Goal: Task Accomplishment & Management: Use online tool/utility

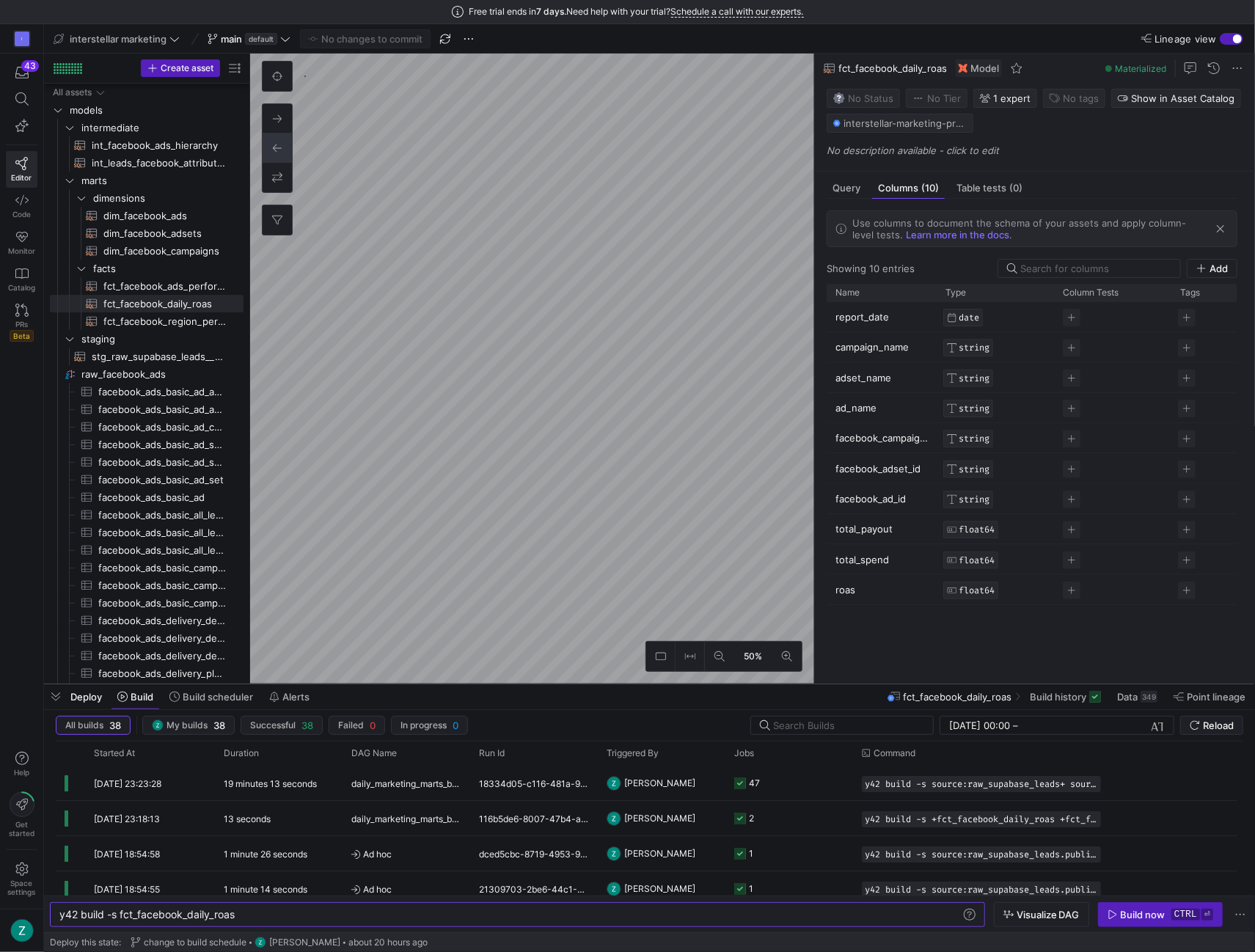
scroll to position [0, 176]
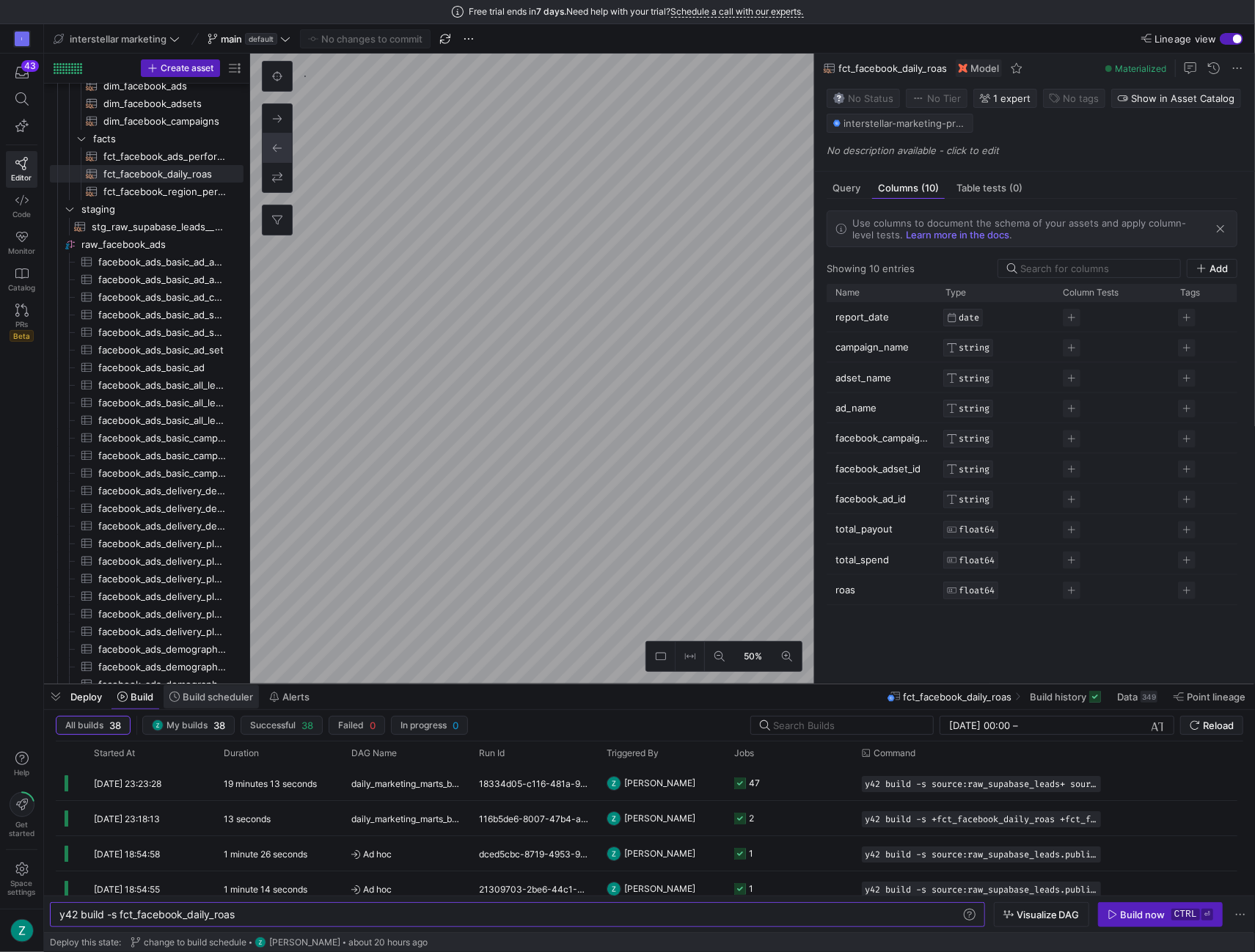
click at [206, 698] on span "Build scheduler" at bounding box center [218, 697] width 71 height 11
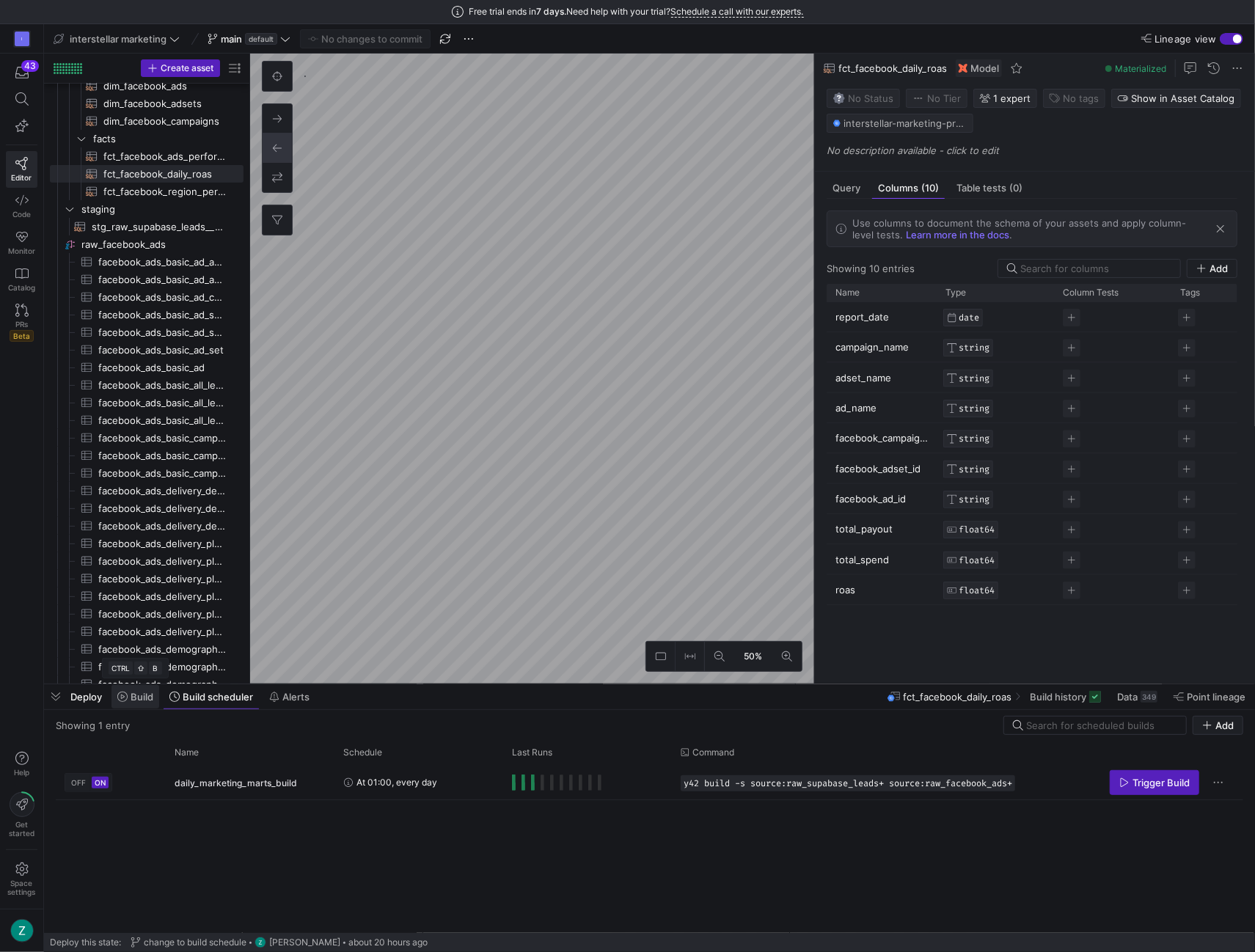
click at [128, 699] on span "Build" at bounding box center [135, 697] width 36 height 11
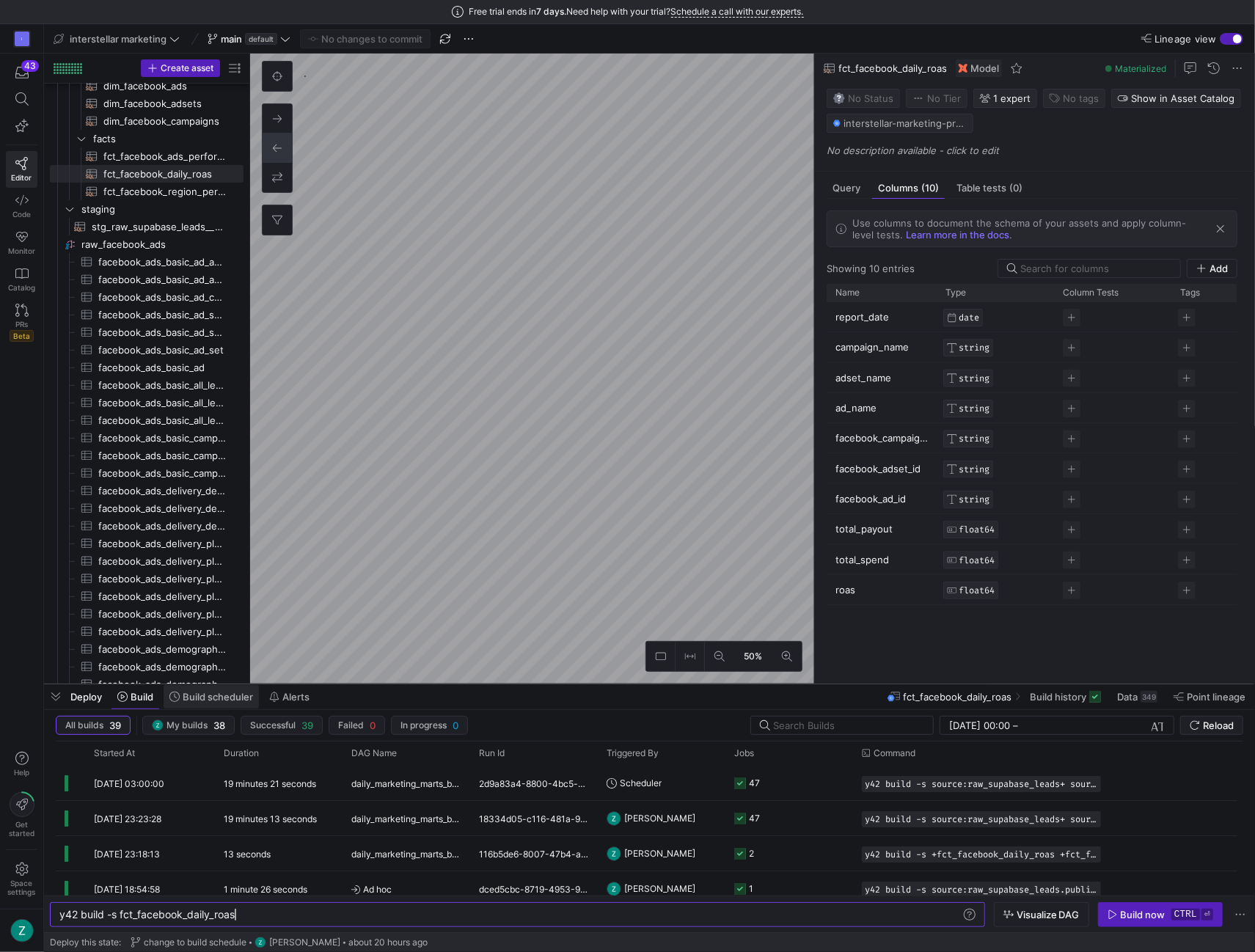
click at [201, 698] on span "Build scheduler" at bounding box center [218, 697] width 71 height 11
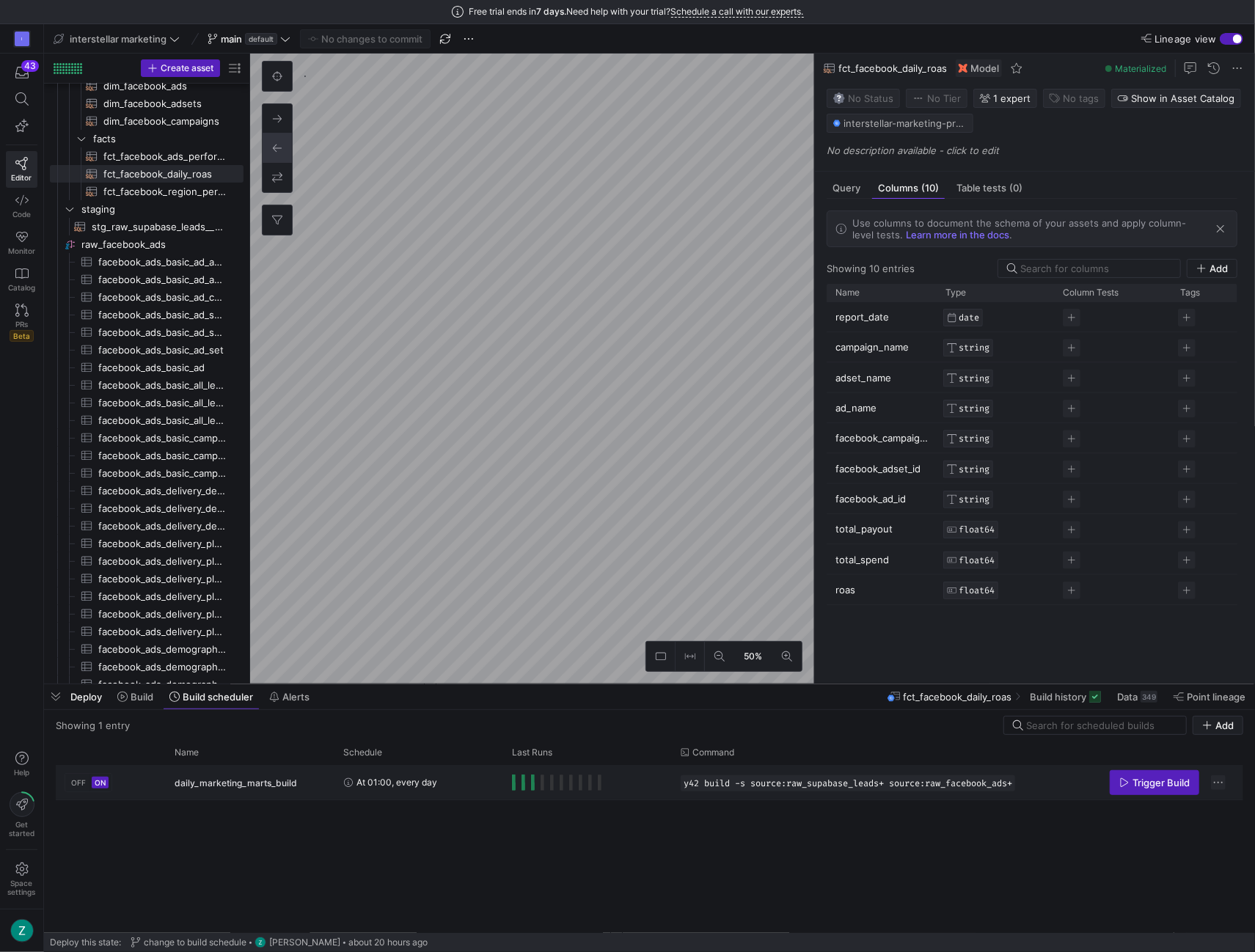
click at [1217, 787] on span "Press SPACE to select this row." at bounding box center [1219, 783] width 15 height 15
click at [954, 845] on div at bounding box center [627, 476] width 1255 height 952
click at [485, 776] on div "At 01:00, every day" at bounding box center [419, 782] width 151 height 33
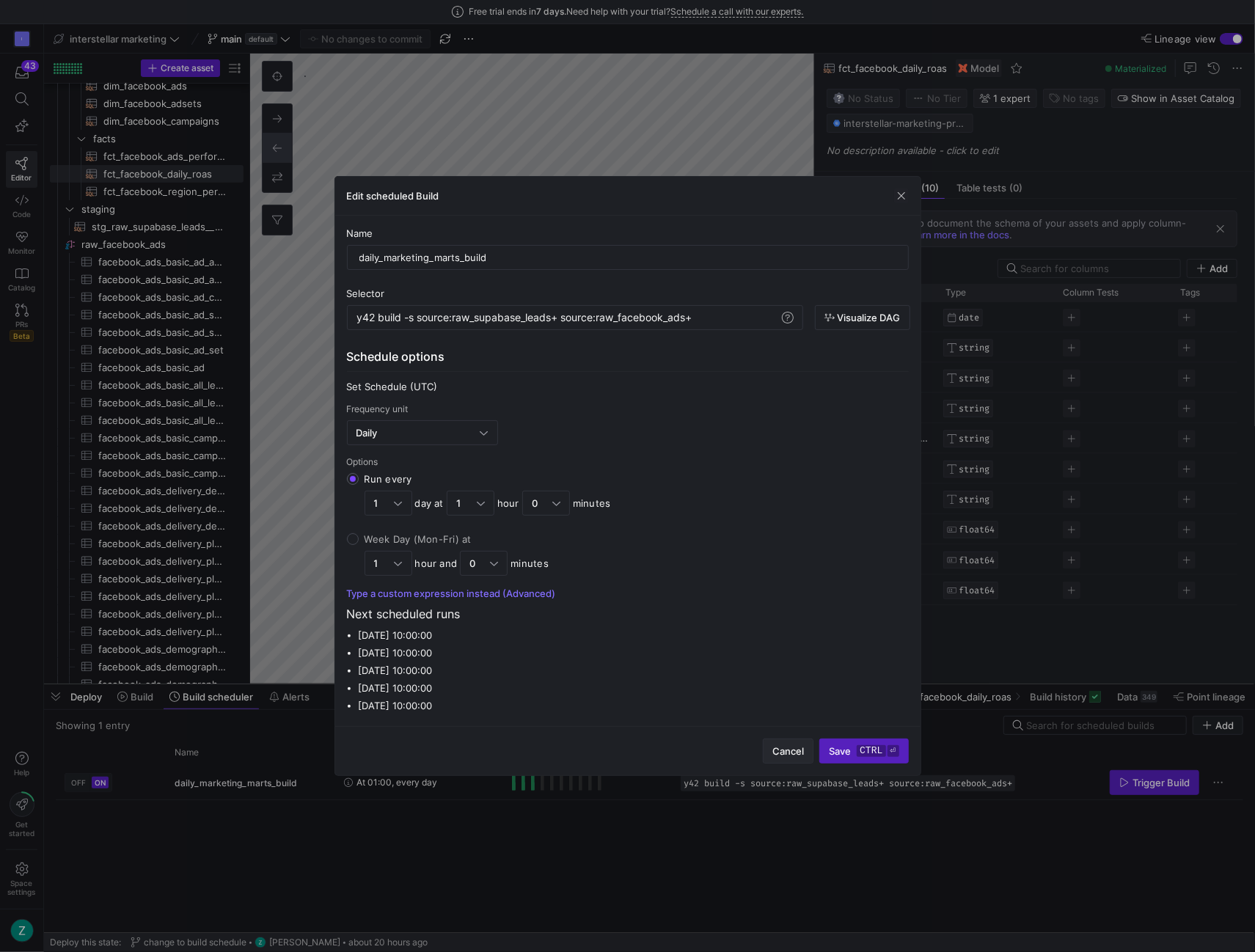
click at [777, 750] on span "Cancel" at bounding box center [788, 751] width 31 height 11
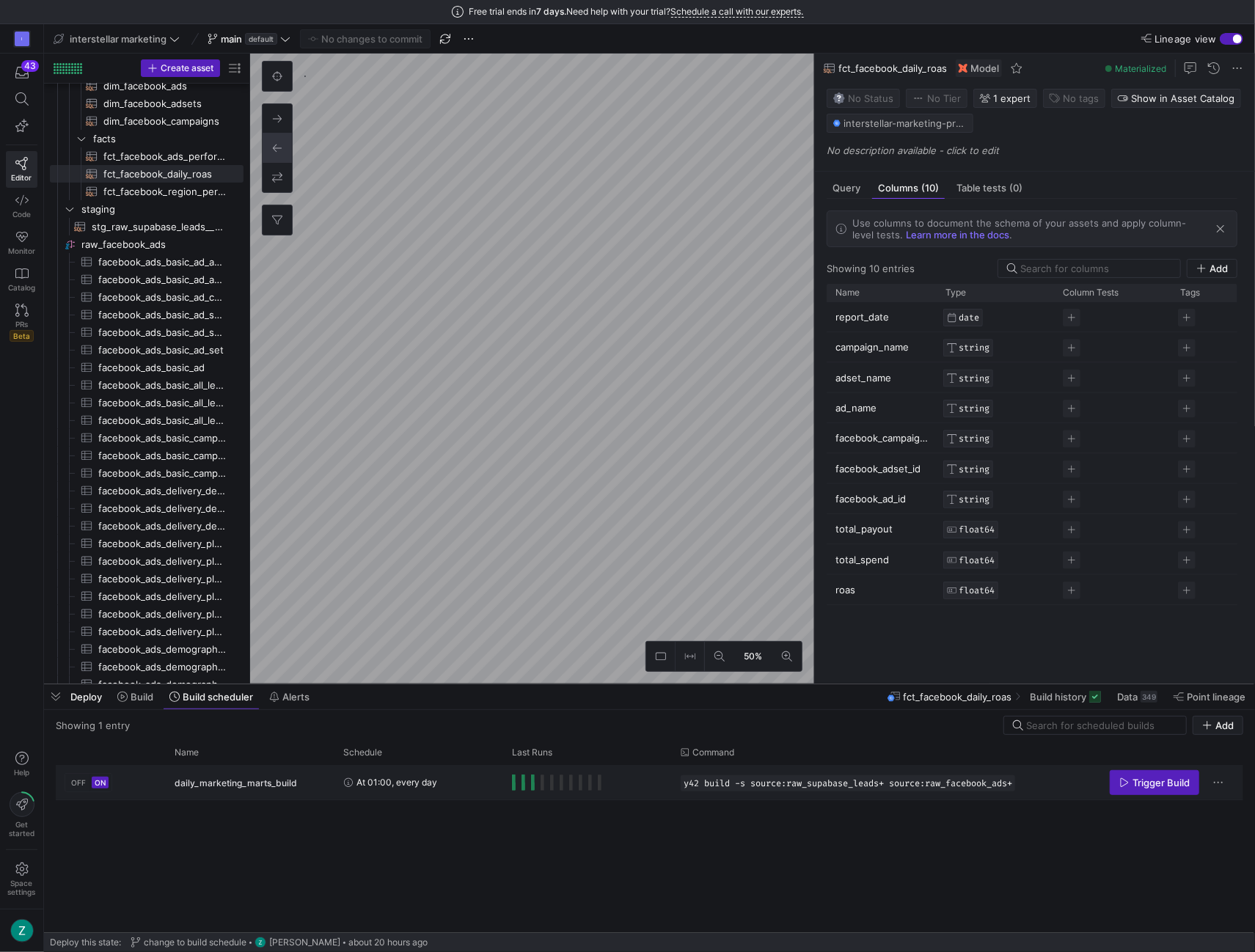
click at [296, 780] on div "daily_marketing_marts_build" at bounding box center [250, 783] width 151 height 34
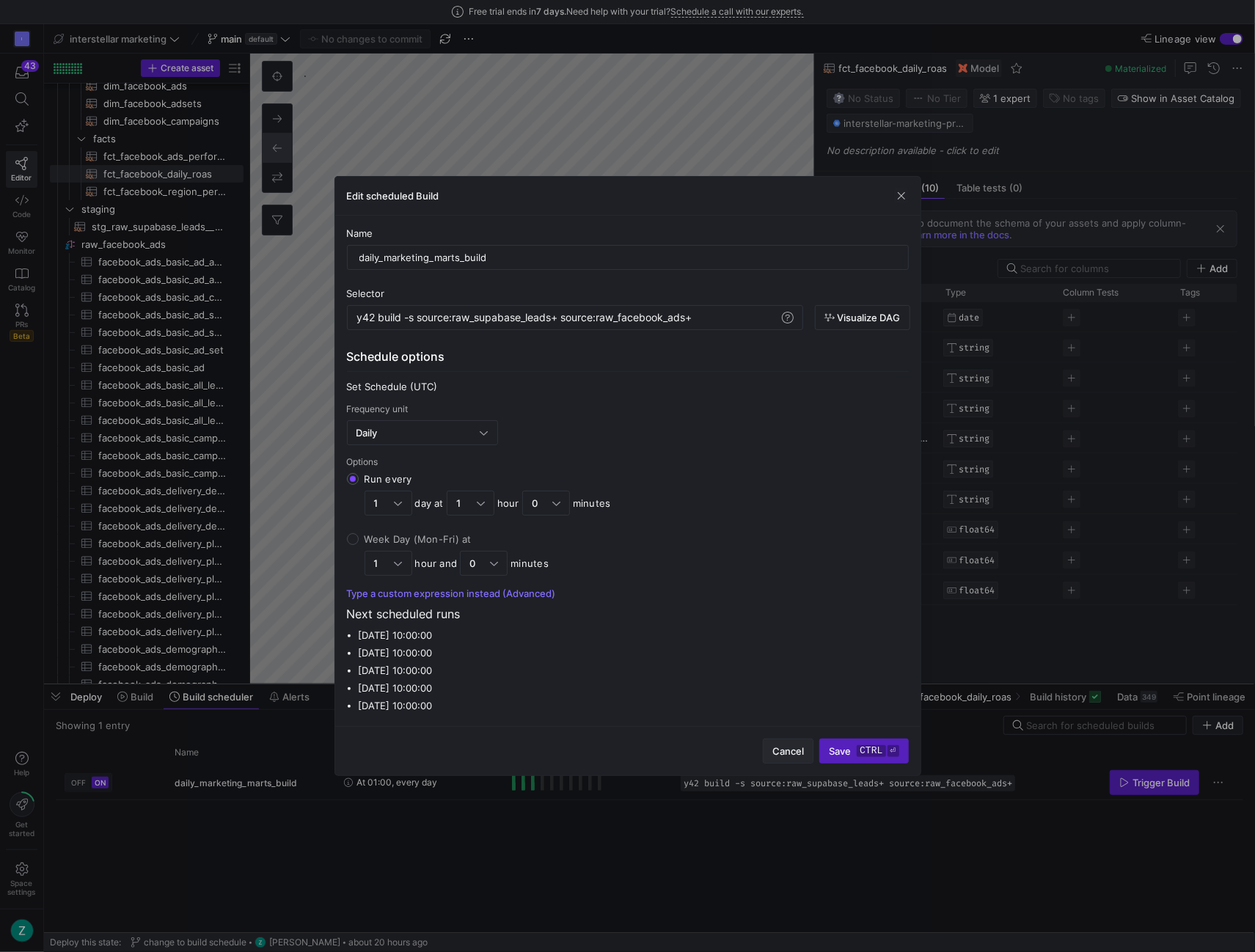
click at [786, 746] on span "Cancel" at bounding box center [788, 751] width 31 height 11
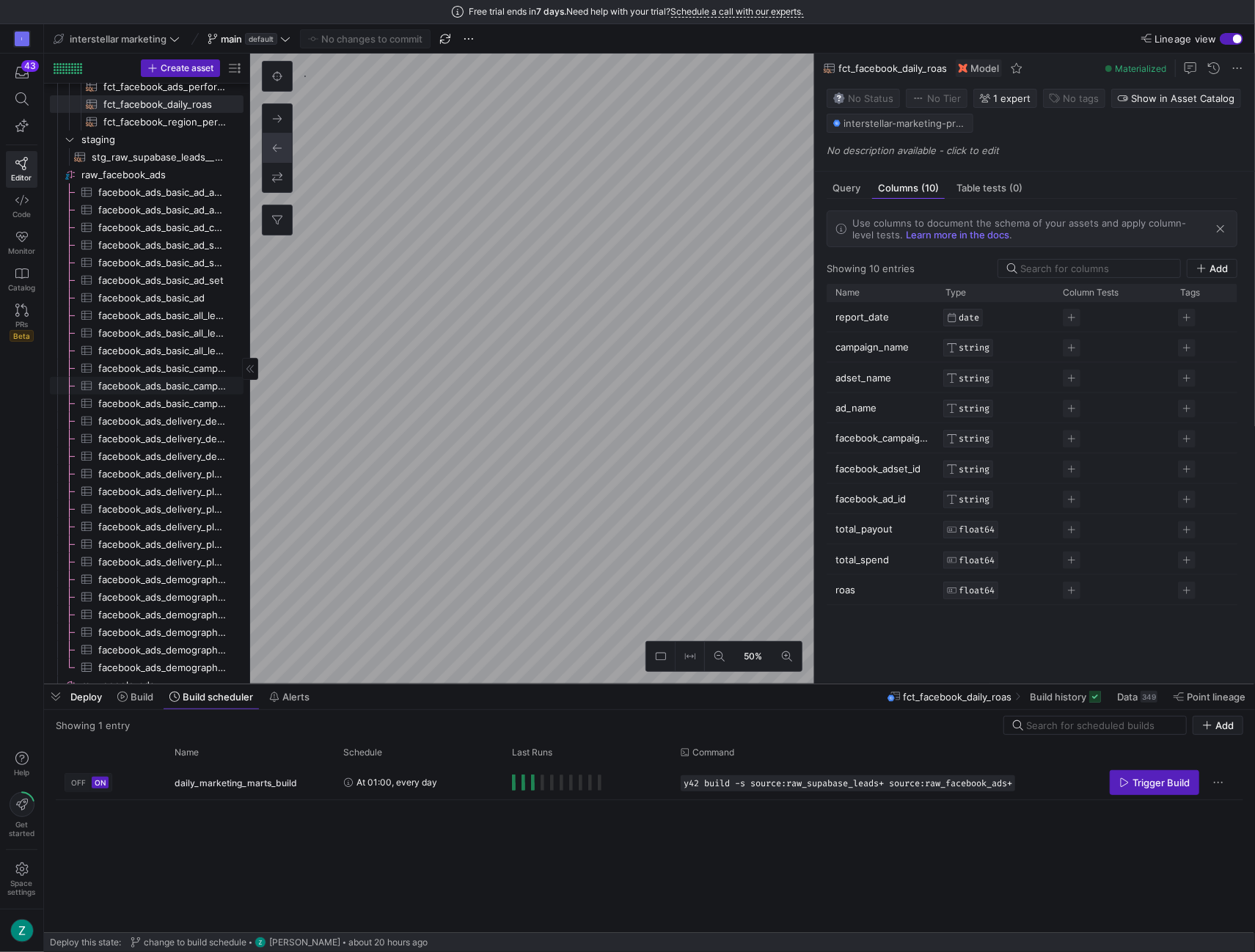
scroll to position [195, 0]
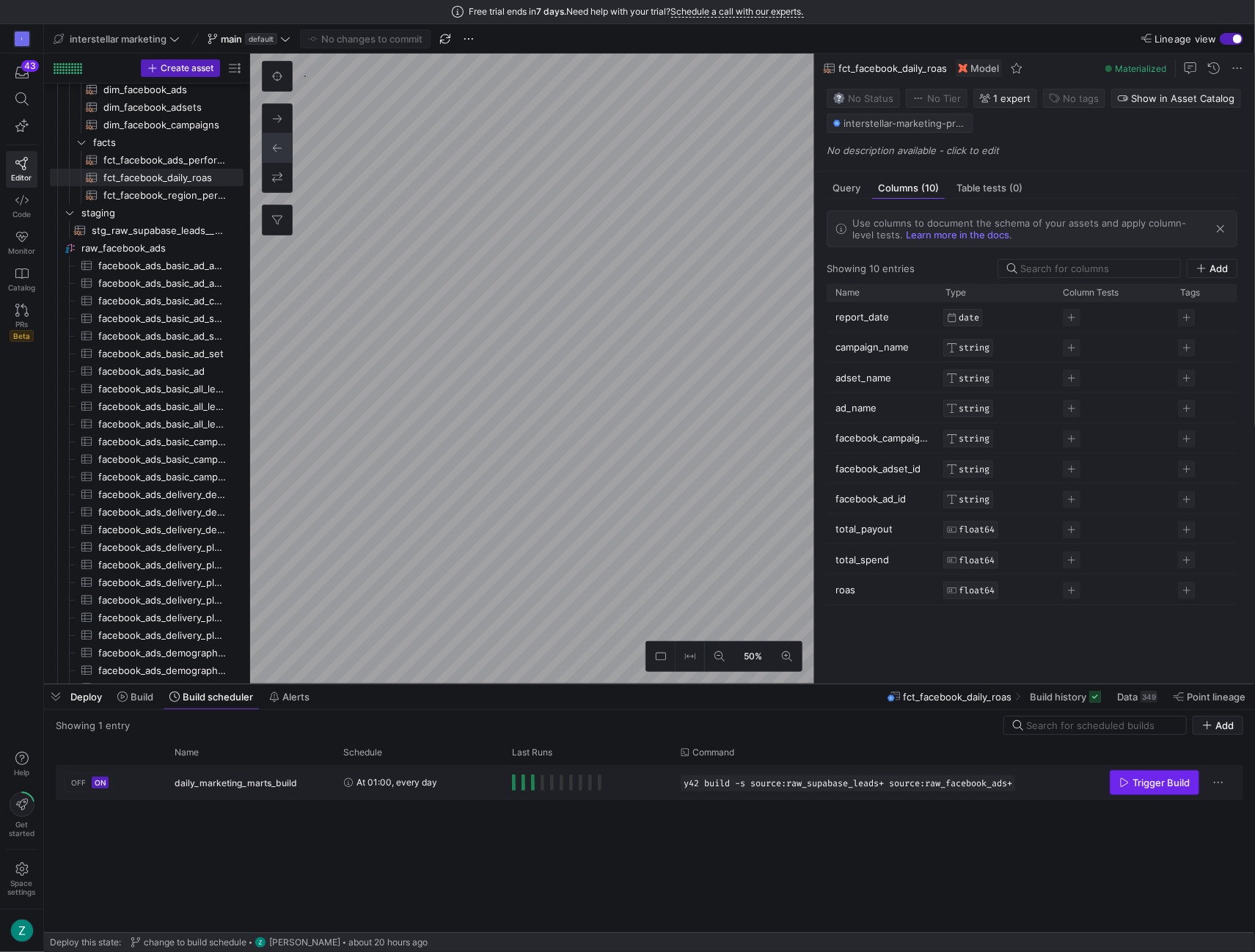
click at [1160, 777] on span "Trigger Build" at bounding box center [1161, 782] width 57 height 11
click at [1191, 699] on span "Point lineage" at bounding box center [1216, 697] width 58 height 11
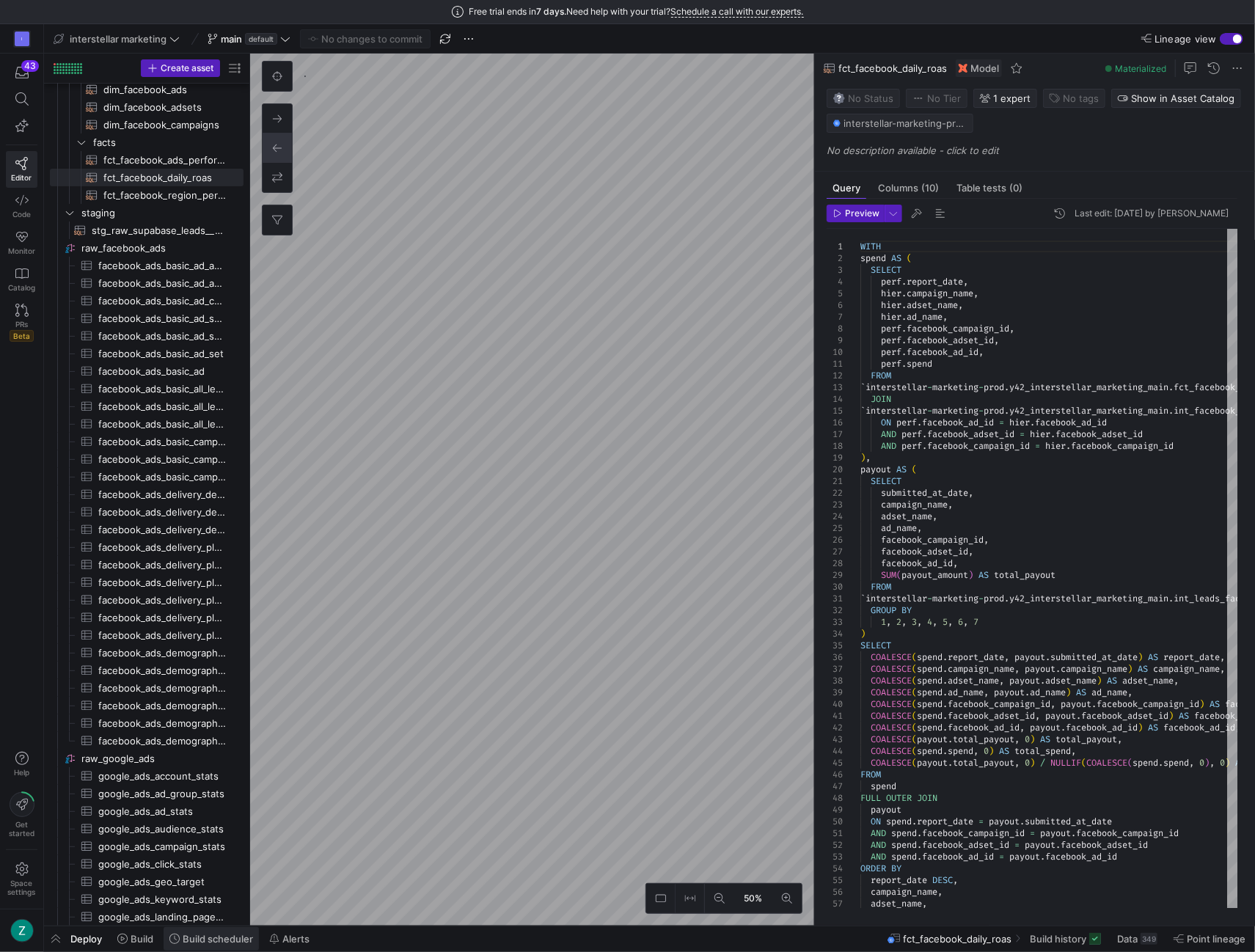
click at [224, 935] on span "Build scheduler" at bounding box center [218, 939] width 71 height 11
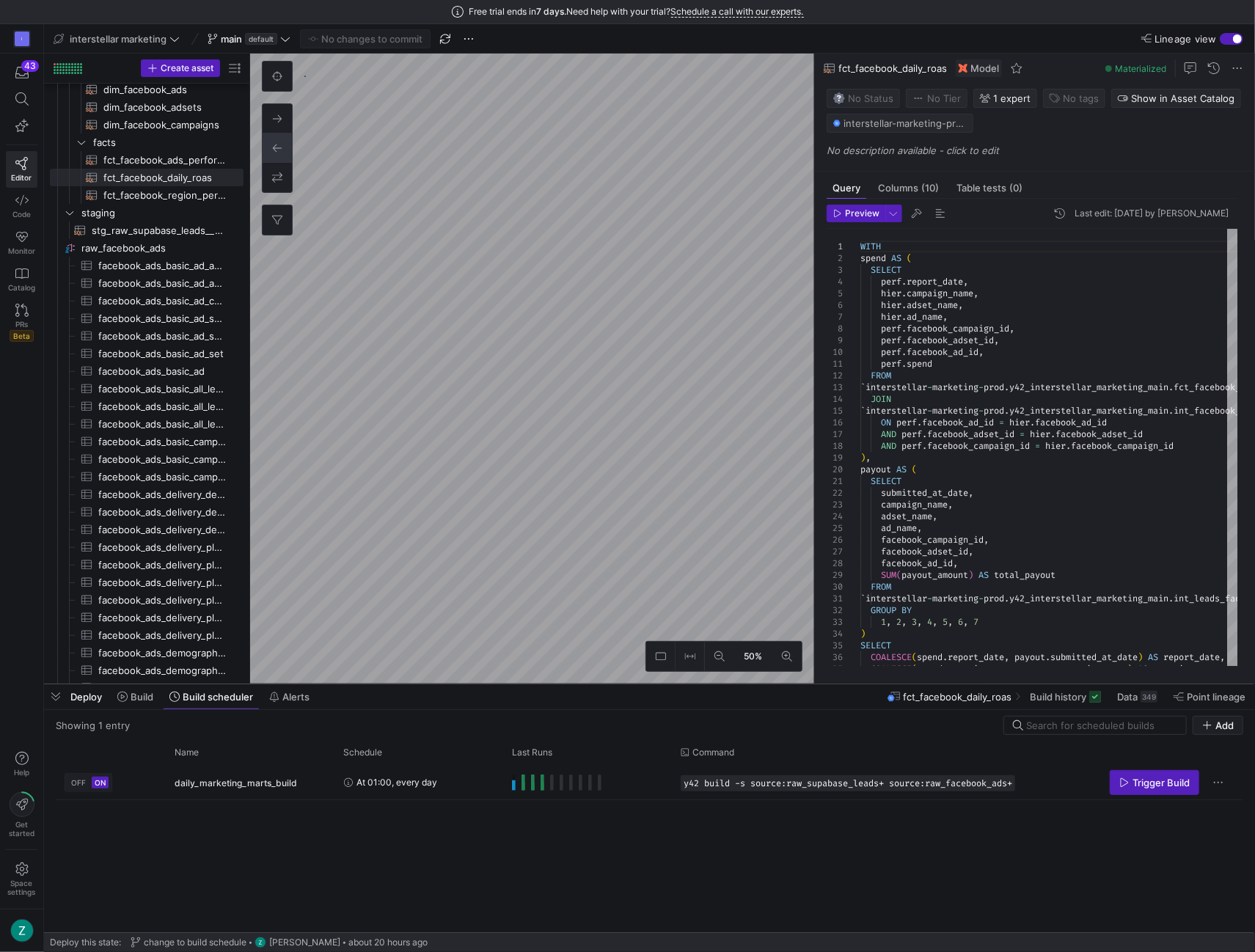
click at [580, 692] on as-split "interstellar marketing main default No changes to commit Lineage view Create as…" at bounding box center [650, 487] width 1211 height 928
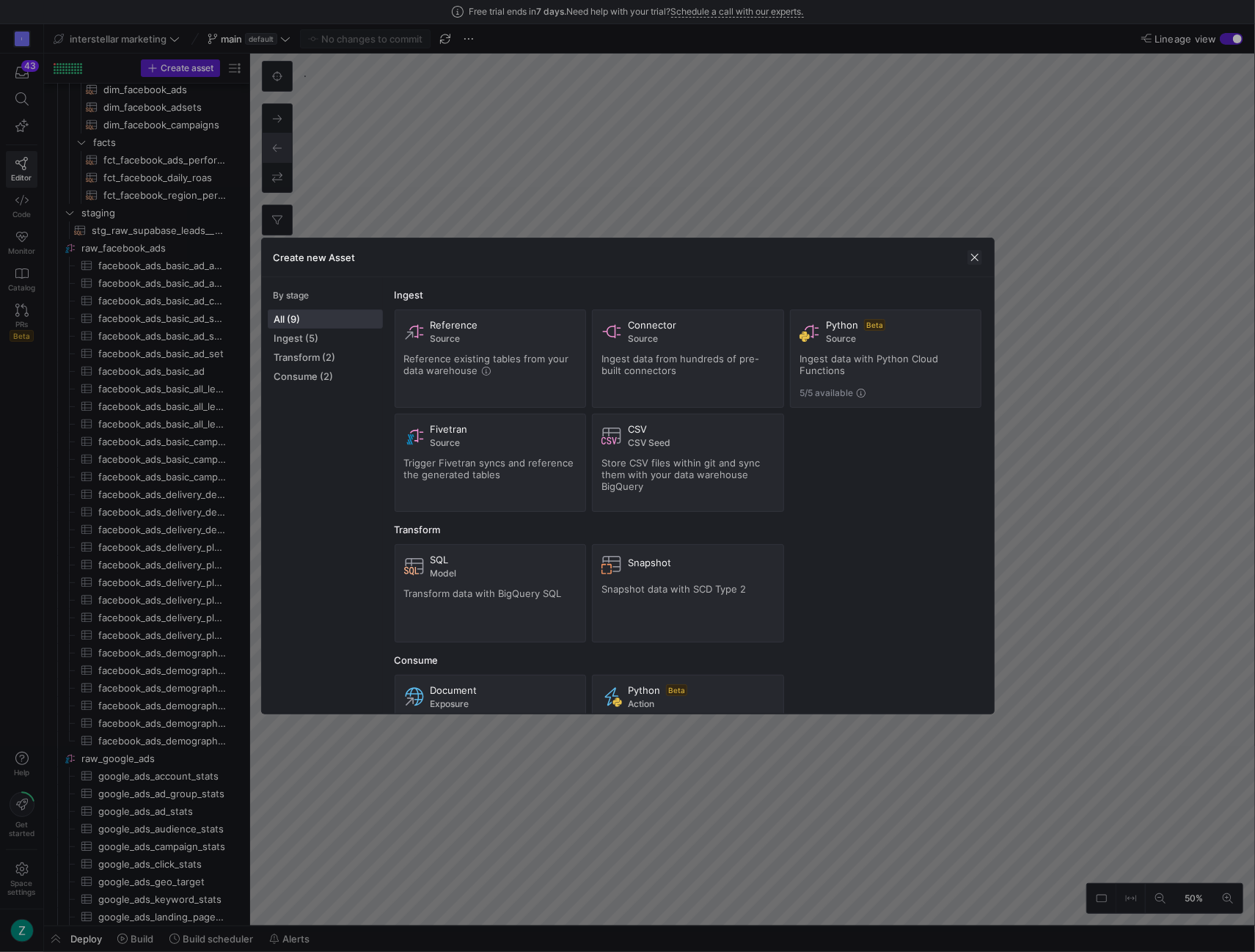
click at [966, 259] on div "Create new Asset" at bounding box center [628, 257] width 732 height 39
click at [969, 256] on span "button" at bounding box center [975, 258] width 15 height 15
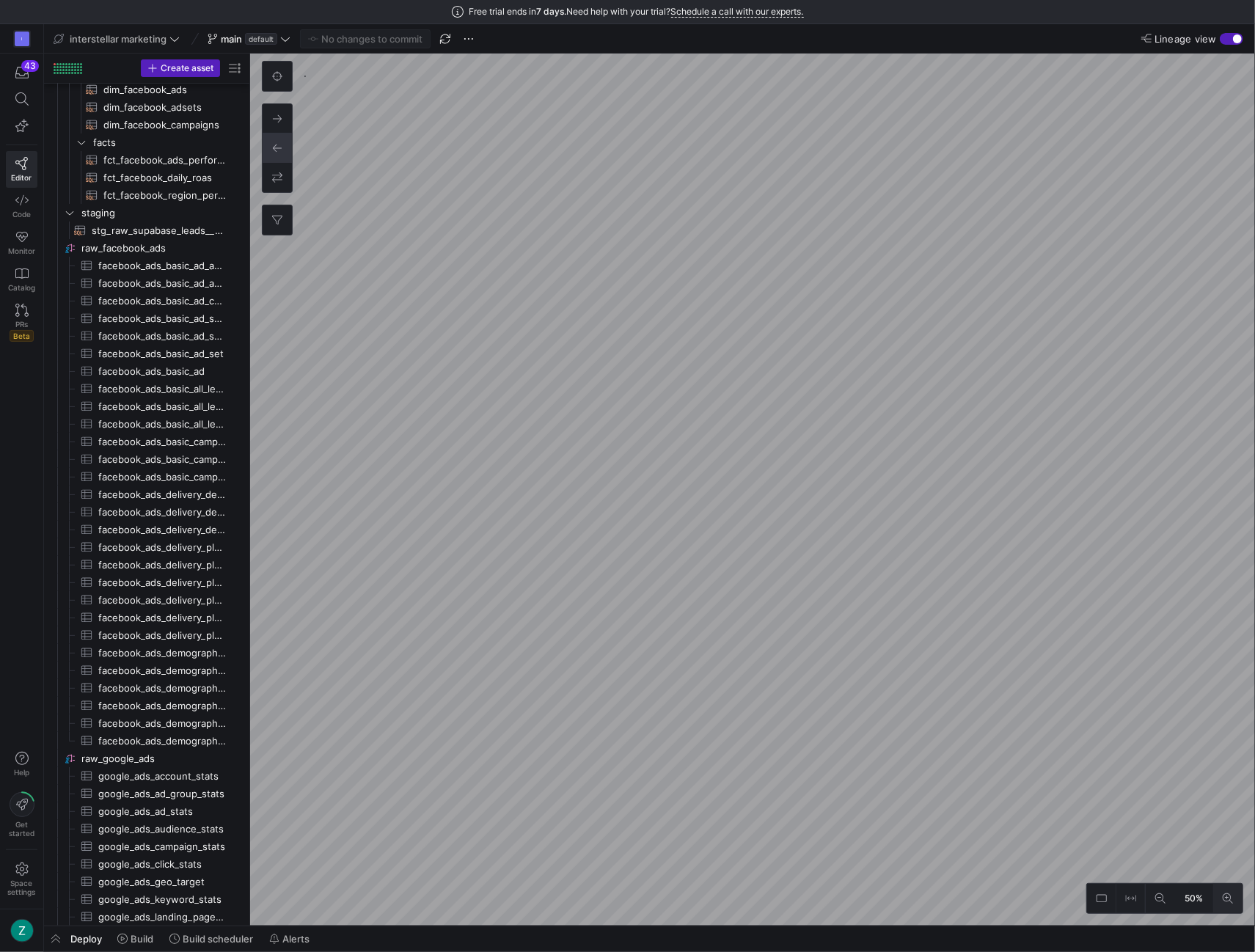
click at [1230, 895] on icon at bounding box center [1228, 899] width 11 height 11
click at [1167, 894] on button at bounding box center [1161, 899] width 30 height 30
click at [215, 935] on span "Build scheduler" at bounding box center [218, 939] width 71 height 11
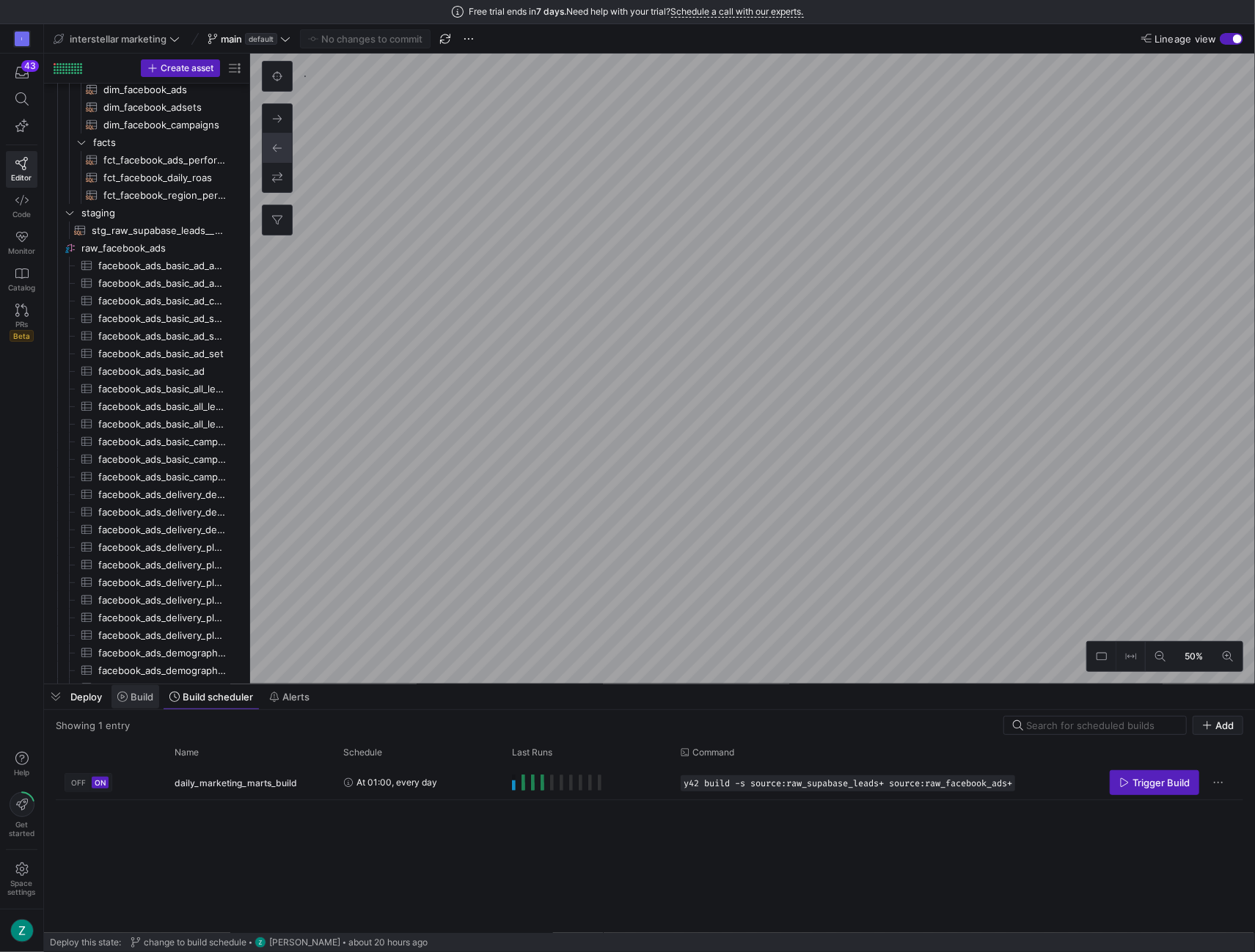
click at [121, 701] on icon at bounding box center [122, 697] width 11 height 11
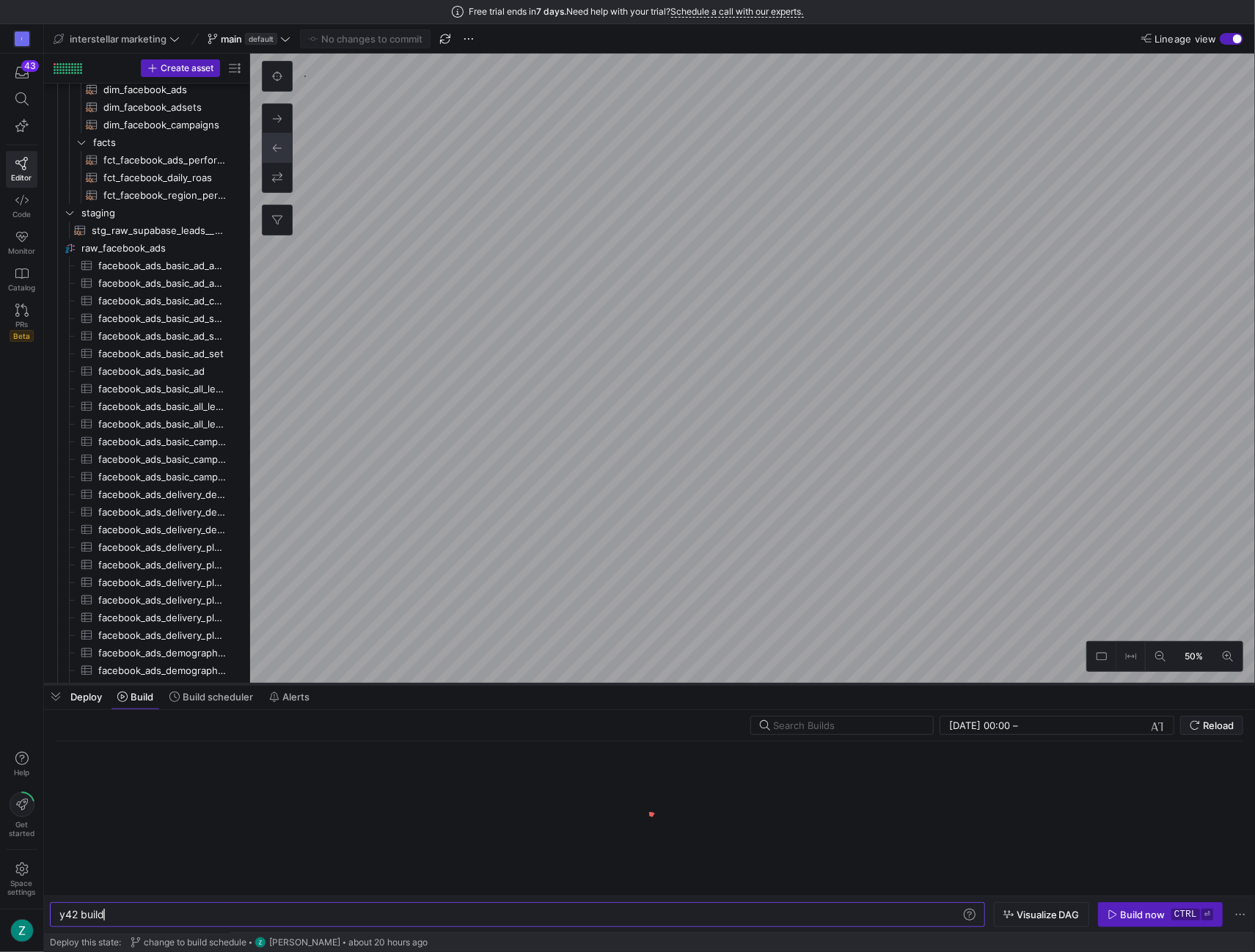
scroll to position [0, 44]
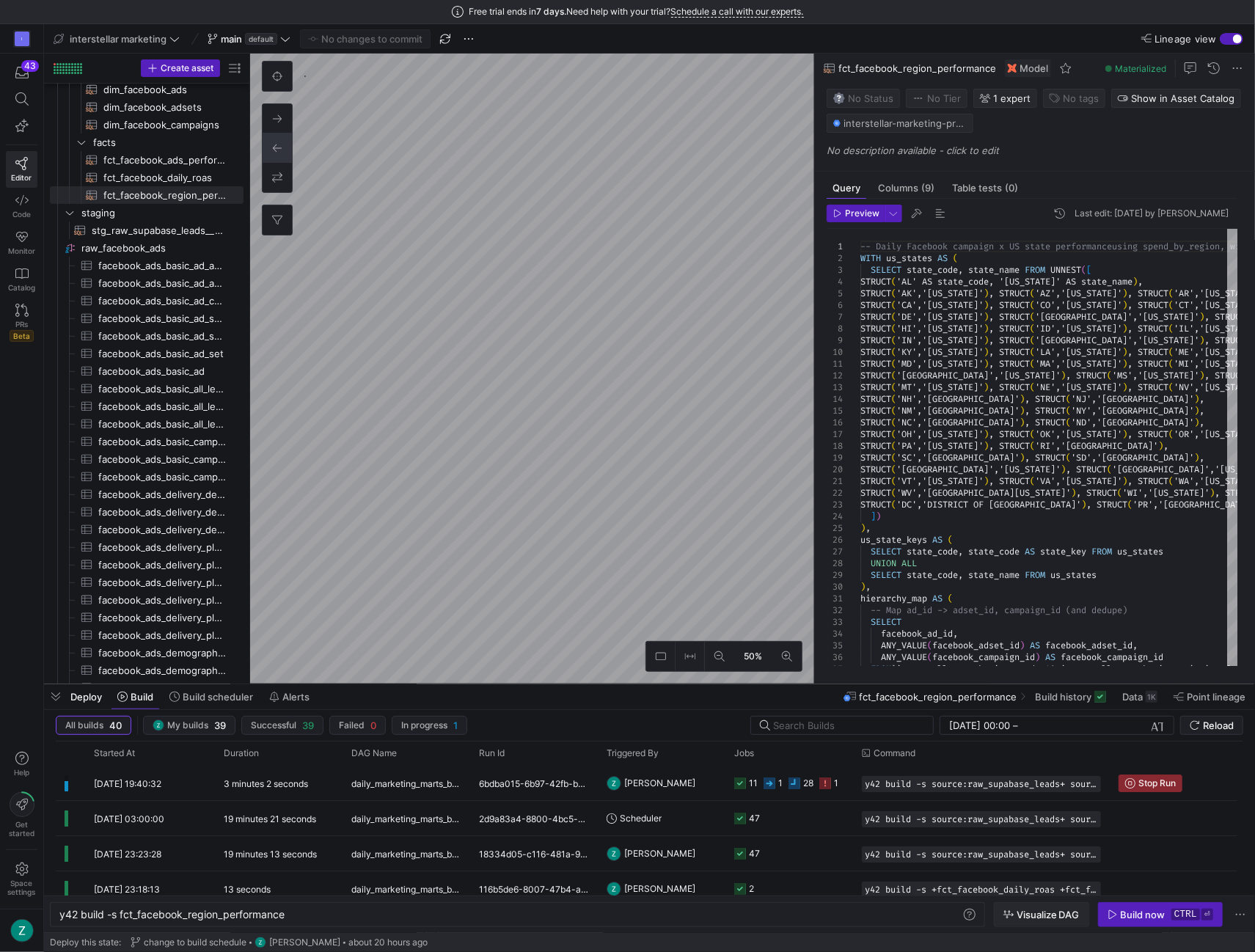
click at [1019, 913] on span "Visualize DAG" at bounding box center [1048, 914] width 63 height 11
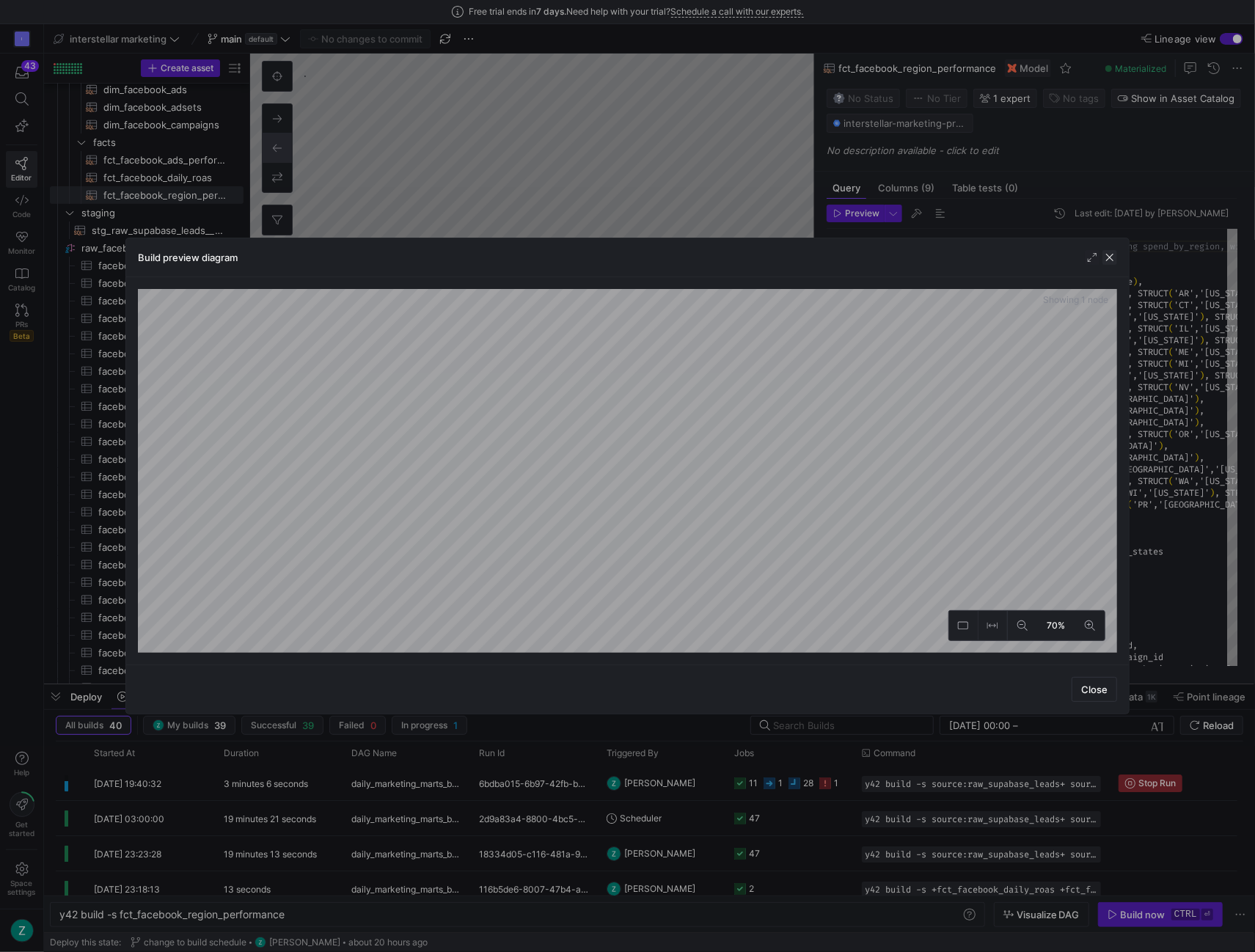
click at [1116, 256] on span "button" at bounding box center [1110, 258] width 15 height 15
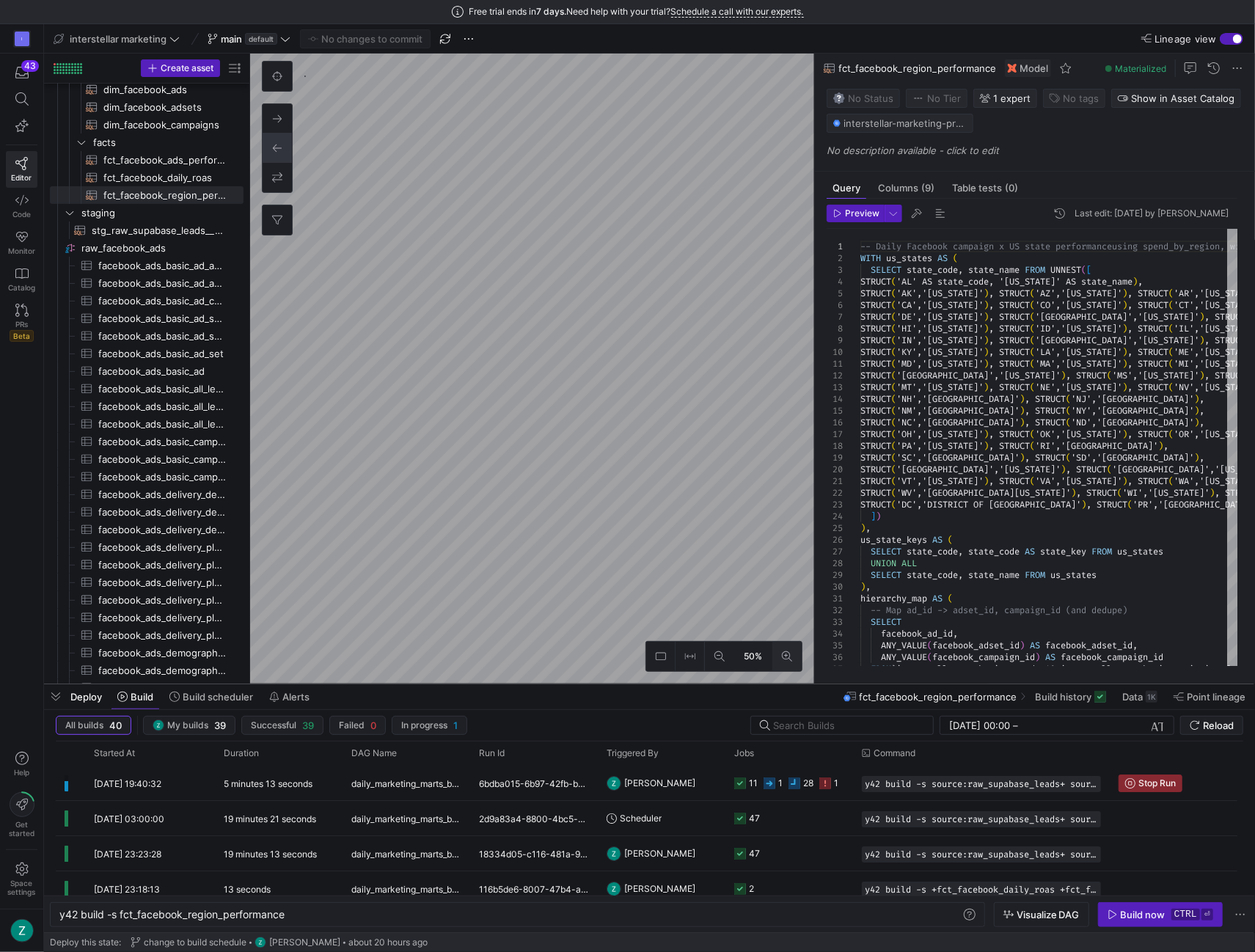
click at [795, 663] on button at bounding box center [787, 657] width 30 height 30
type textarea "y42 build -s fct_facebook_daily_roas"
type textarea "WITH spend AS ( SELECT [DOMAIN_NAME]_date, hier.campaign_name, hier.adset_name,…"
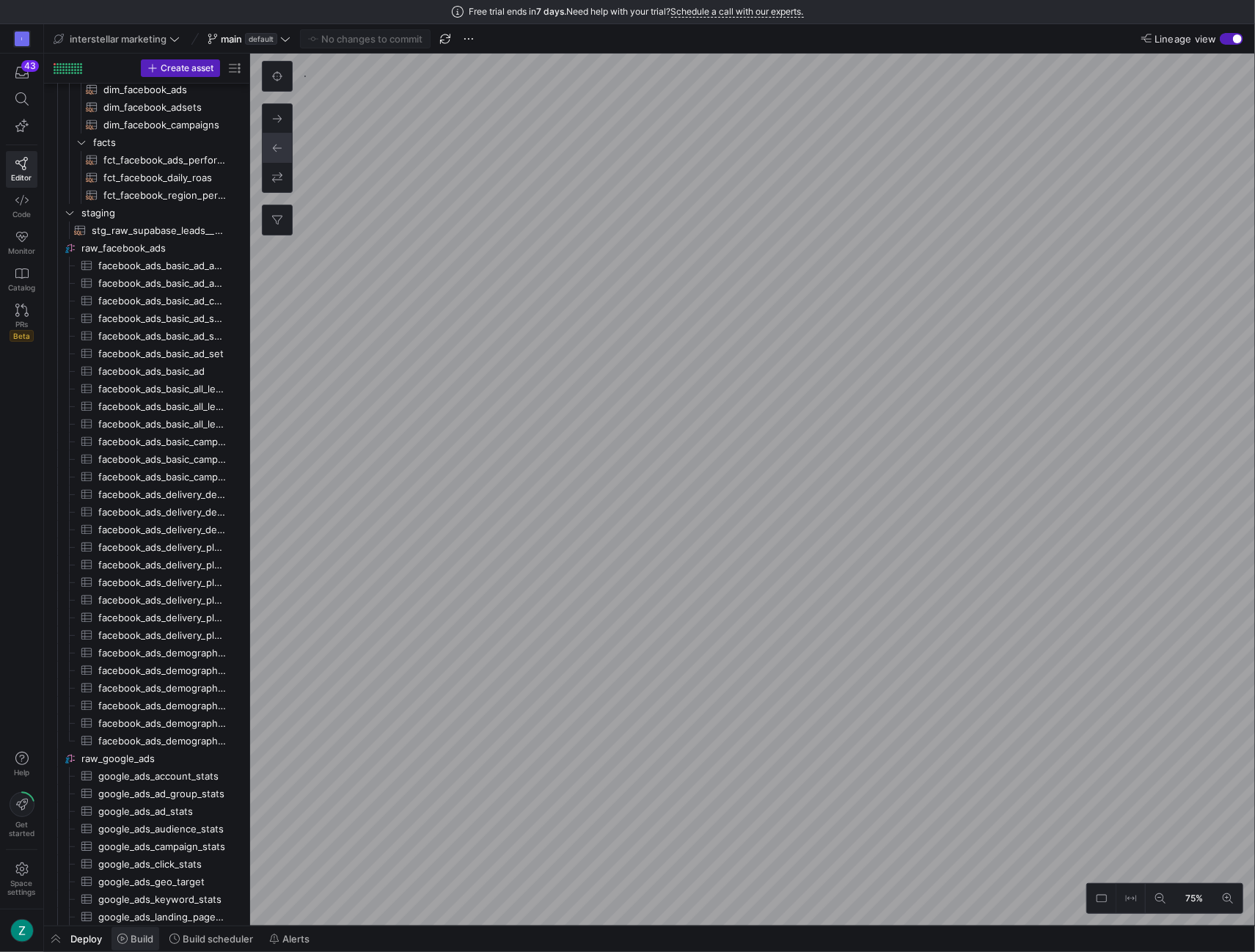
click at [133, 935] on span "Build" at bounding box center [142, 939] width 23 height 11
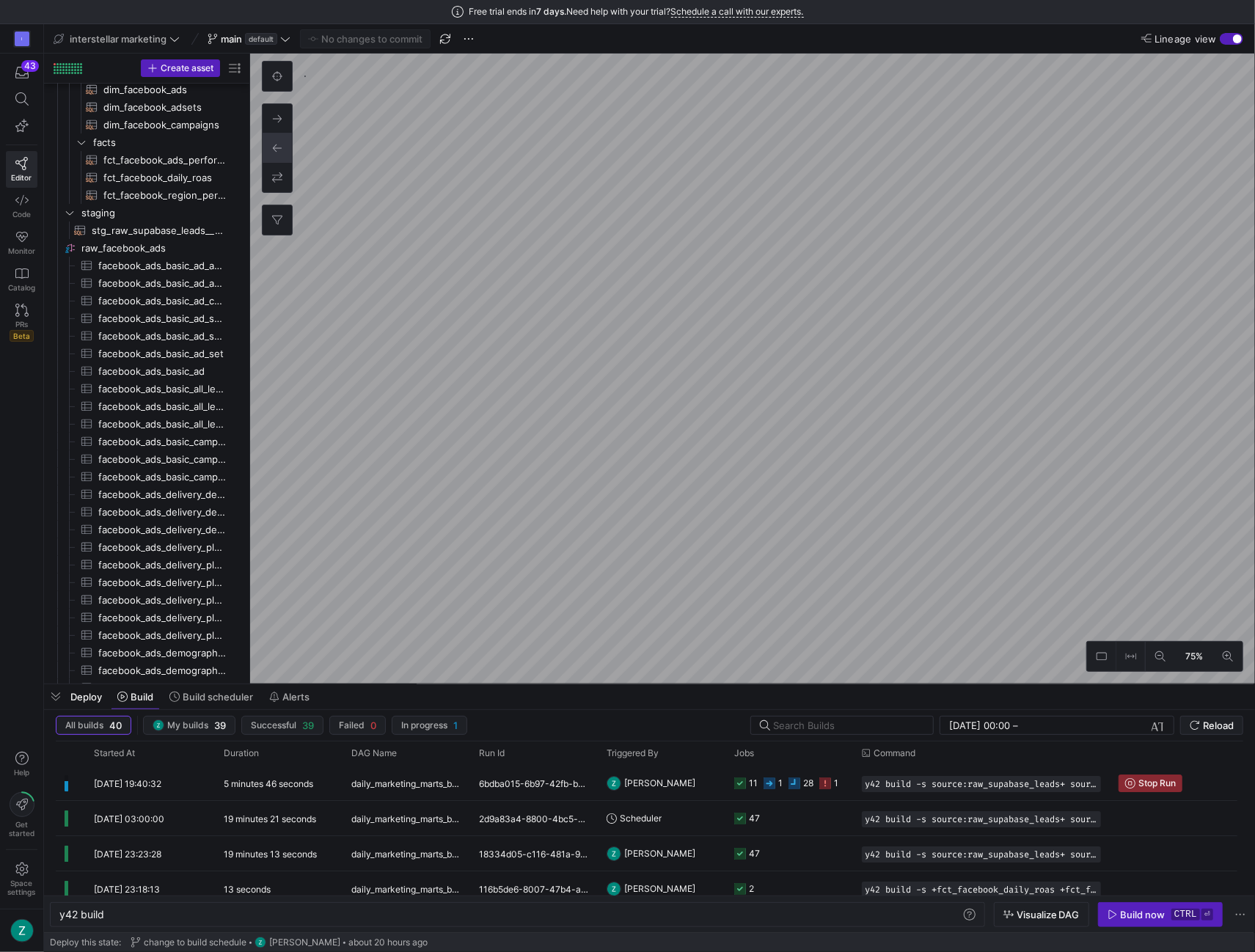
click at [680, 709] on as-split "interstellar marketing main default No changes to commit Lineage view Create as…" at bounding box center [650, 487] width 1211 height 928
click at [1160, 657] on icon at bounding box center [1161, 657] width 11 height 11
type textarea "y42 build -s fct_facebook_daily_roas"
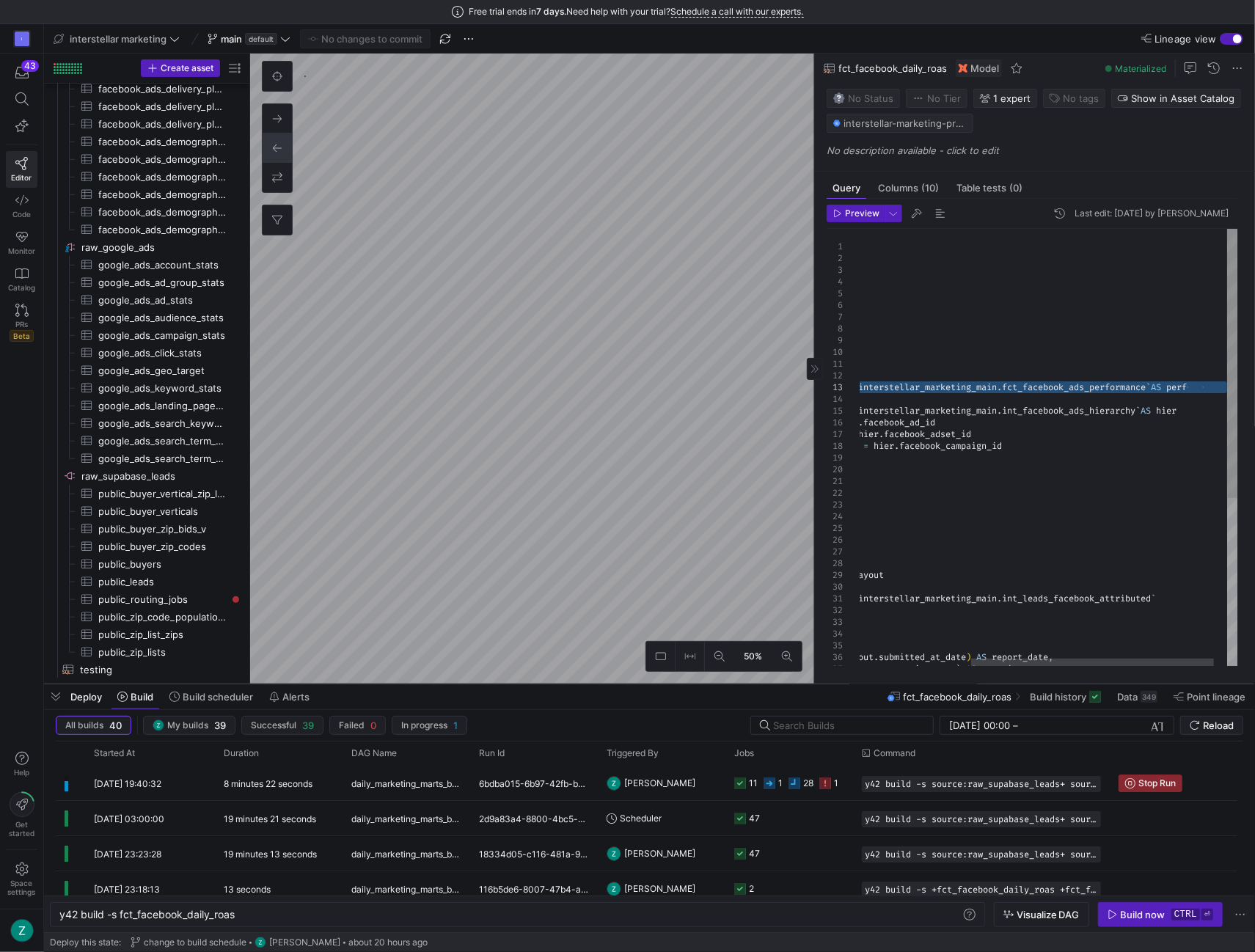
drag, startPoint x: 881, startPoint y: 381, endPoint x: 1226, endPoint y: 390, distance: 345.1
click at [1226, 390] on div "` interstellar - marketing - prod . y42_interstellar_marketing_main . int_faceb…" at bounding box center [973, 585] width 570 height 713
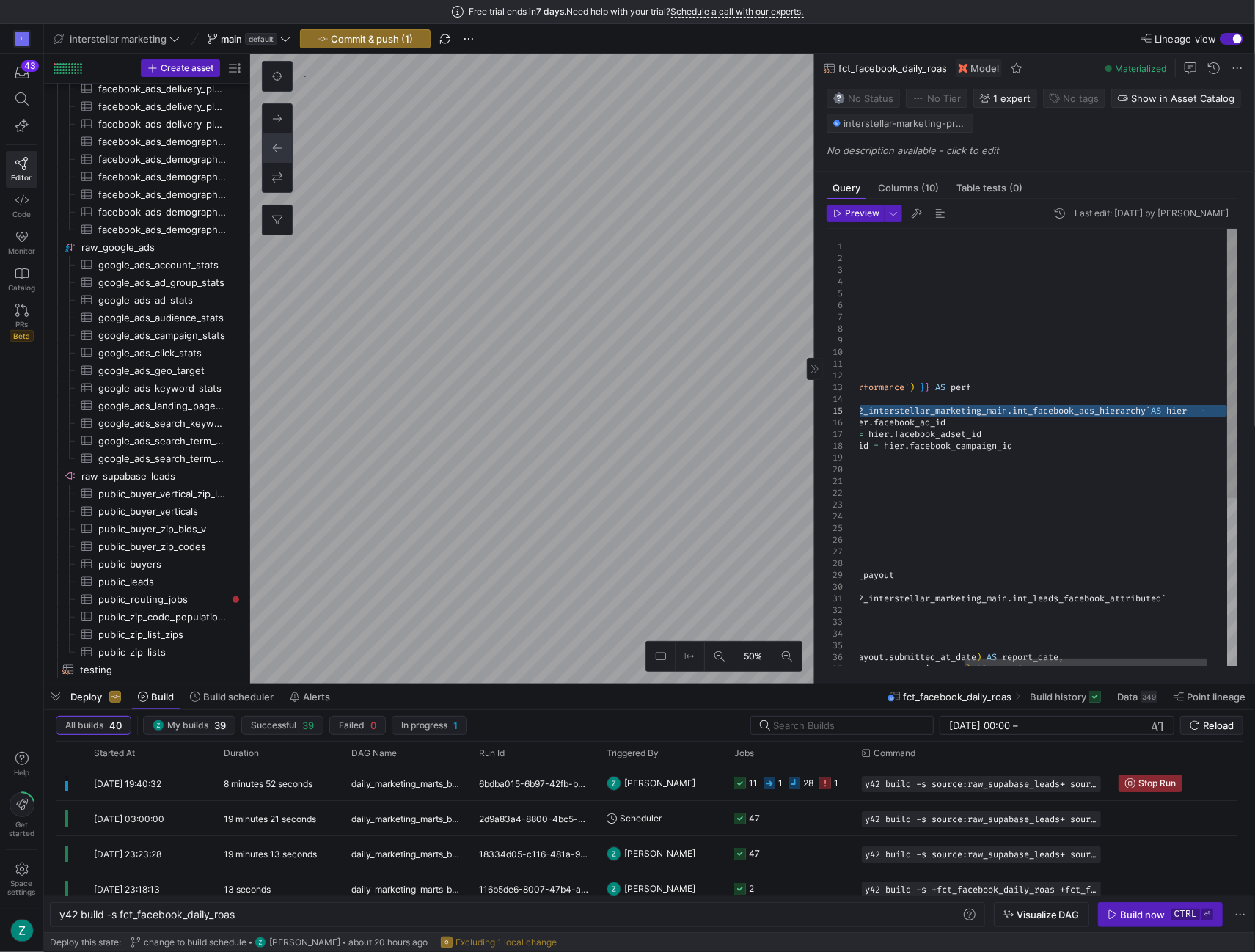
drag, startPoint x: 884, startPoint y: 409, endPoint x: 1239, endPoint y: 409, distance: 355.0
click at [1239, 409] on div "campaign_name , adset_name , ad_name , facebook_campaign_id , facebook_adset_id…" at bounding box center [984, 585] width 570 height 713
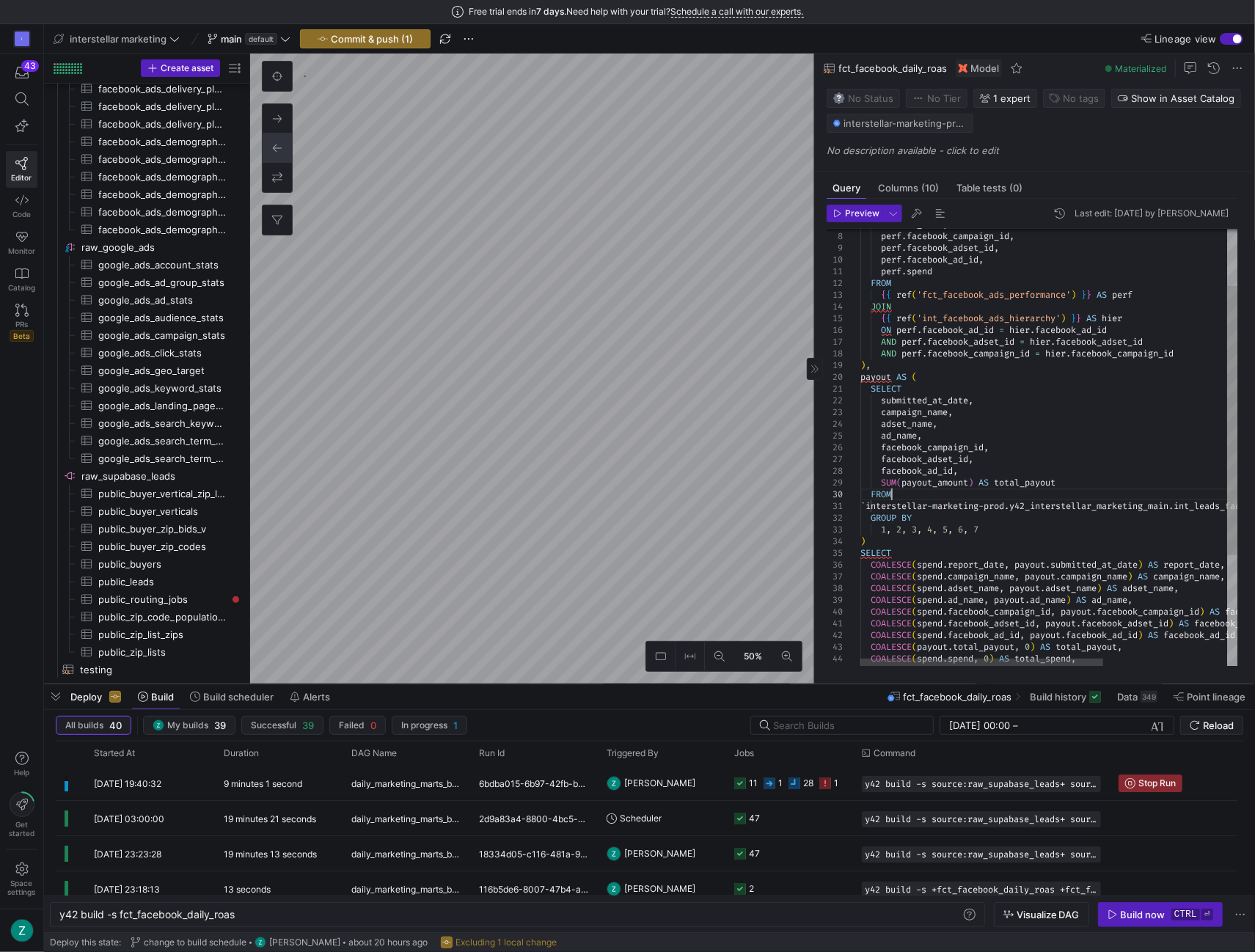
click at [944, 493] on div "campaign_name , adset_name , ad_name , facebook_campaign_id , facebook_adset_id…" at bounding box center [1145, 492] width 570 height 713
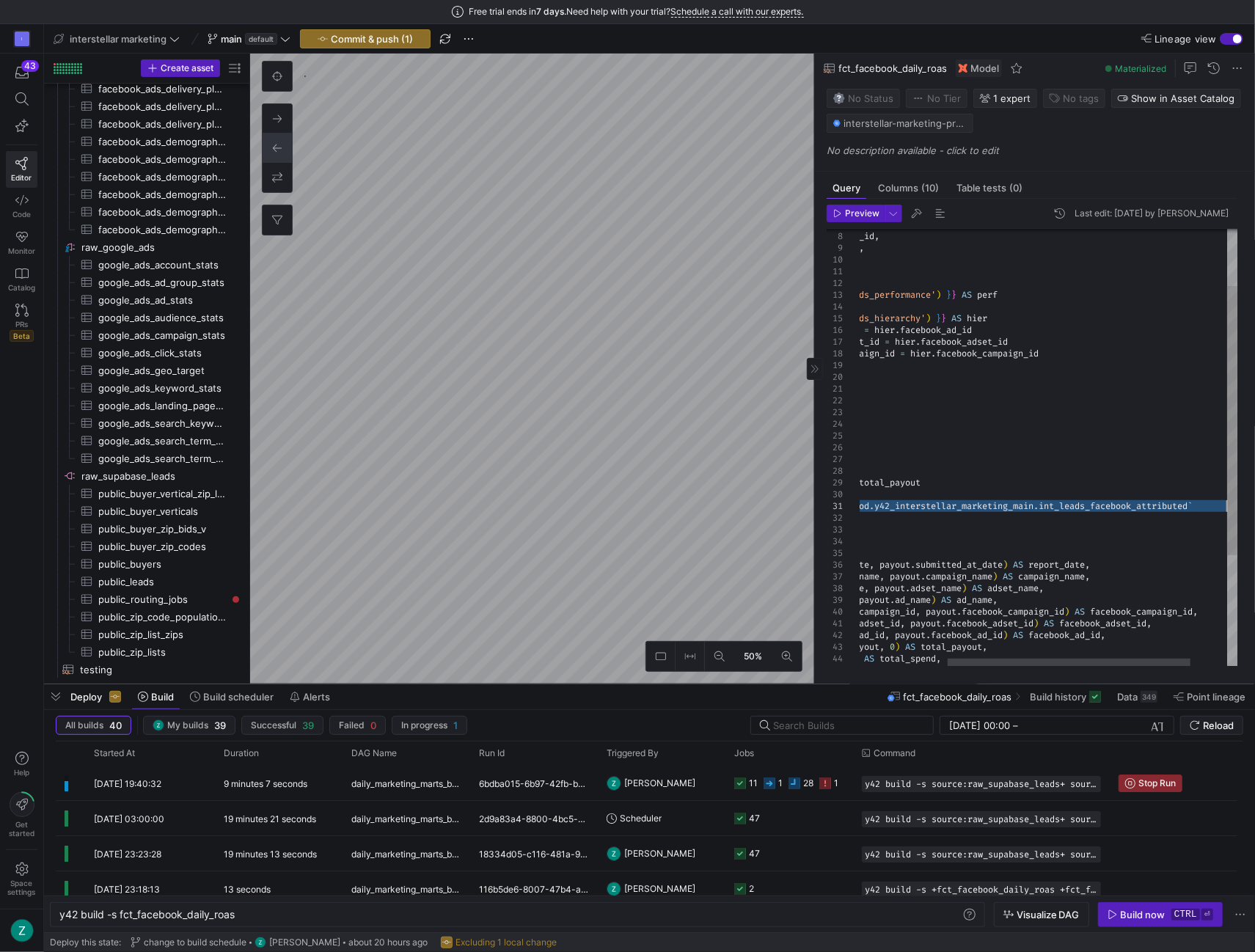
drag, startPoint x: 882, startPoint y: 501, endPoint x: 1225, endPoint y: 508, distance: 343.1
click at [1225, 508] on div "campaign_name , adset_name , ad_name , facebook_campaign_id , facebook_adset_id…" at bounding box center [1010, 492] width 570 height 713
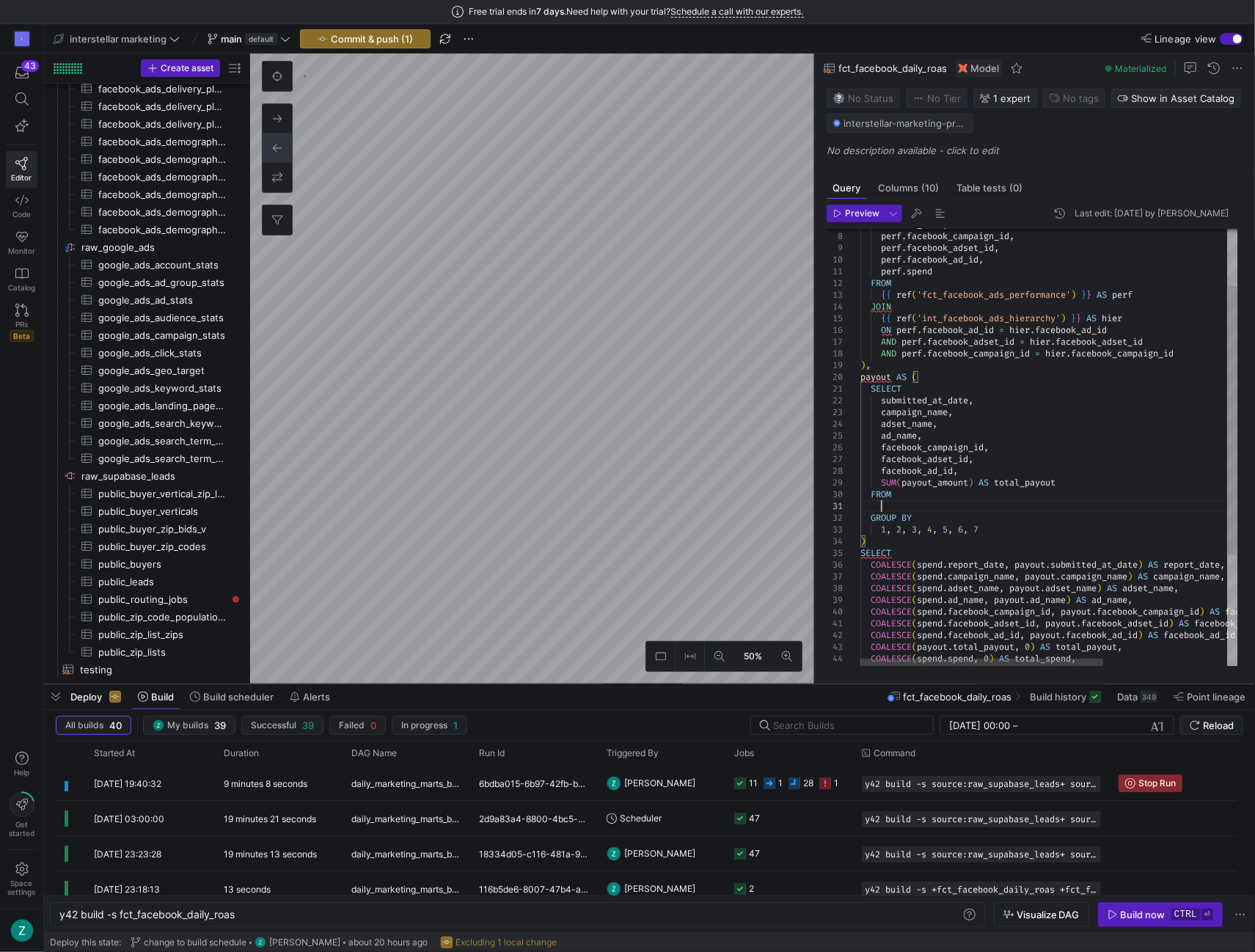
type textarea "{{ ref('int_leads_facebook_attributed') }} GROUP BY 1, 2, 3, 4, 5, 6, 7 ) SELEC…"
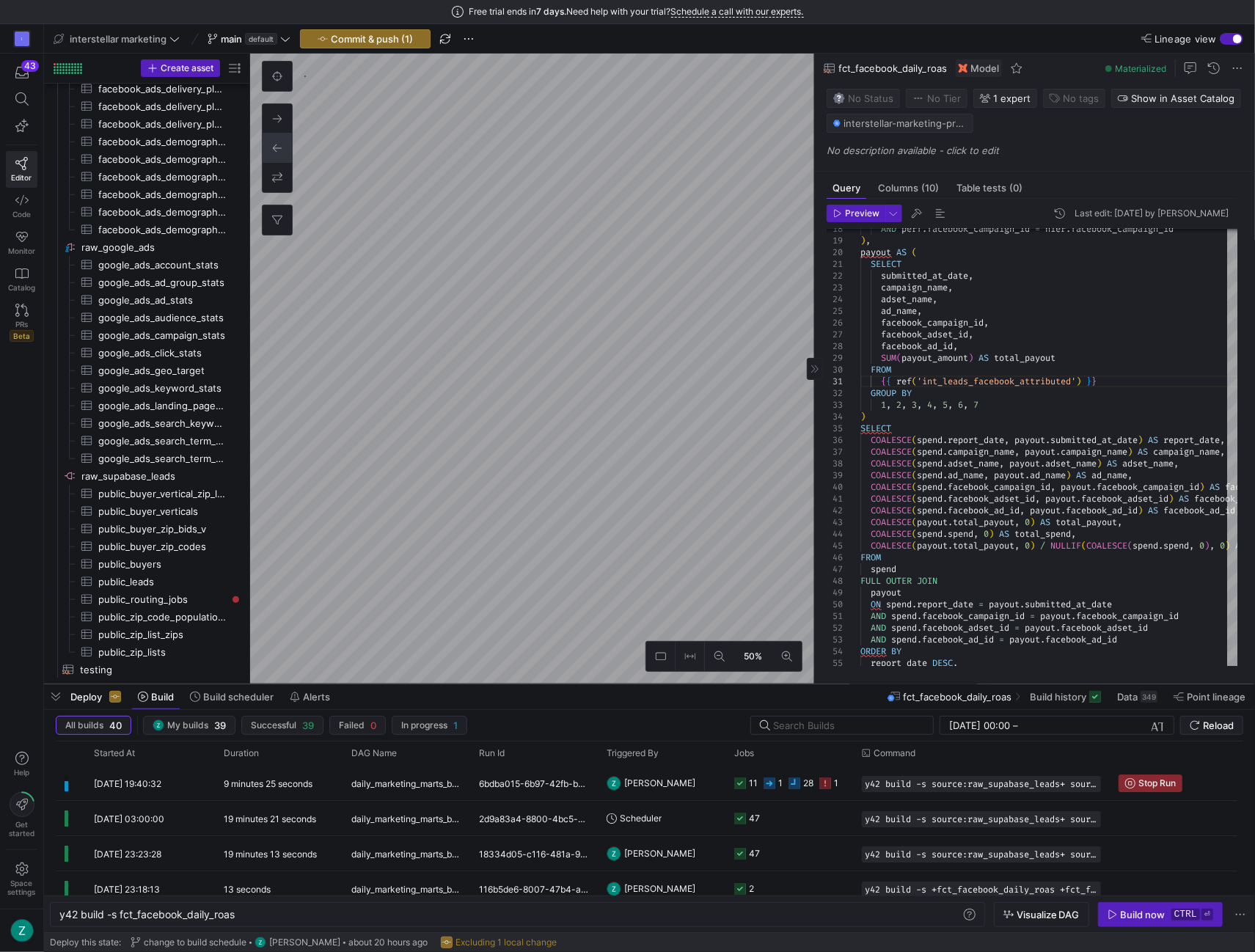
type textarea "y42 build -s fct_facebook_region_performance"
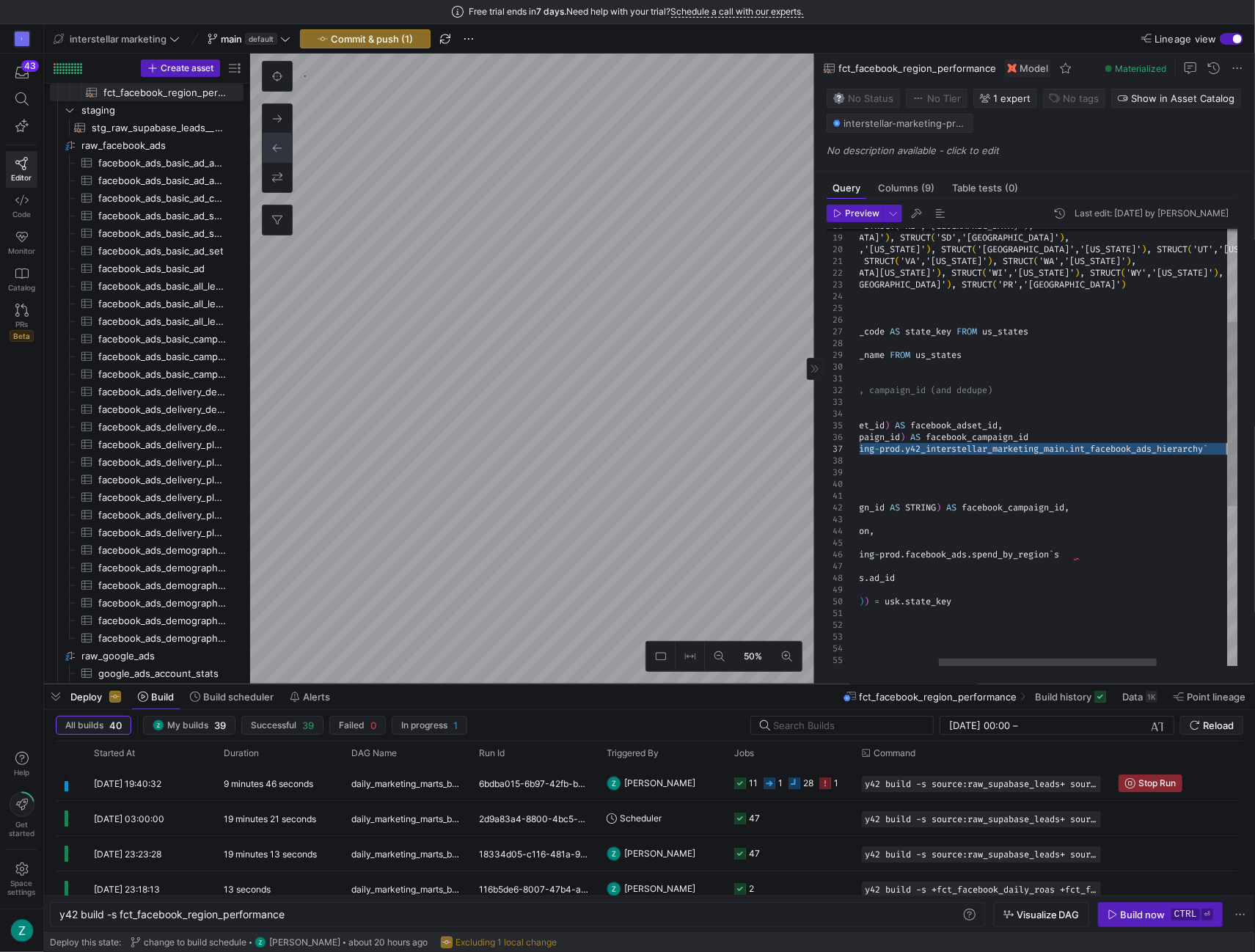
drag, startPoint x: 870, startPoint y: 443, endPoint x: 1261, endPoint y: 448, distance: 391.0
click at [1254, 448] on div "STRUCT ( '[GEOGRAPHIC_DATA]','[US_STATE]' ) , [GEOGRAPHIC_DATA] ( '[GEOGRAPHIC_…" at bounding box center [1042, 529] width 633 height 1041
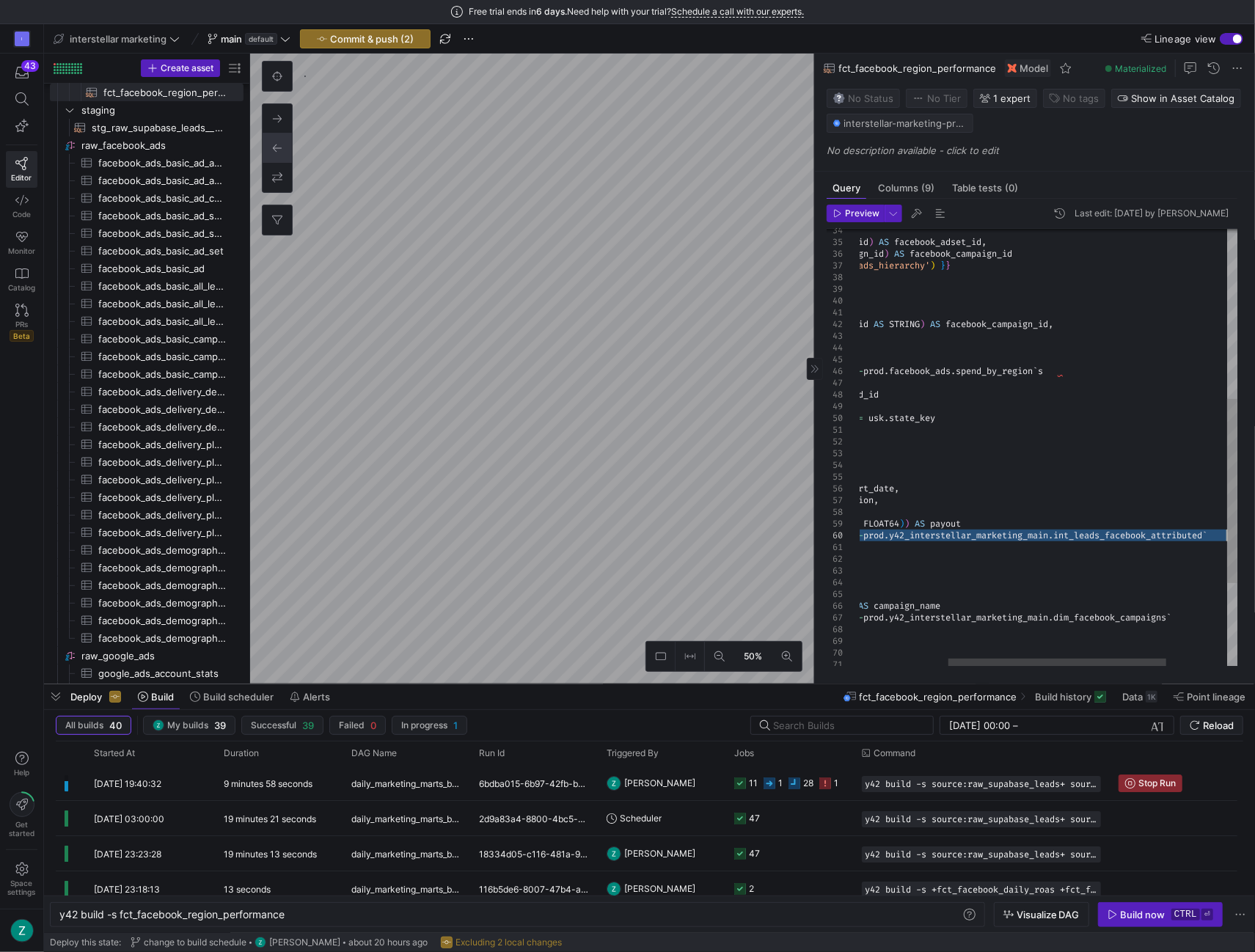
drag, startPoint x: 871, startPoint y: 529, endPoint x: 1232, endPoint y: 533, distance: 361.0
click at [1232, 533] on div "facebook_ad_id , ANY_VALUE ( facebook_adset_id ) AS facebook_adset_id , ANY_VAL…" at bounding box center [1025, 346] width 633 height 1041
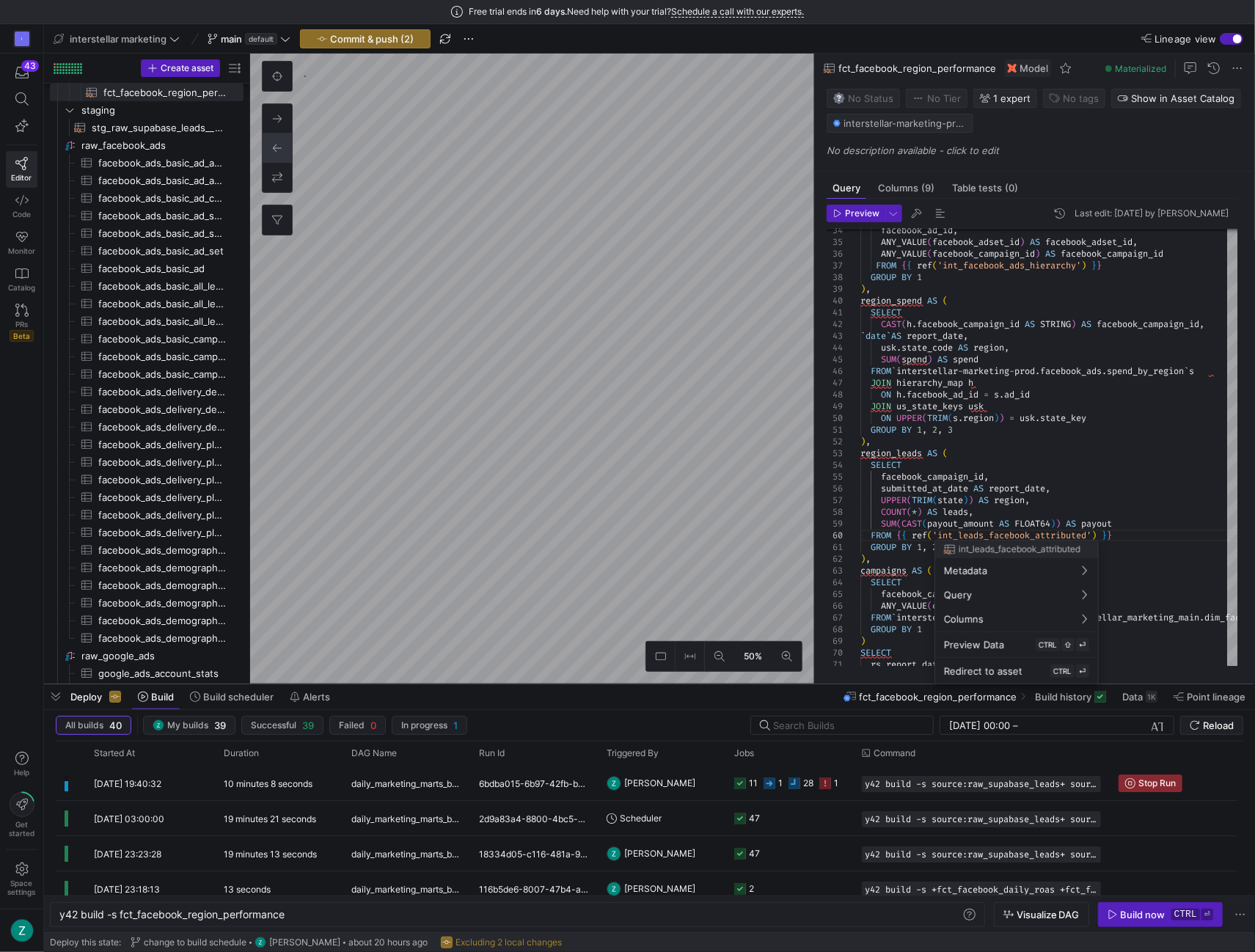
click at [903, 597] on div at bounding box center [627, 476] width 1255 height 952
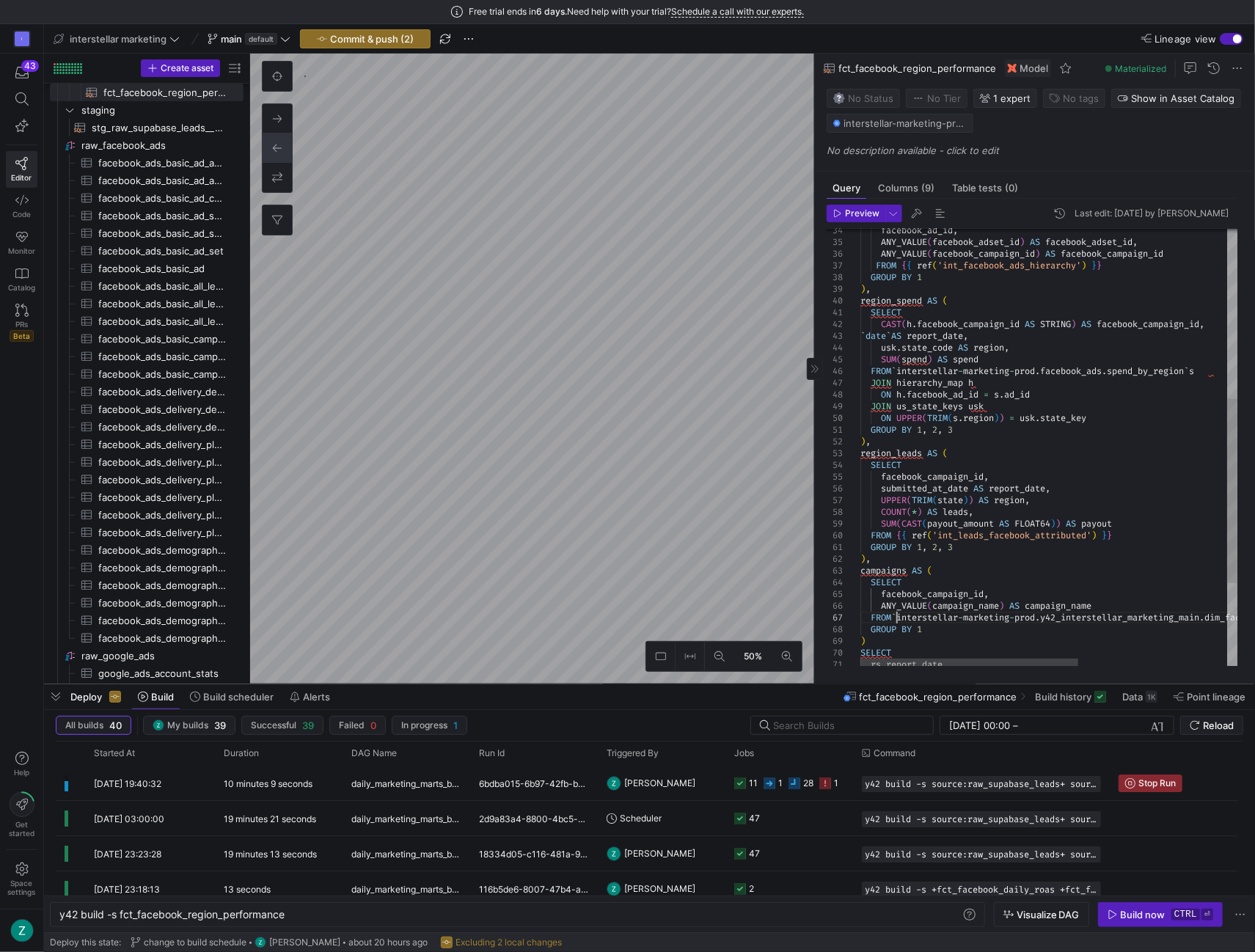
scroll to position [0, 258]
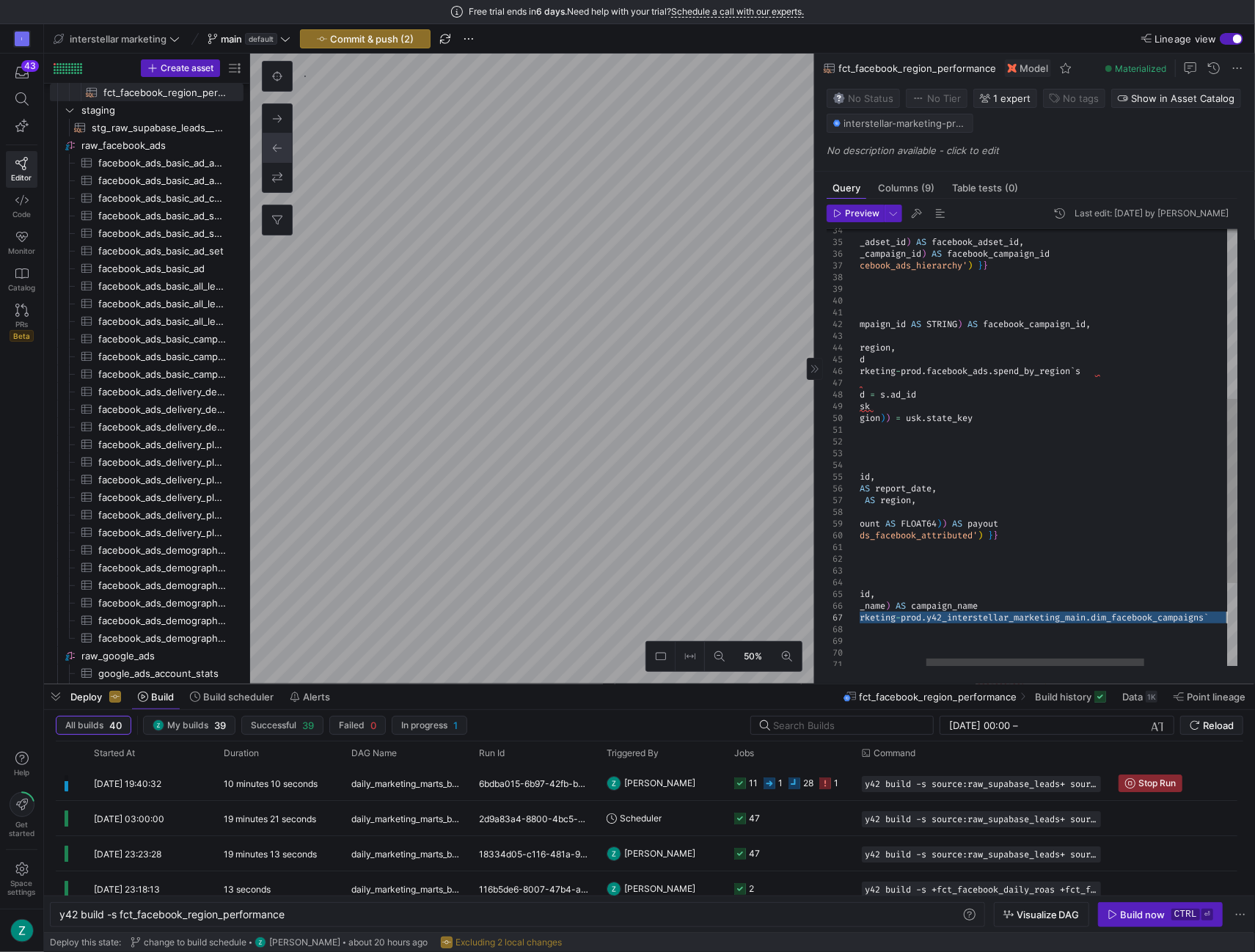
drag, startPoint x: 897, startPoint y: 611, endPoint x: 1281, endPoint y: 611, distance: 384.0
click at [1254, 611] on div "facebook_ad_id , ANY_VALUE ( facebook_adset_id ) AS facebook_adset_id , ANY_VAL…" at bounding box center [1063, 346] width 633 height 1041
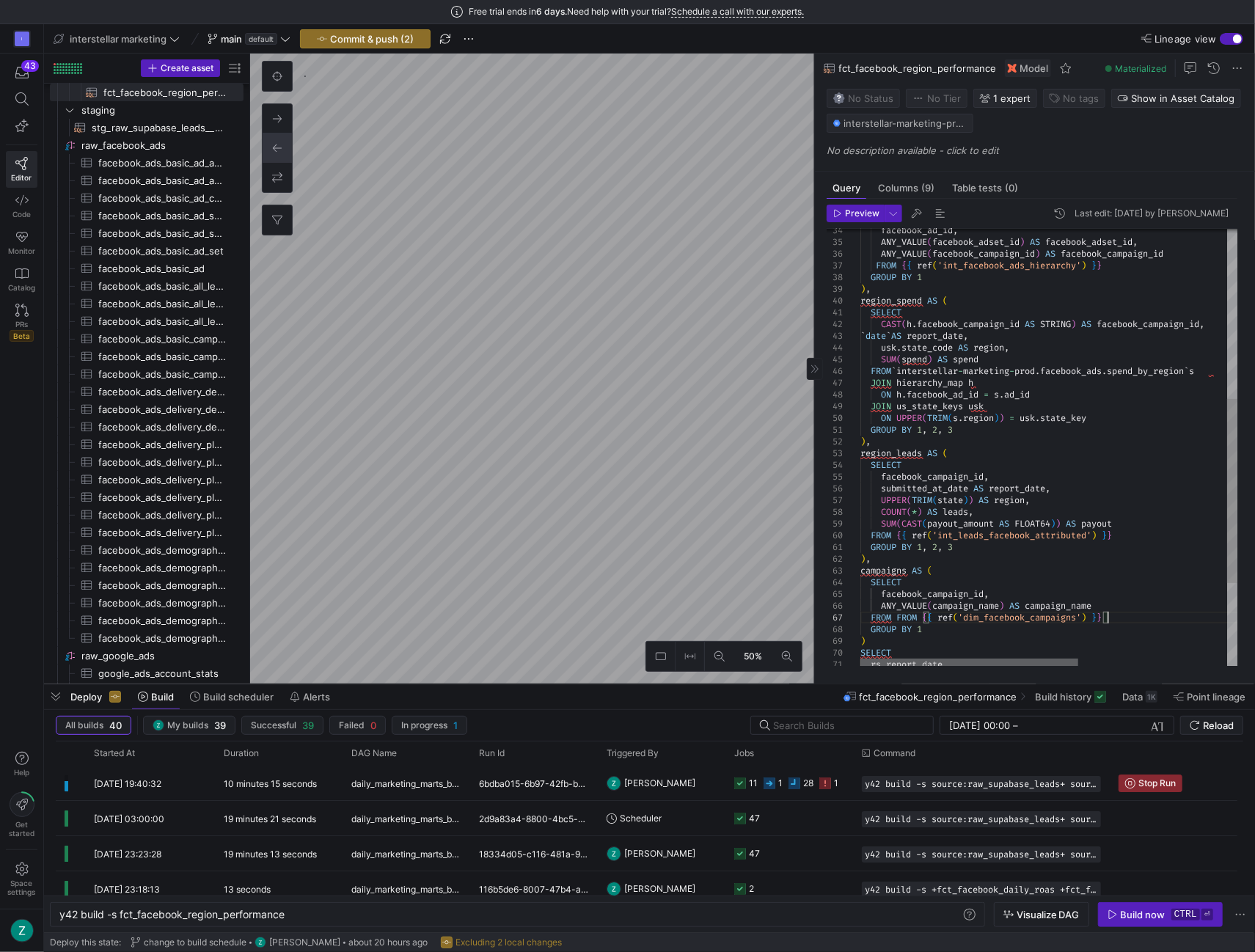
click at [951, 666] on div at bounding box center [969, 663] width 218 height 9
click at [908, 611] on div at bounding box center [627, 476] width 1255 height 952
click at [915, 617] on div "facebook_ad_id , ANY_VALUE ( facebook_adset_id ) AS facebook_adset_id , ANY_VAL…" at bounding box center [1176, 346] width 633 height 1041
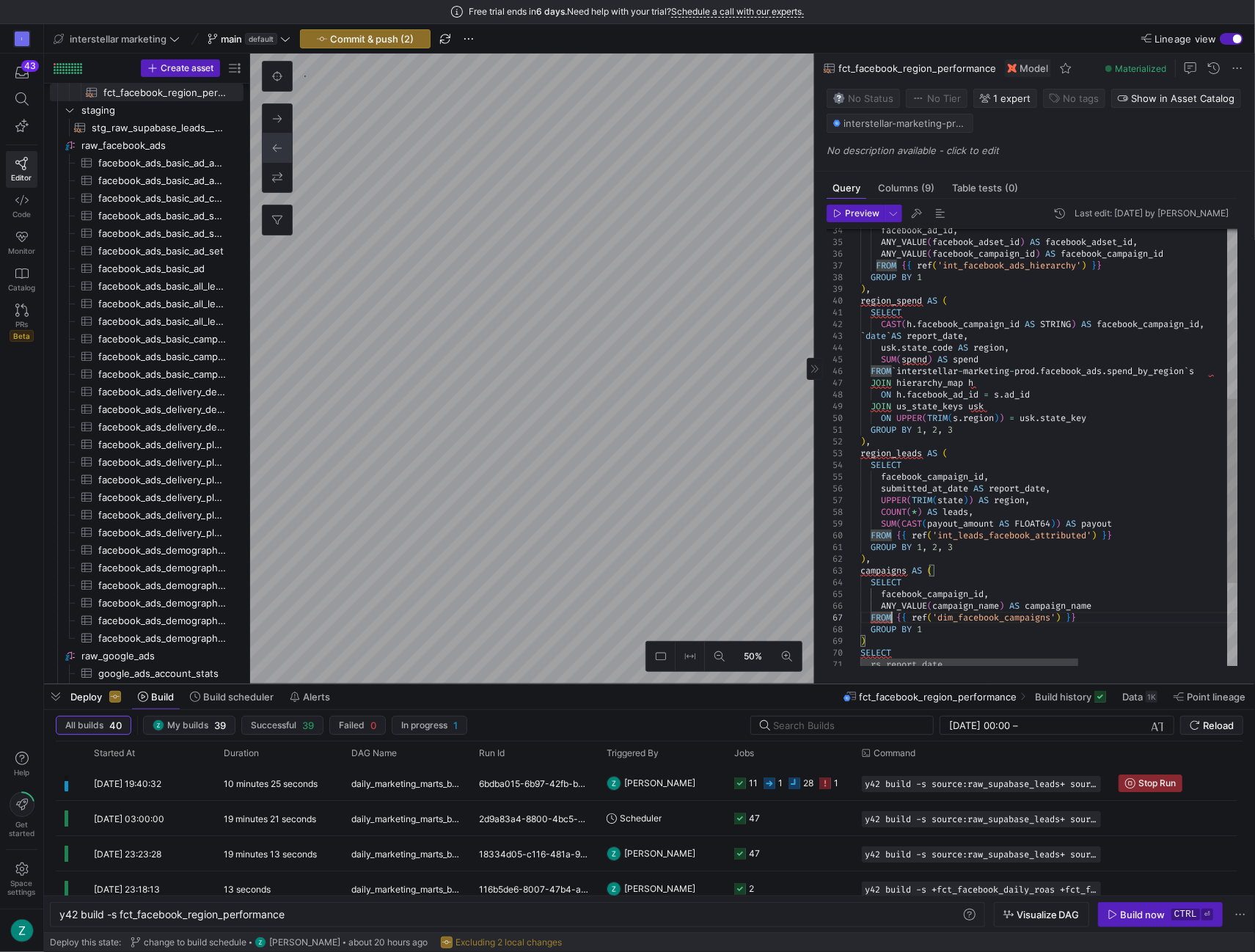
click at [1101, 614] on div "facebook_ad_id , ANY_VALUE ( facebook_adset_id ) AS facebook_adset_id , ANY_VAL…" at bounding box center [1176, 346] width 633 height 1041
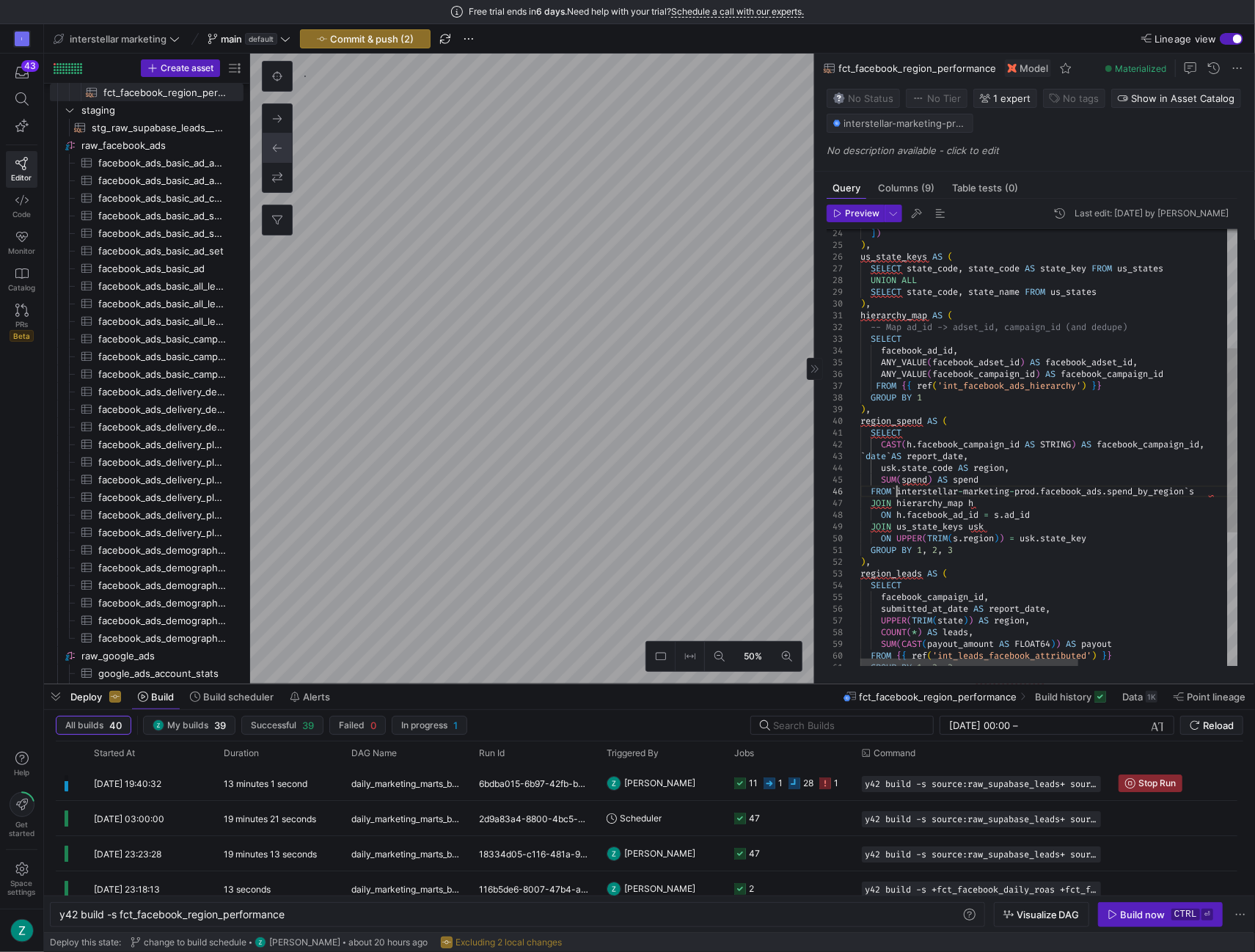
scroll to position [0, 221]
drag, startPoint x: 898, startPoint y: 492, endPoint x: 1229, endPoint y: 486, distance: 331.1
click at [1231, 487] on div "GROUP BY 1 , 2 , 3 ) , region_leads AS ( SELECT facebook_campaign_id , submitte…" at bounding box center [1176, 466] width 633 height 1041
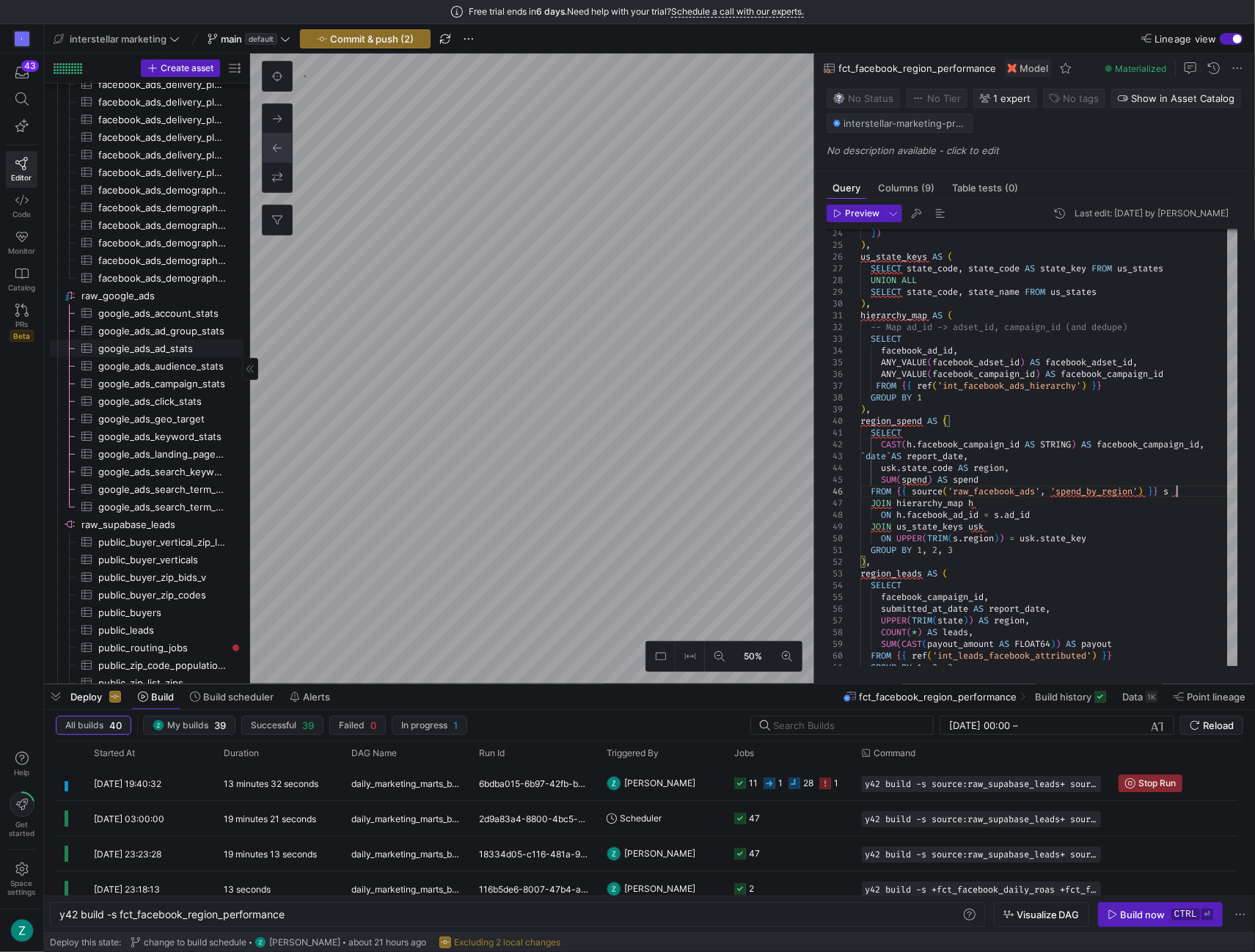
scroll to position [557, 0]
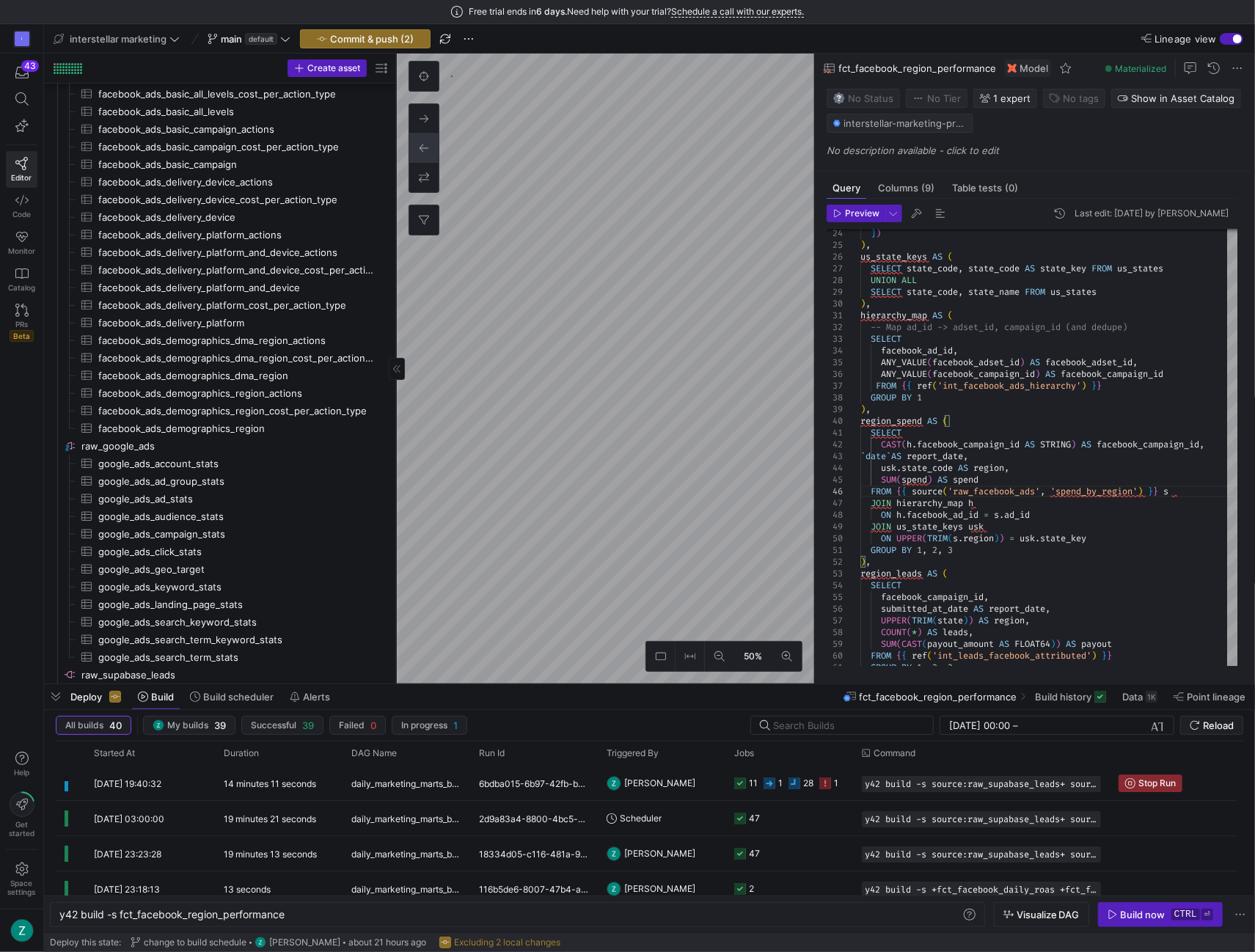
click at [433, 295] on as-split "Create asset Drag here to set row groups Drag here to set column labels Group 1…" at bounding box center [650, 368] width 1211 height 630
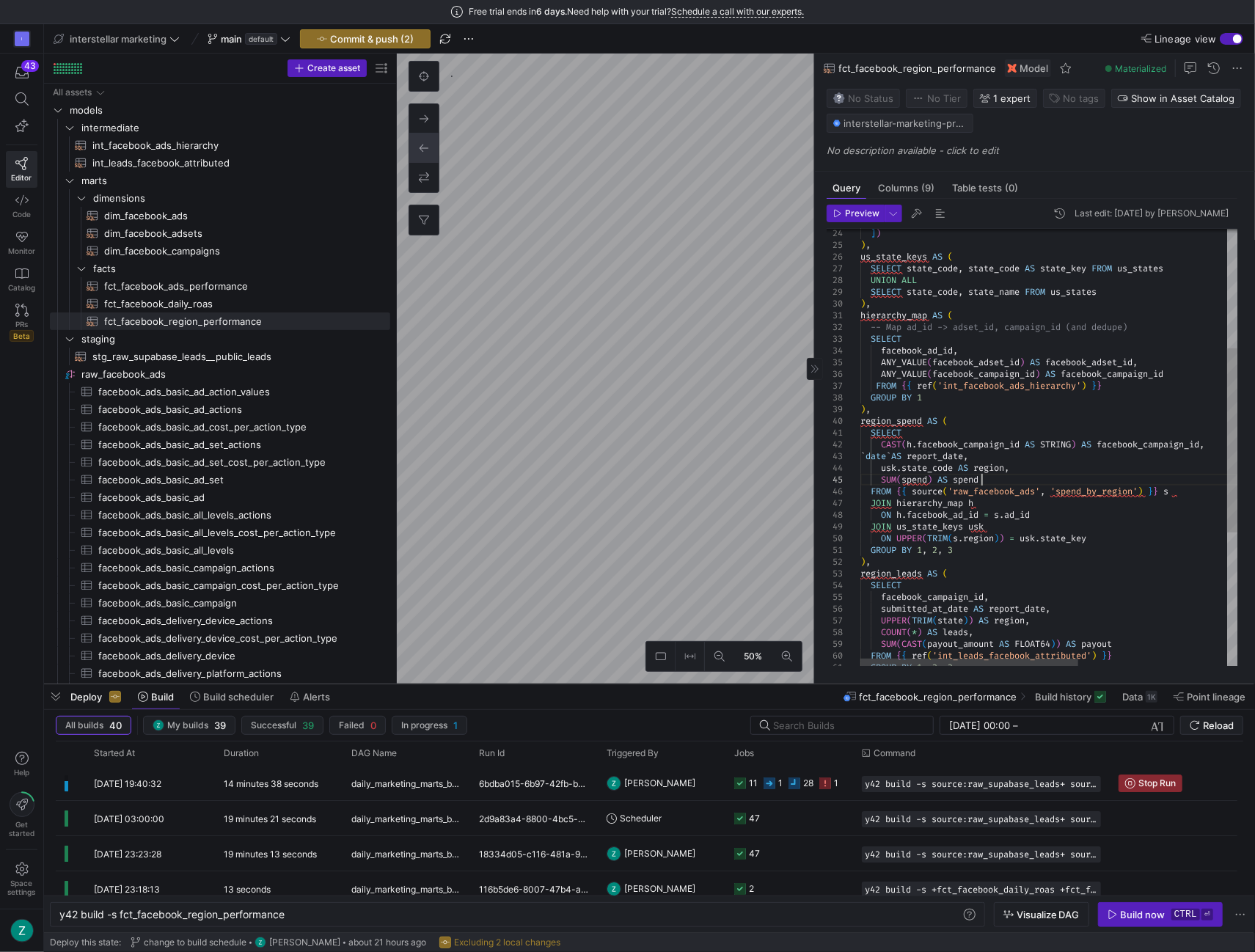
click at [1129, 483] on div "GROUP BY 1 , 2 , 3 ) , region_leads AS ( SELECT facebook_campaign_id , submitte…" at bounding box center [1176, 466] width 633 height 1041
type textarea "SELECT CAST(h.facebook_campaign_id AS STRING) AS facebook_campaign_id, `date` A…"
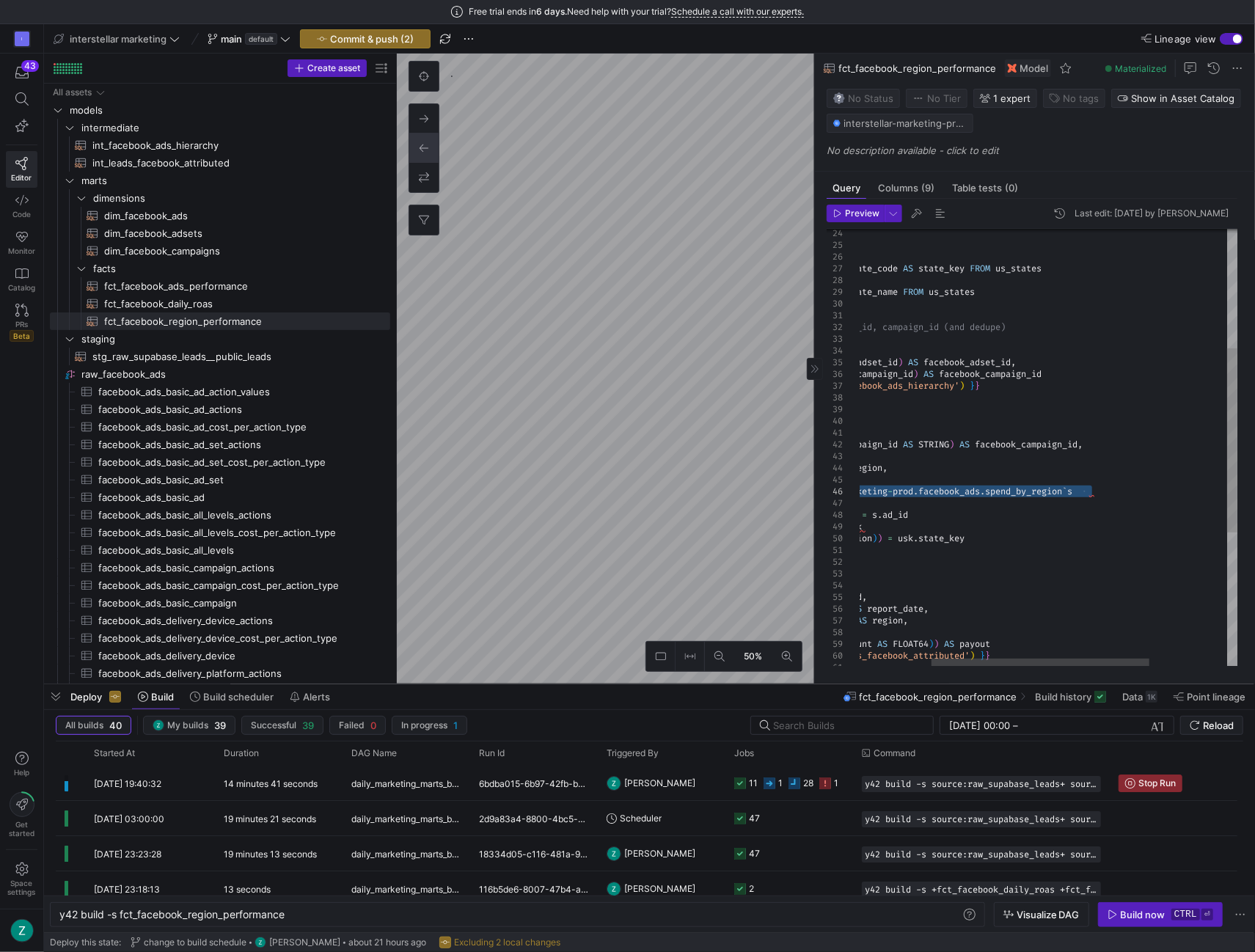
click at [1113, 492] on div "GROUP BY 1 , 2 , 3 ) , region_leads AS ( SELECT facebook_campaign_id , submitte…" at bounding box center [1055, 466] width 633 height 1041
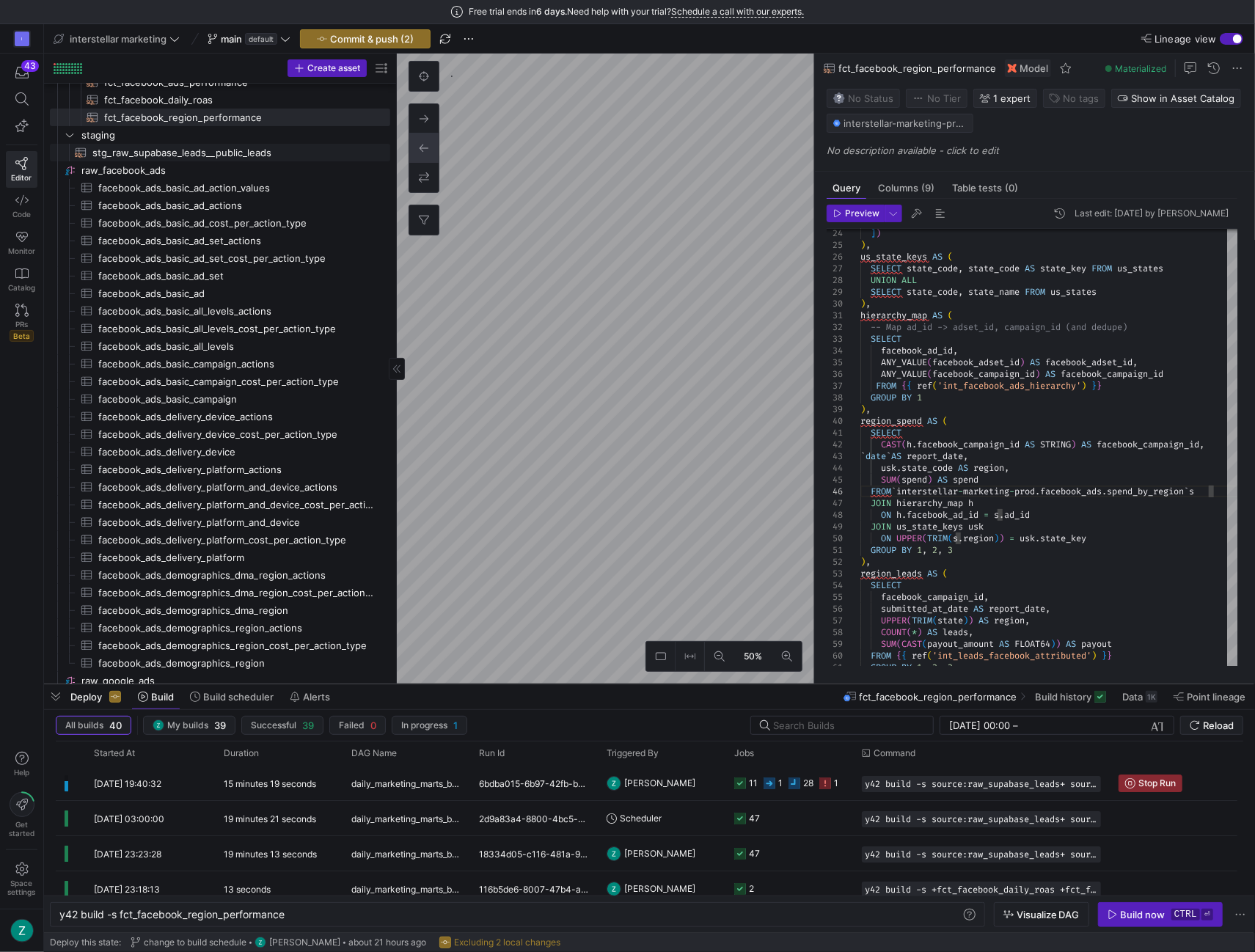
scroll to position [220, 0]
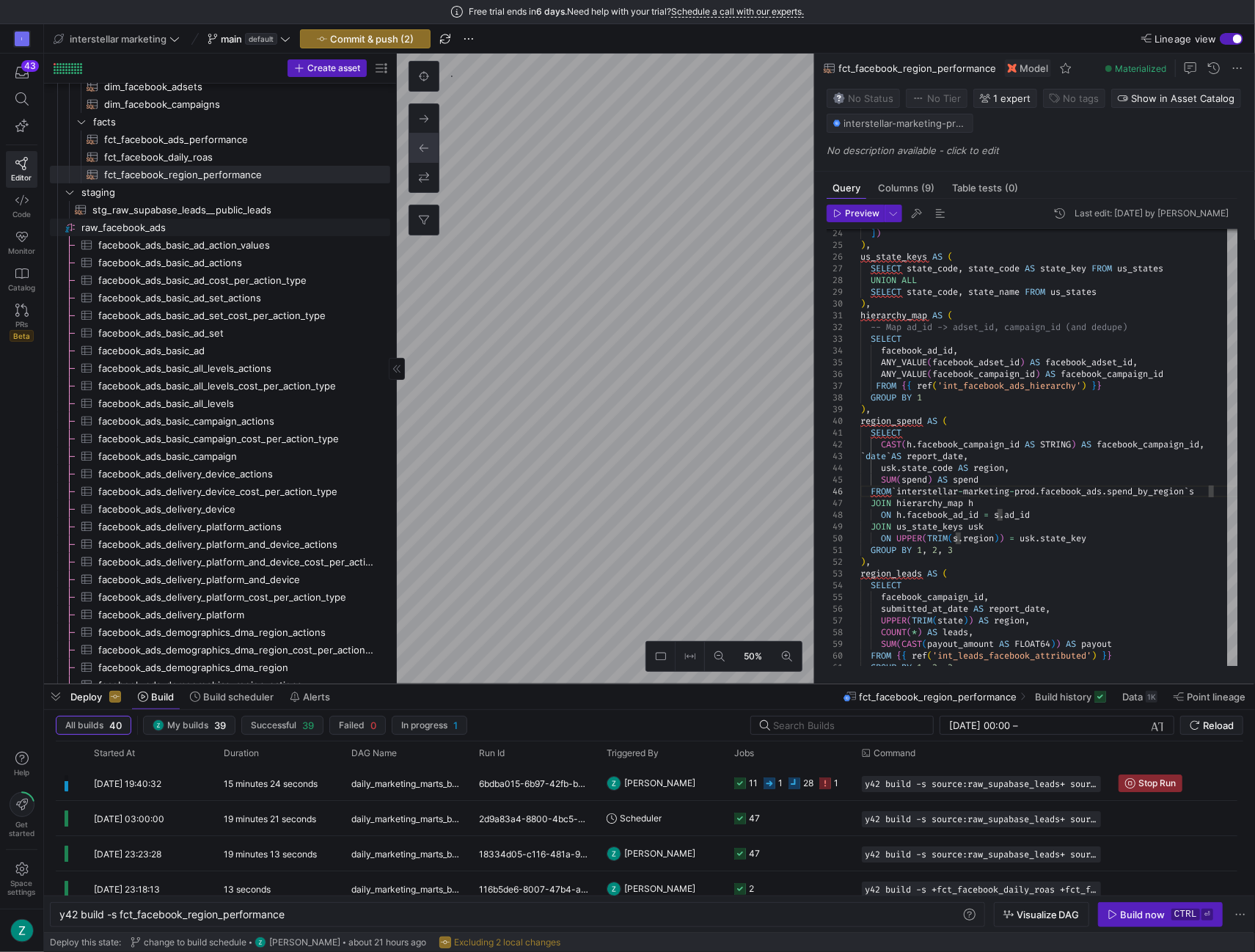
click at [153, 224] on span "raw_facebook_ads​​​​​​​​" at bounding box center [235, 227] width 307 height 17
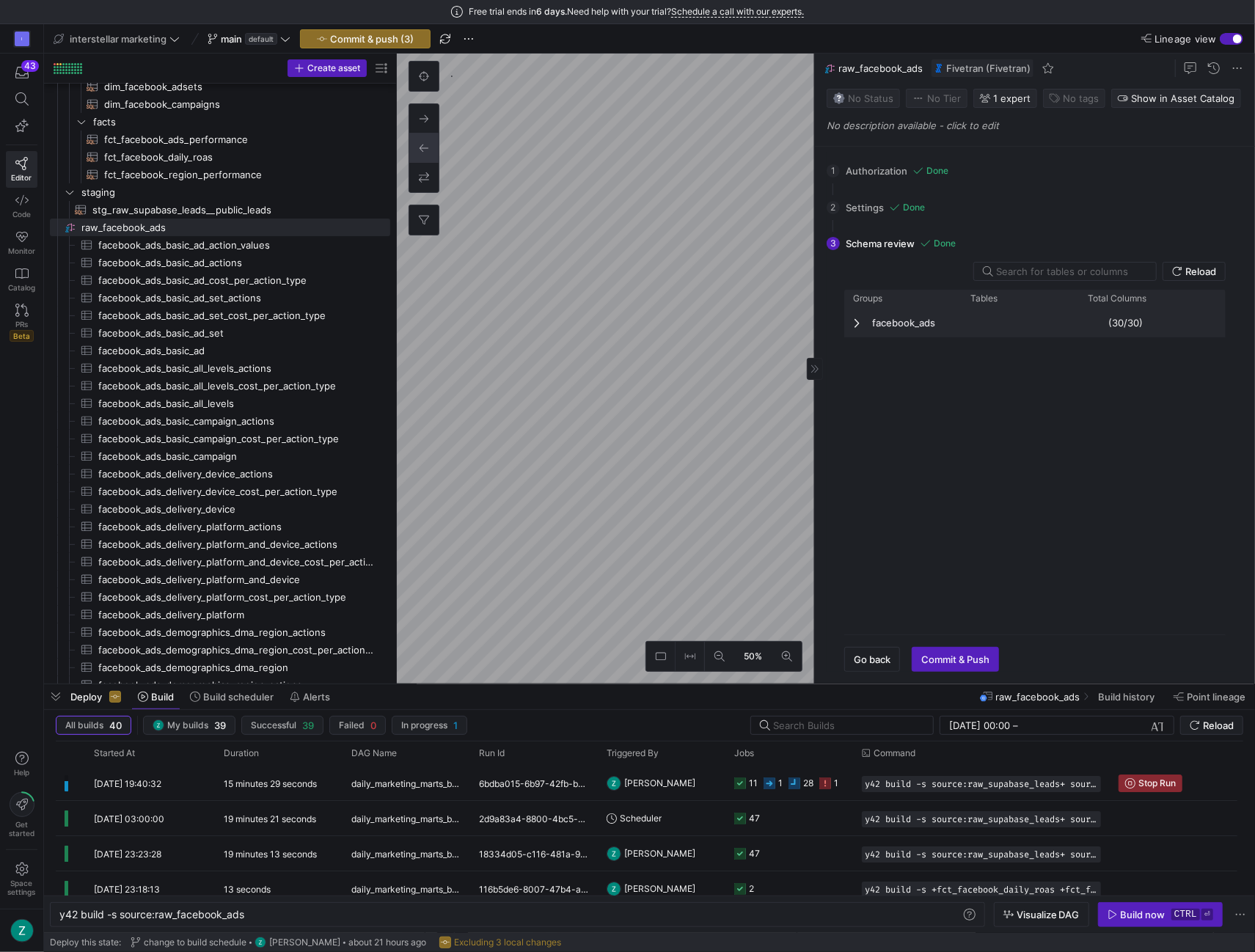
click at [859, 323] on span "Press SPACE to deselect this row." at bounding box center [858, 323] width 11 height 11
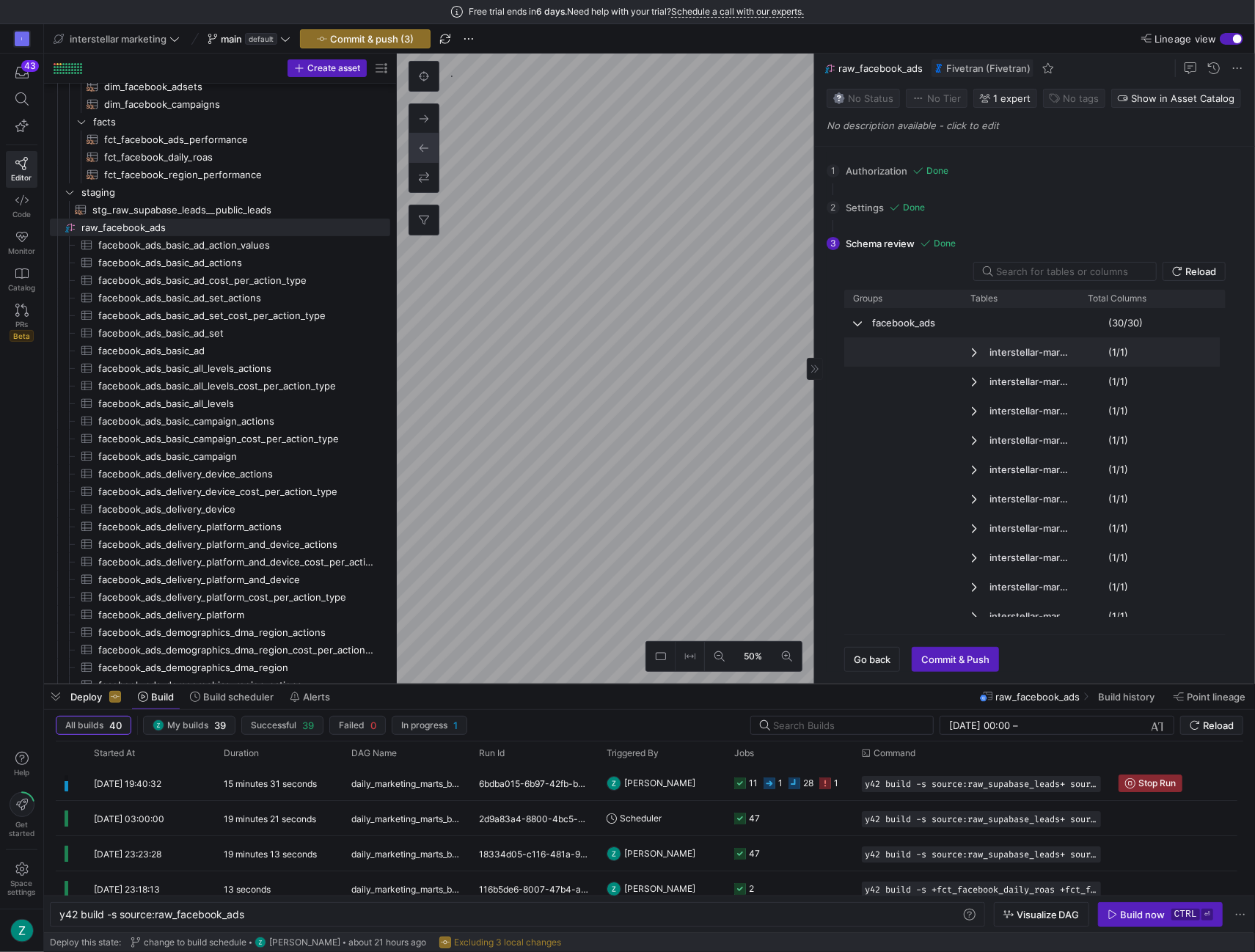
click at [968, 352] on div "interstellar-marketing-prod:facebook_ads:delivery_platform_and_device_cost_per_…" at bounding box center [1020, 352] width 117 height 30
click at [970, 352] on div "interstellar-marketing-prod:facebook_ads:delivery_platform_and_device_cost_per_…" at bounding box center [1020, 352] width 117 height 30
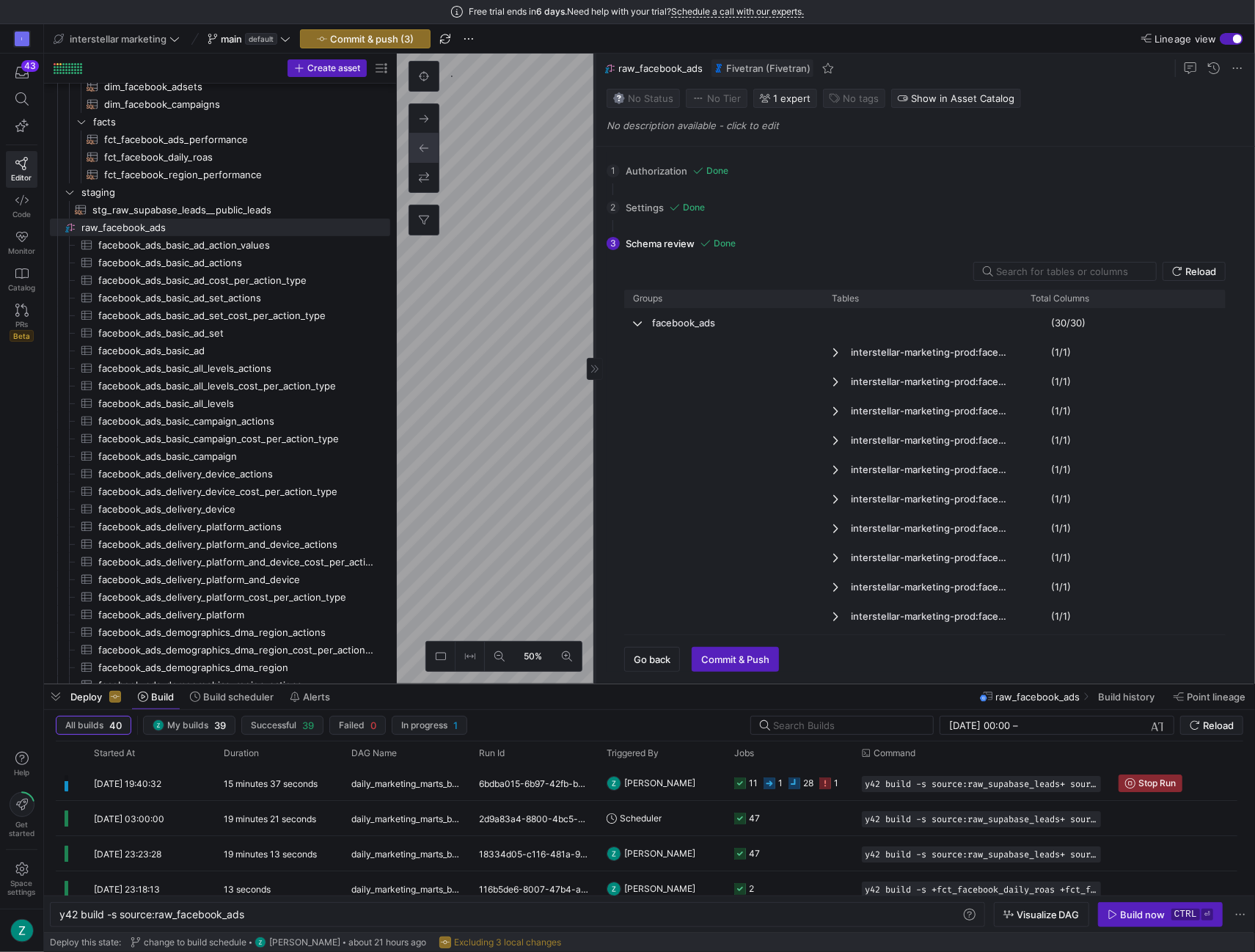
click at [514, 342] on as-split "50% 0 1 Authorization Done Choose which secret you'd like to use to authorize R…" at bounding box center [827, 368] width 859 height 630
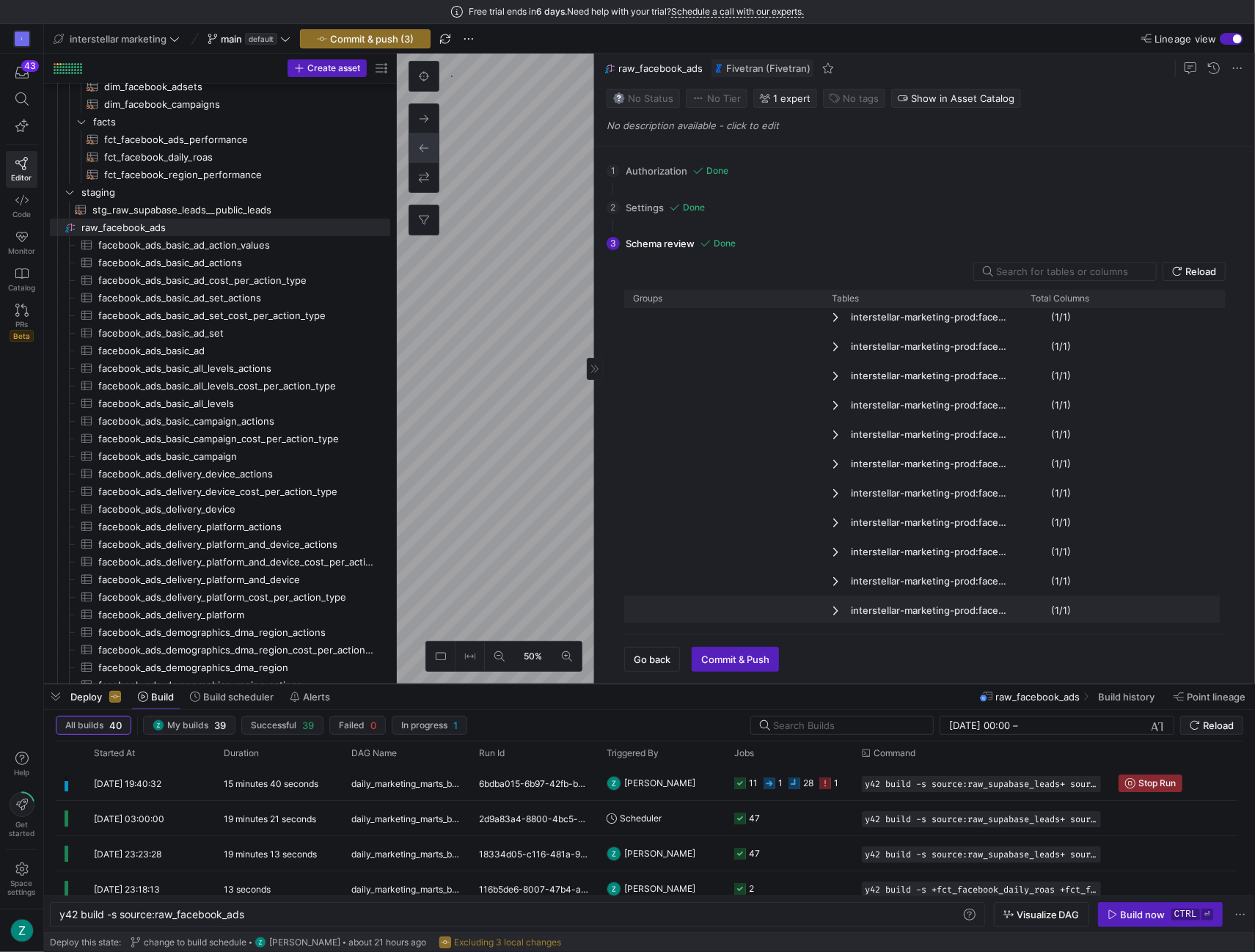
click at [836, 609] on span "Press SPACE to deselect this row." at bounding box center [836, 610] width 11 height 11
click at [838, 556] on span "Press SPACE to deselect this row." at bounding box center [836, 552] width 11 height 11
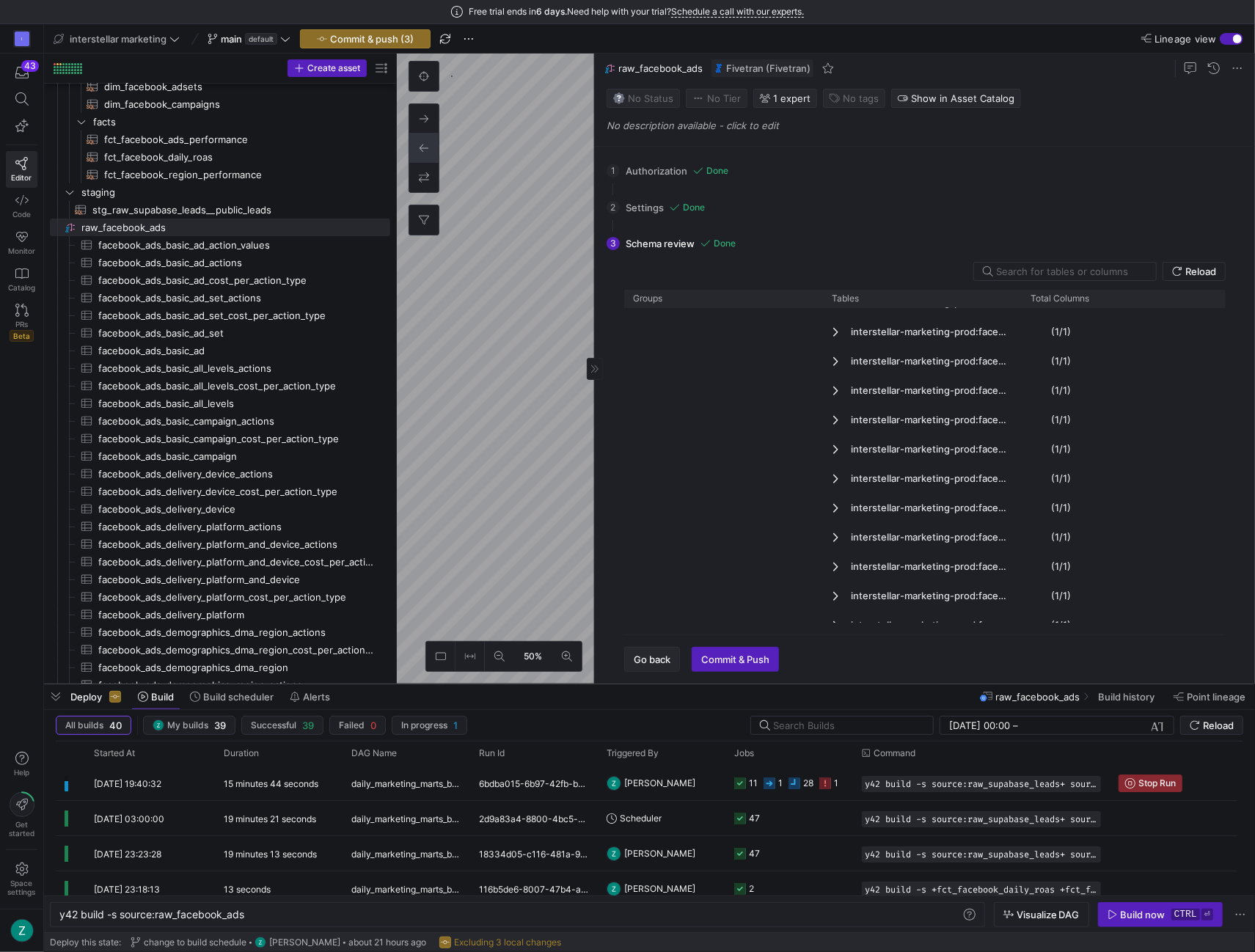
click at [650, 652] on span "button" at bounding box center [652, 659] width 54 height 24
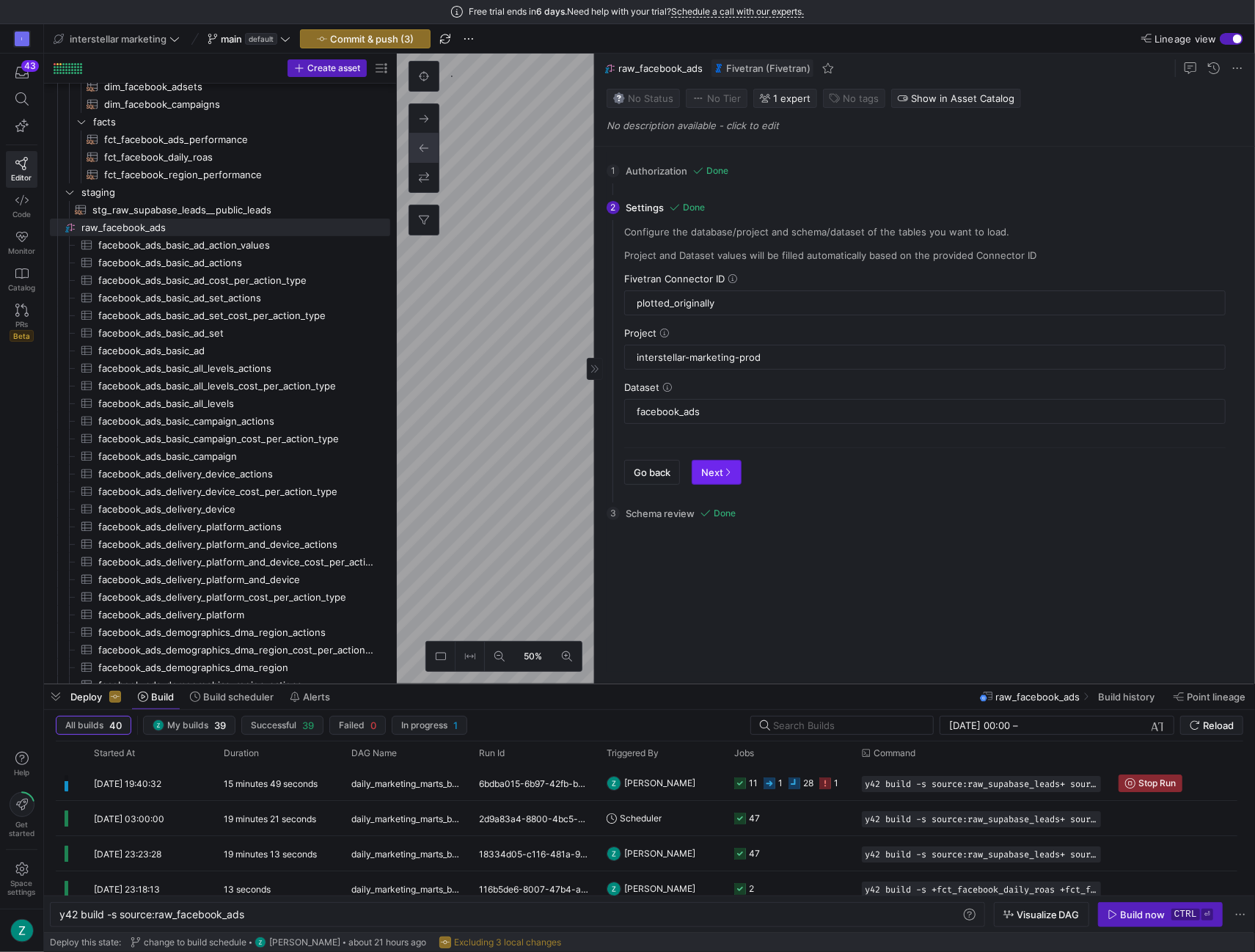
click at [721, 467] on span "Next" at bounding box center [717, 472] width 31 height 11
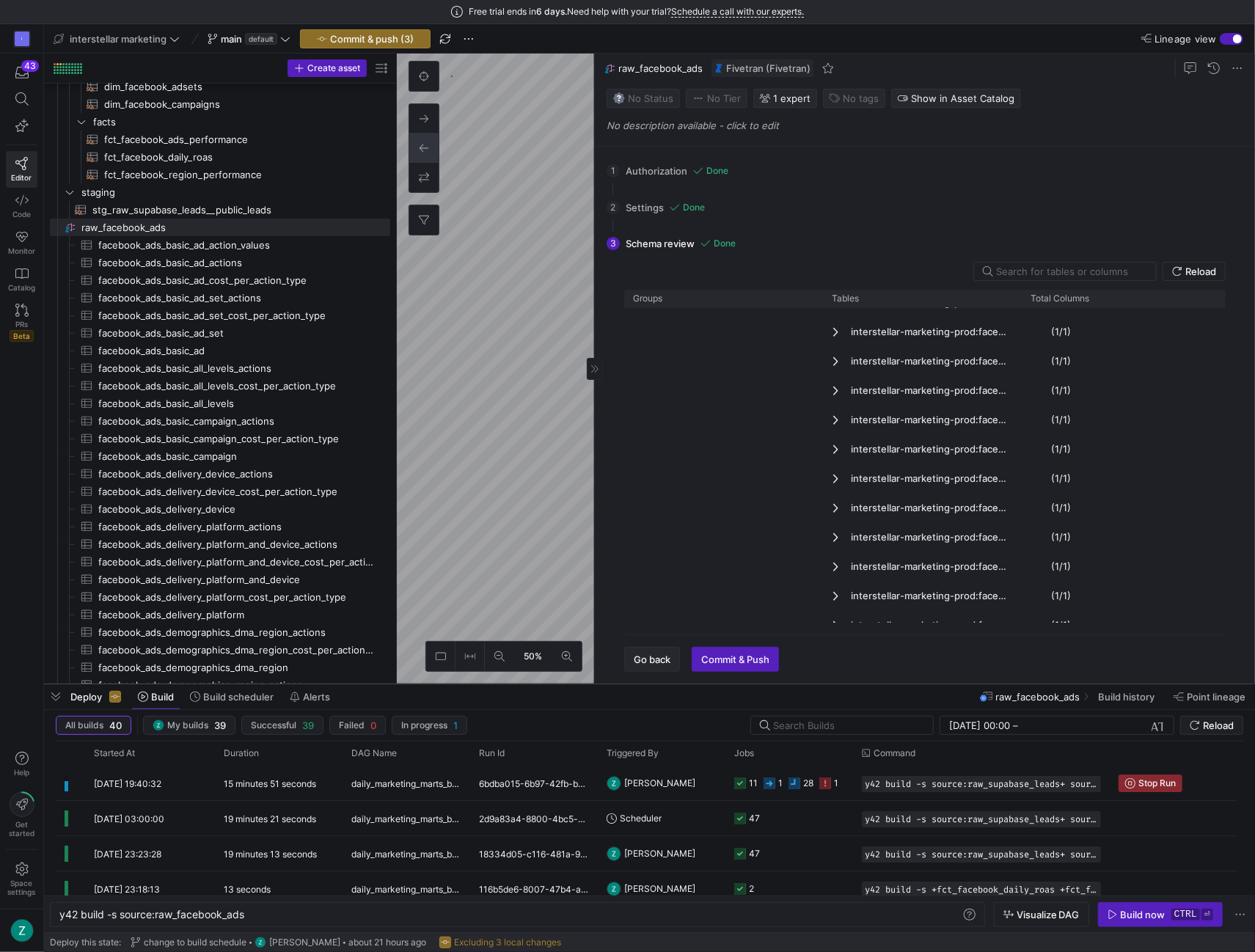
click at [667, 660] on span "Go back" at bounding box center [652, 659] width 37 height 11
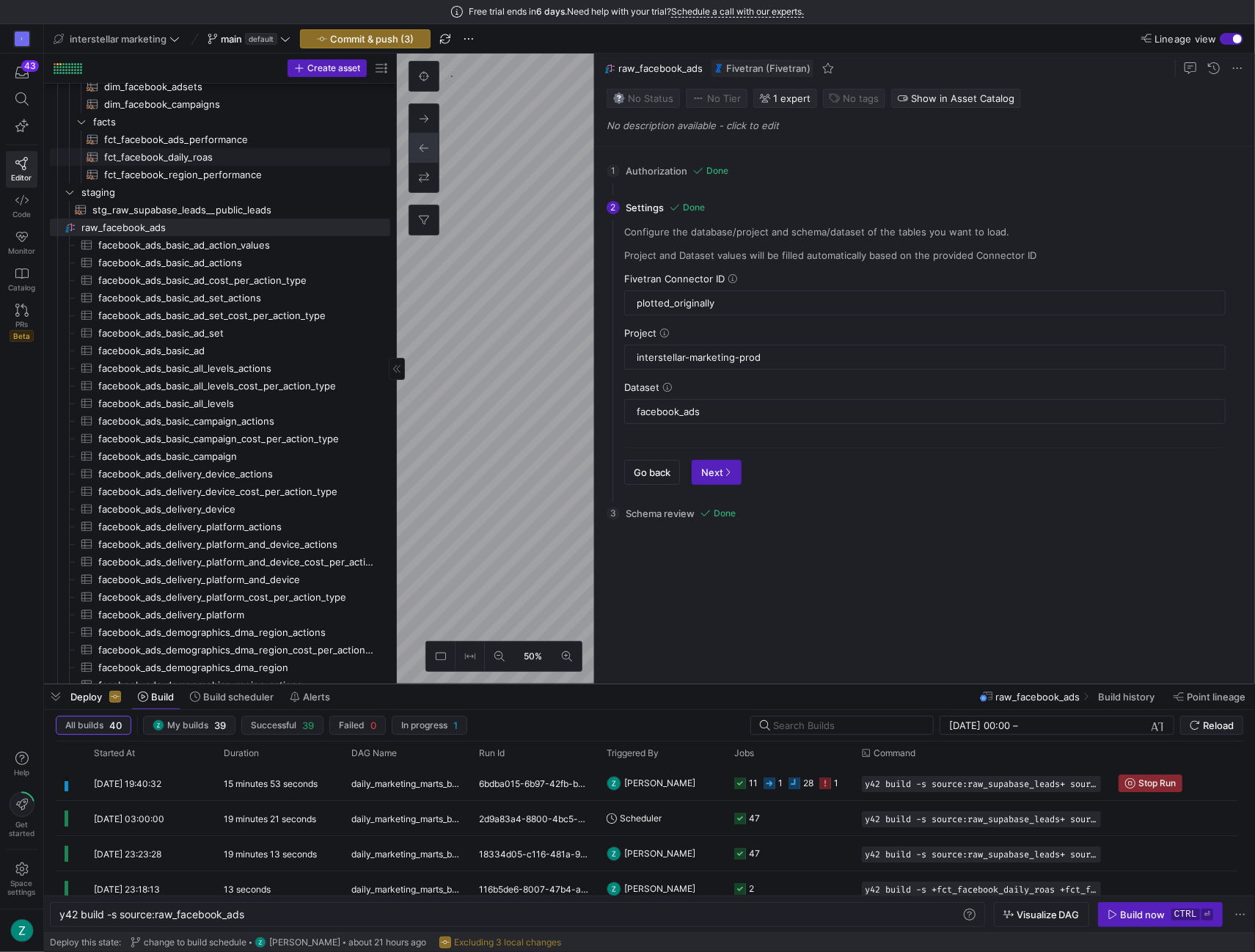
click at [199, 152] on span "fct_facebook_daily_roas​​​​​​​​​​" at bounding box center [239, 157] width 269 height 17
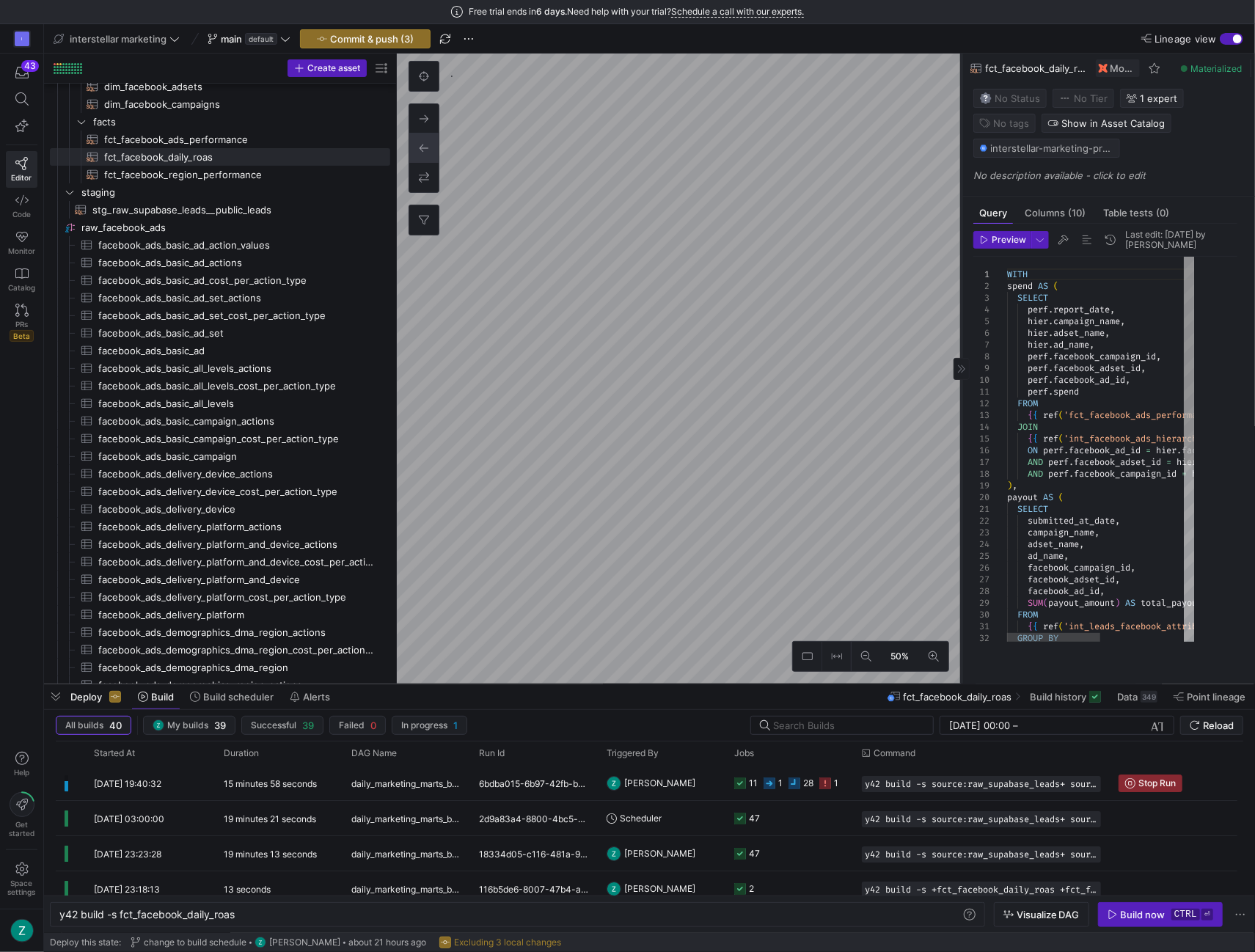
drag, startPoint x: 594, startPoint y: 335, endPoint x: 961, endPoint y: 327, distance: 367.1
click at [961, 327] on div at bounding box center [961, 368] width 1 height 630
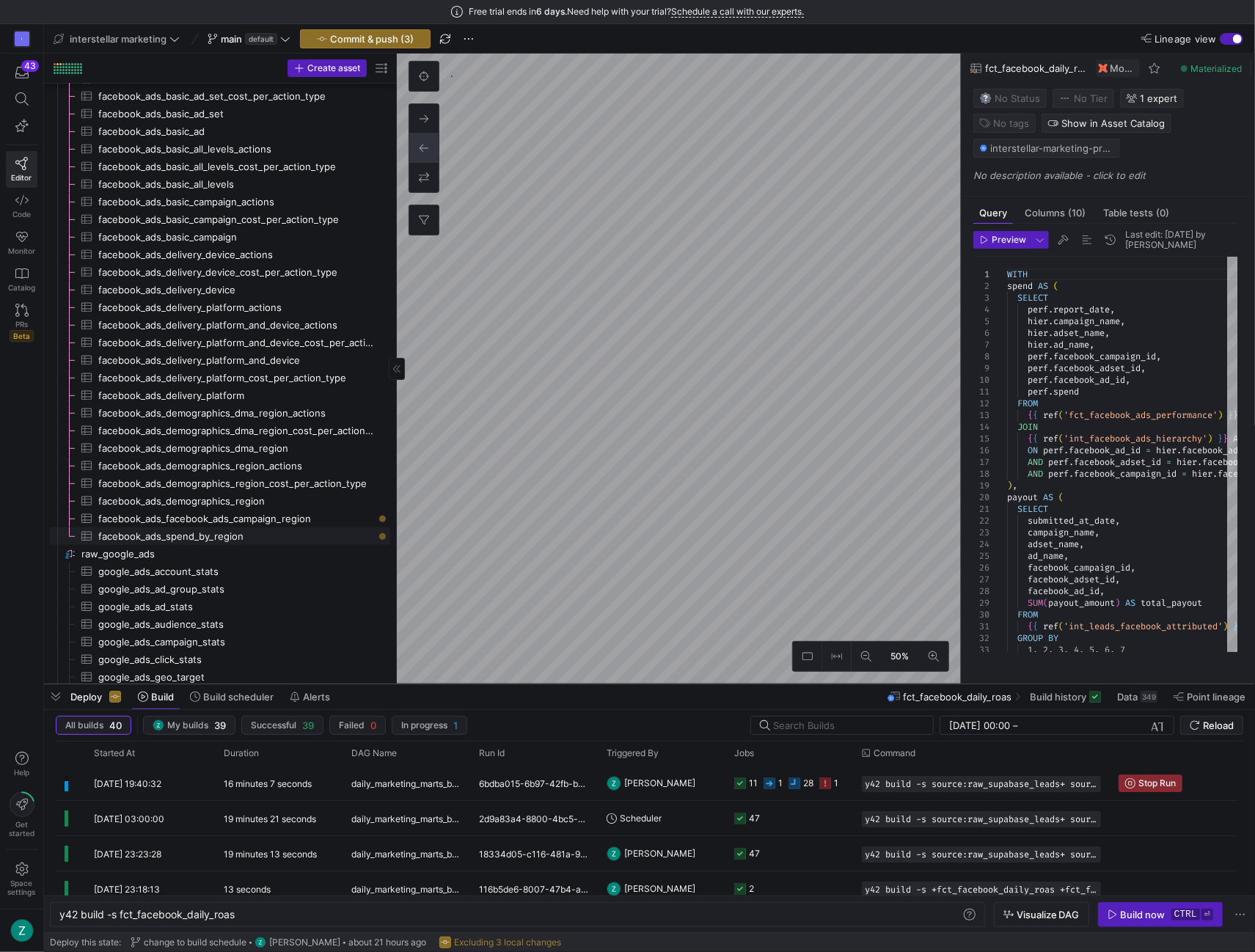
click at [300, 539] on span "facebook_ads_spend_by_region​​​​​​​​​" at bounding box center [236, 536] width 275 height 17
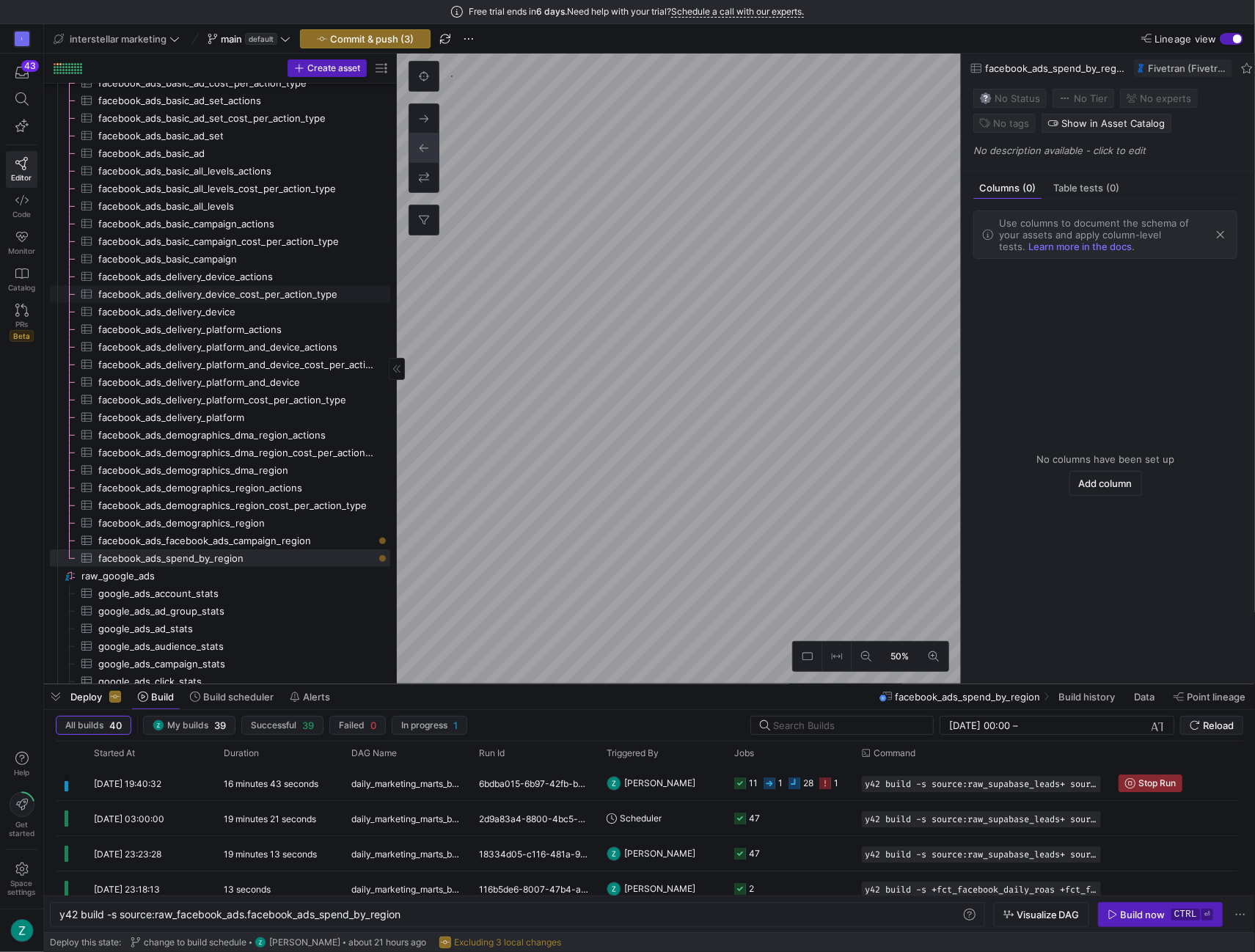
scroll to position [446, 0]
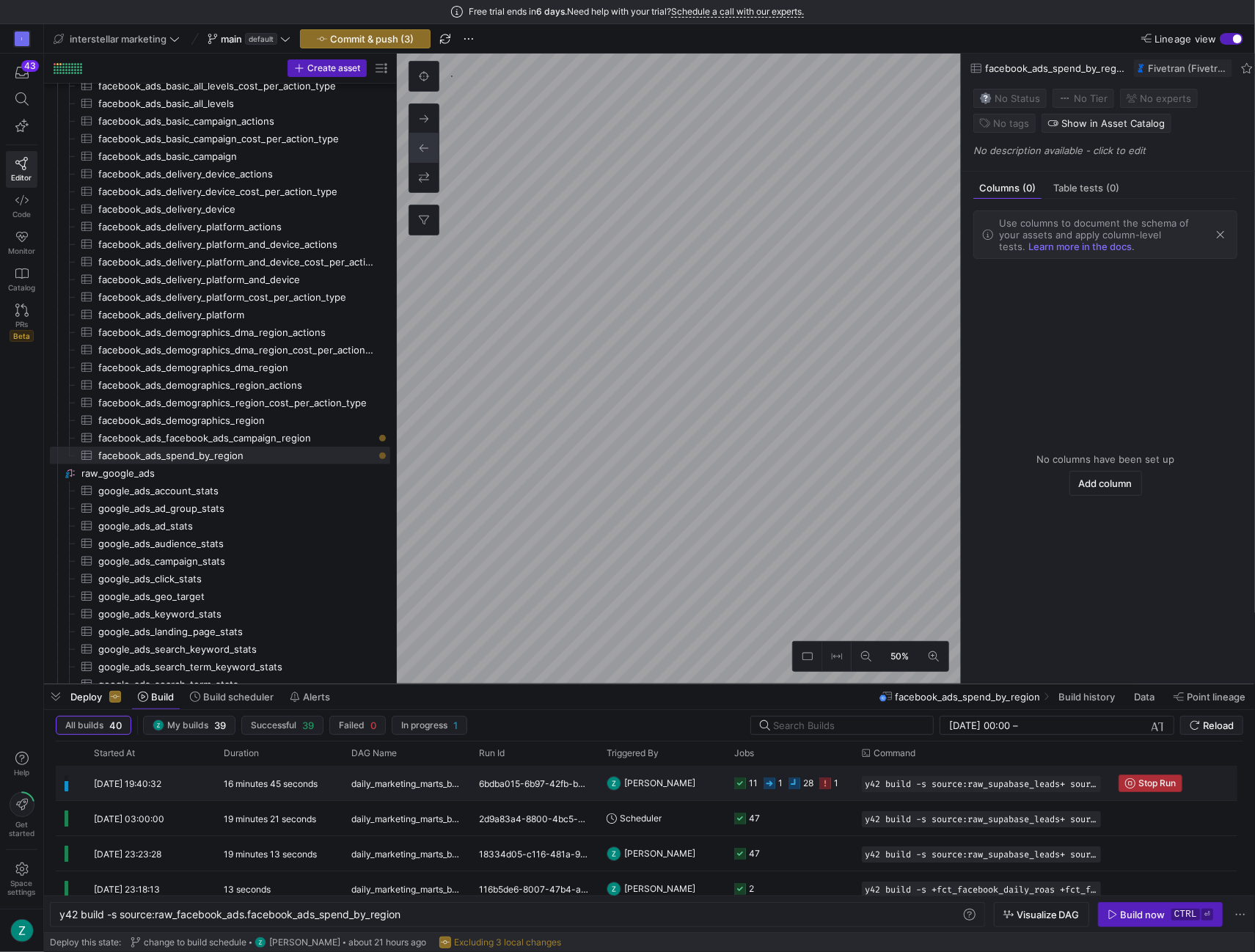
click at [1129, 783] on icon "button" at bounding box center [1130, 783] width 11 height 11
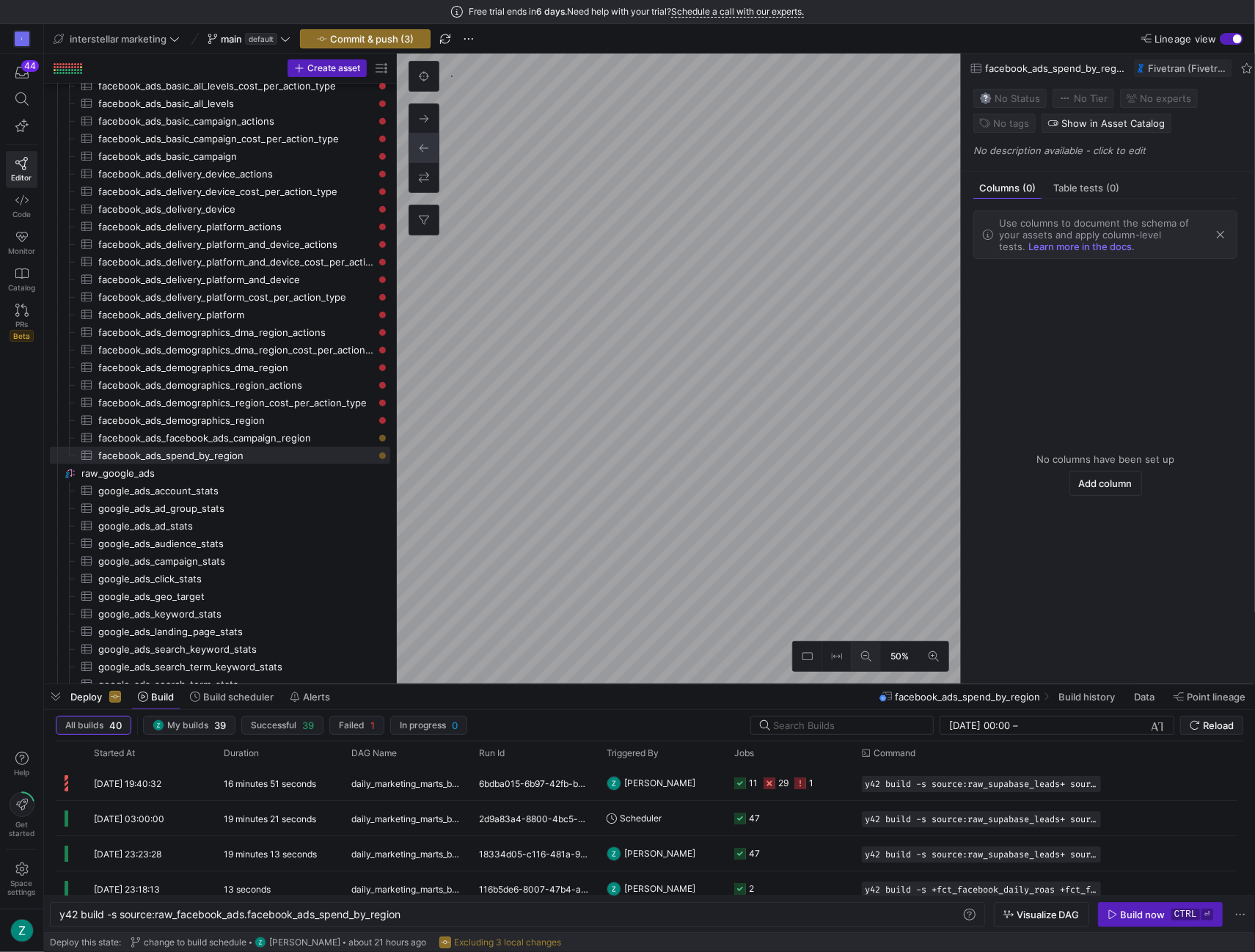
click at [864, 658] on icon at bounding box center [866, 657] width 11 height 11
click at [943, 655] on button at bounding box center [934, 657] width 30 height 30
click at [452, 681] on as-split "interstellar marketing main default Commit & push (3) Lineage view Create asset…" at bounding box center [650, 487] width 1211 height 928
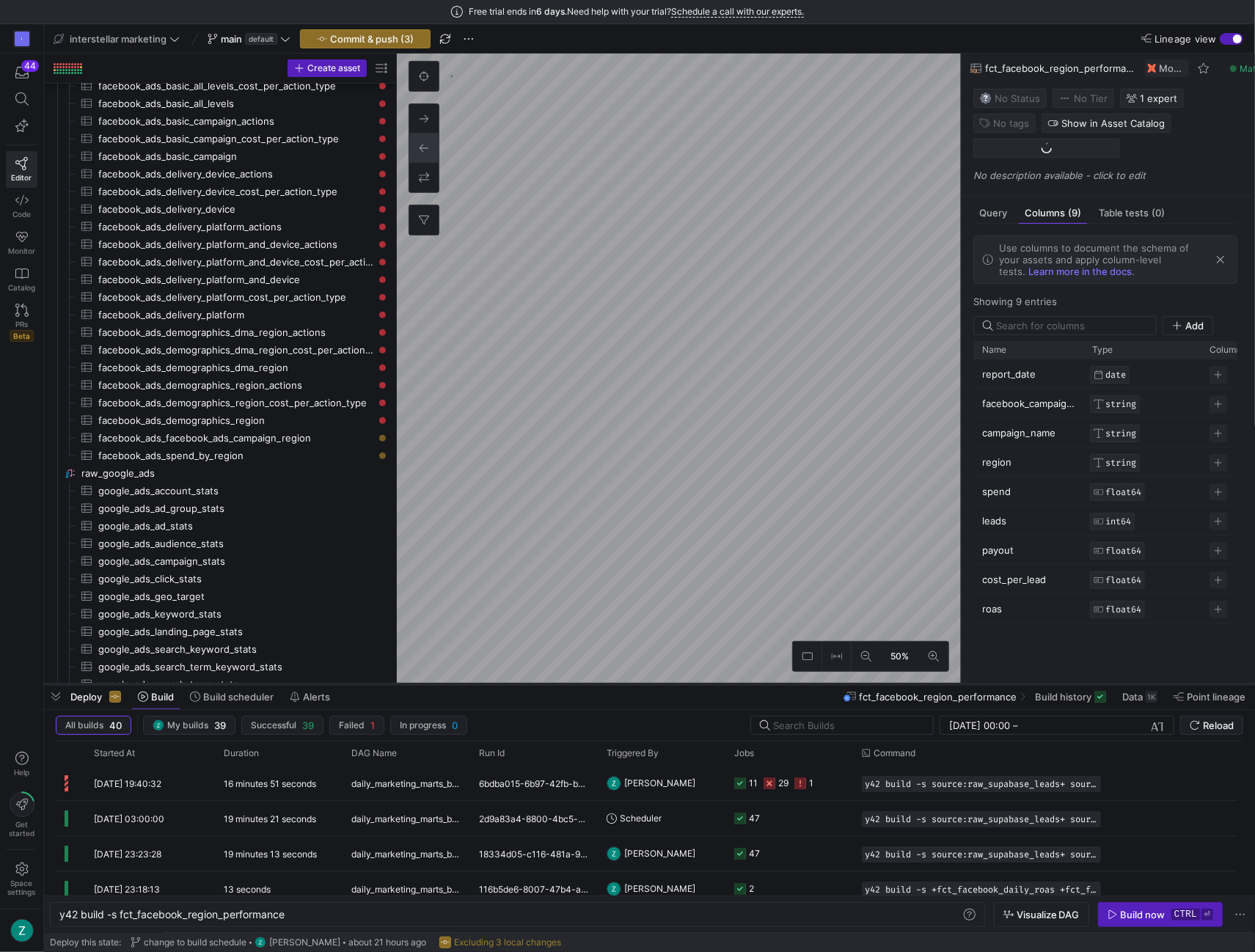
type textarea "y42 build -s fct_facebook_region_performance"
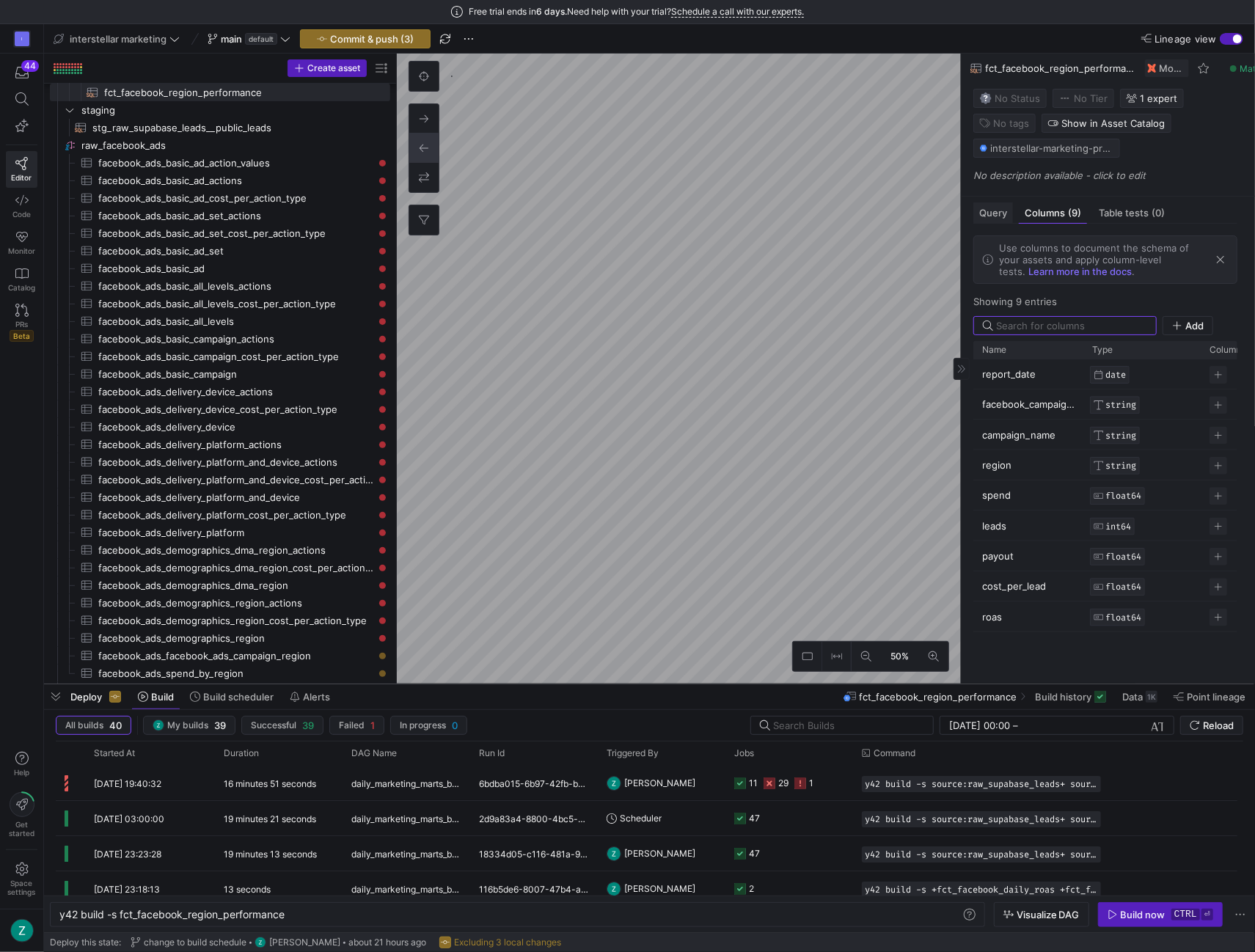
click at [996, 224] on div "Query" at bounding box center [993, 213] width 39 height 21
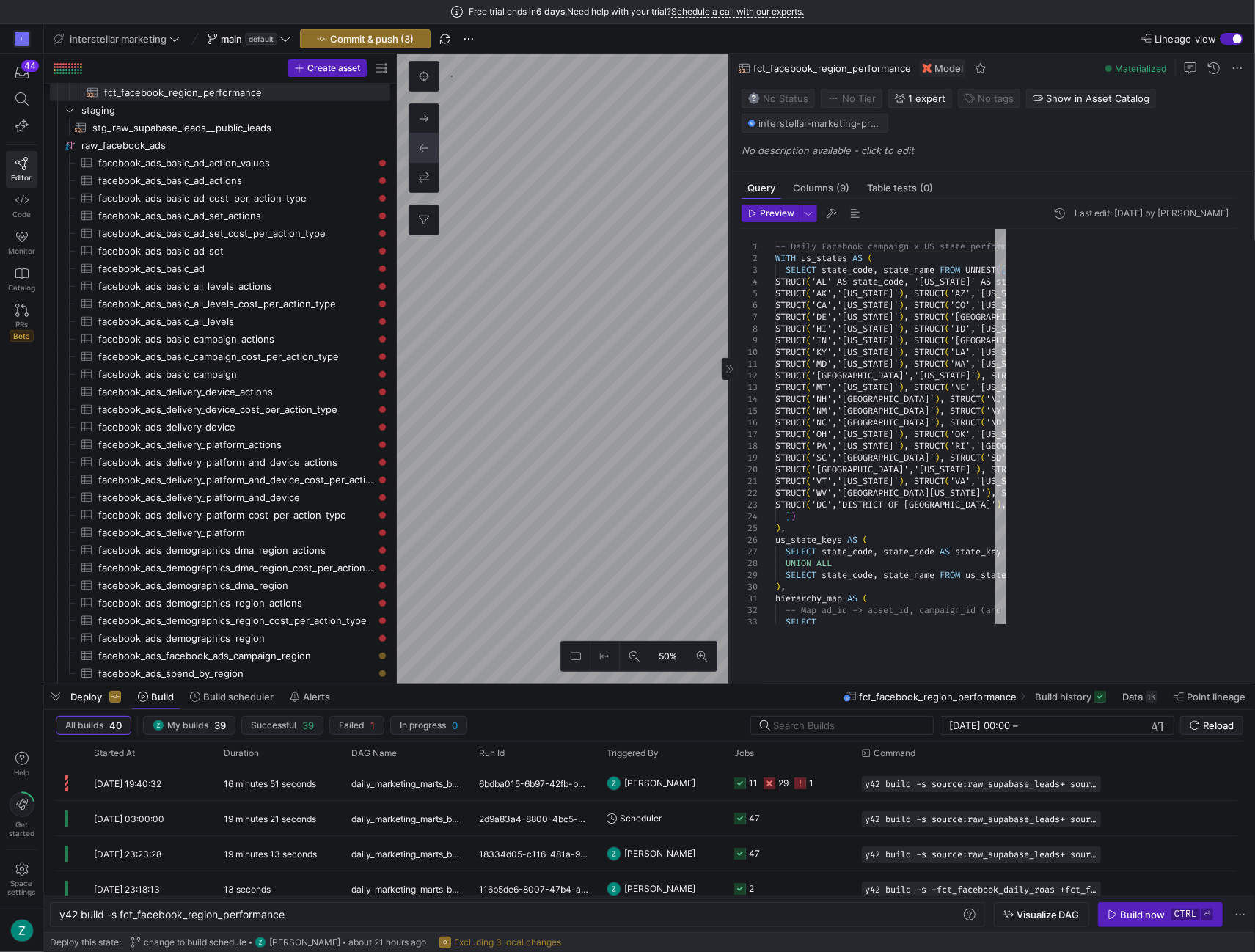
click at [721, 332] on as-split "50% 0 Query Columns (9) Table tests (0) Preview Last edit: [DATE] by [PERSON_NA…" at bounding box center [827, 368] width 859 height 630
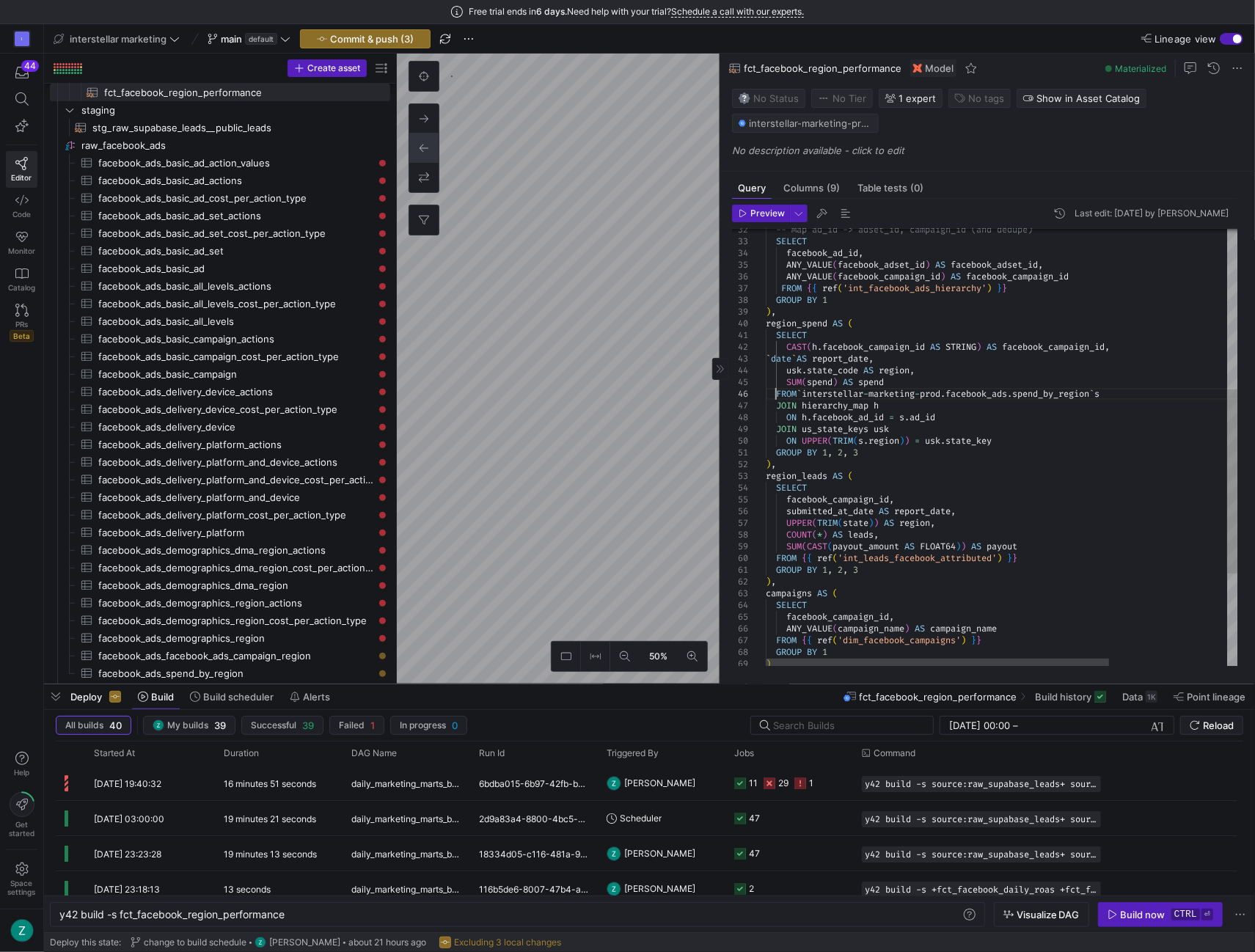
scroll to position [0, 94]
drag, startPoint x: 776, startPoint y: 390, endPoint x: 1126, endPoint y: 391, distance: 350.0
click at [1126, 391] on div ") , region_spend AS ( SELECT CAST ( h . facebook_campaign_id AS STRING ) AS fac…" at bounding box center [1082, 368] width 633 height 1041
click at [1060, 374] on div ") , region_spend AS ( SELECT CAST ( h . facebook_campaign_id AS STRING ) AS fac…" at bounding box center [1082, 368] width 633 height 1041
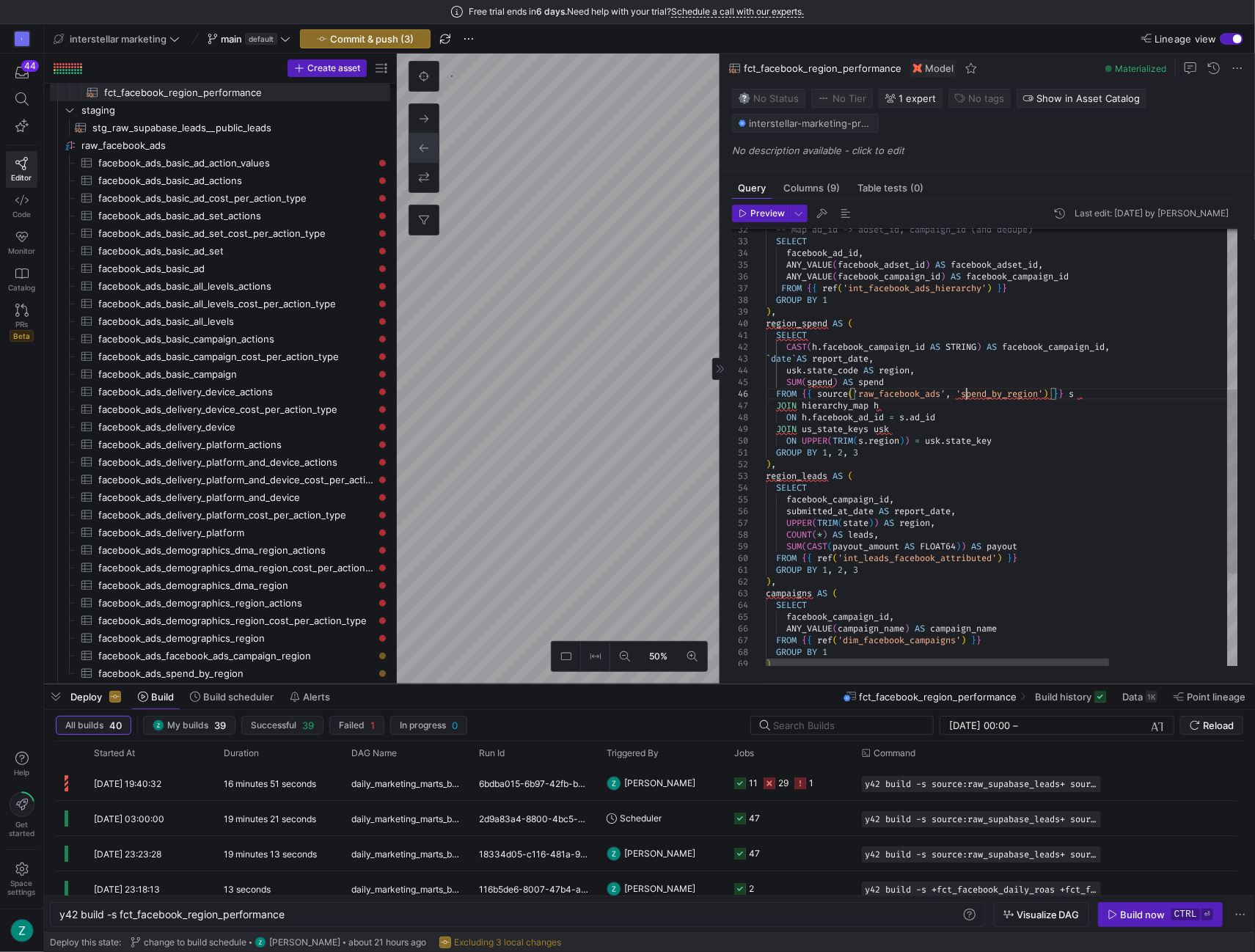
click at [967, 391] on div ") , region_spend AS ( SELECT CAST ( h . facebook_campaign_id AS STRING ) AS fac…" at bounding box center [1082, 368] width 633 height 1041
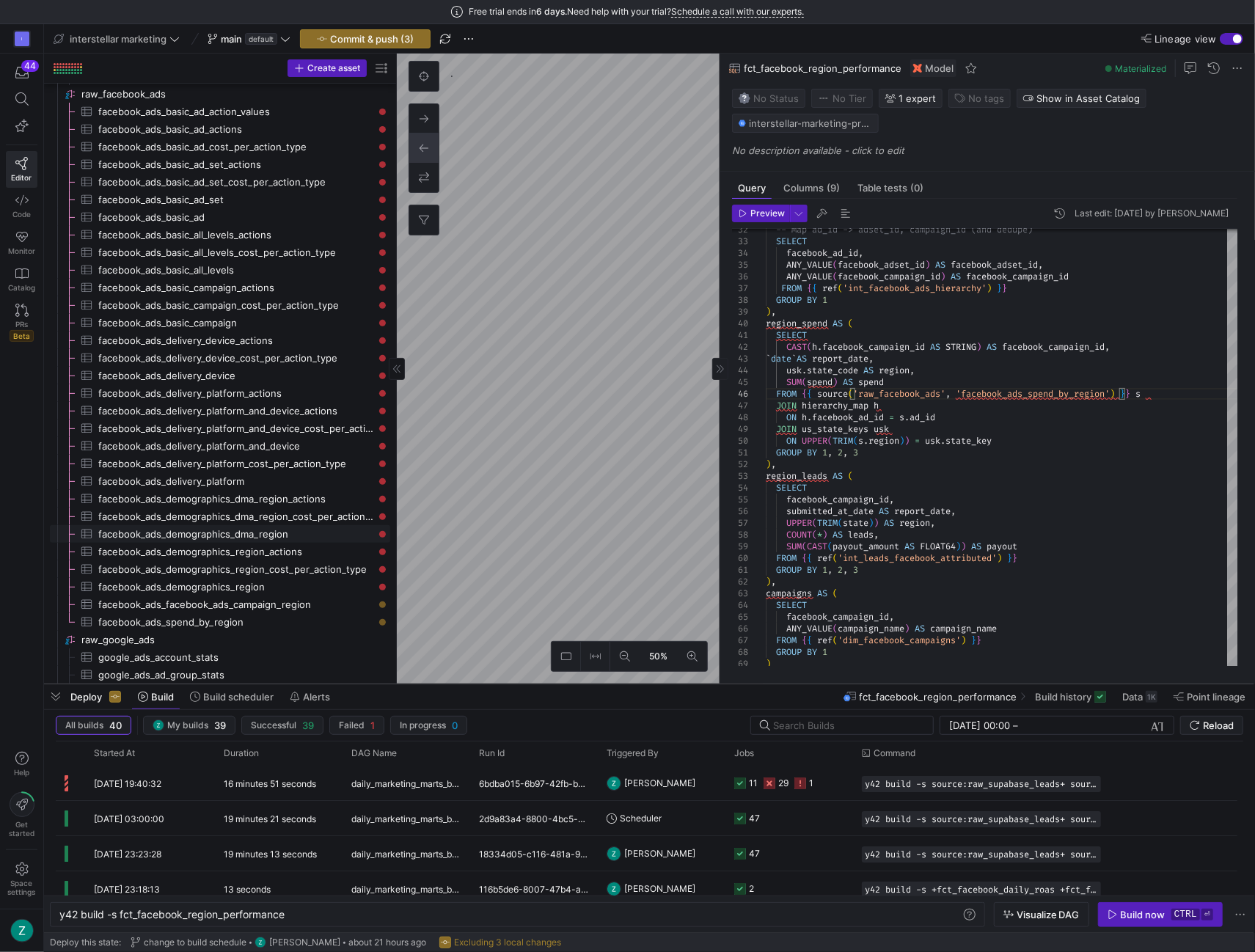
scroll to position [300, 0]
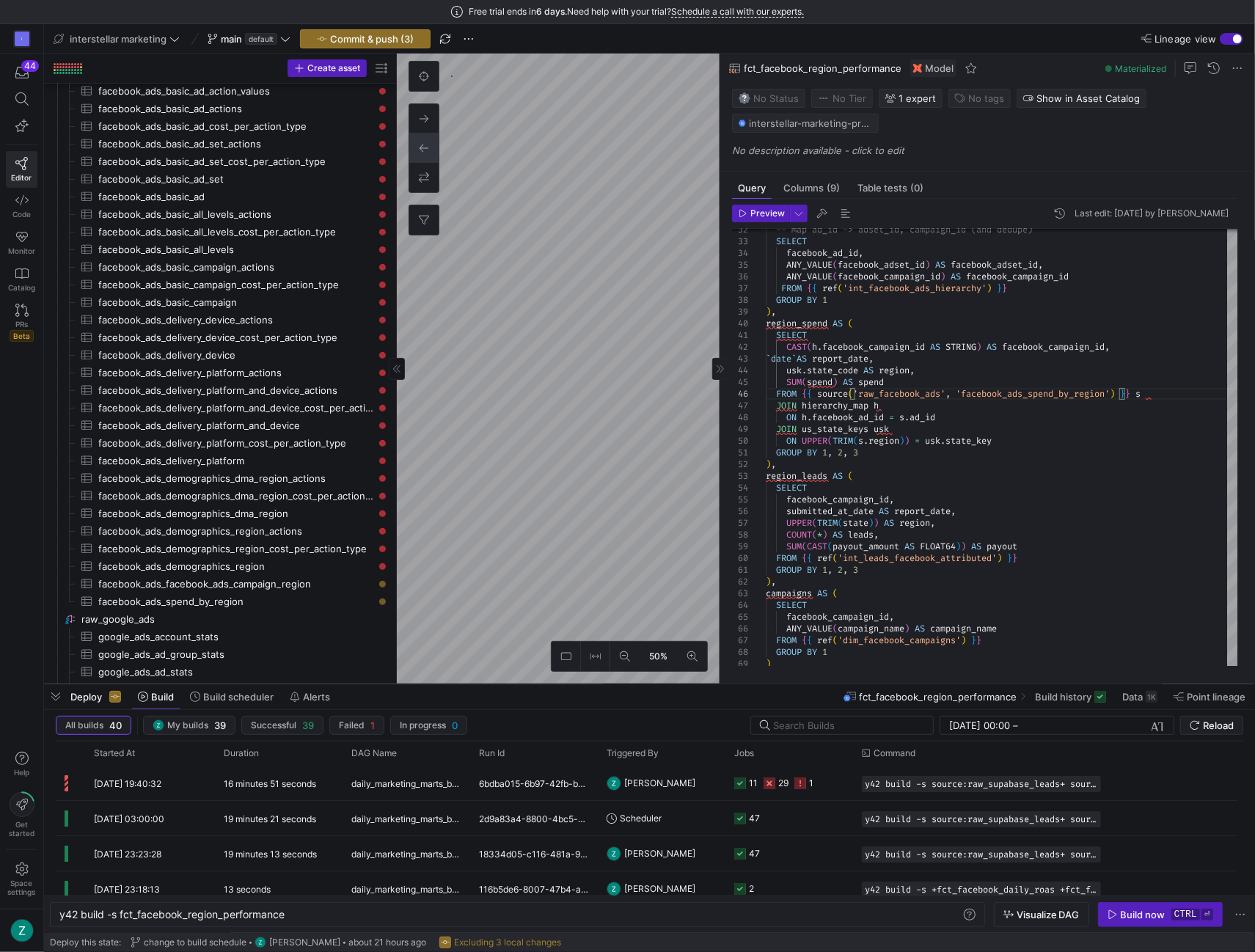
type textarea "SELECT CAST(h.facebook_campaign_id AS STRING) AS facebook_campaign_id, `date` A…"
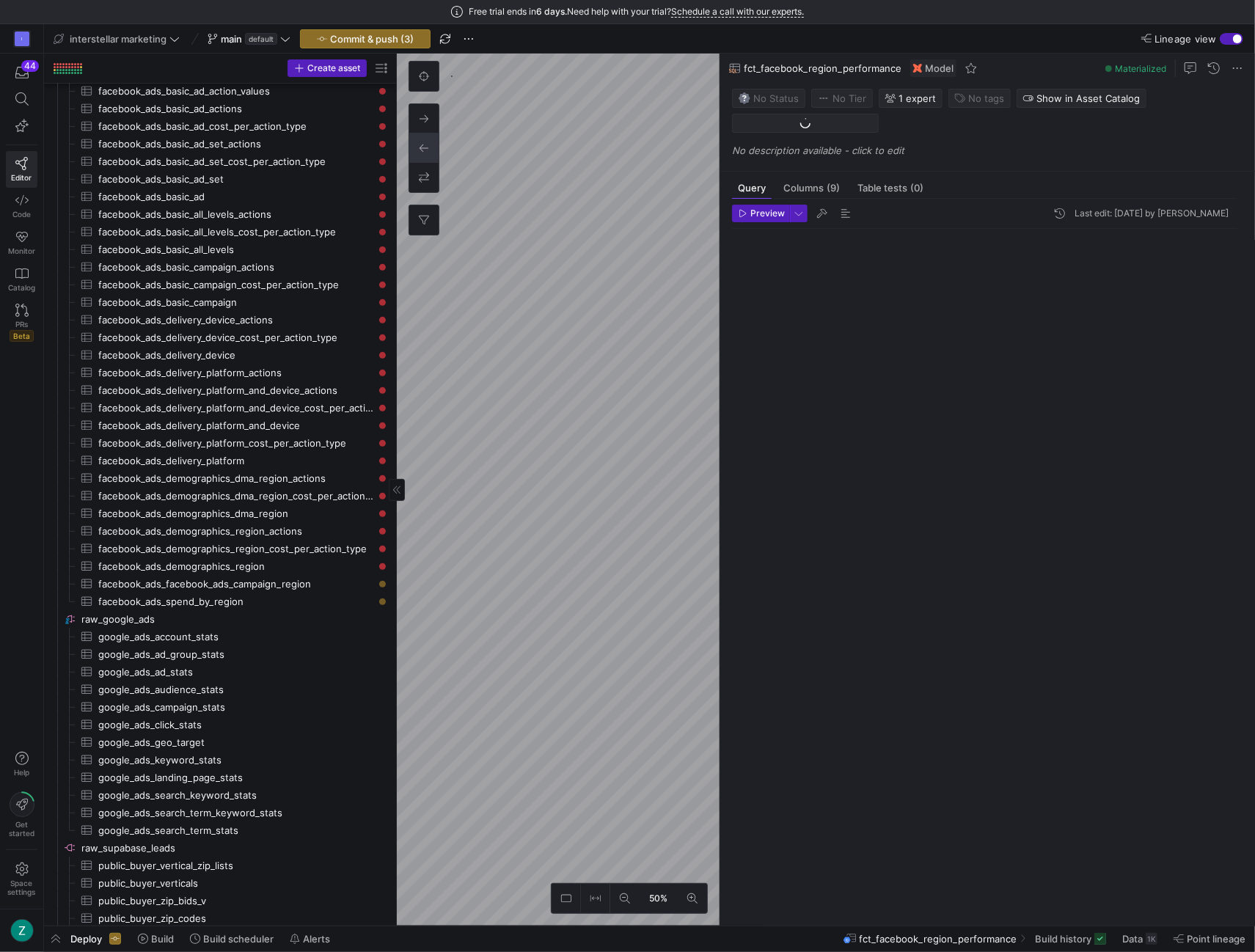
scroll to position [229, 0]
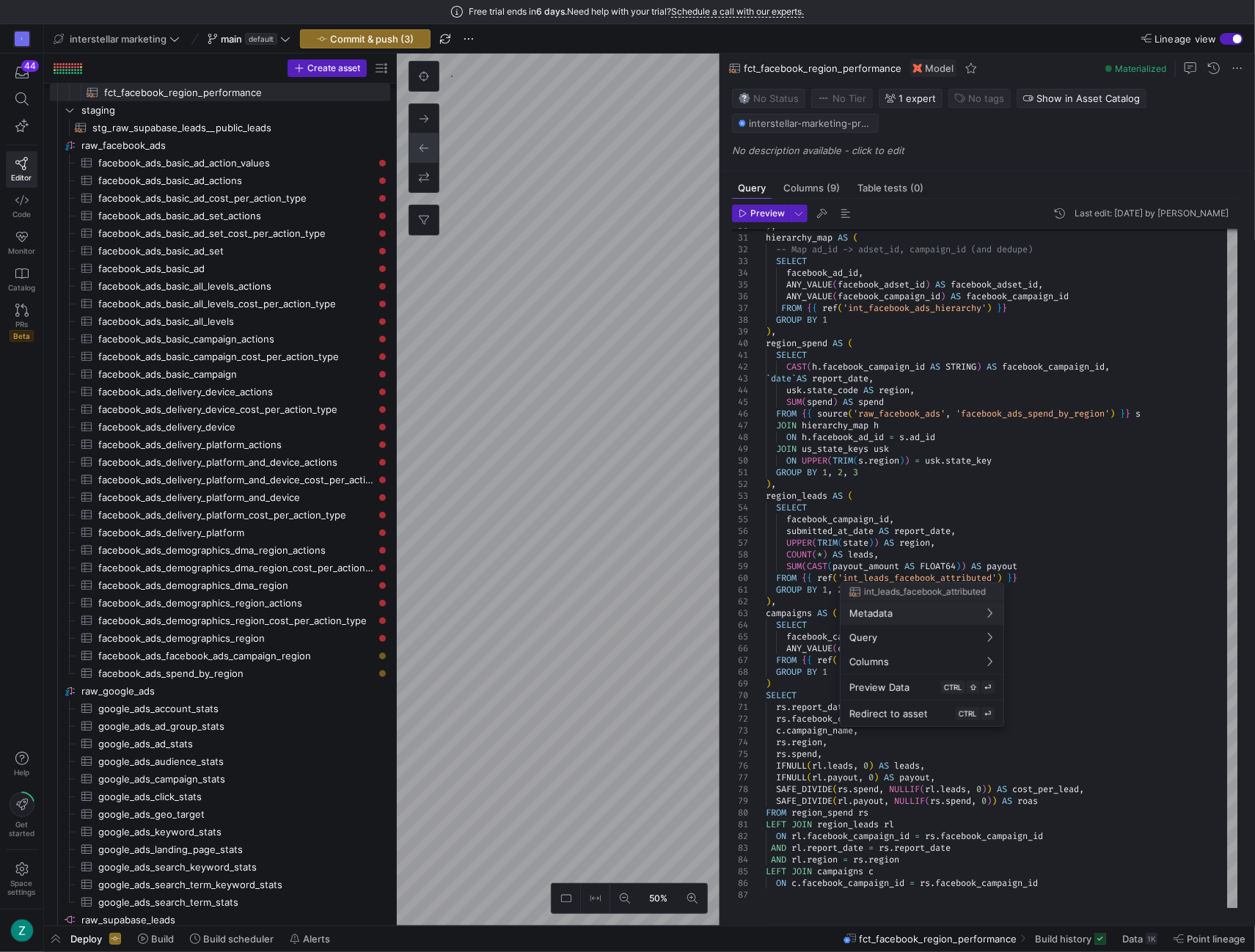
click at [604, 646] on div at bounding box center [627, 476] width 1255 height 952
click at [764, 436] on as-split "50% 0 Query Columns (9) Table tests (0) Preview Last edit: [DATE] by [PERSON_NA…" at bounding box center [827, 489] width 859 height 872
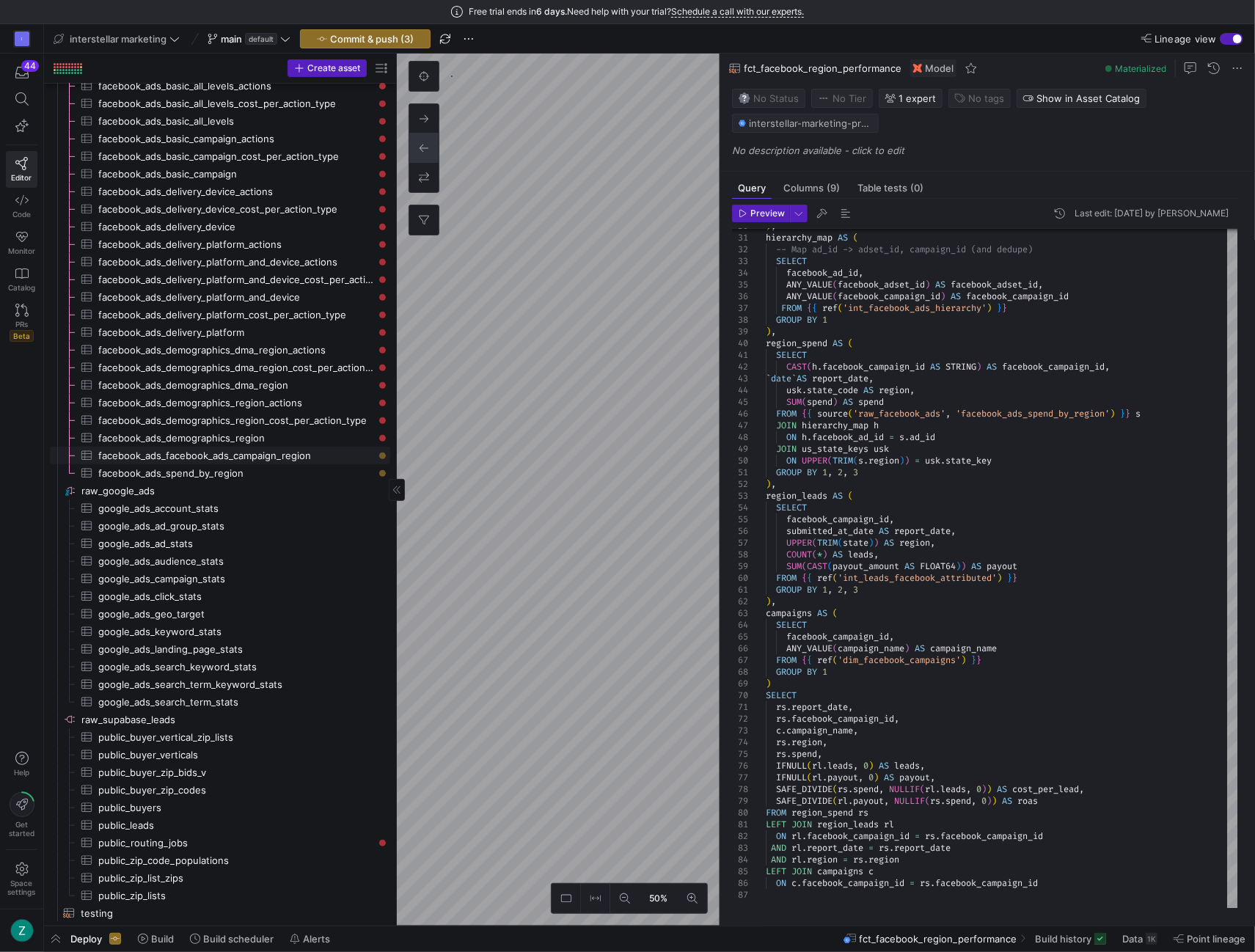
scroll to position [431, 0]
click at [391, 36] on span "Commit & push (3)" at bounding box center [372, 39] width 84 height 11
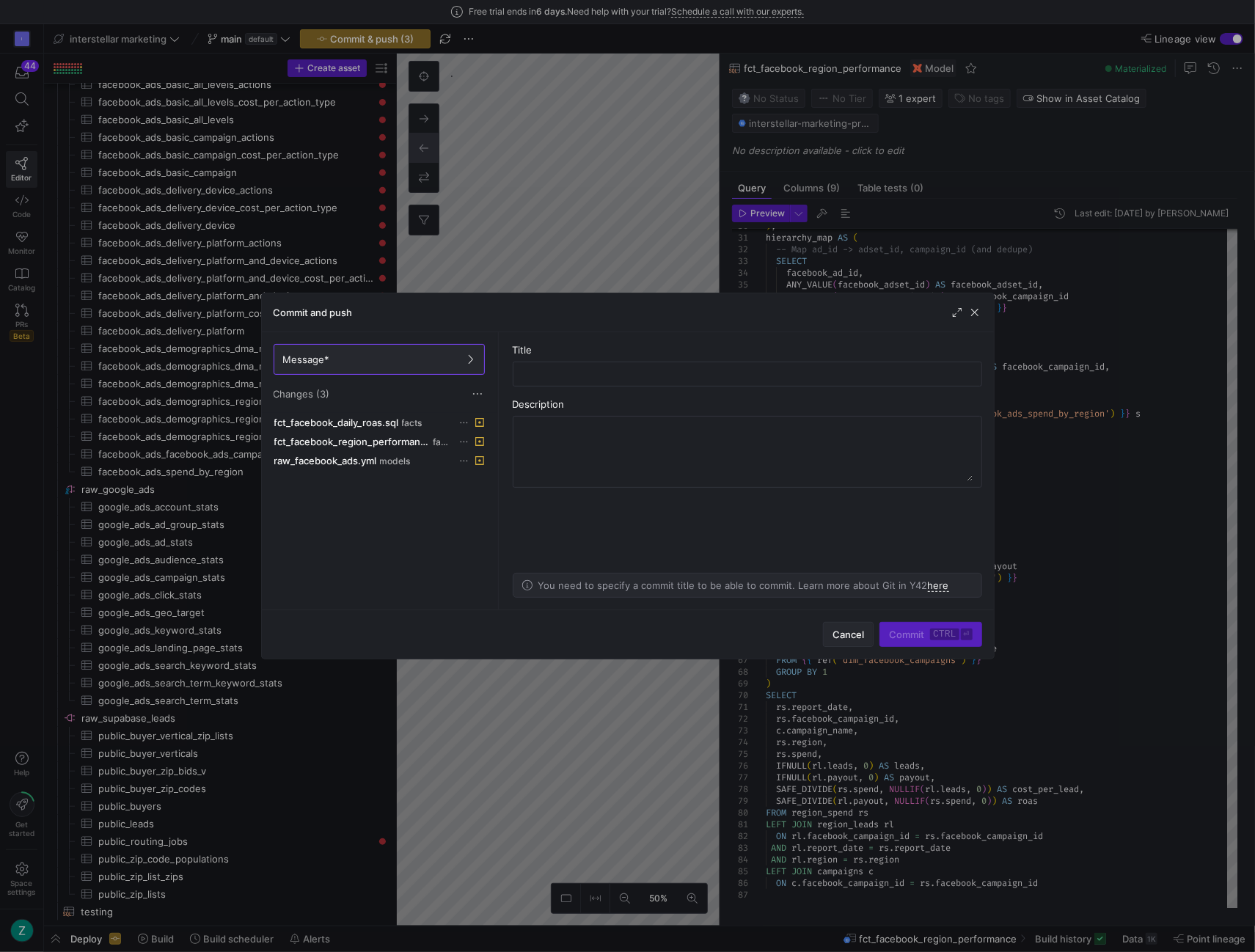
click at [847, 627] on span "button" at bounding box center [849, 634] width 49 height 24
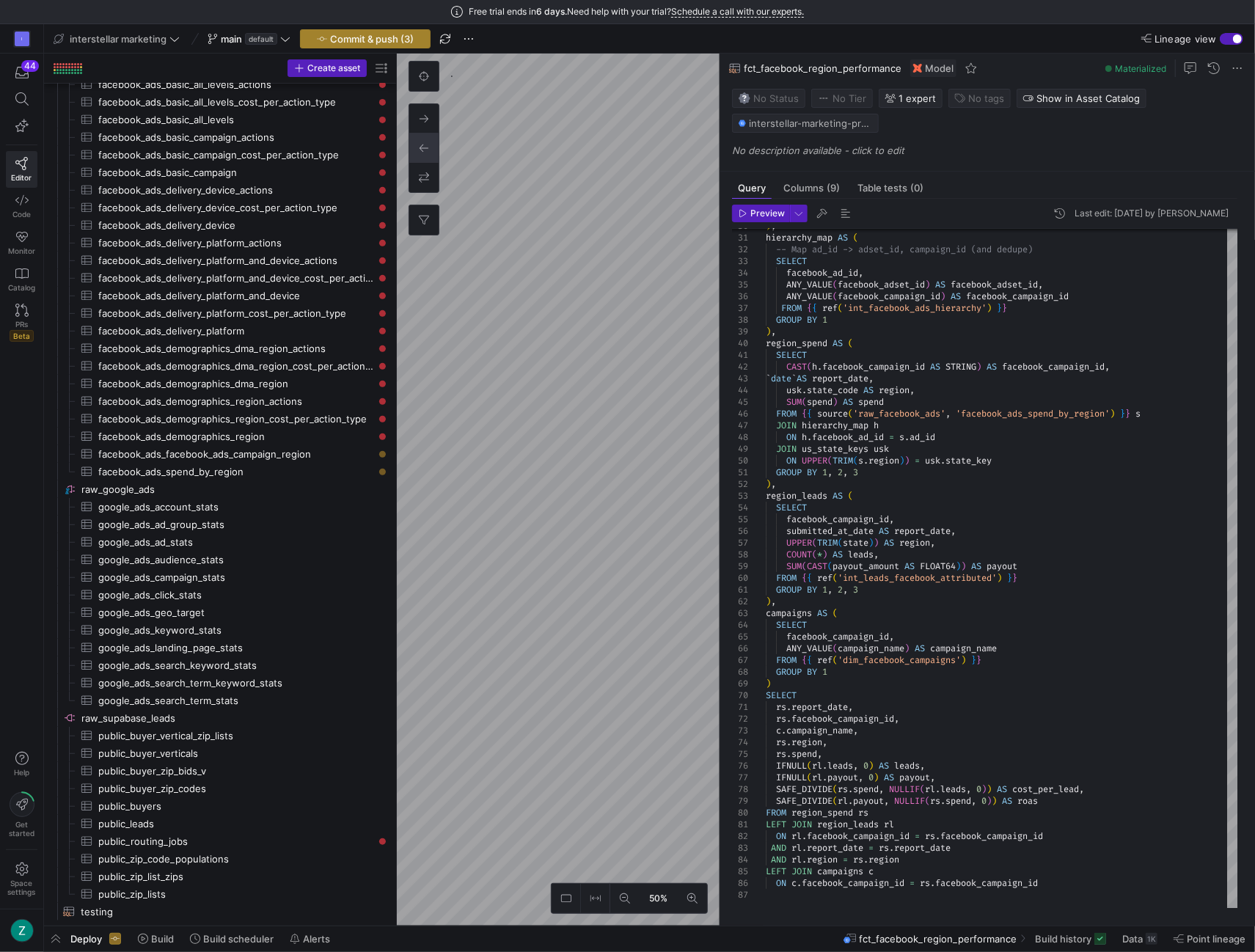
click at [369, 39] on span "Commit & push (3)" at bounding box center [372, 39] width 84 height 11
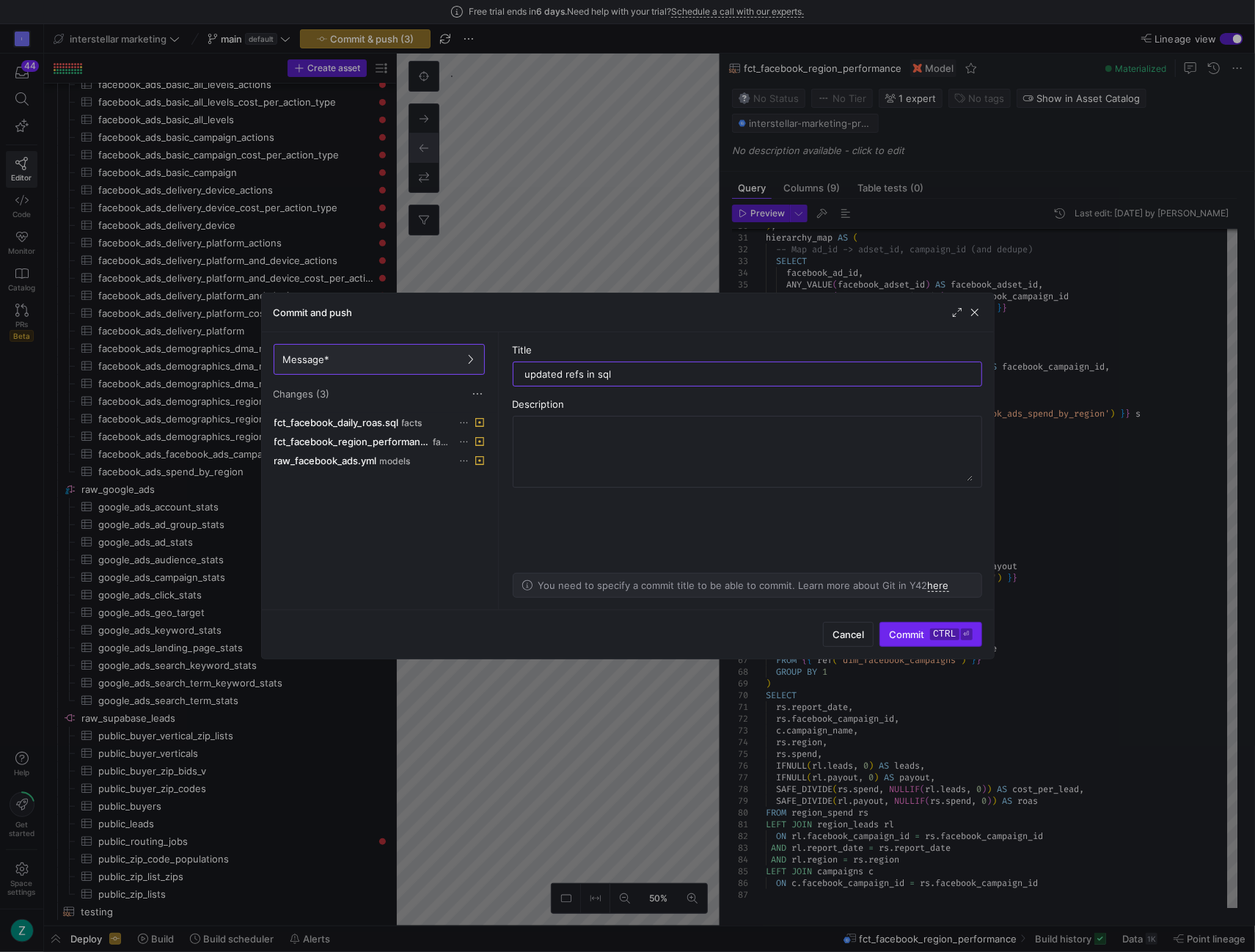
type input "updated refs in sql"
click at [935, 634] on kbd "ctrl" at bounding box center [944, 634] width 29 height 11
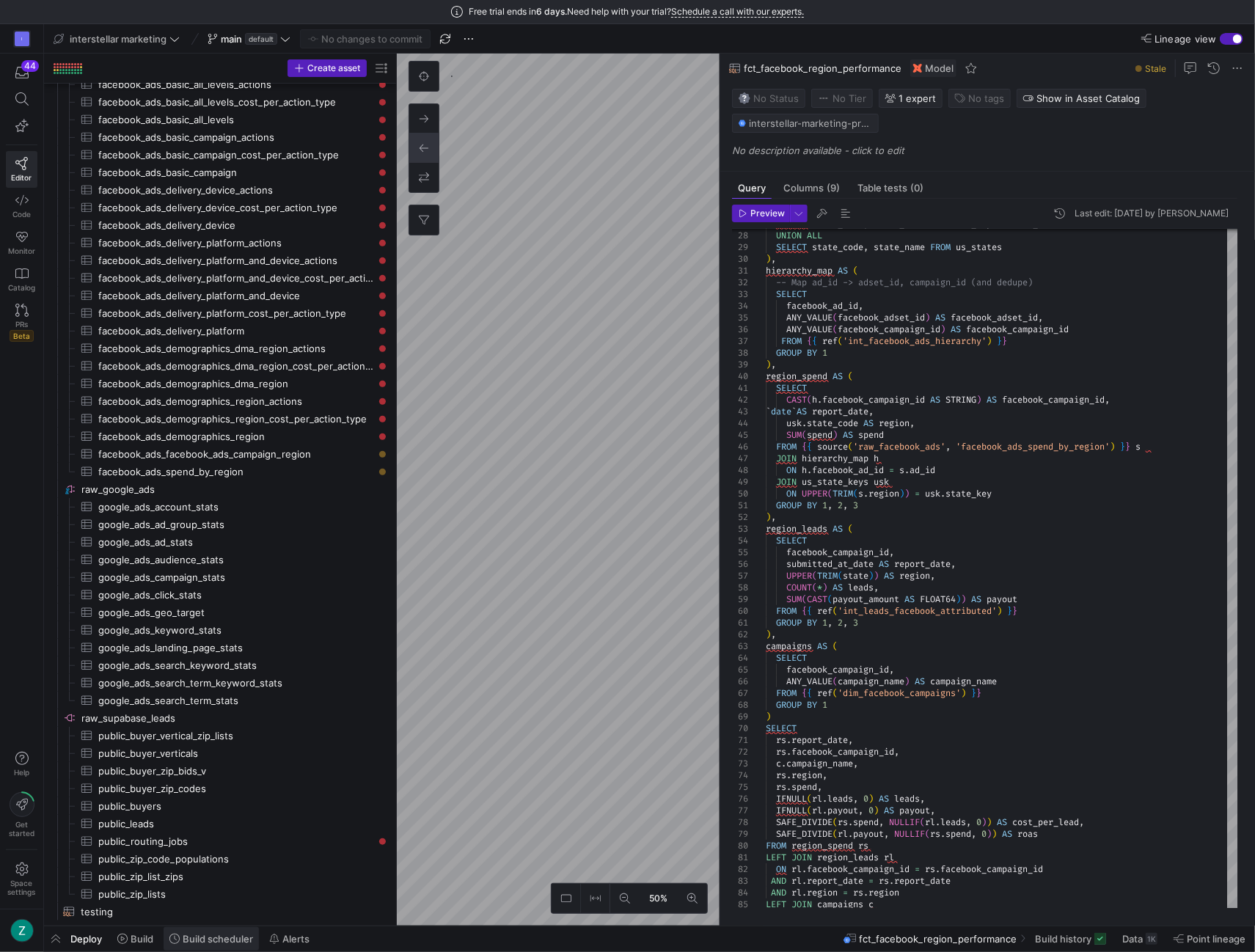
click at [183, 935] on span "Build scheduler" at bounding box center [218, 939] width 71 height 11
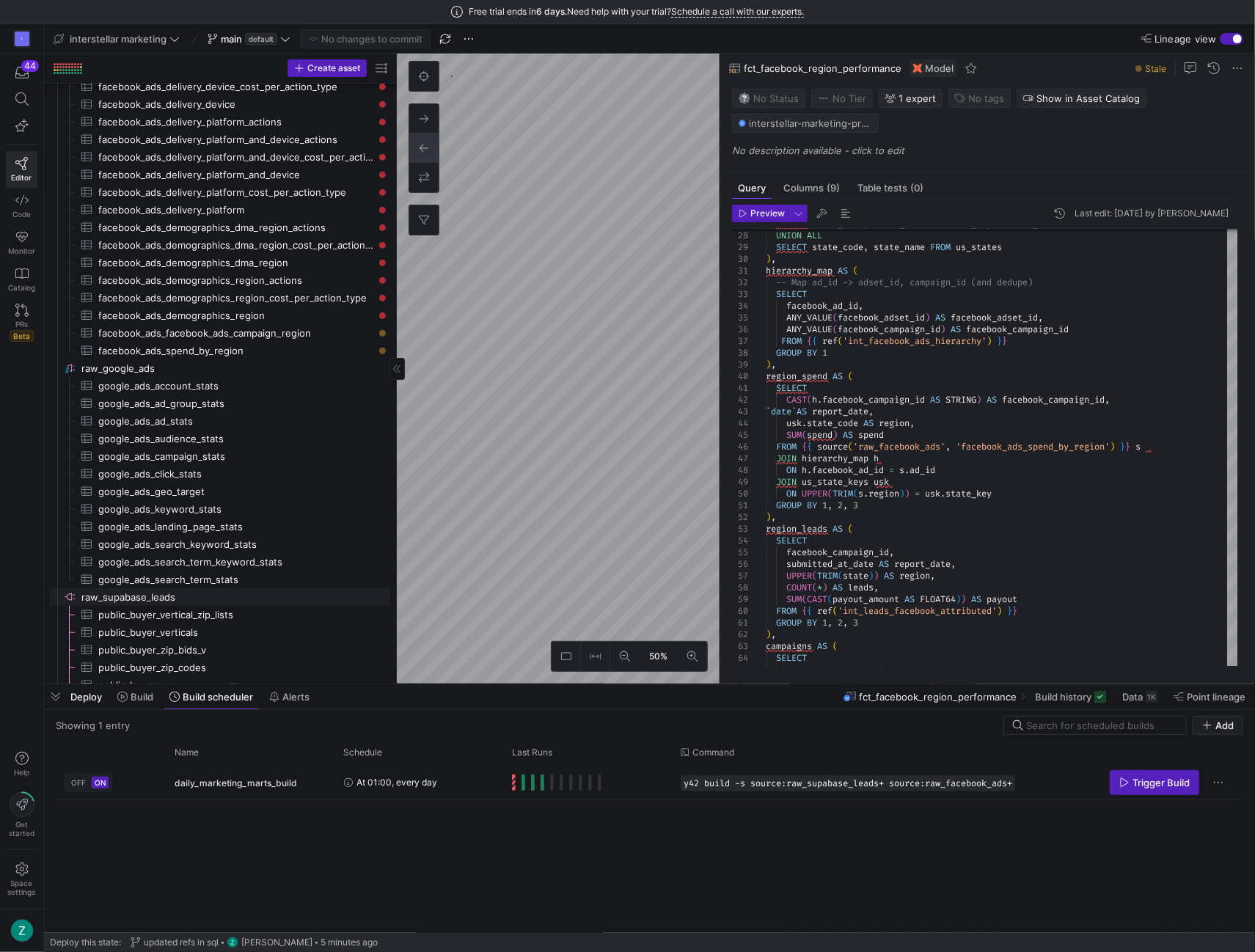
scroll to position [526, 0]
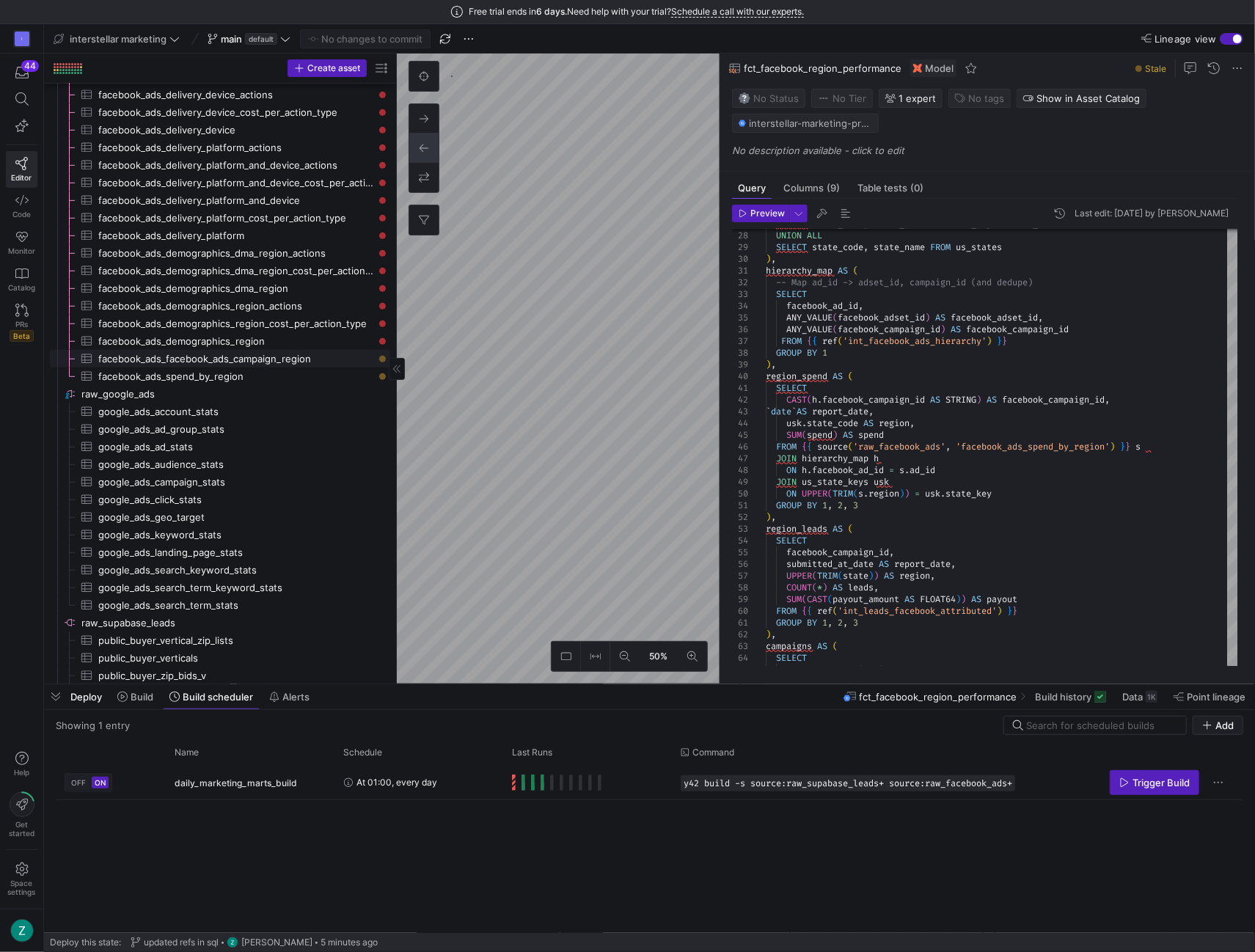
click at [280, 359] on span "facebook_ads_facebook_ads_campaign_region​​​​​​​​​" at bounding box center [236, 359] width 275 height 17
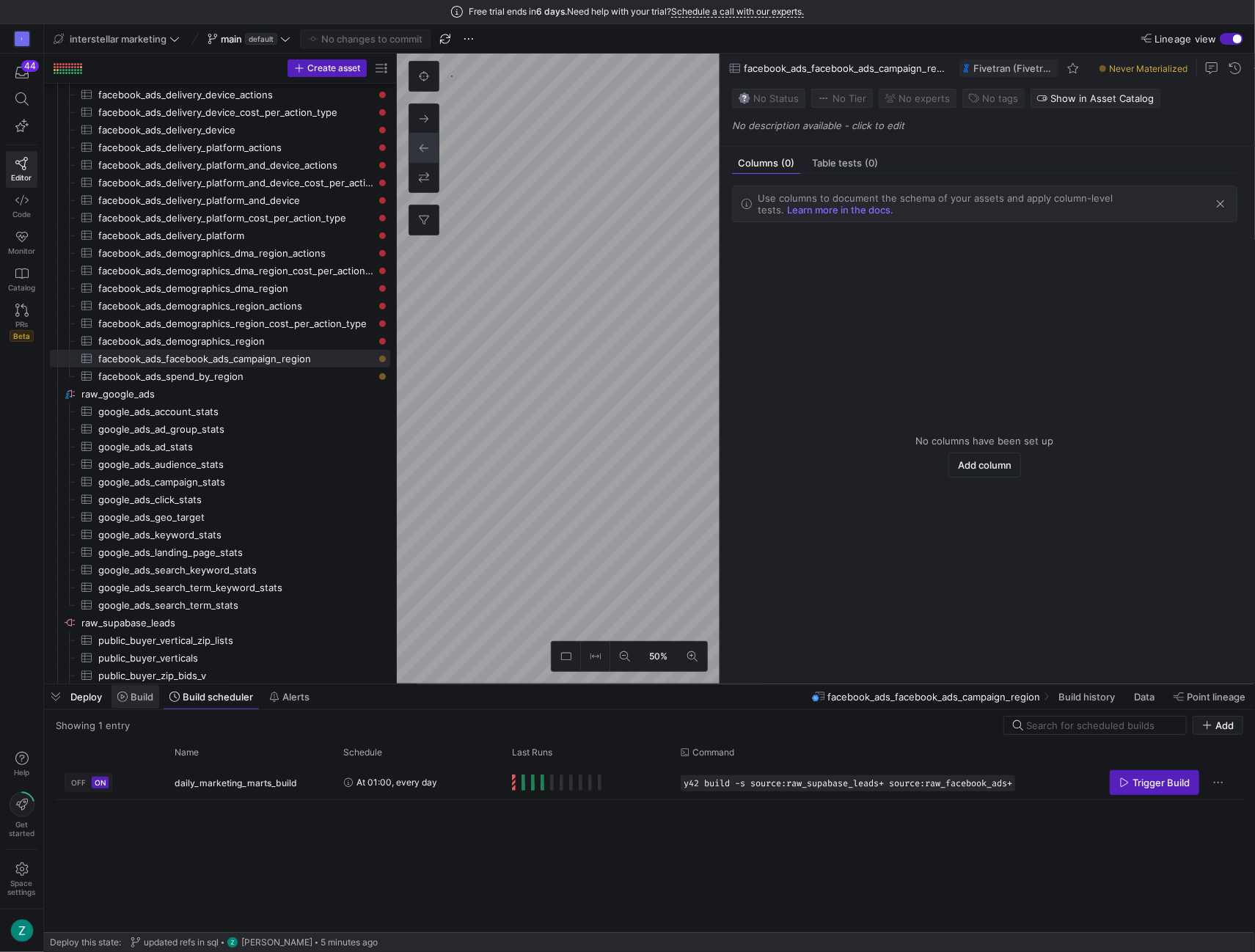
click at [134, 687] on span at bounding box center [135, 697] width 48 height 24
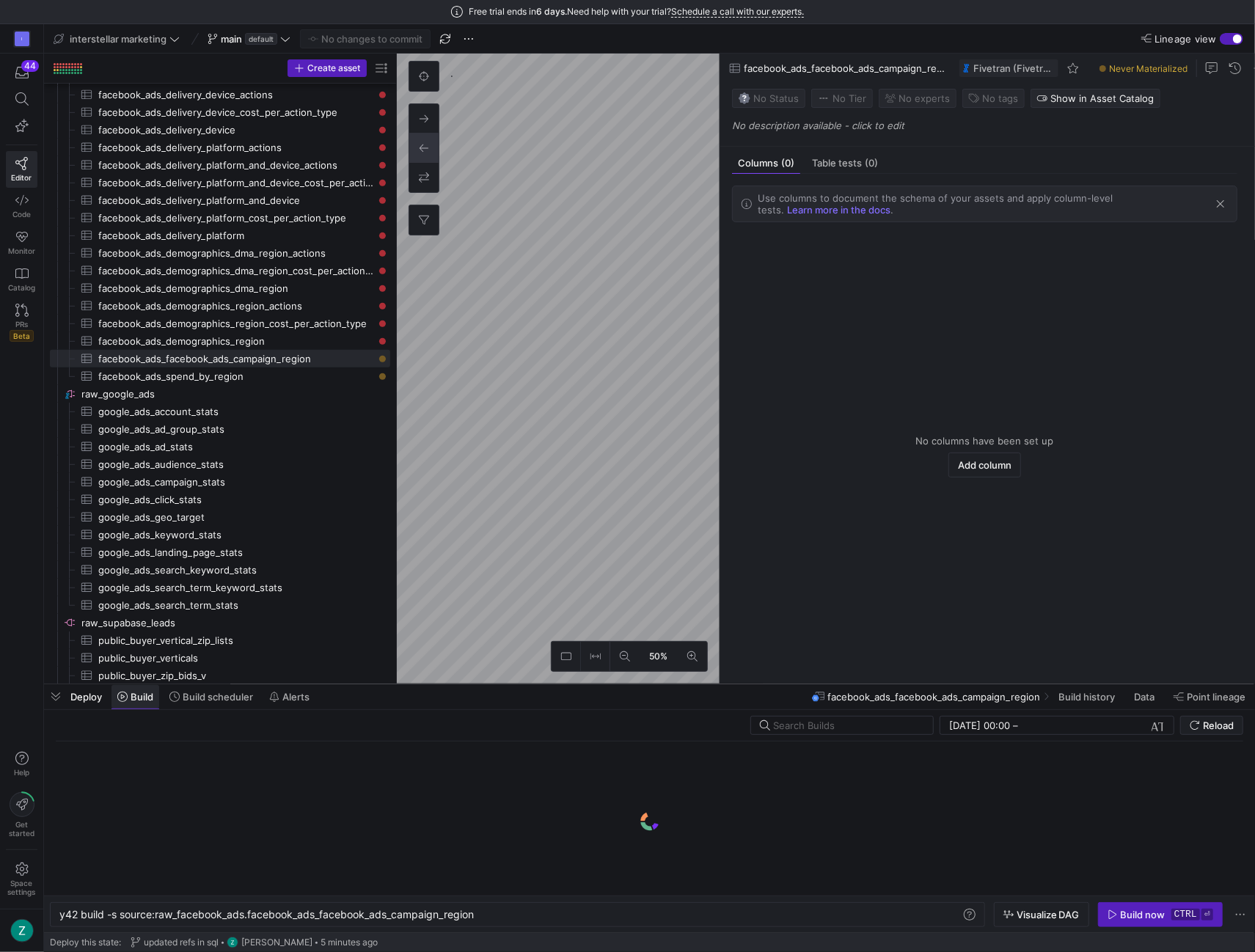
scroll to position [0, 415]
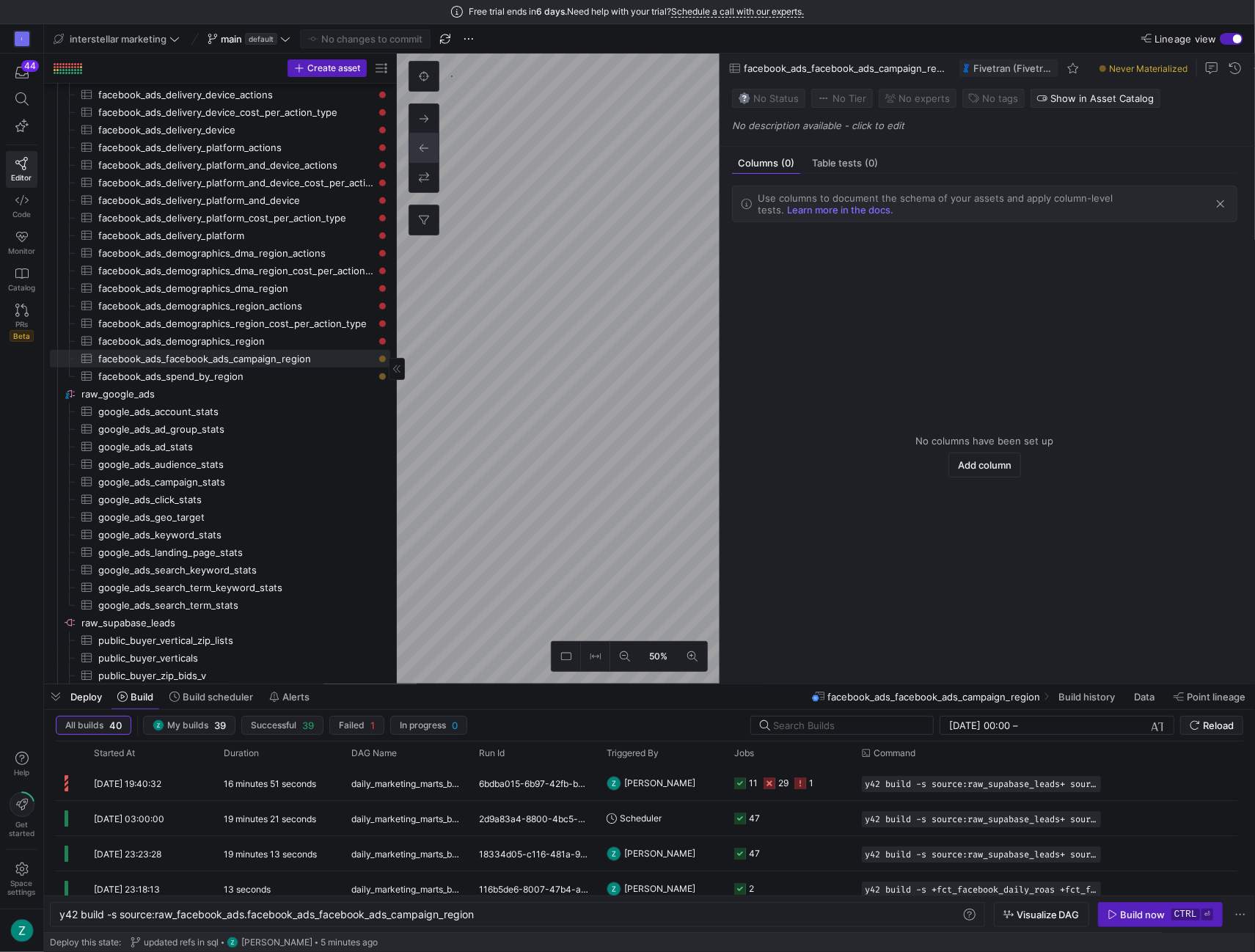
scroll to position [0, 341]
click at [1135, 920] on div "Build now" at bounding box center [1143, 914] width 45 height 11
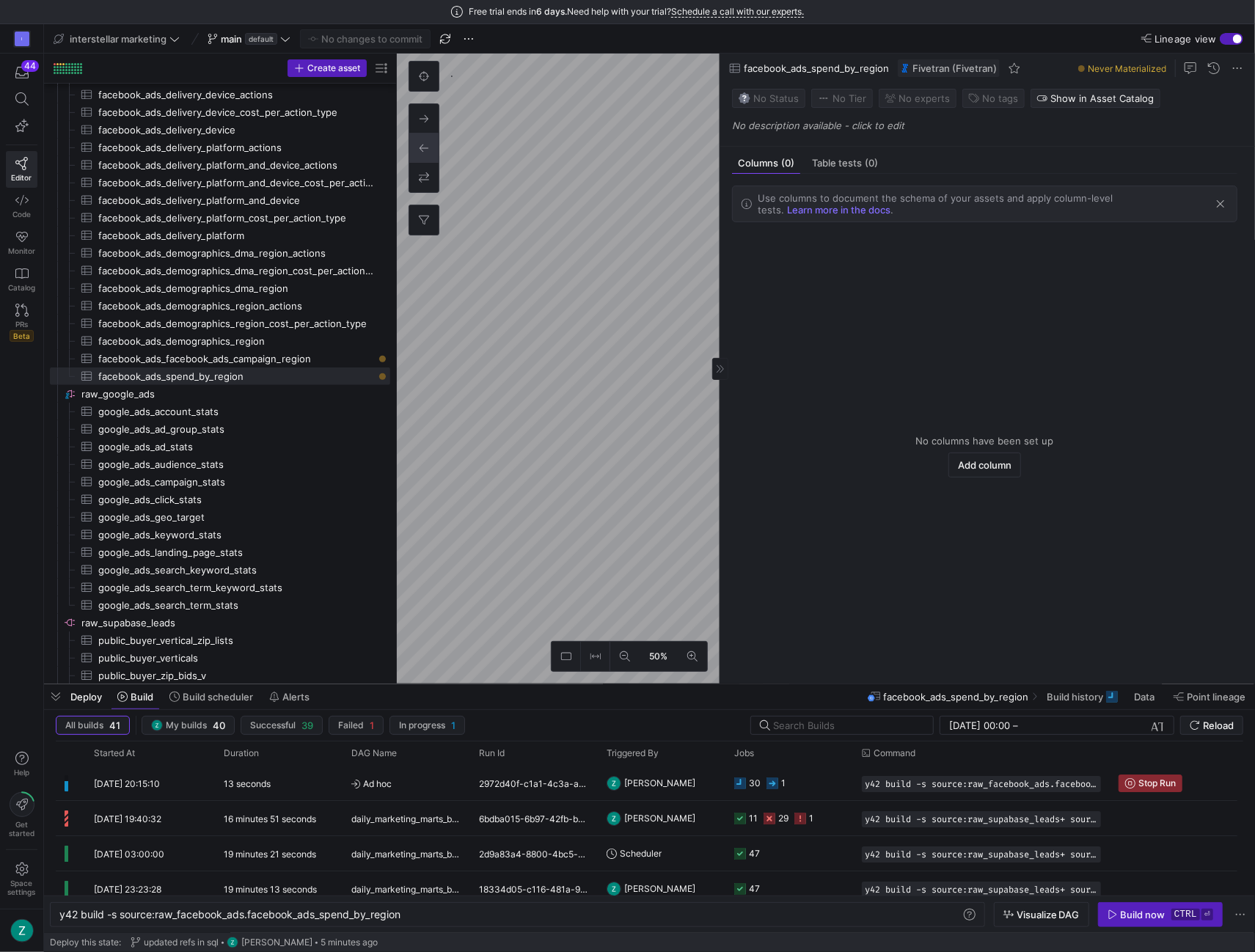
click at [732, 335] on as-split "50% 0 Columns (0) Table tests (0) Use columns to document the schema of your as…" at bounding box center [827, 368] width 859 height 630
click at [1129, 778] on icon "Press SPACE to select this row." at bounding box center [1130, 783] width 11 height 11
type textarea "y42 build -s source:raw_supabase_leads.public_routing_jobs"
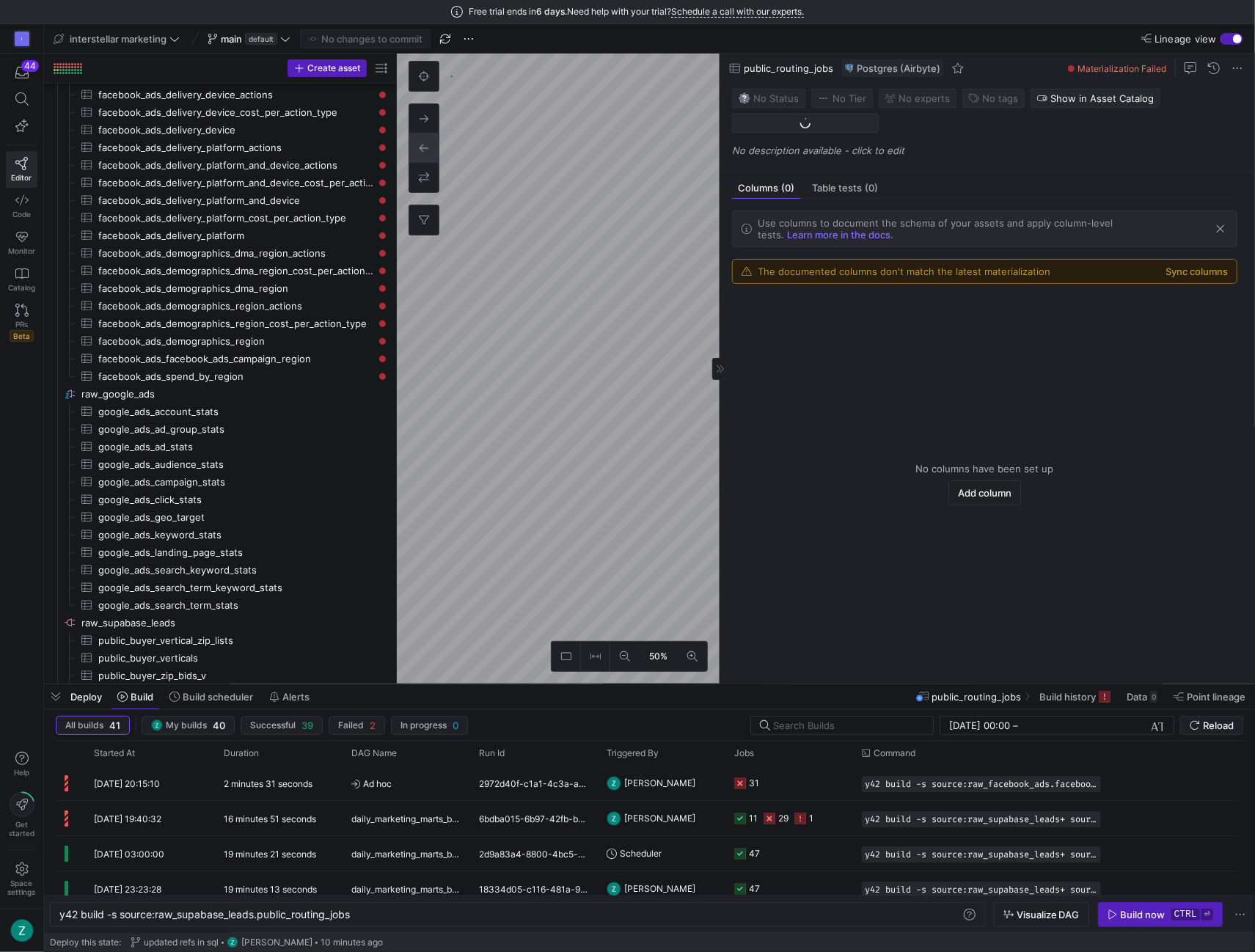
scroll to position [597, 0]
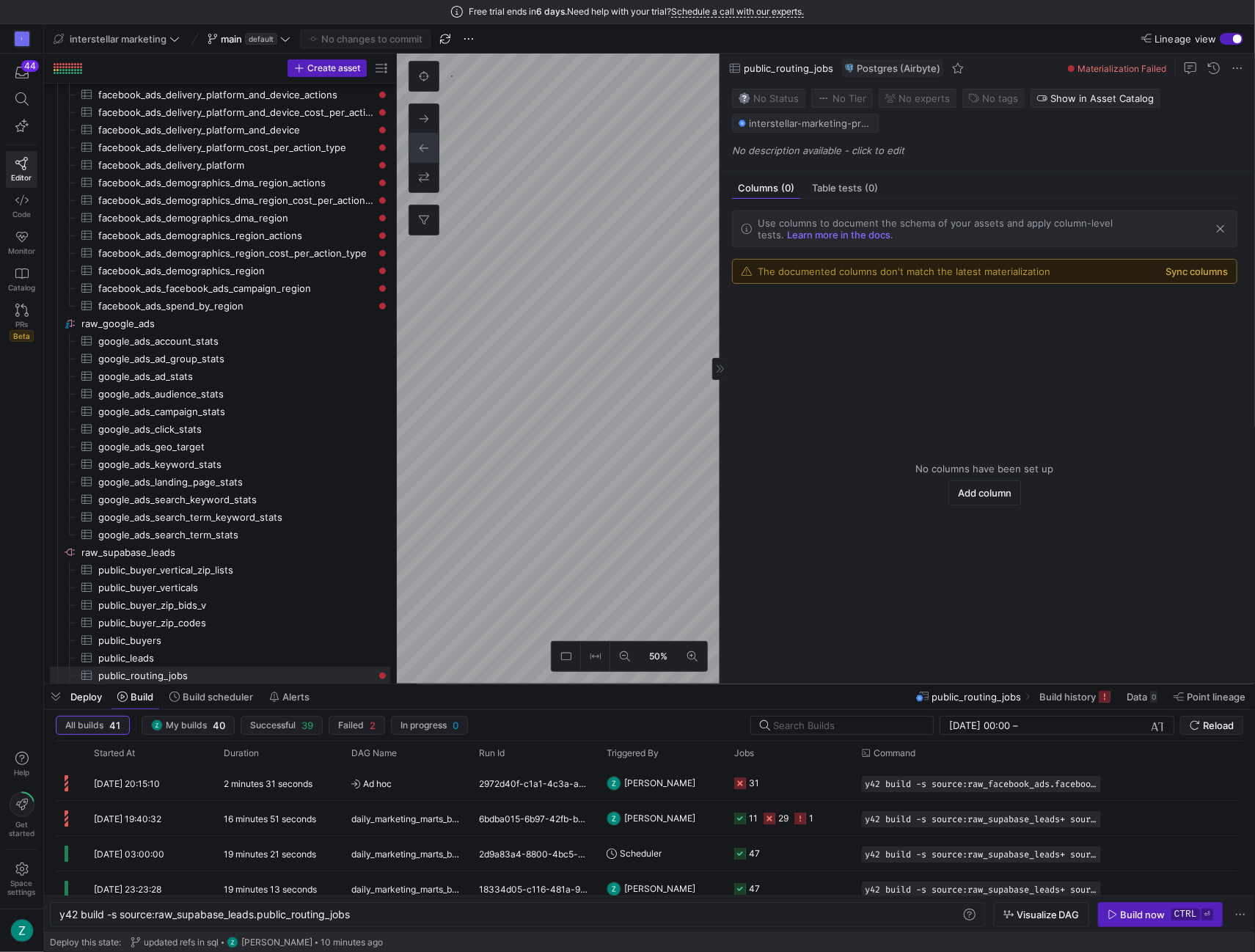
click at [1181, 271] on button "Sync columns" at bounding box center [1197, 272] width 62 height 11
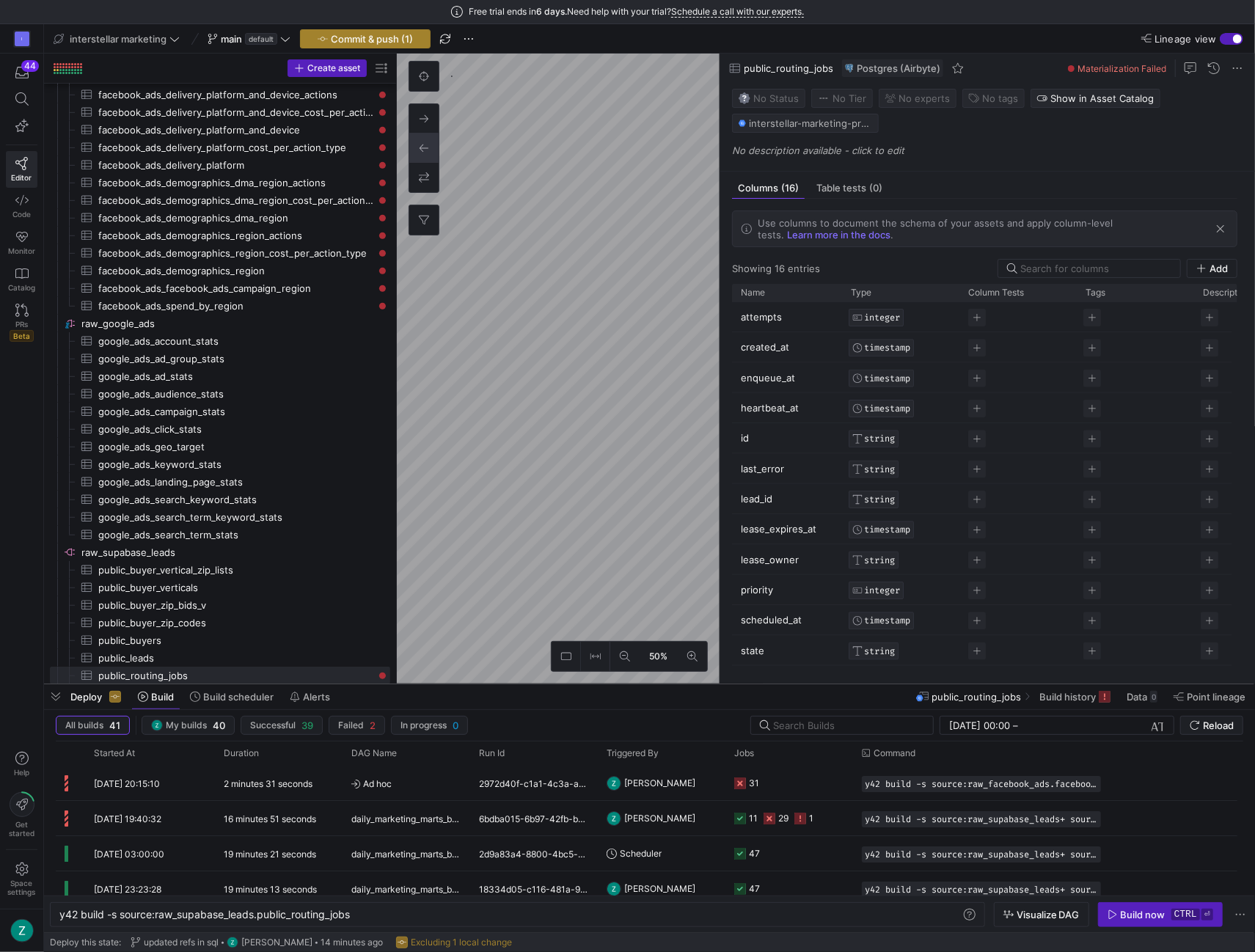
click at [384, 38] on span "Commit & push (1)" at bounding box center [372, 39] width 82 height 11
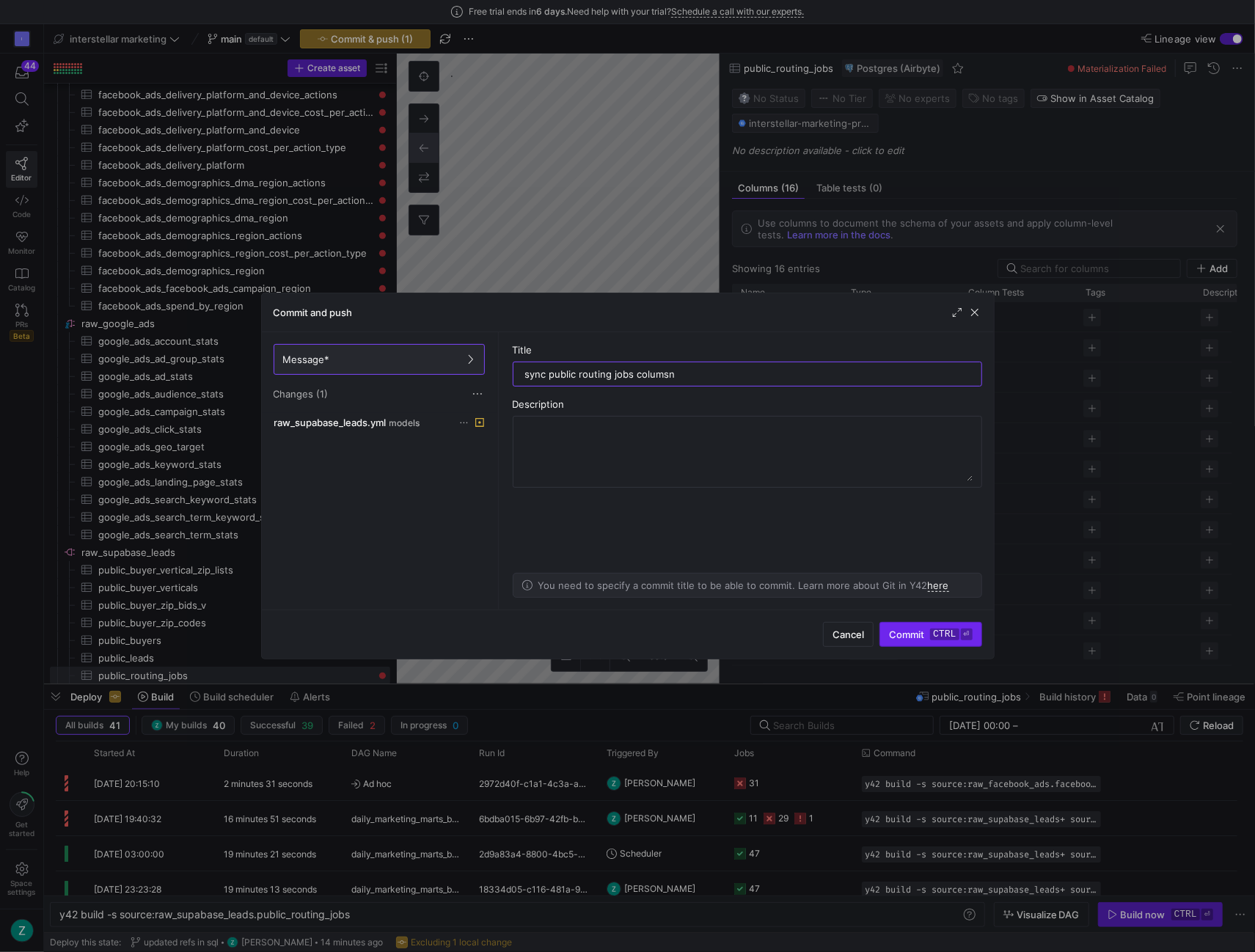
type input "sync public routing jobs columsn"
click at [885, 629] on span "submit" at bounding box center [930, 634] width 100 height 24
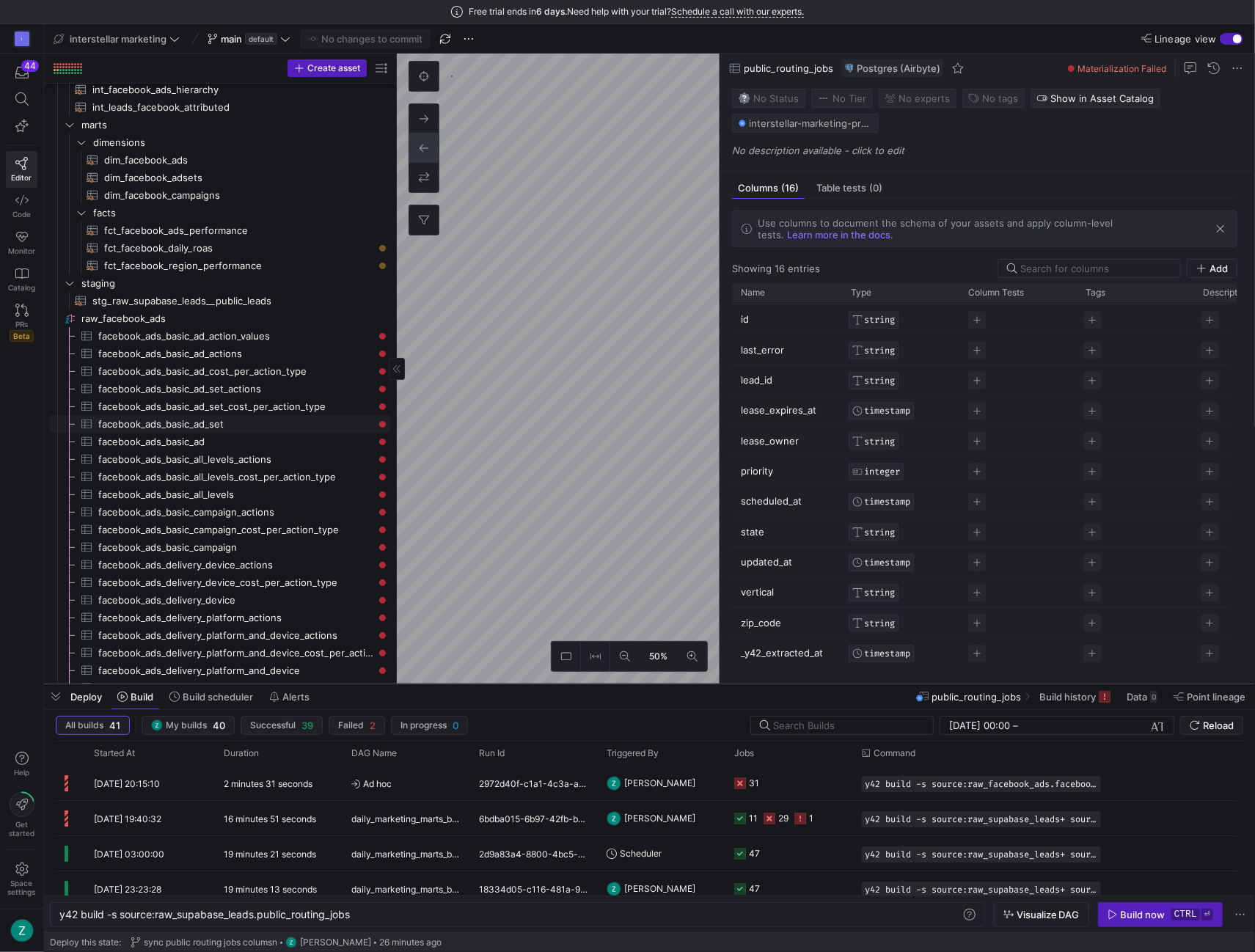
scroll to position [0, 0]
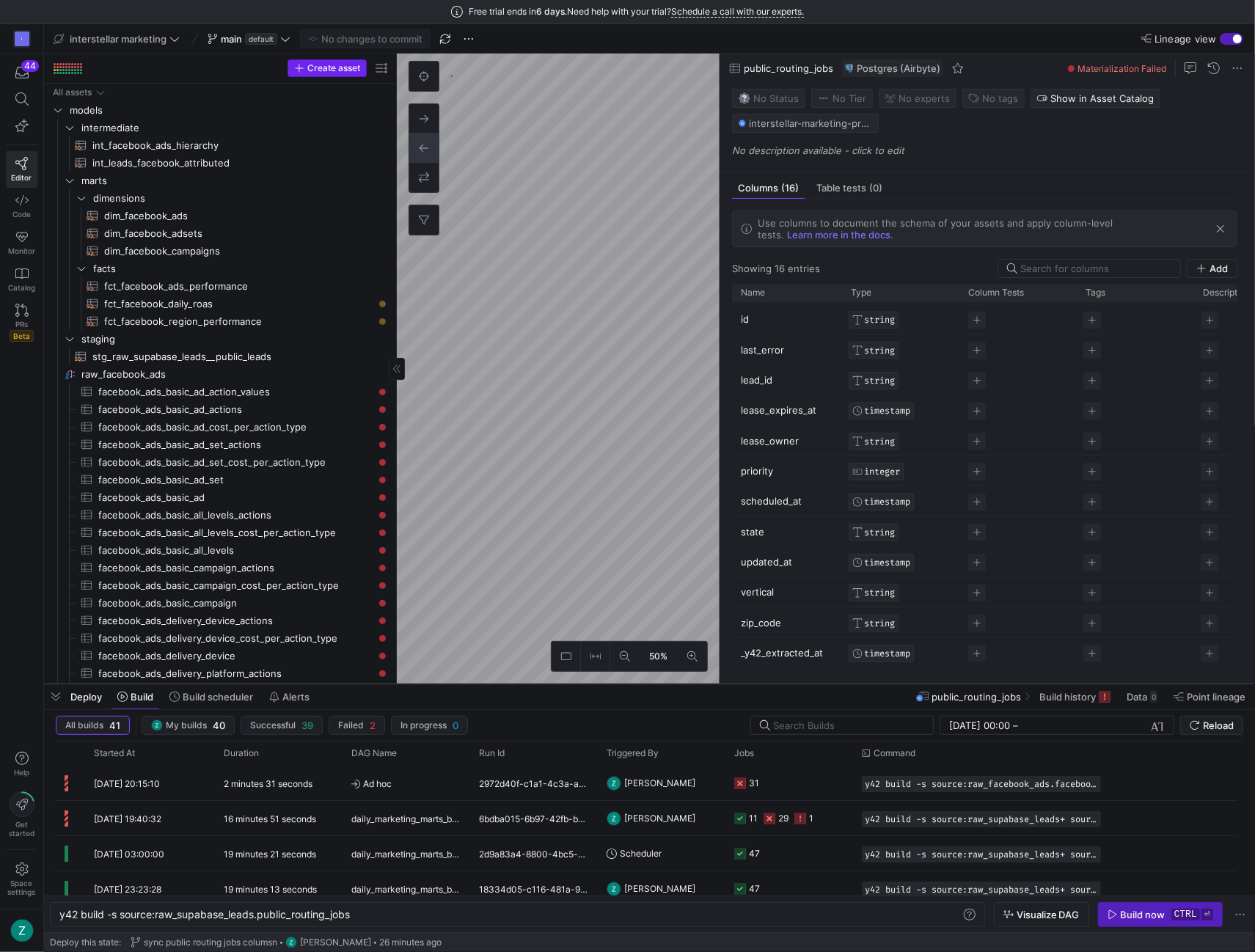
click at [311, 71] on span "Create asset" at bounding box center [333, 68] width 53 height 11
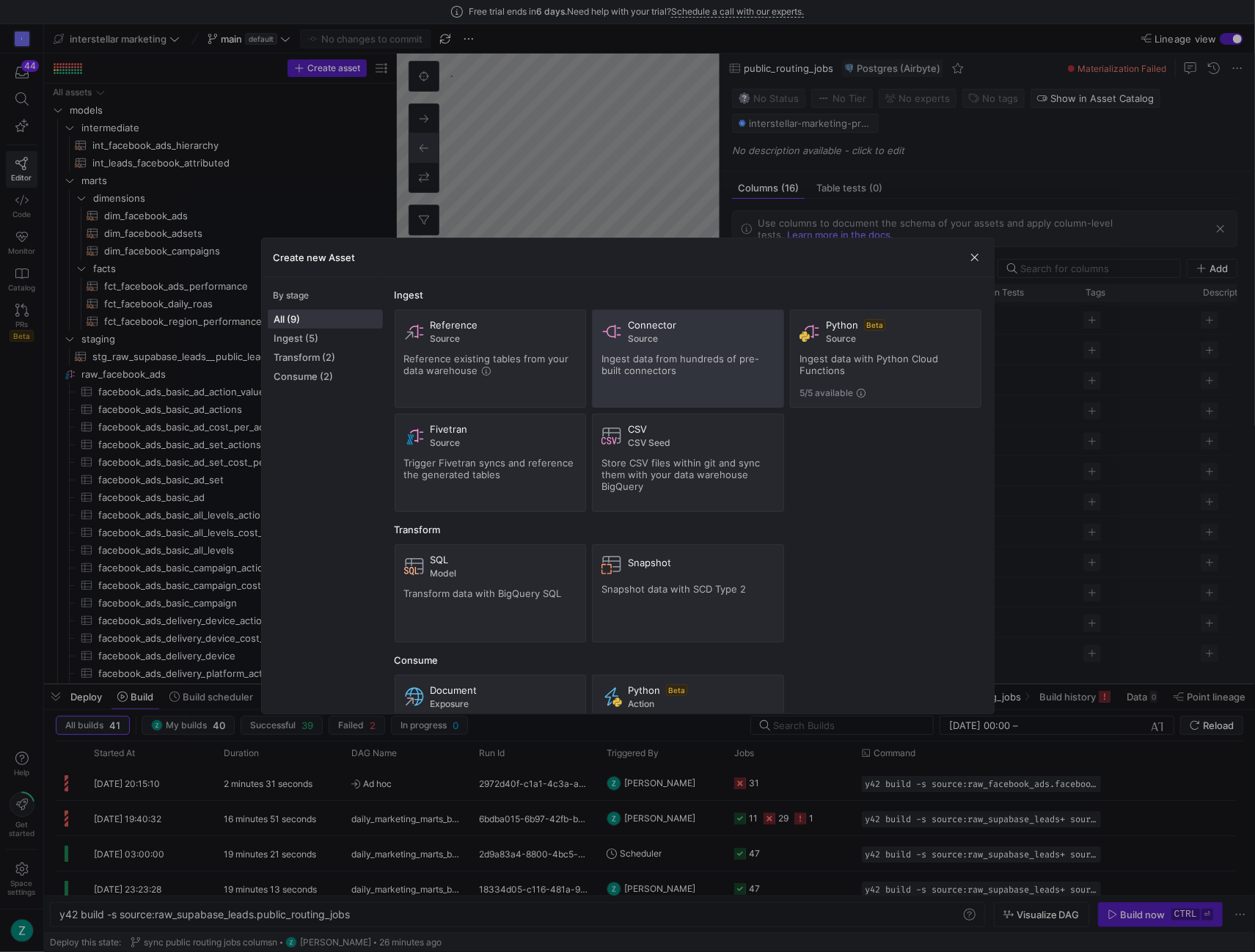
click at [671, 334] on span "Source" at bounding box center [701, 339] width 147 height 11
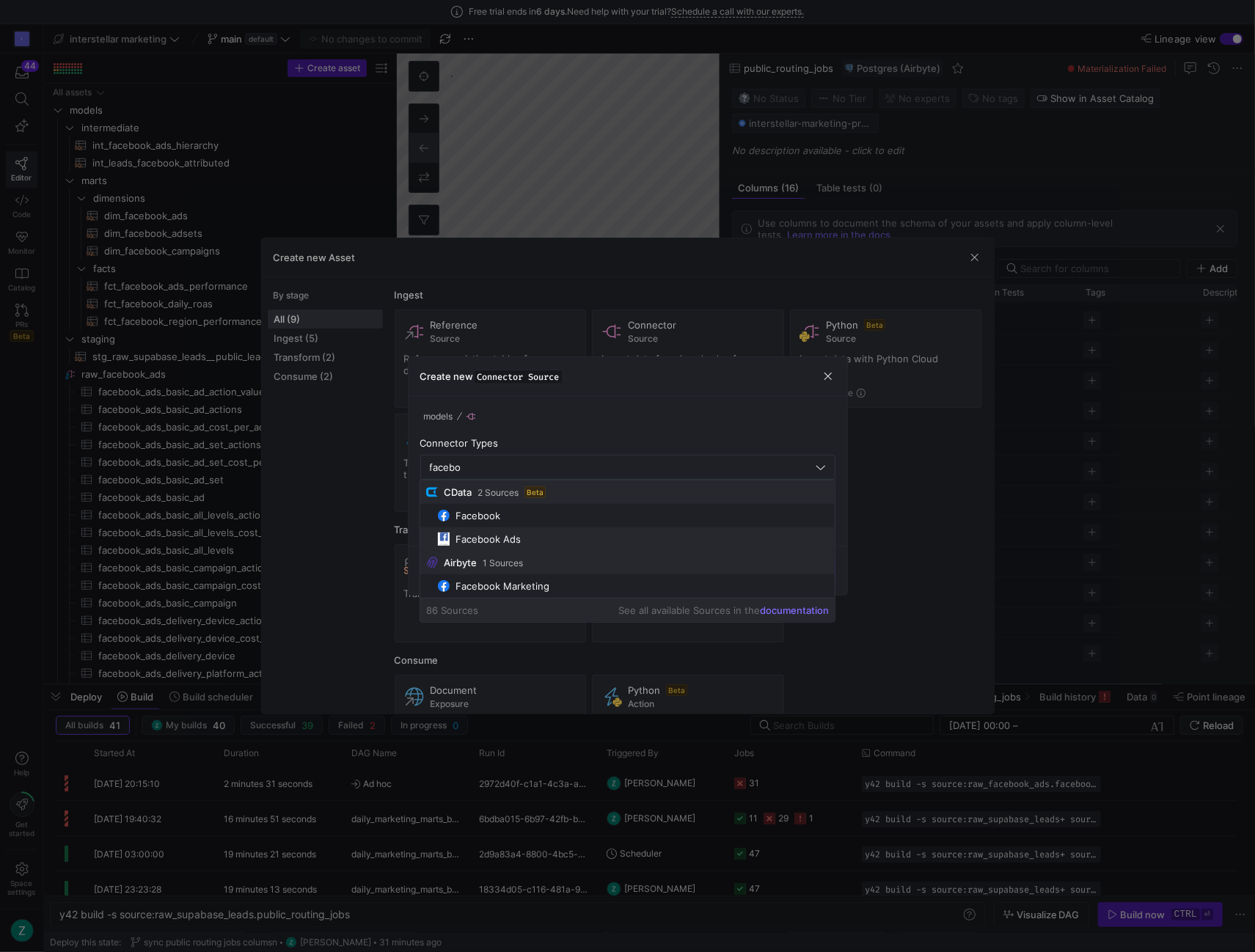
click at [509, 536] on div "Facebook Ads" at bounding box center [488, 539] width 66 height 11
type input "Facebook Ads"
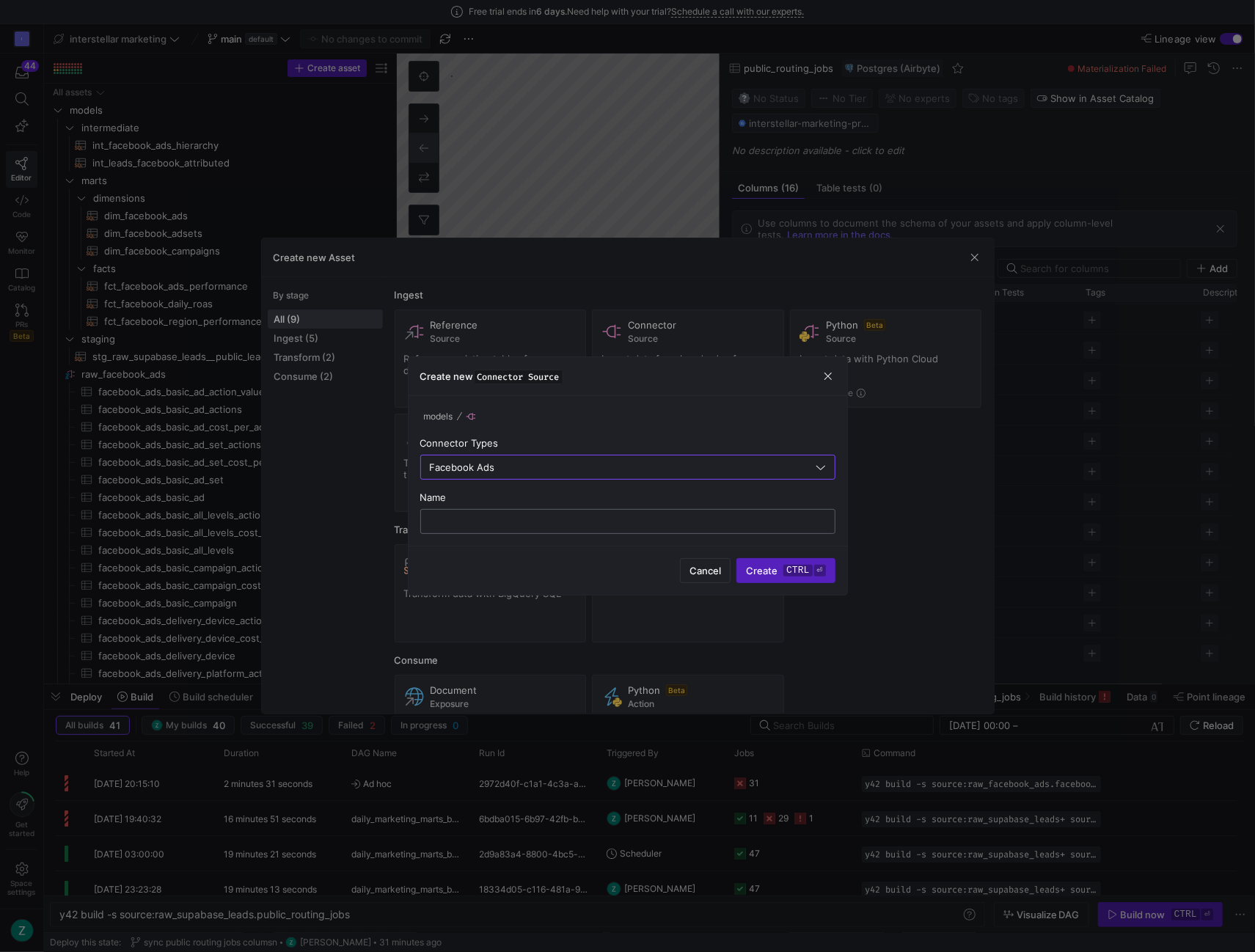
click at [447, 521] on input "text" at bounding box center [627, 521] width 390 height 11
click at [430, 520] on div "facebook_ads" at bounding box center [628, 521] width 396 height 24
click at [433, 519] on input "facebook_ads" at bounding box center [627, 521] width 390 height 11
click at [547, 517] on input "raw_facebook_ads" at bounding box center [627, 521] width 390 height 11
click at [594, 517] on input "raw_facebook_ads" at bounding box center [627, 521] width 390 height 11
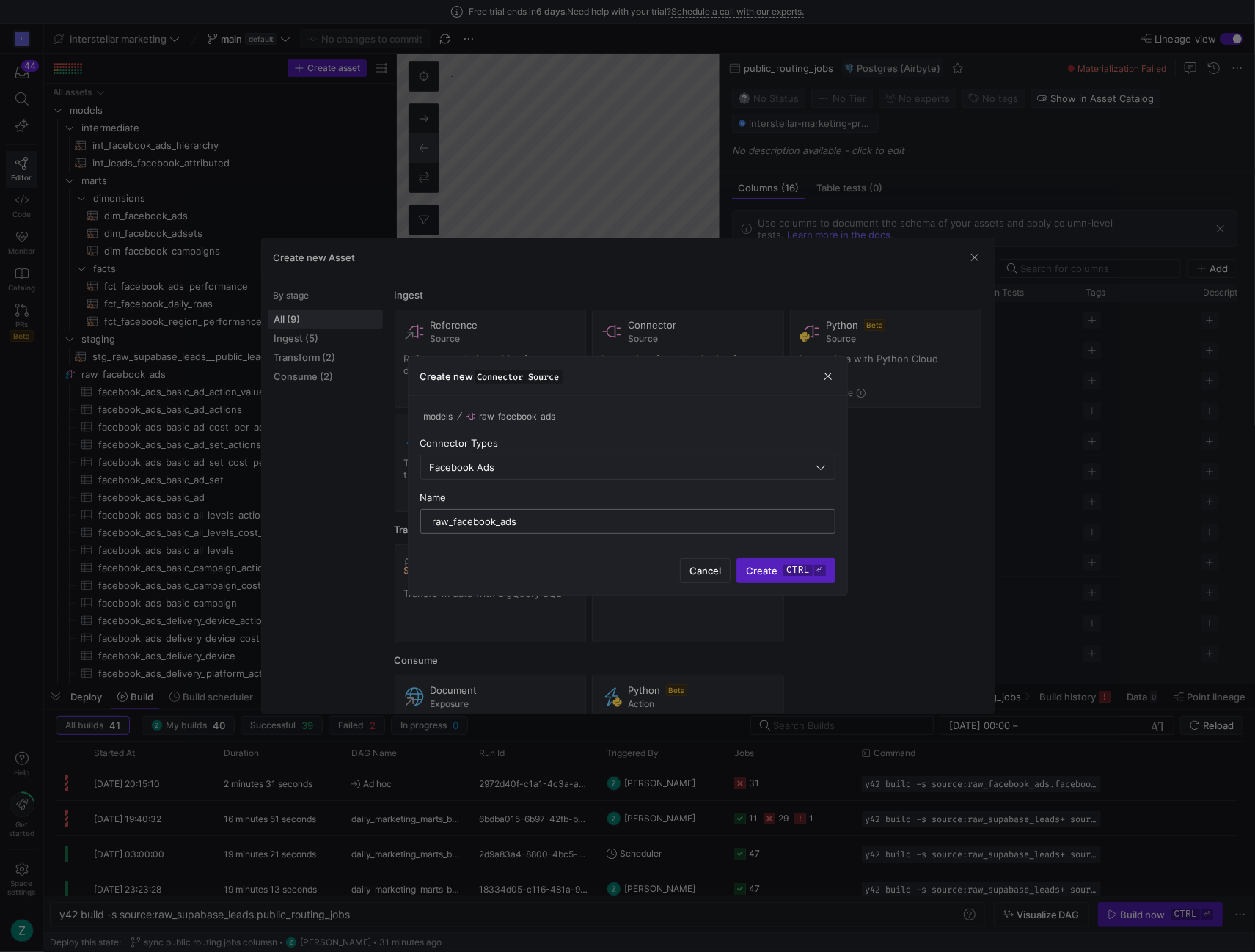
click at [570, 519] on input "raw_facebook_ads" at bounding box center [627, 521] width 390 height 11
type input "raw_facebook_ads_y42"
click at [801, 568] on kbd "ctrl" at bounding box center [797, 570] width 29 height 11
type textarea "y42 build"
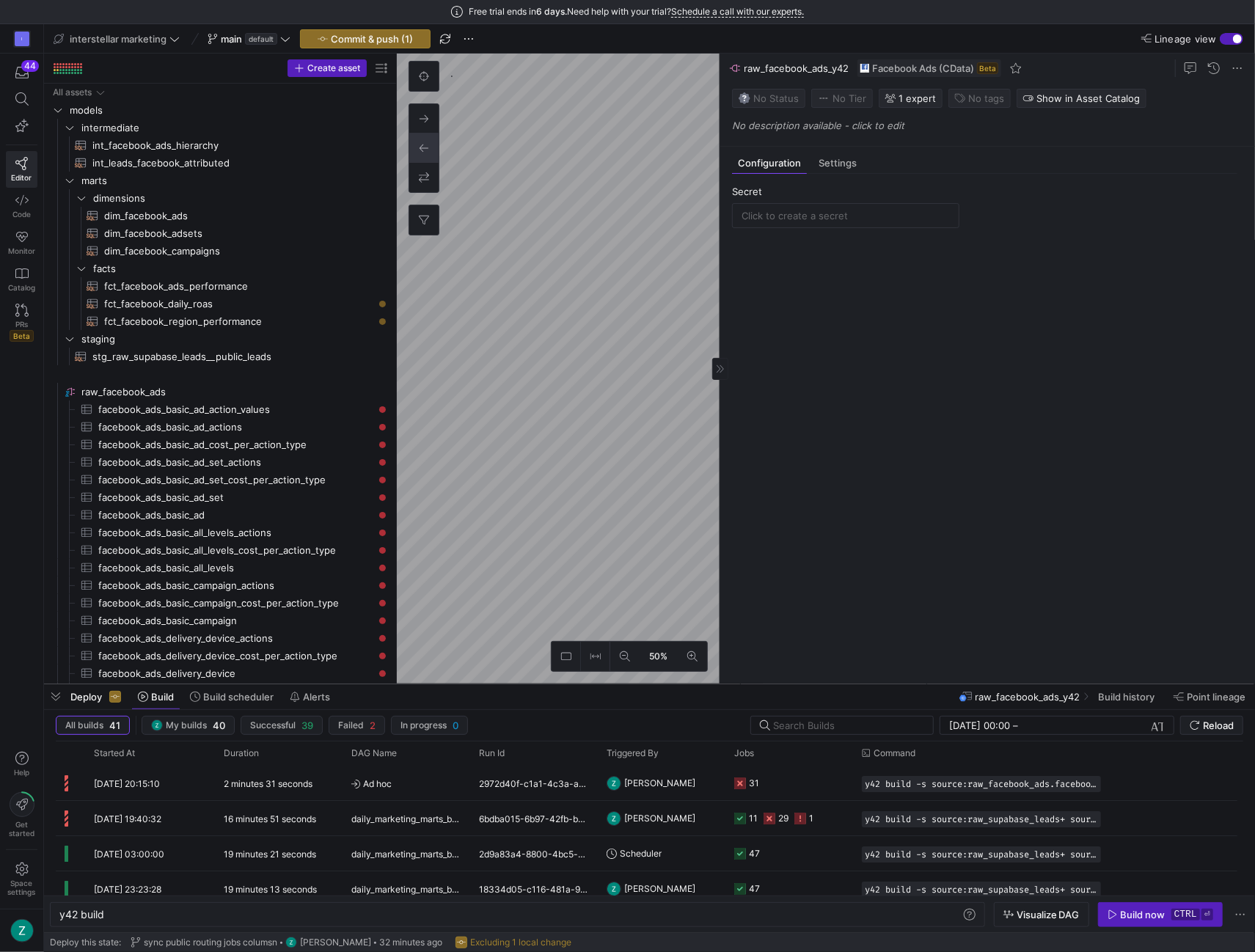
scroll to position [0, 44]
click at [1241, 70] on span at bounding box center [1237, 67] width 17 height 17
click at [1175, 90] on span "Rename" at bounding box center [1186, 89] width 102 height 11
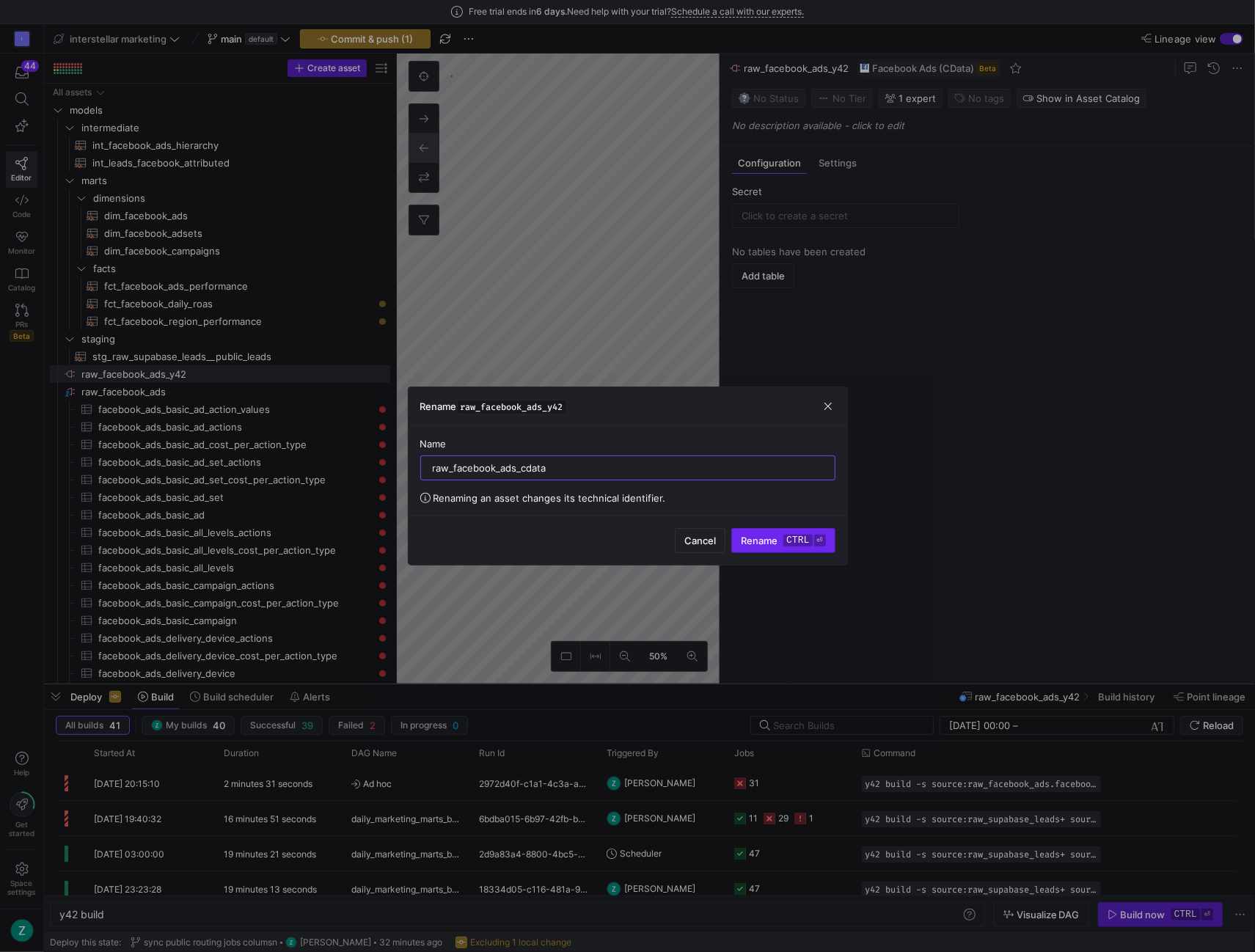
type input "raw_facebook_ads_cdata"
click at [764, 536] on span "Rename ctrl ⏎" at bounding box center [783, 541] width 85 height 11
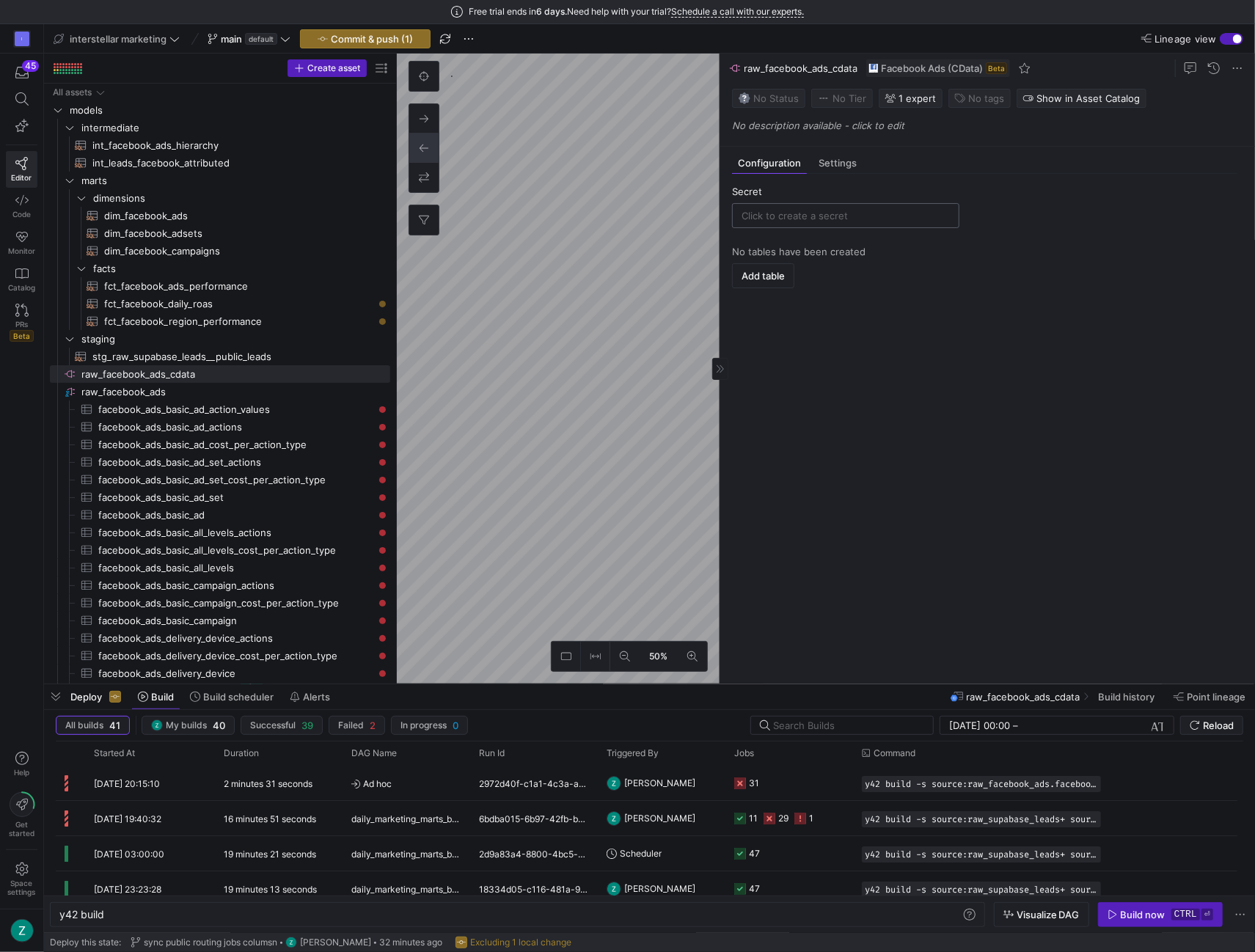
click at [818, 219] on input "text" at bounding box center [846, 216] width 208 height 11
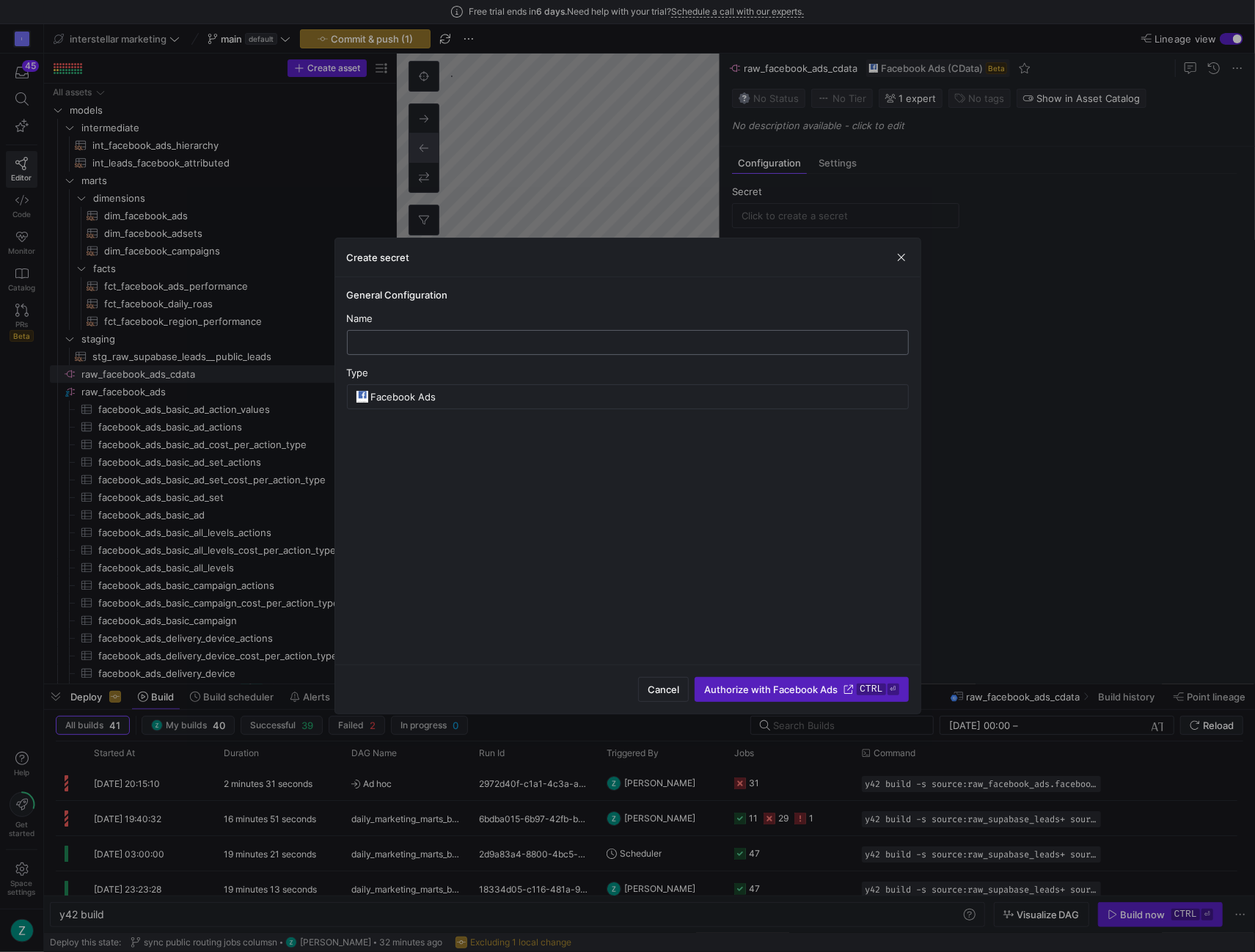
click at [462, 341] on input "text" at bounding box center [628, 342] width 537 height 11
type input "f"
type input "Facebook Ads"
click at [438, 403] on div "Facebook Ads" at bounding box center [634, 396] width 528 height 24
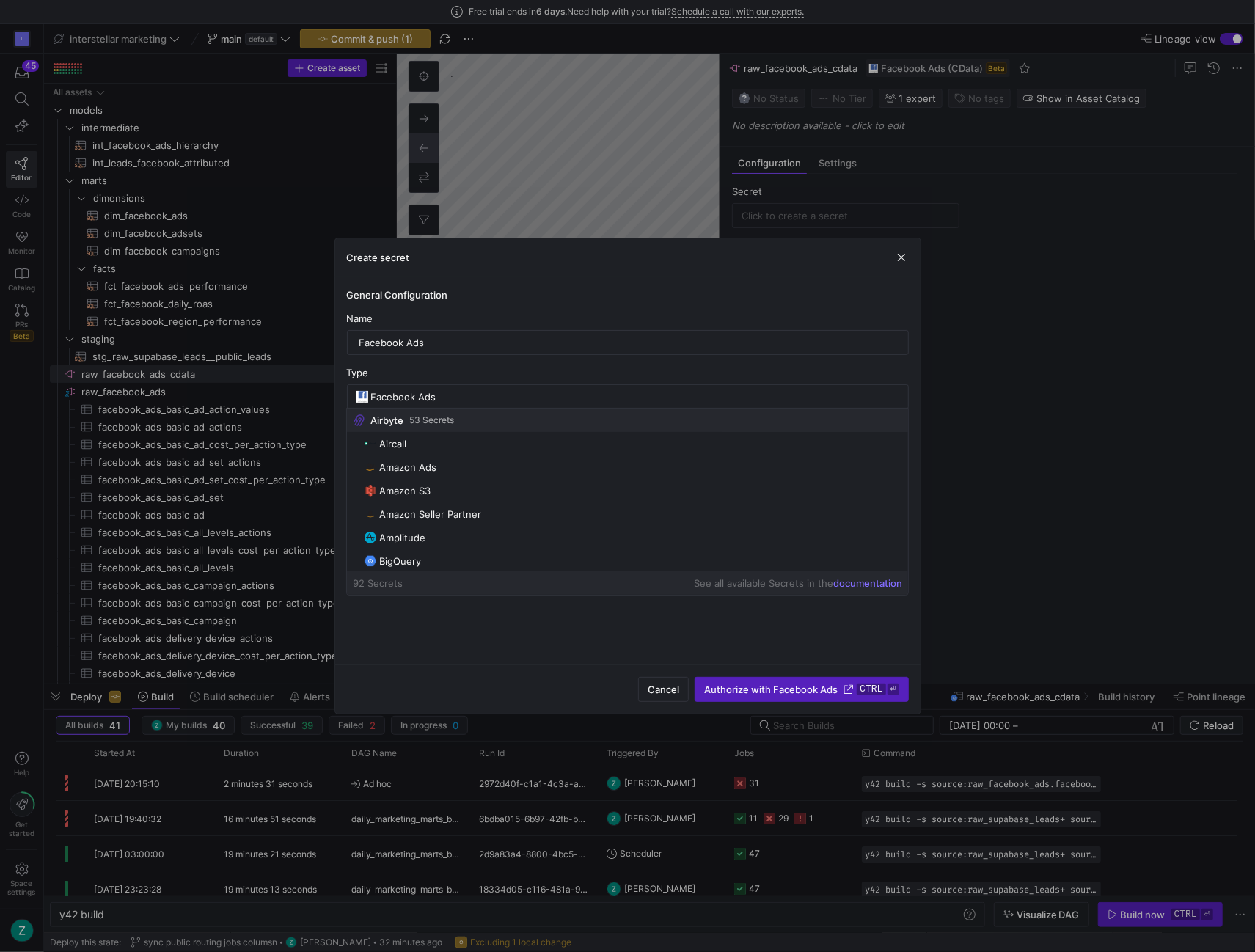
click at [479, 699] on div "Cancel Authorize with Facebook Ads ctrl ⏎" at bounding box center [627, 689] width 585 height 49
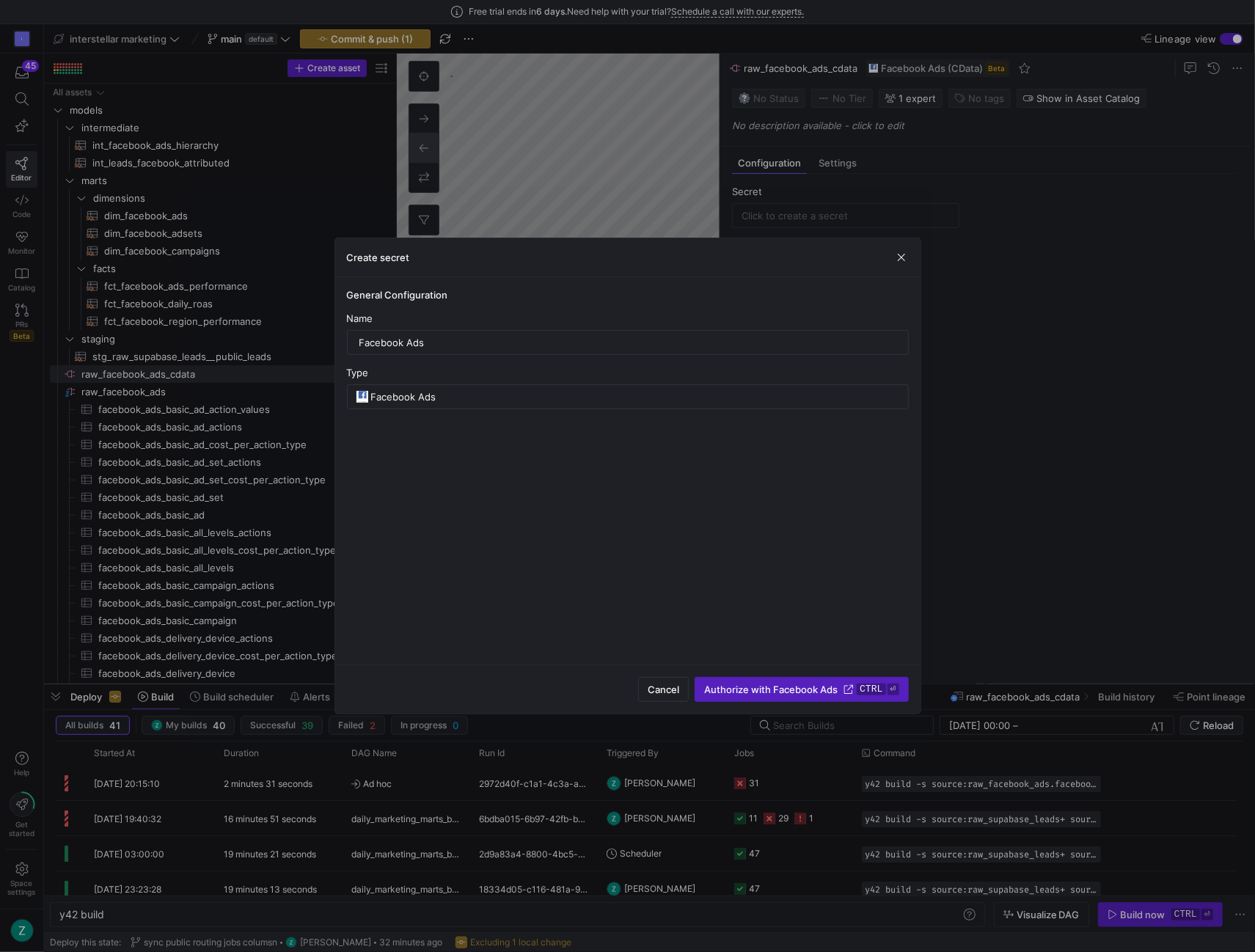
drag, startPoint x: 776, startPoint y: 683, endPoint x: 717, endPoint y: 603, distance: 99.4
click at [701, 556] on div "General Configuration Name Facebook Ads Type Facebook Ads" at bounding box center [627, 471] width 585 height 387
click at [749, 693] on span "Authorize with Facebook Ads" at bounding box center [771, 689] width 134 height 11
type input "Facebook Ads"
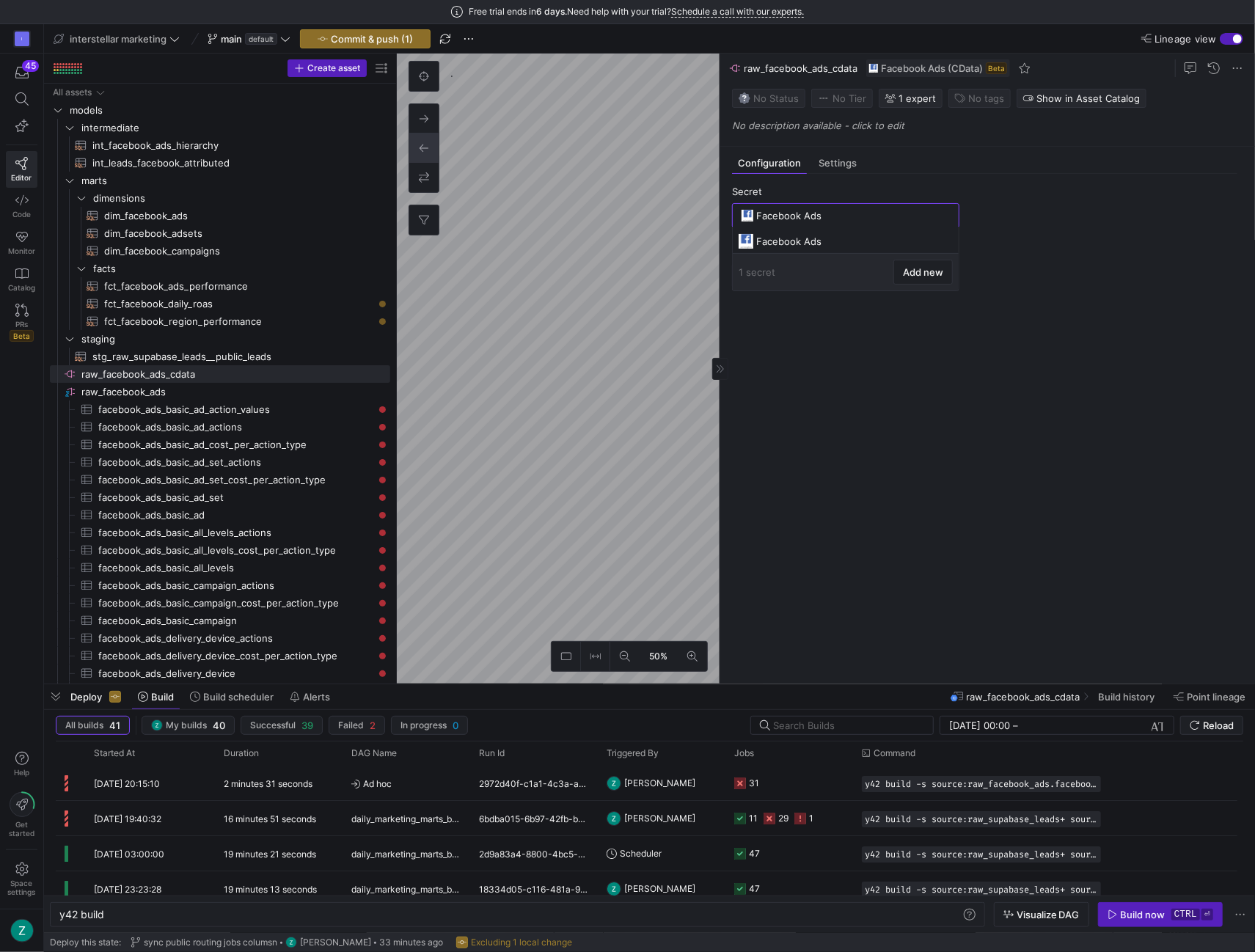
click at [876, 342] on y42-empty-state "No tables have been created Add table" at bounding box center [985, 458] width 506 height 426
click at [827, 204] on div "Facebook Ads" at bounding box center [853, 215] width 194 height 24
click at [831, 234] on div "Facebook Ads" at bounding box center [845, 242] width 214 height 23
click at [830, 171] on div "Settings" at bounding box center [837, 163] width 50 height 21
click at [779, 162] on span "Configuration" at bounding box center [769, 163] width 63 height 10
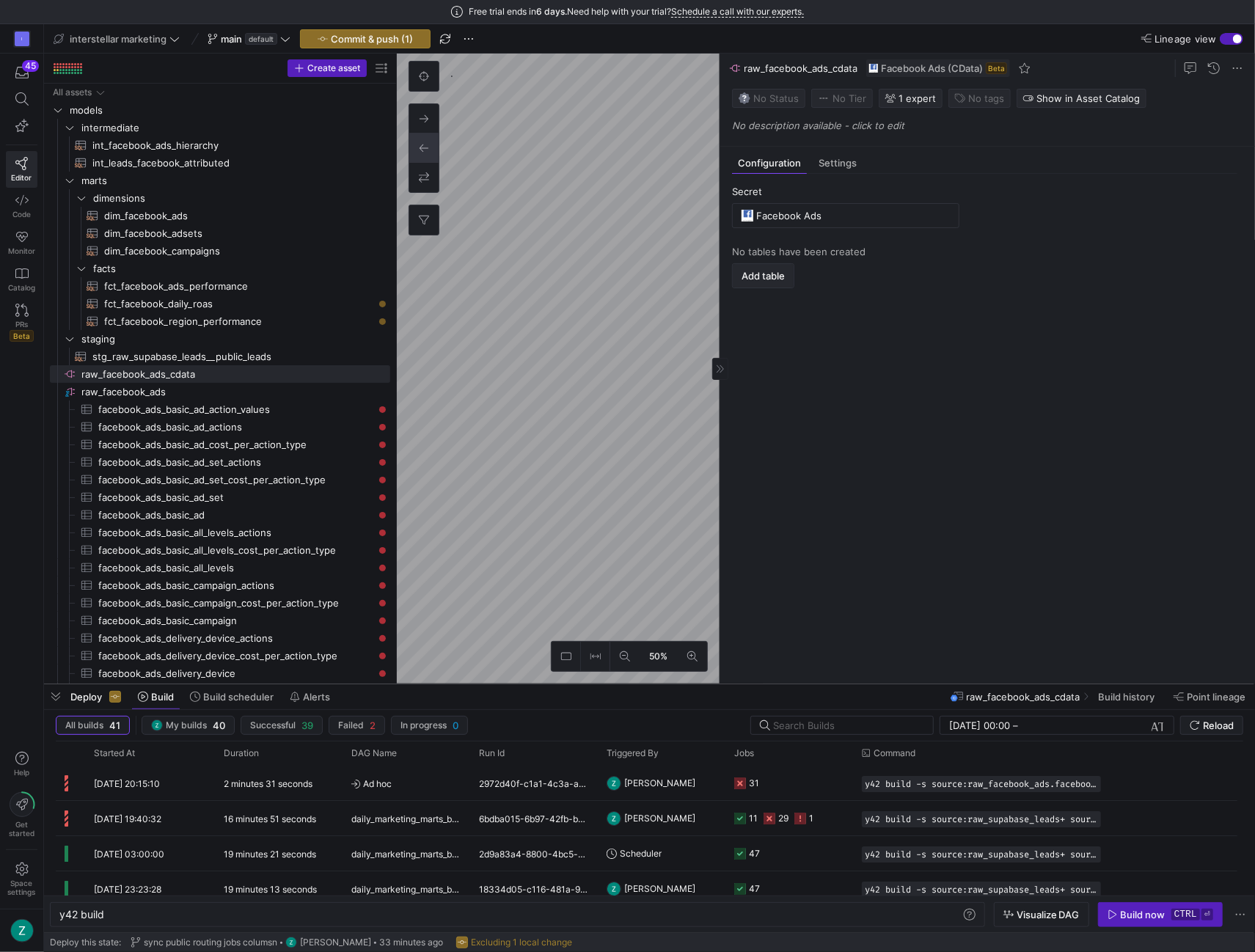
click at [764, 276] on span "Add table" at bounding box center [763, 276] width 44 height 11
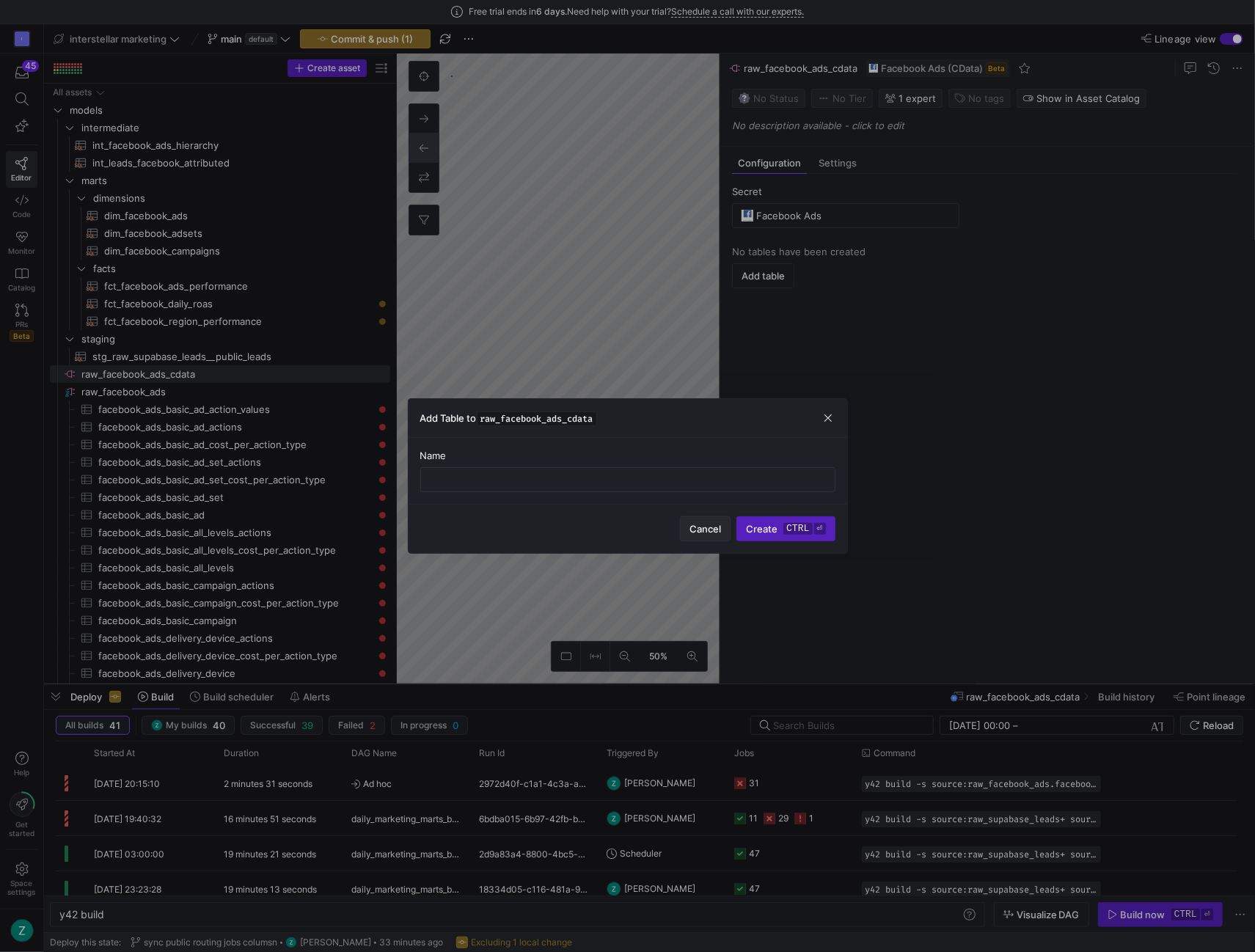
click at [691, 521] on span "button" at bounding box center [705, 529] width 49 height 24
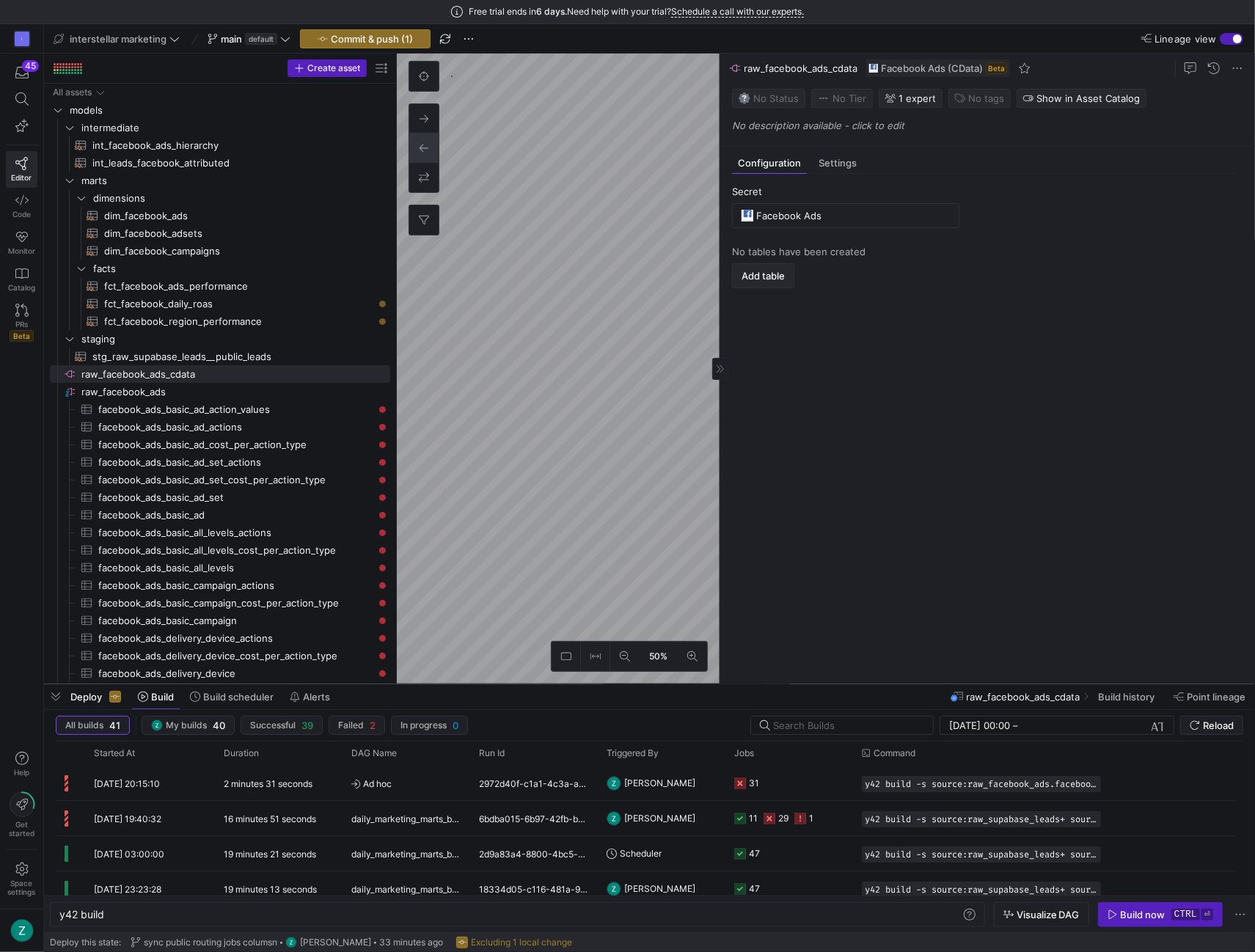
click at [743, 270] on span "Add table" at bounding box center [763, 276] width 44 height 11
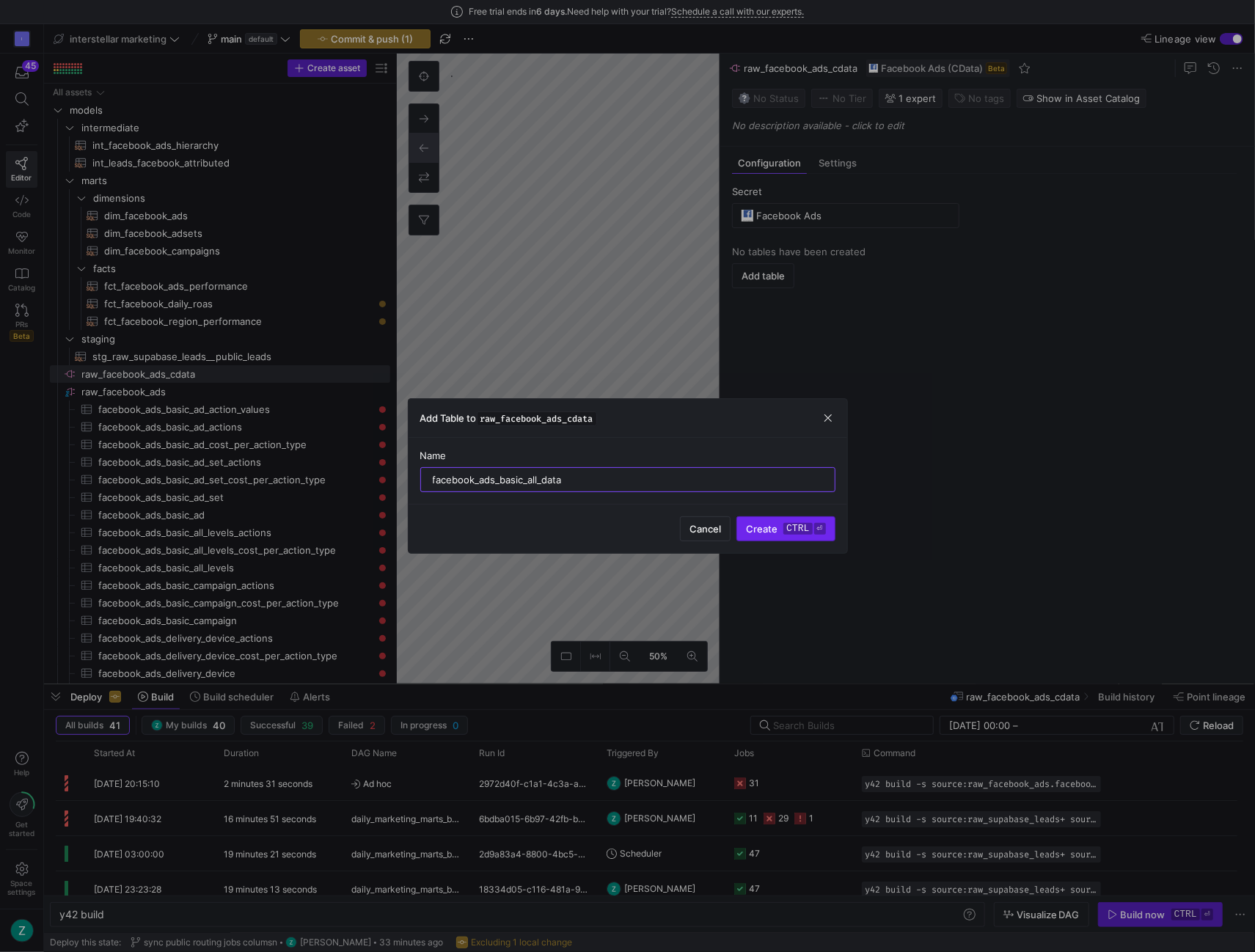
type input "facebook_ads_basic_all_data"
click at [770, 530] on span "Create ctrl ⏎" at bounding box center [786, 529] width 80 height 11
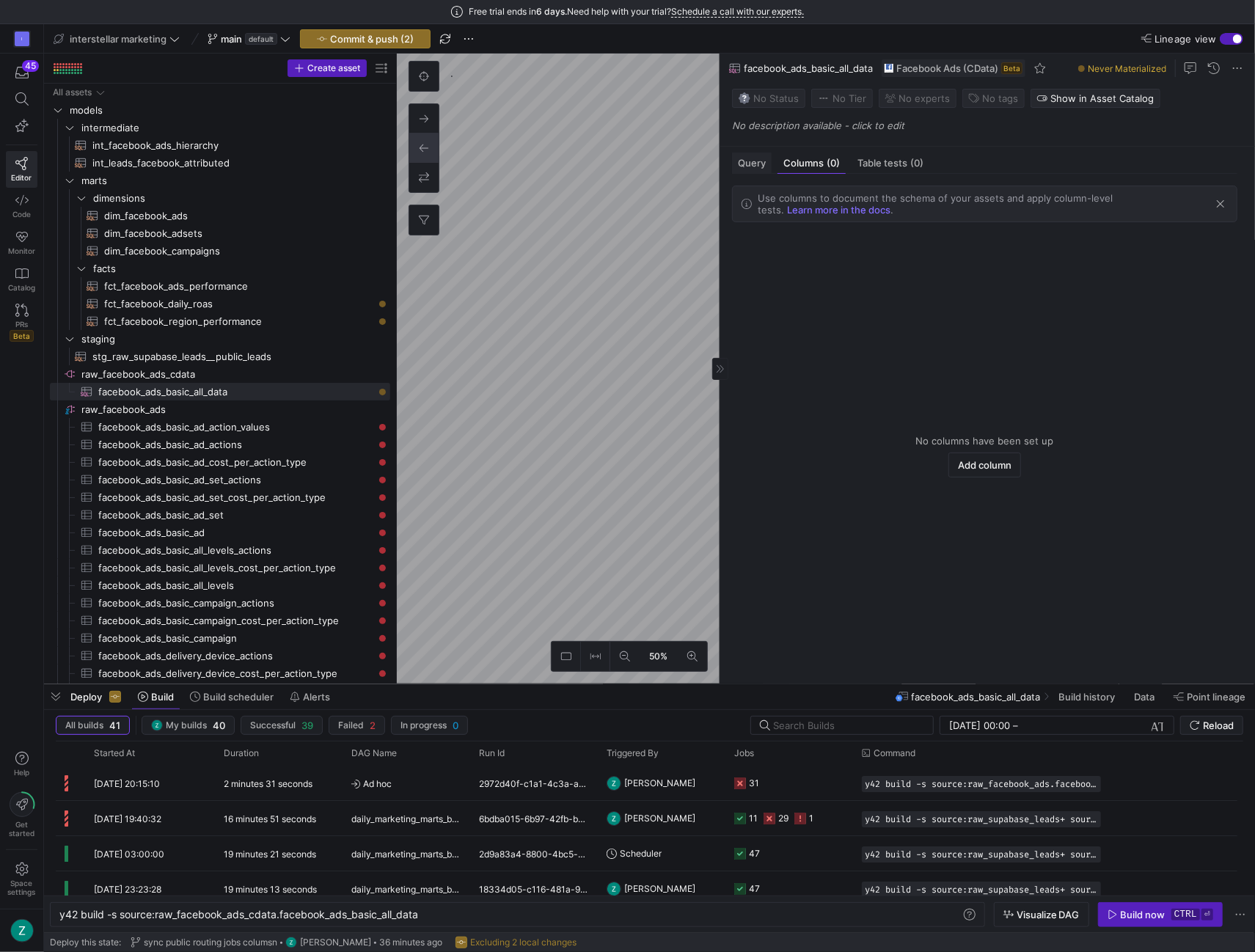
click at [747, 155] on div "Query" at bounding box center [752, 163] width 39 height 21
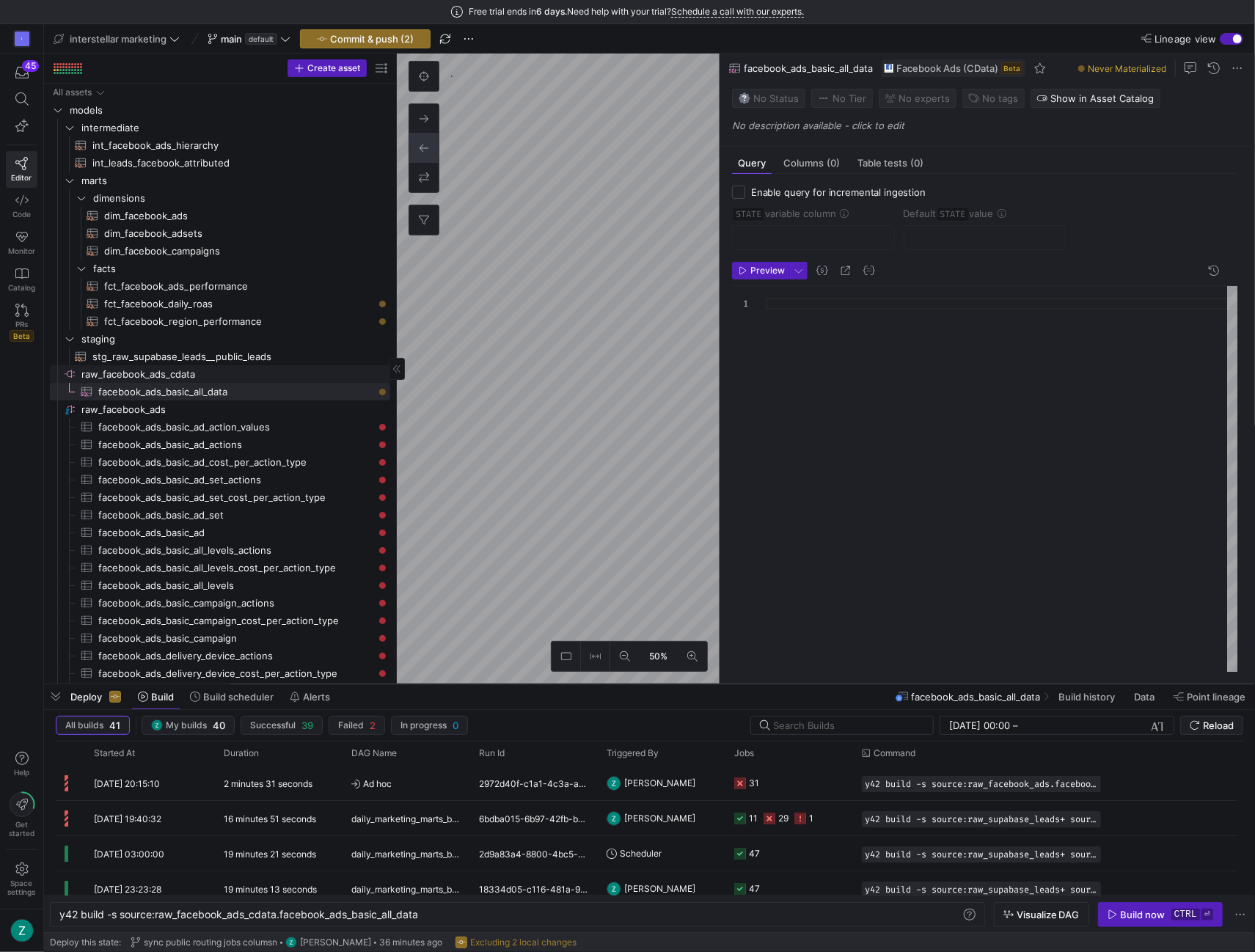
click at [159, 366] on span "raw_facebook_ads_cdata​​​​​​​​" at bounding box center [235, 374] width 307 height 17
type textarea "y42 build"
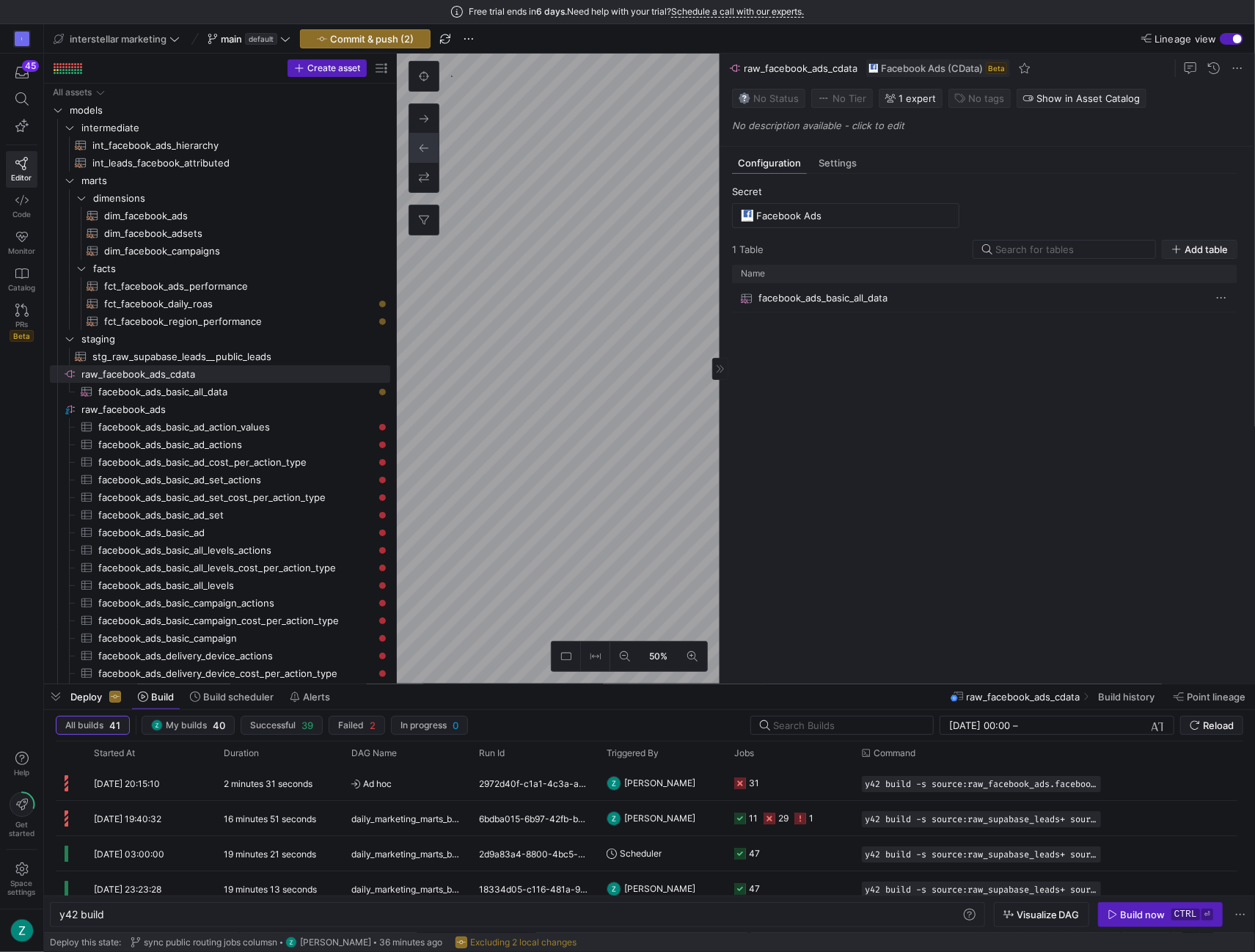
click at [1168, 244] on span "button" at bounding box center [1200, 249] width 74 height 17
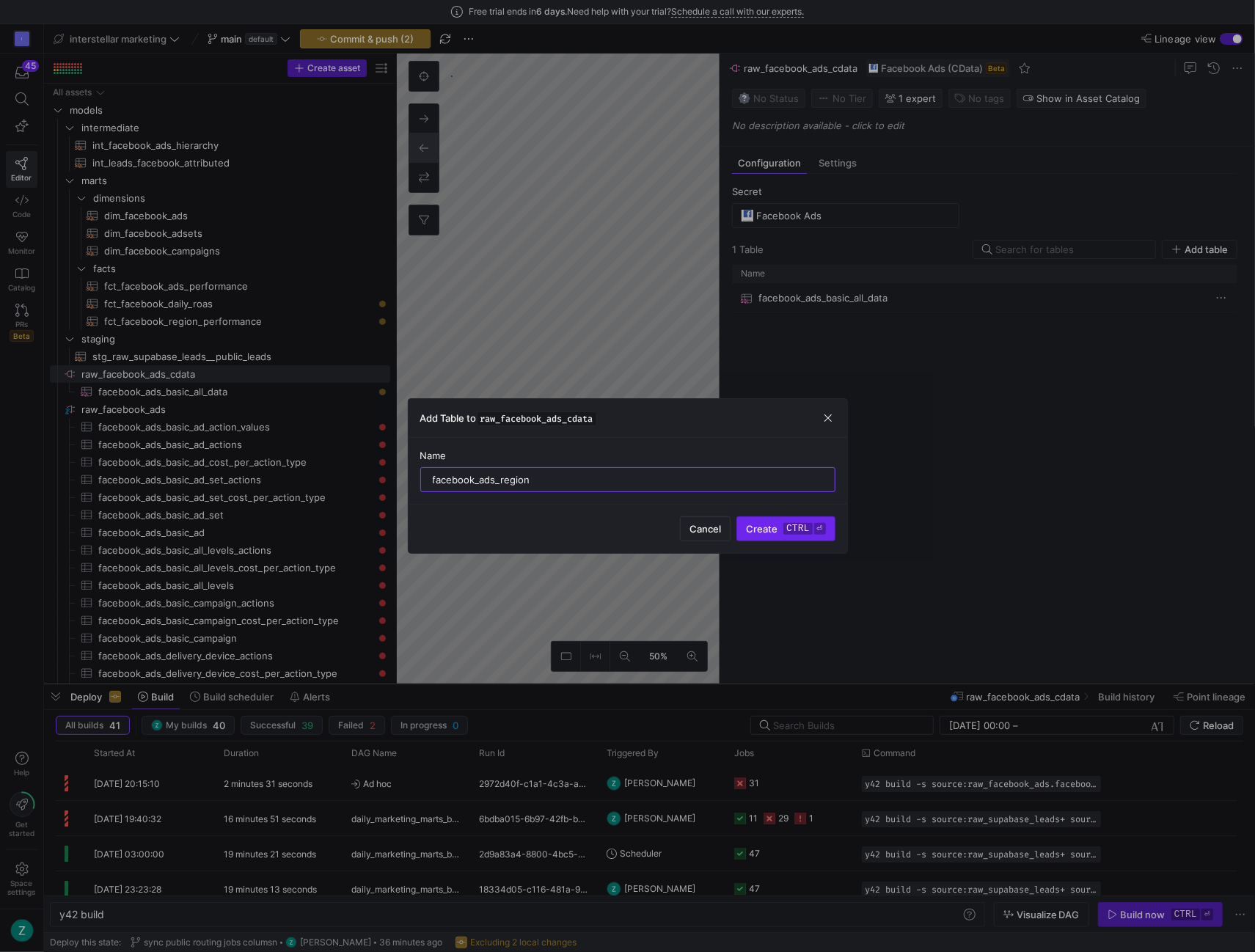
type input "facebook_ads_region"
click at [783, 529] on span "Create ctrl ⏎" at bounding box center [786, 529] width 80 height 11
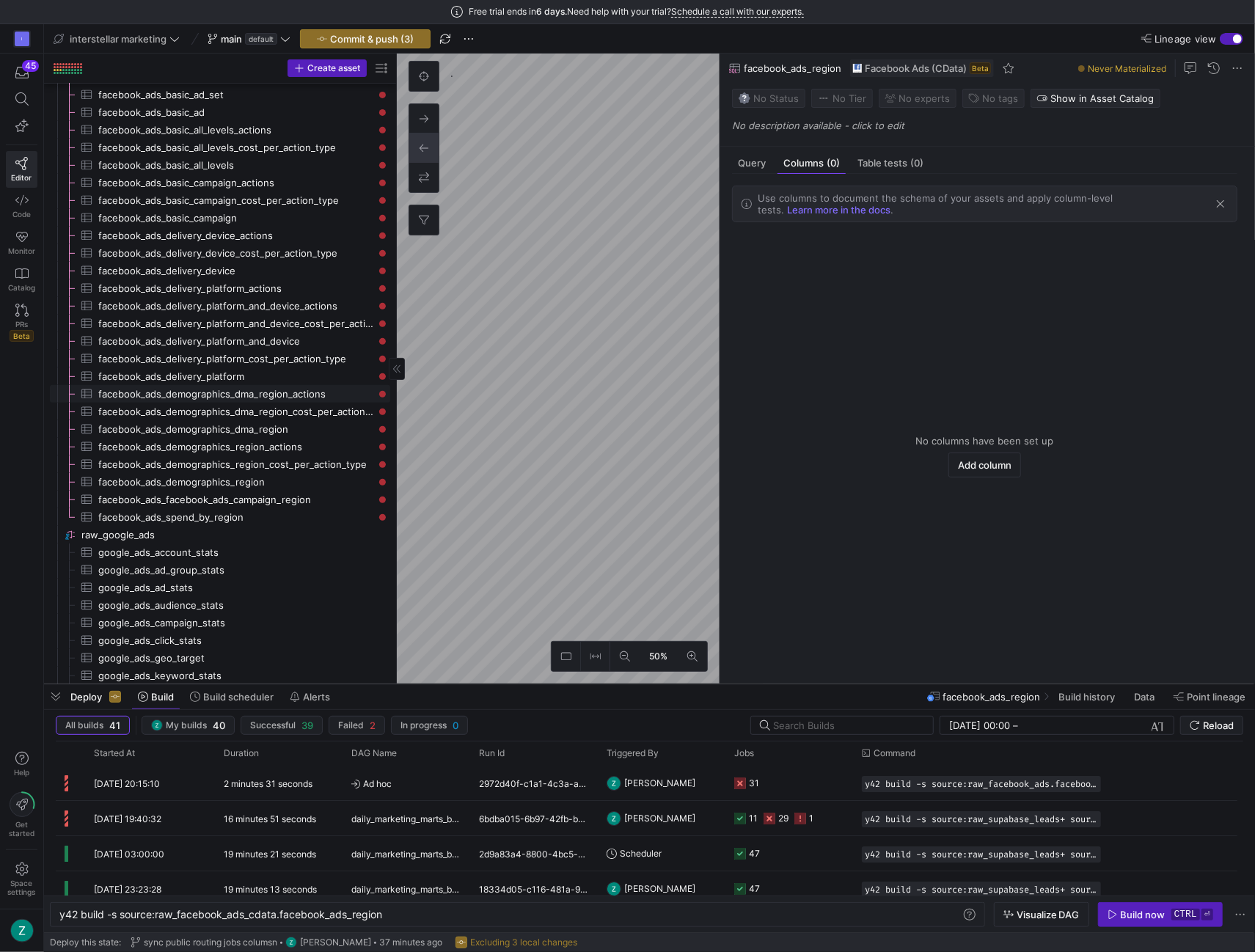
scroll to position [439, 0]
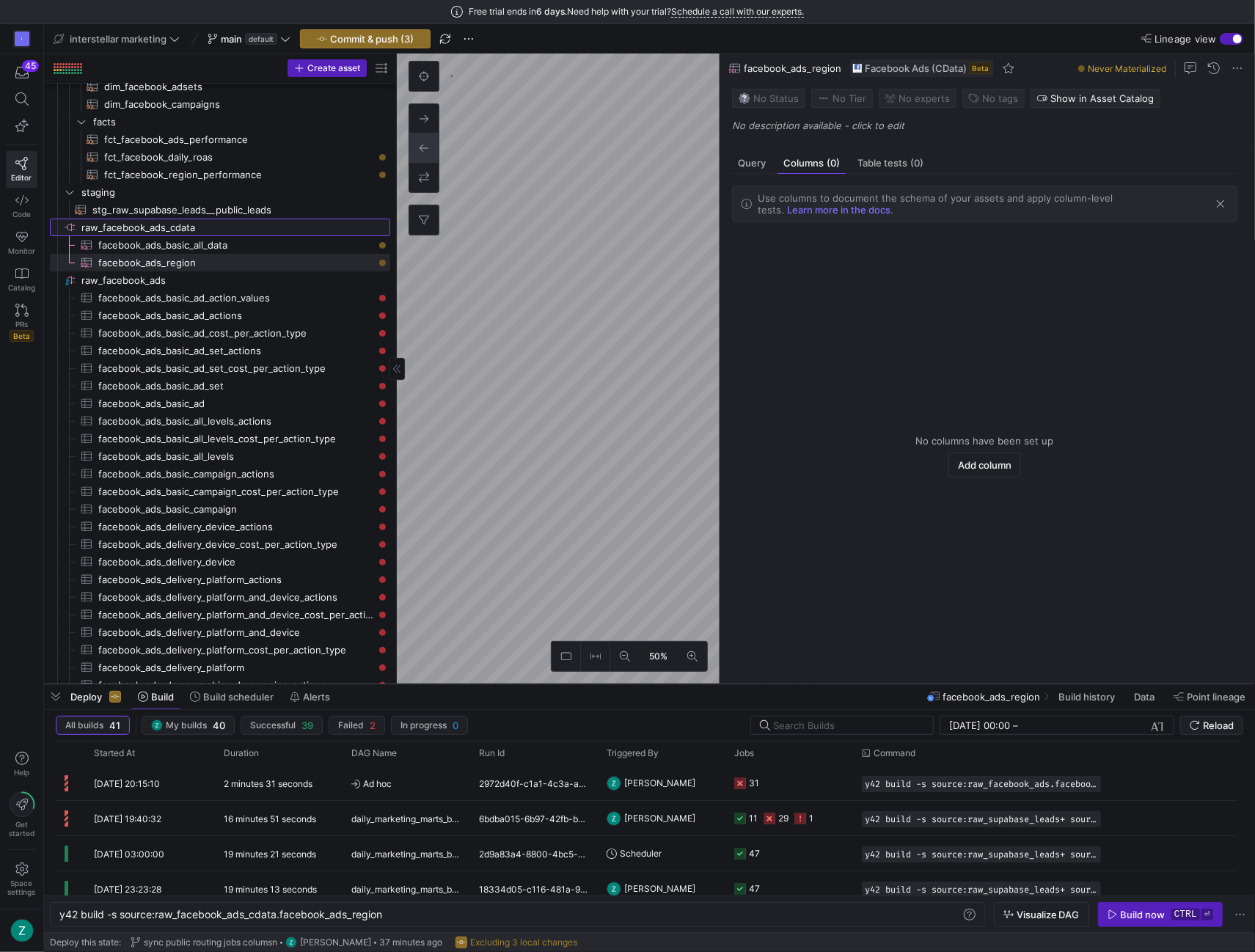
click at [158, 227] on span "raw_facebook_ads_cdata​​​​​​​​" at bounding box center [235, 227] width 307 height 17
type textarea "y42 build"
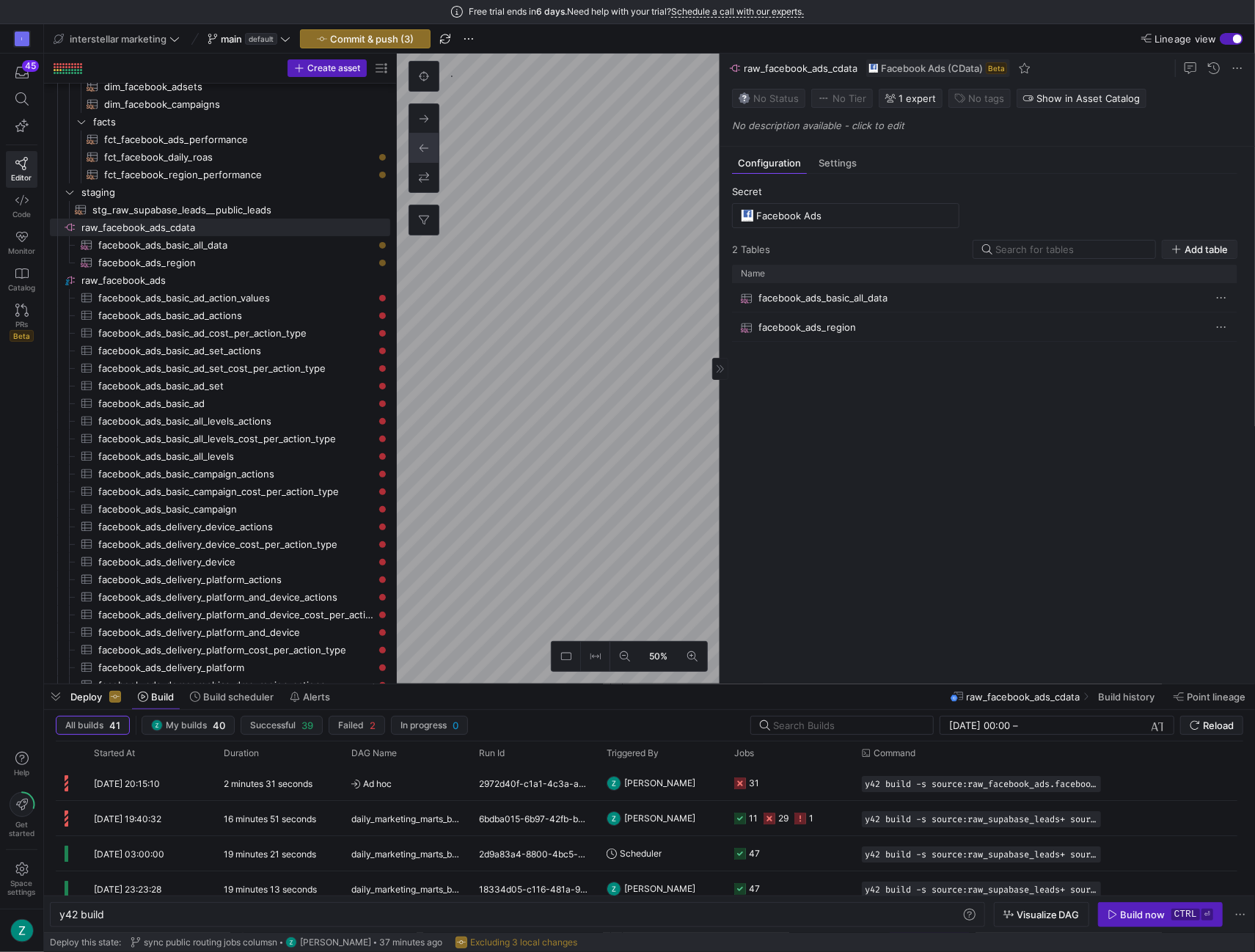
click at [1193, 244] on span "Add table" at bounding box center [1206, 249] width 44 height 11
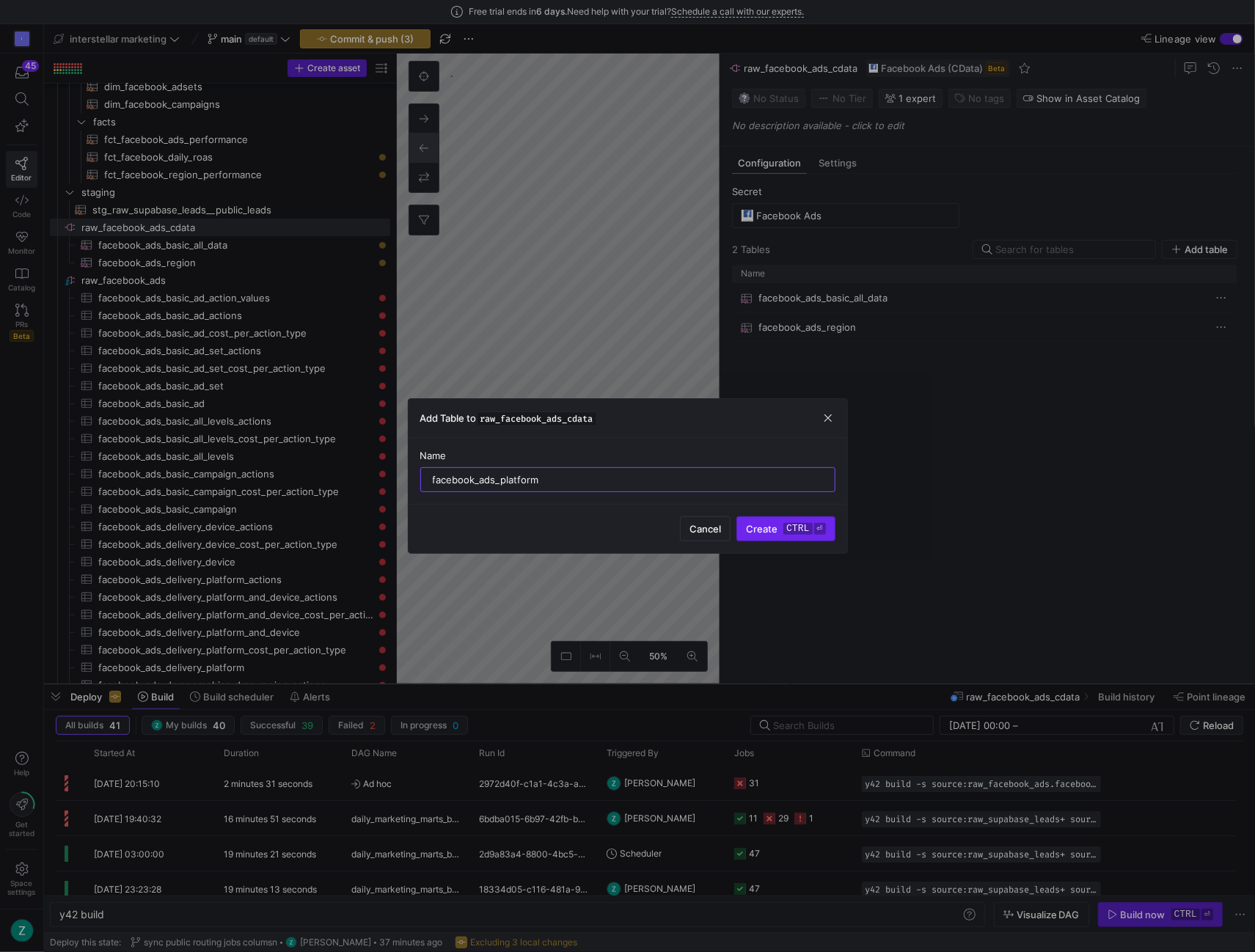
type input "facebook_ads_platform"
click at [773, 525] on span "Create ctrl ⏎" at bounding box center [786, 529] width 80 height 11
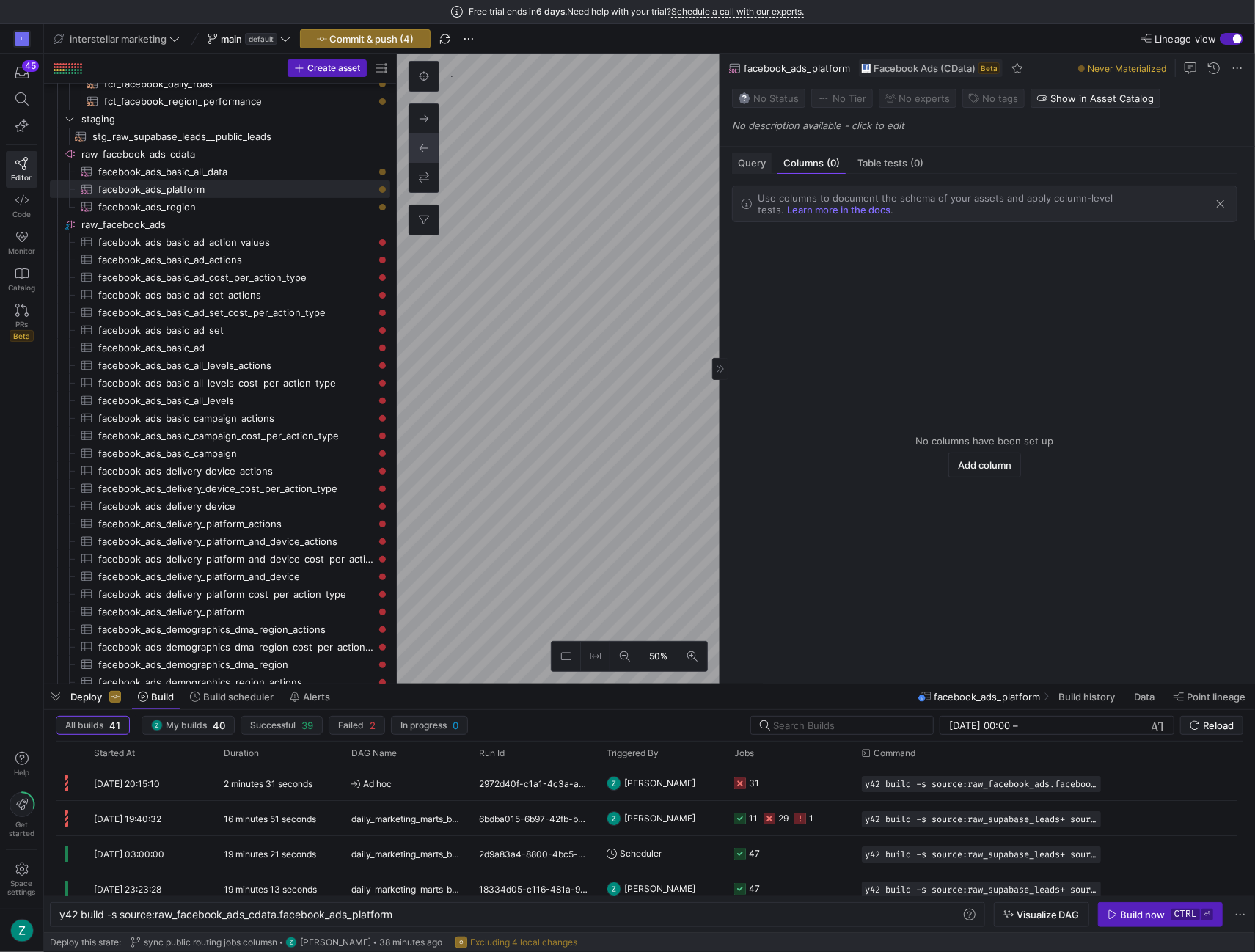
click at [758, 162] on span "Query" at bounding box center [752, 163] width 28 height 10
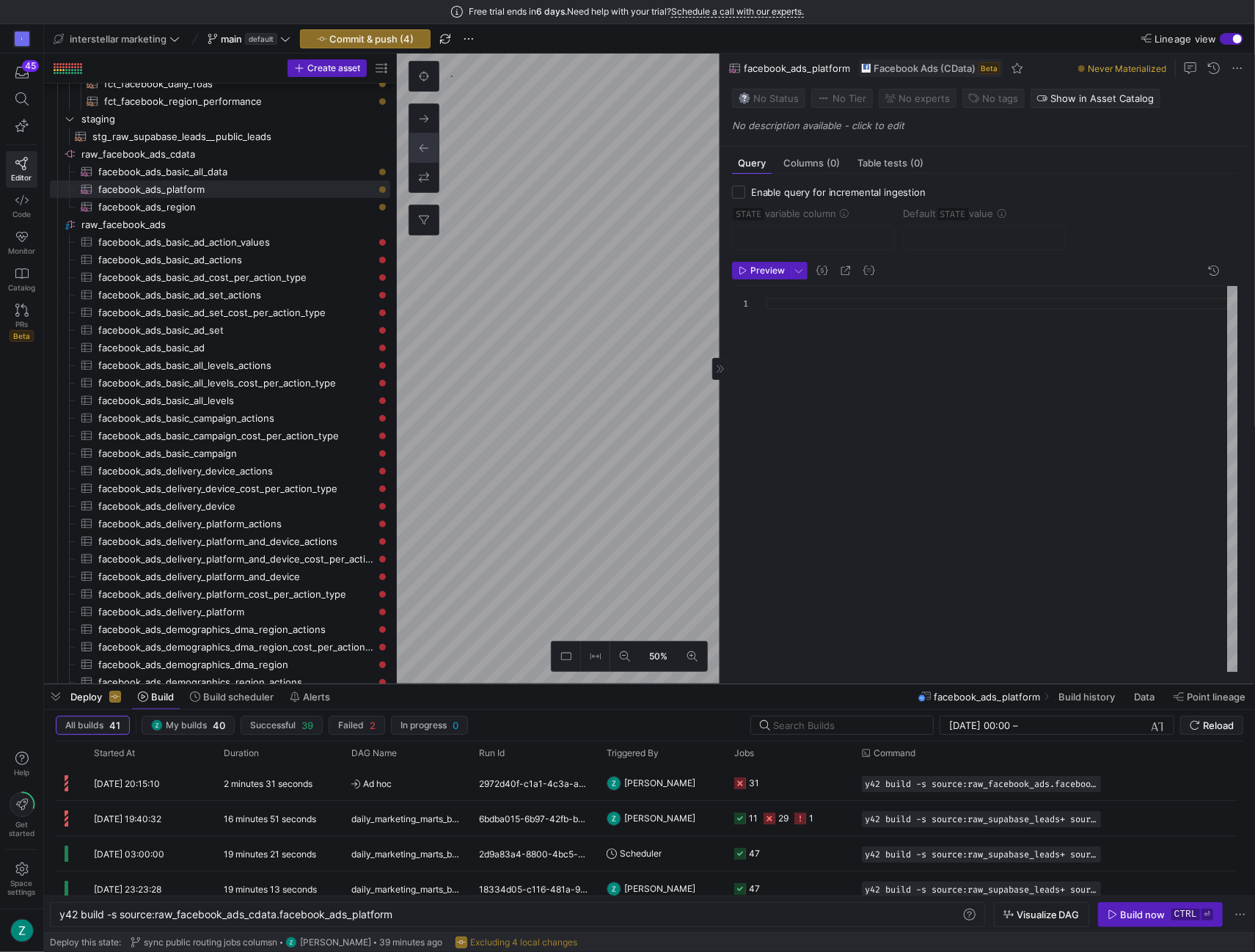
type textarea "y42 build -s source:raw_facebook_ads_cdata.facebook_ads_basic_all_data"
click at [794, 369] on div at bounding box center [1001, 480] width 472 height 387
click at [866, 271] on span "button" at bounding box center [868, 270] width 17 height 17
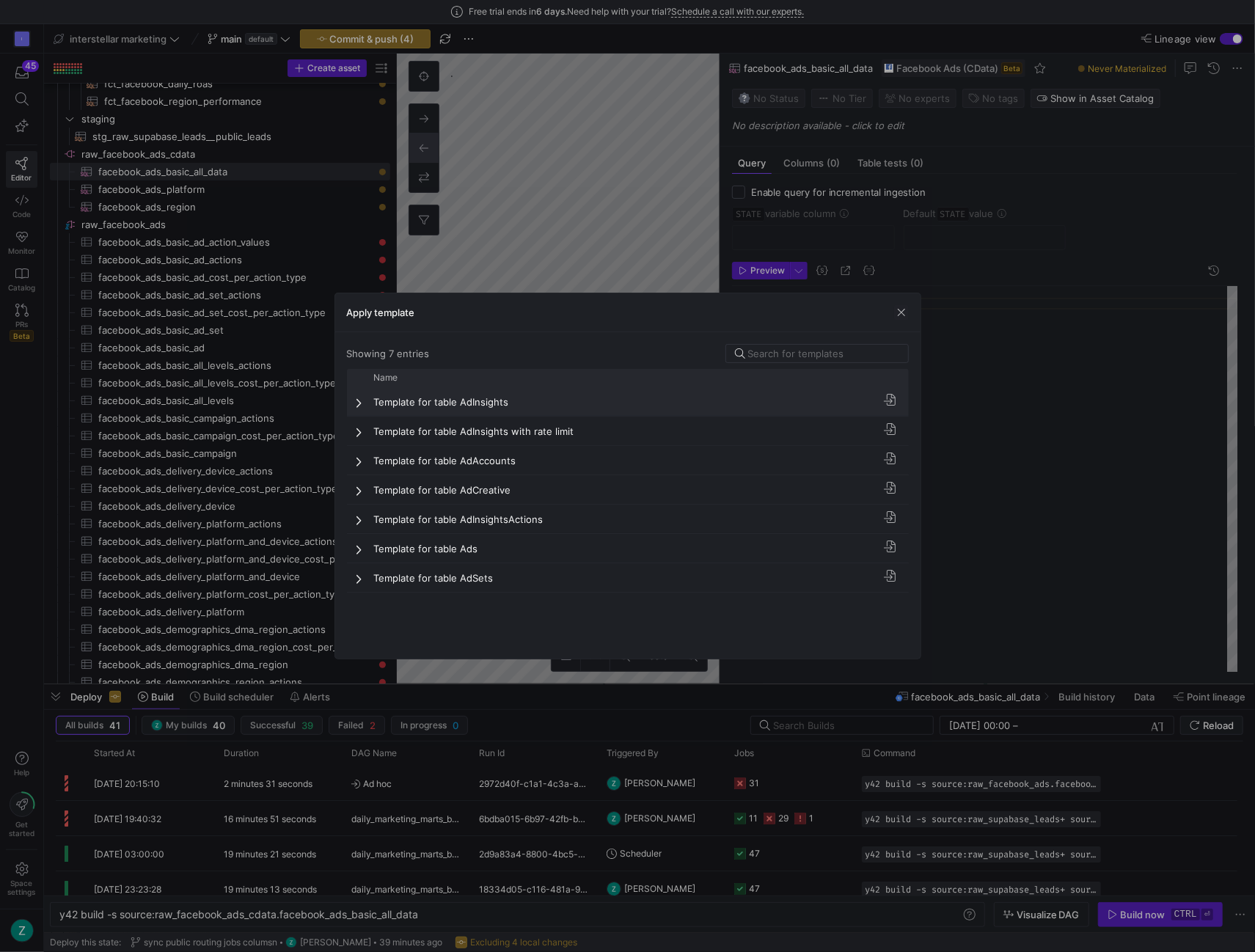
click at [355, 404] on div at bounding box center [356, 401] width 18 height 29
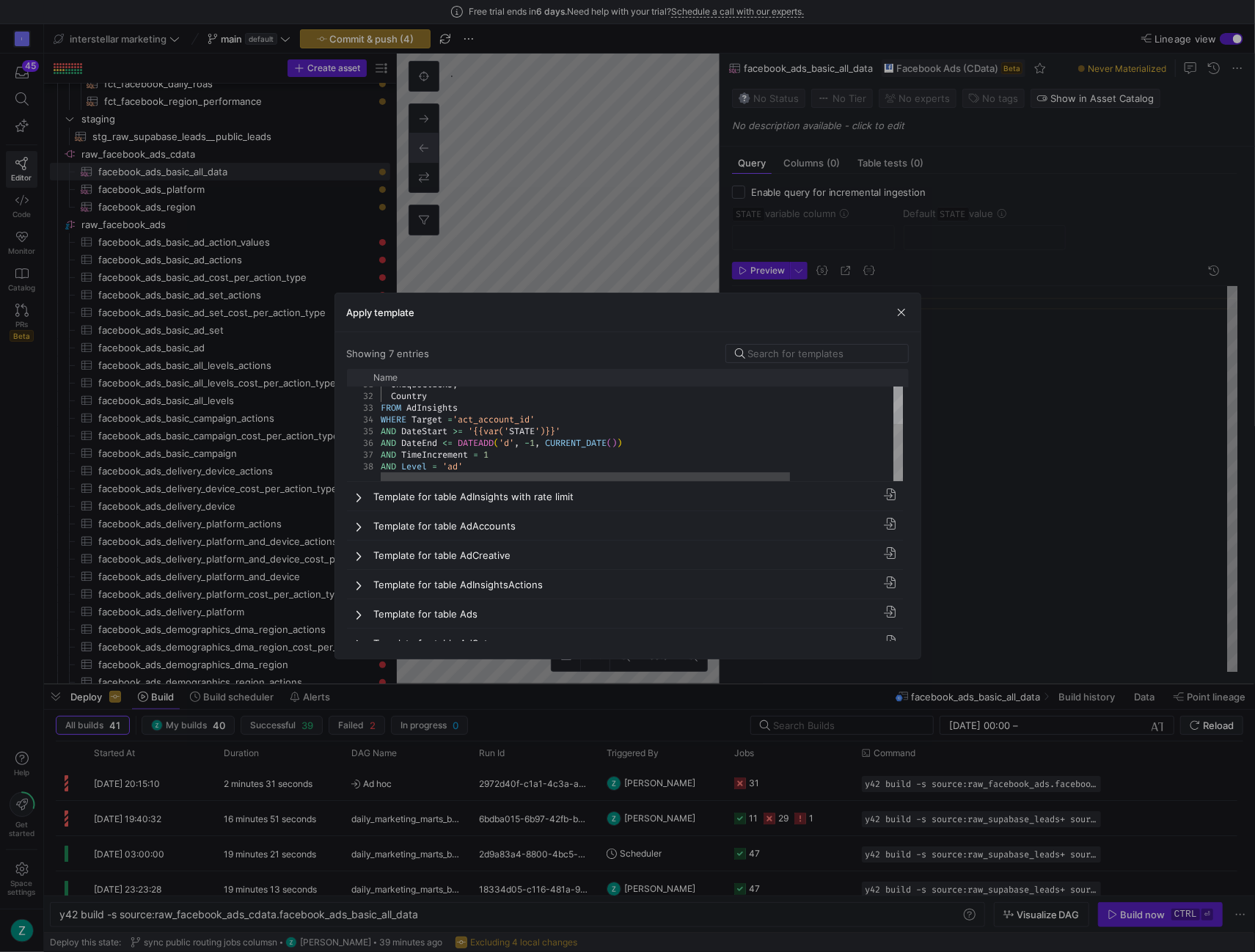
scroll to position [115, 0]
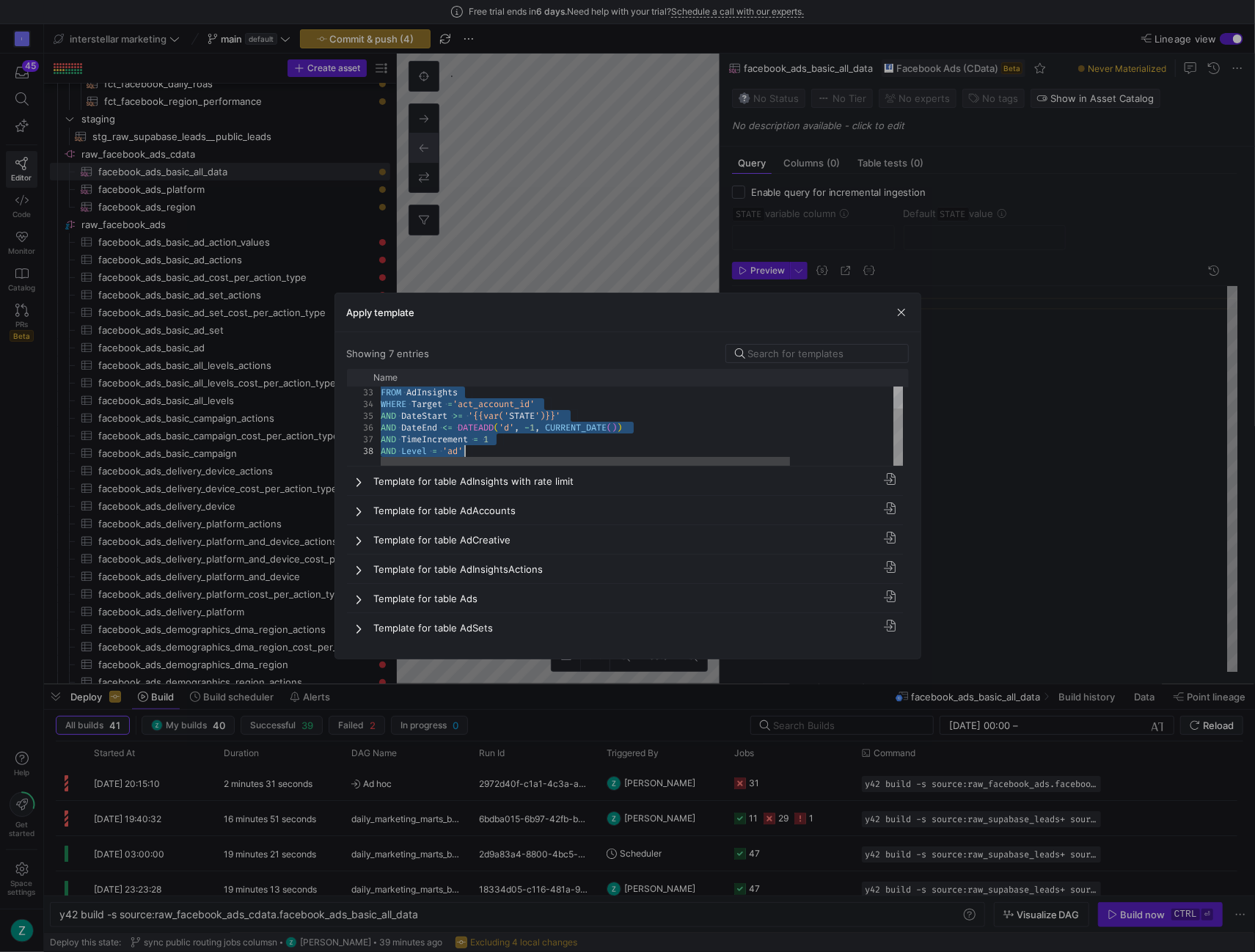
drag, startPoint x: 382, startPoint y: 431, endPoint x: 520, endPoint y: 452, distance: 139.6
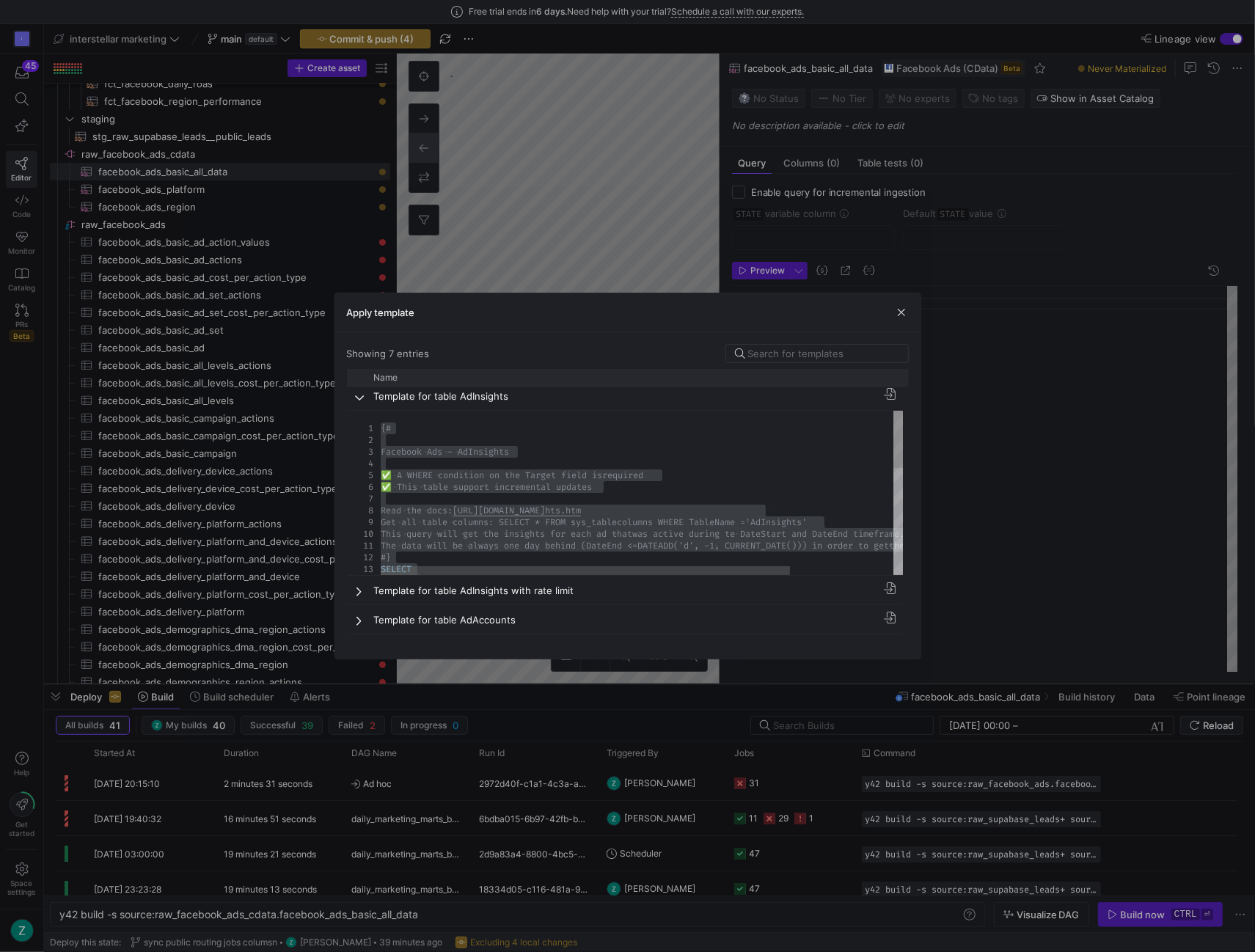
scroll to position [0, 0]
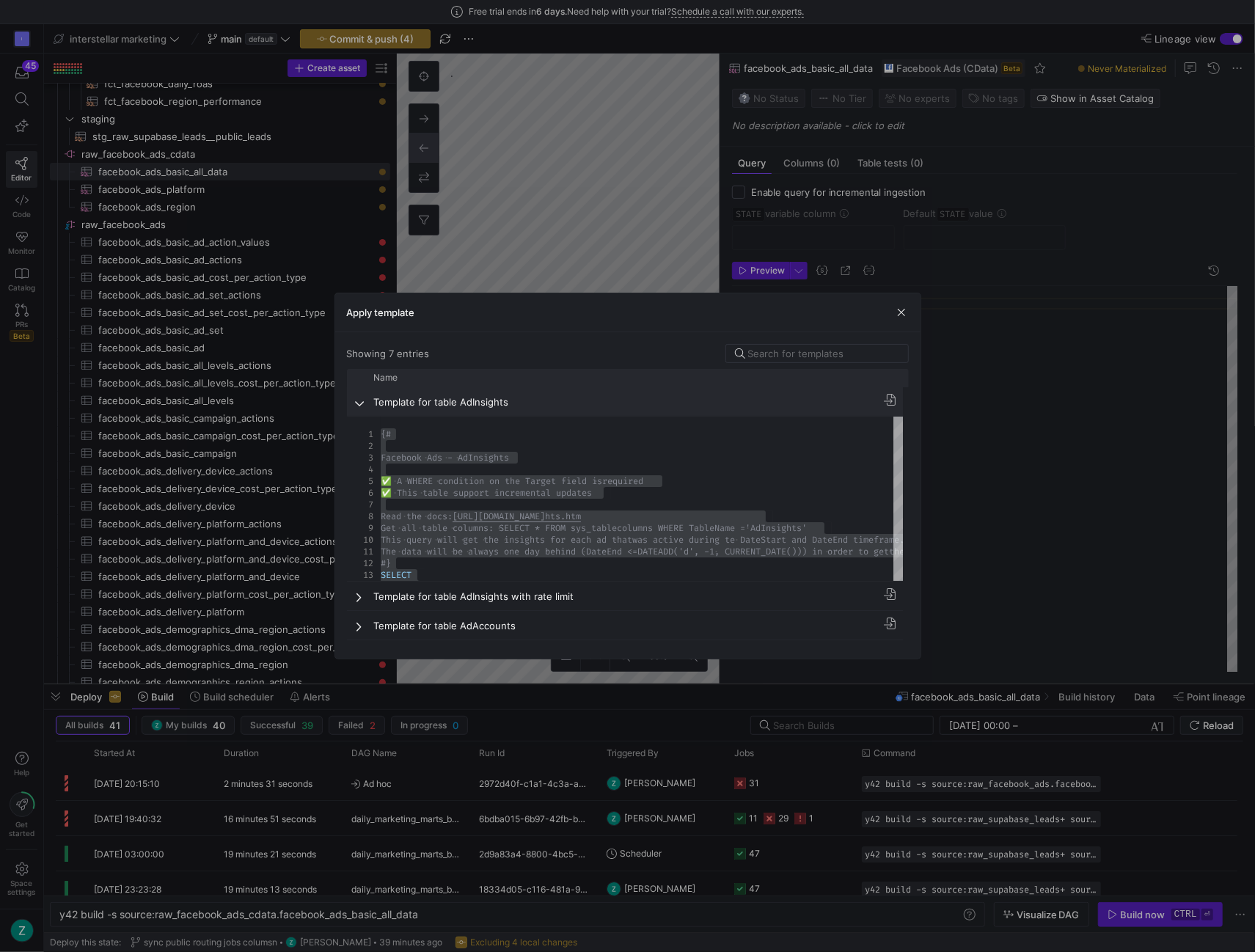
click at [360, 397] on span at bounding box center [360, 403] width 11 height 11
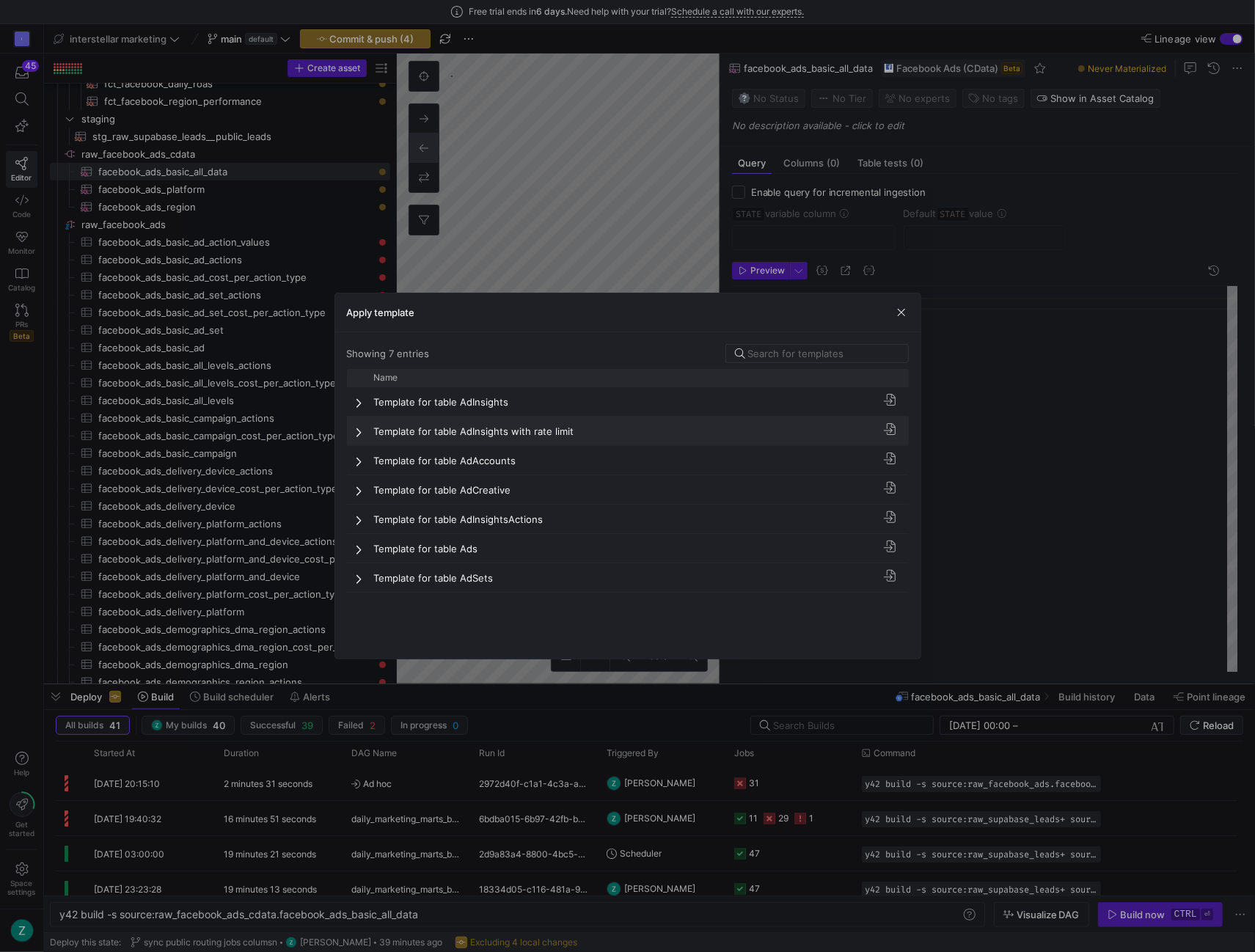
click at [354, 428] on div at bounding box center [356, 431] width 18 height 29
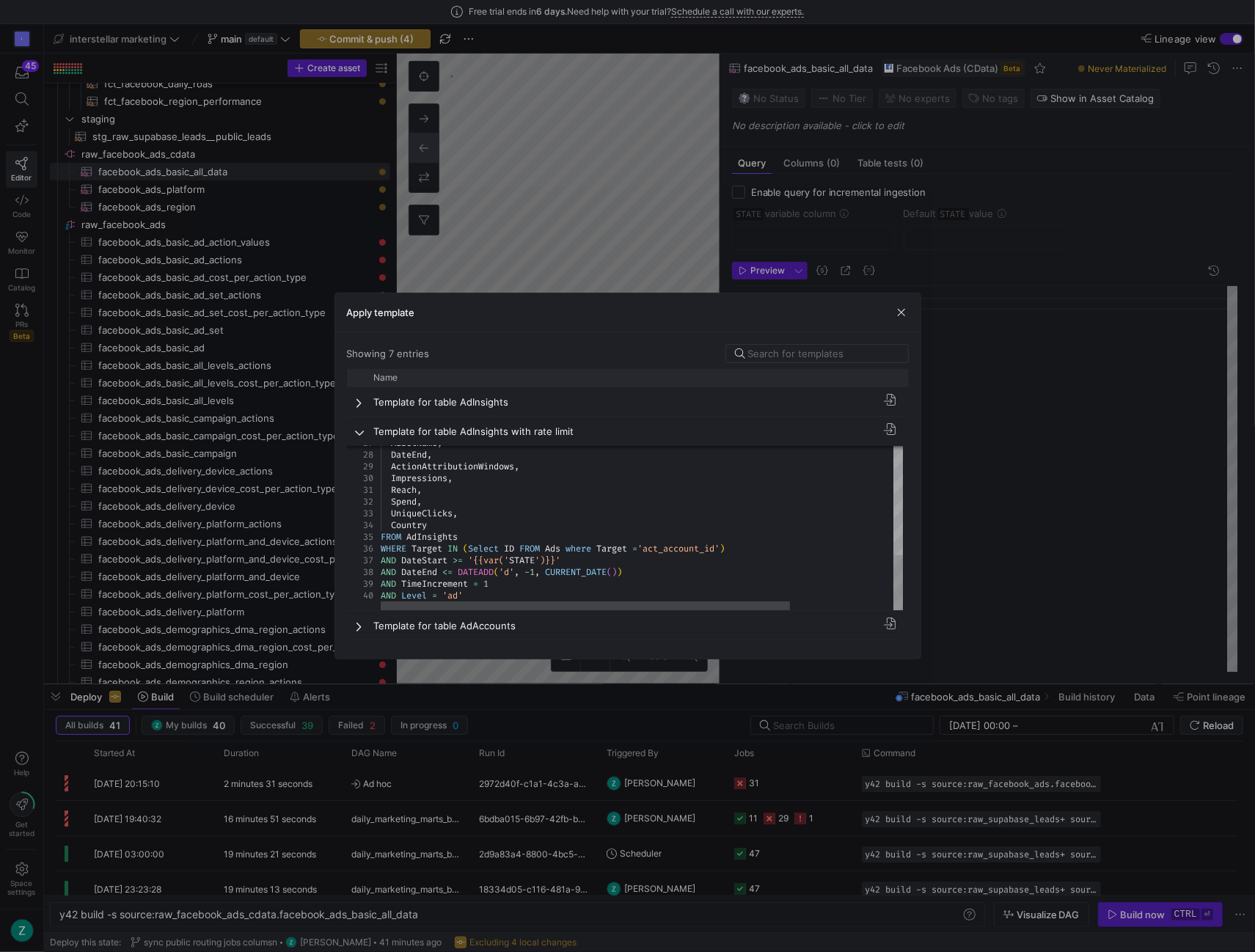
scroll to position [115, 0]
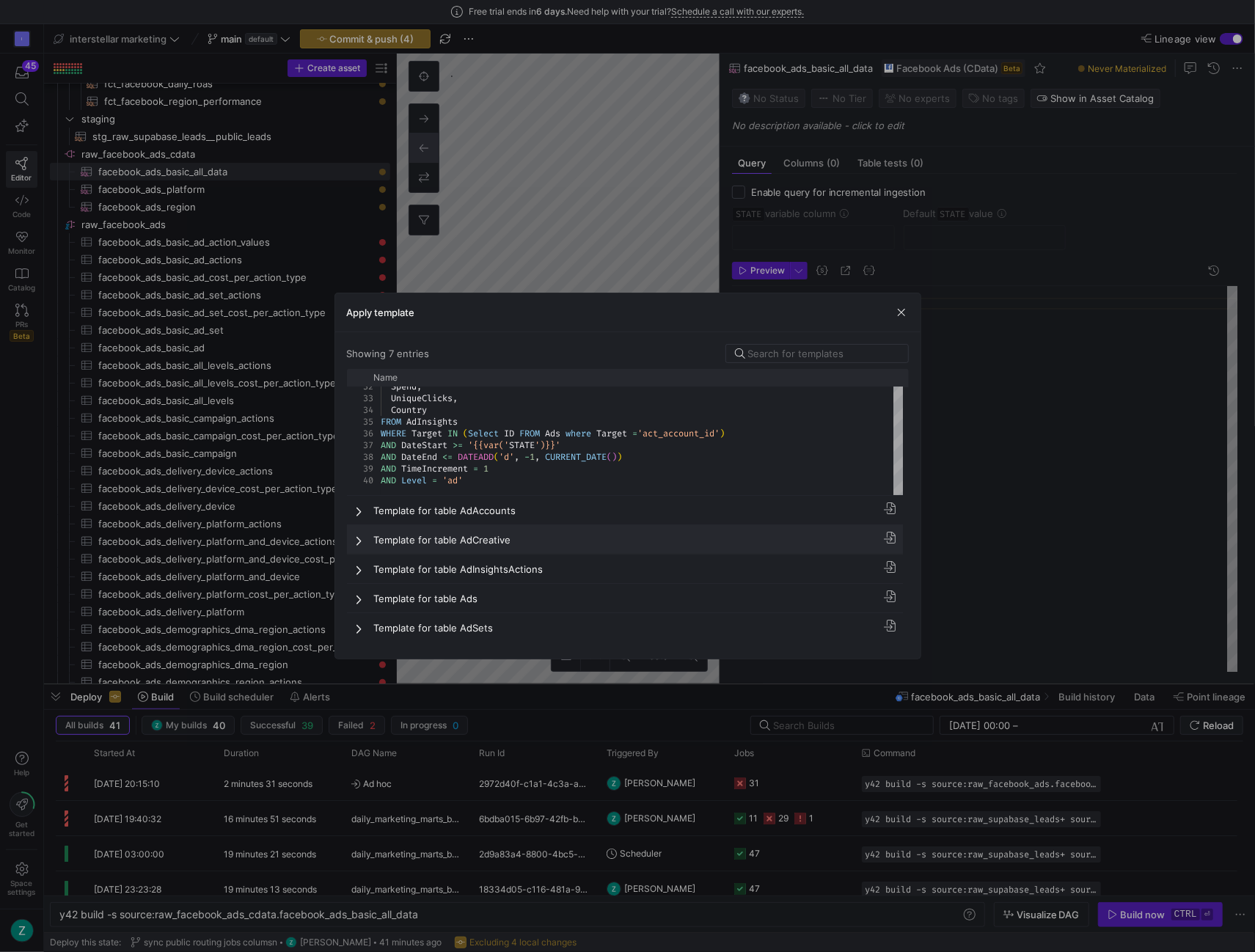
click at [356, 538] on span at bounding box center [360, 541] width 11 height 11
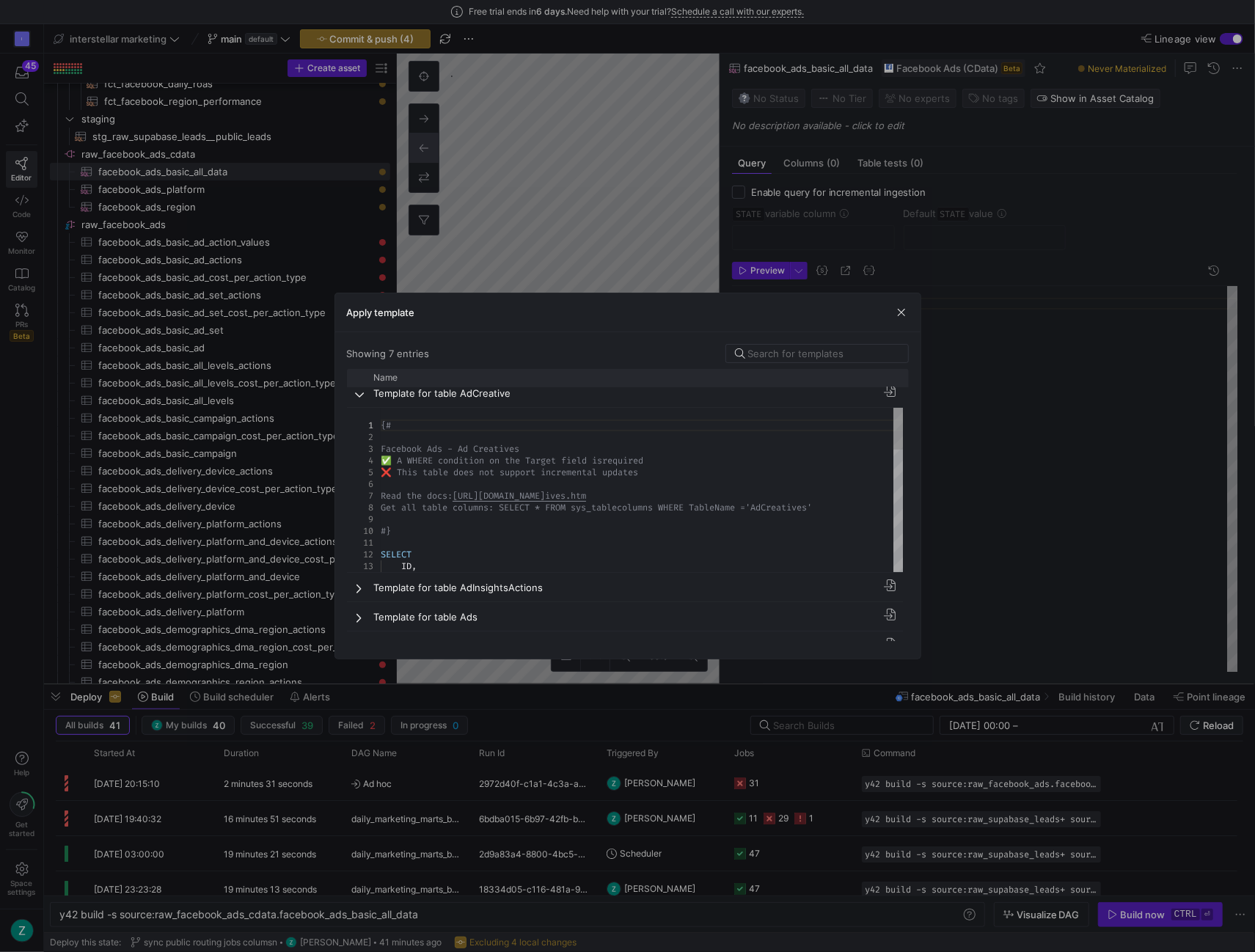
scroll to position [280, 0]
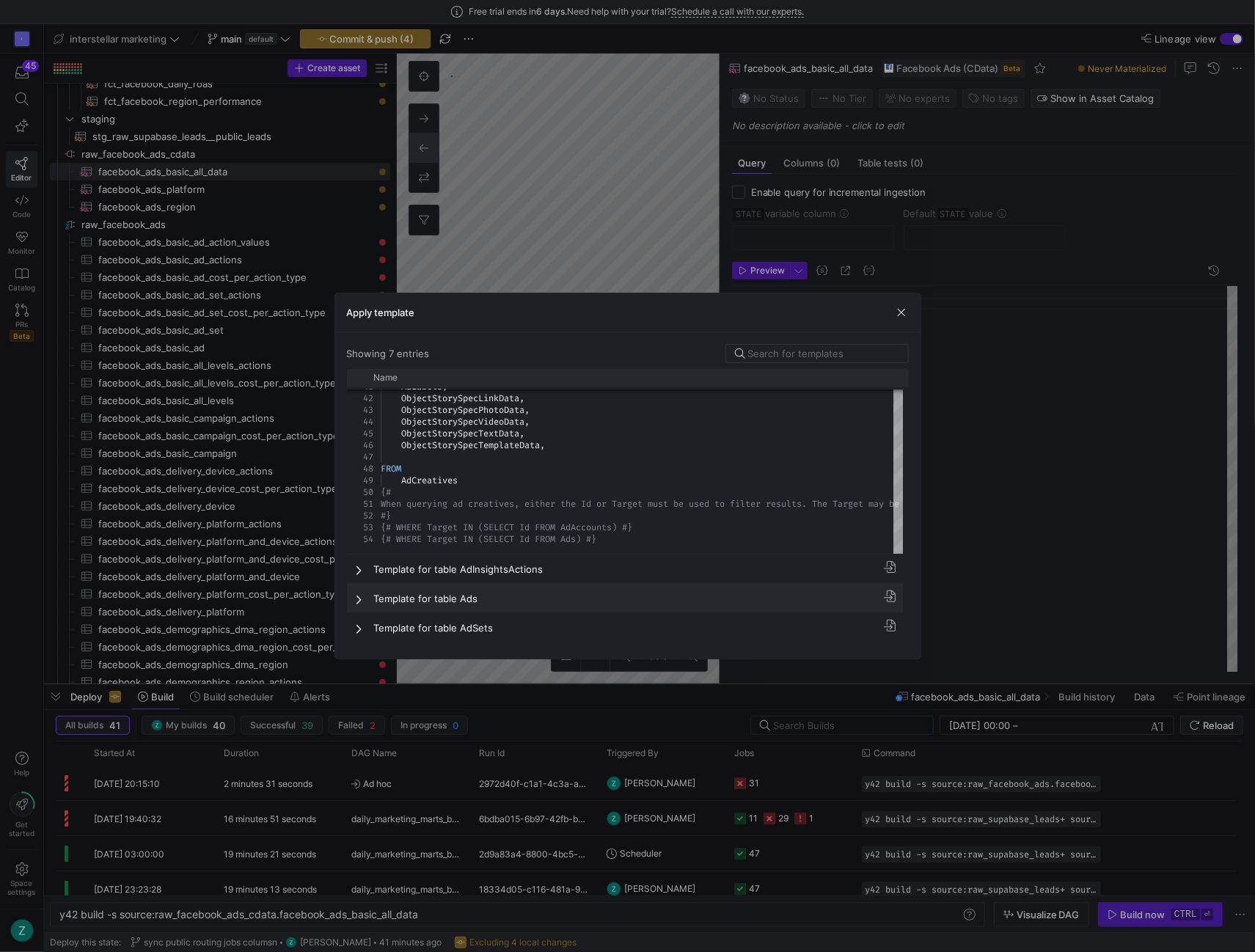
click at [360, 597] on span at bounding box center [360, 599] width 11 height 11
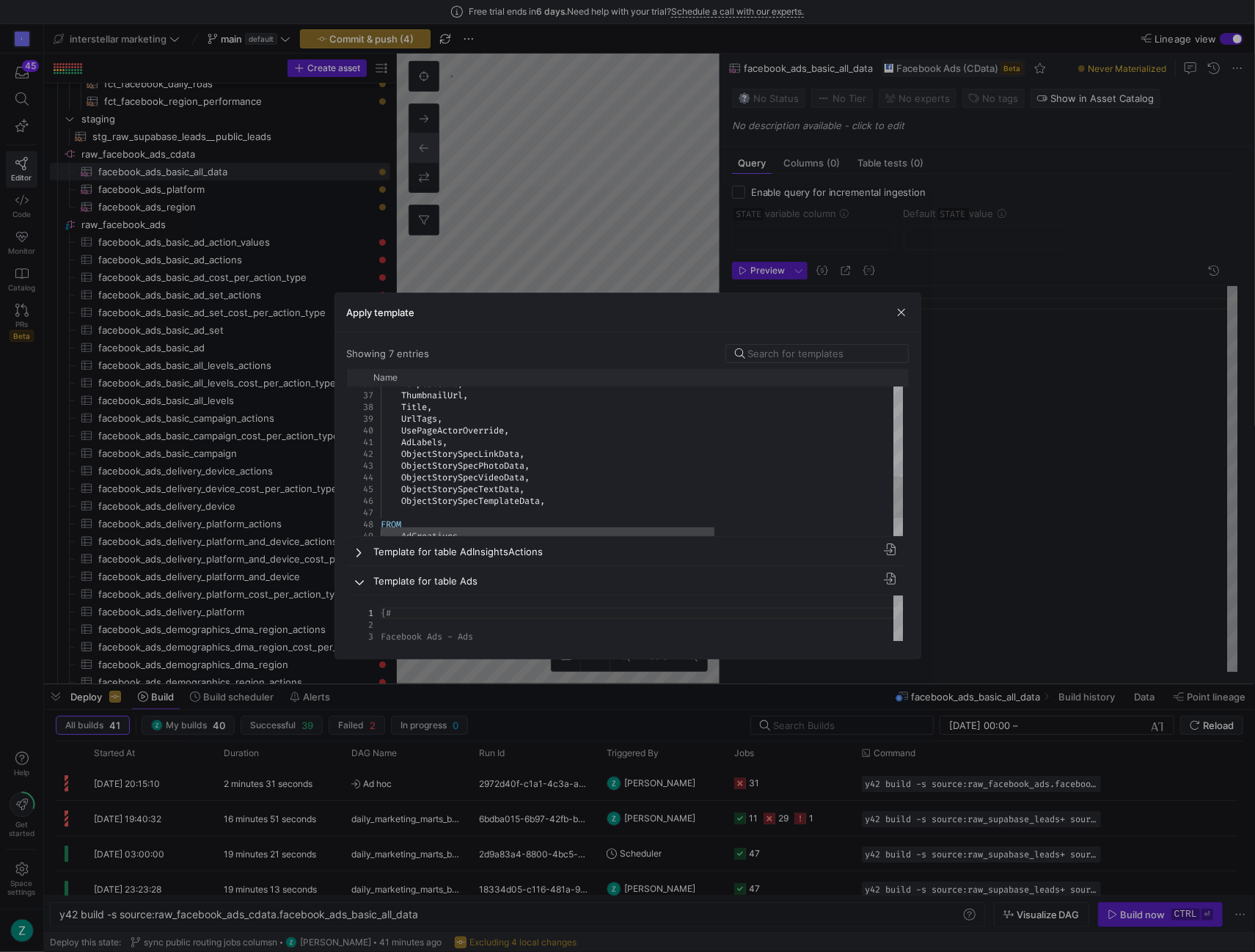
scroll to position [0, 0]
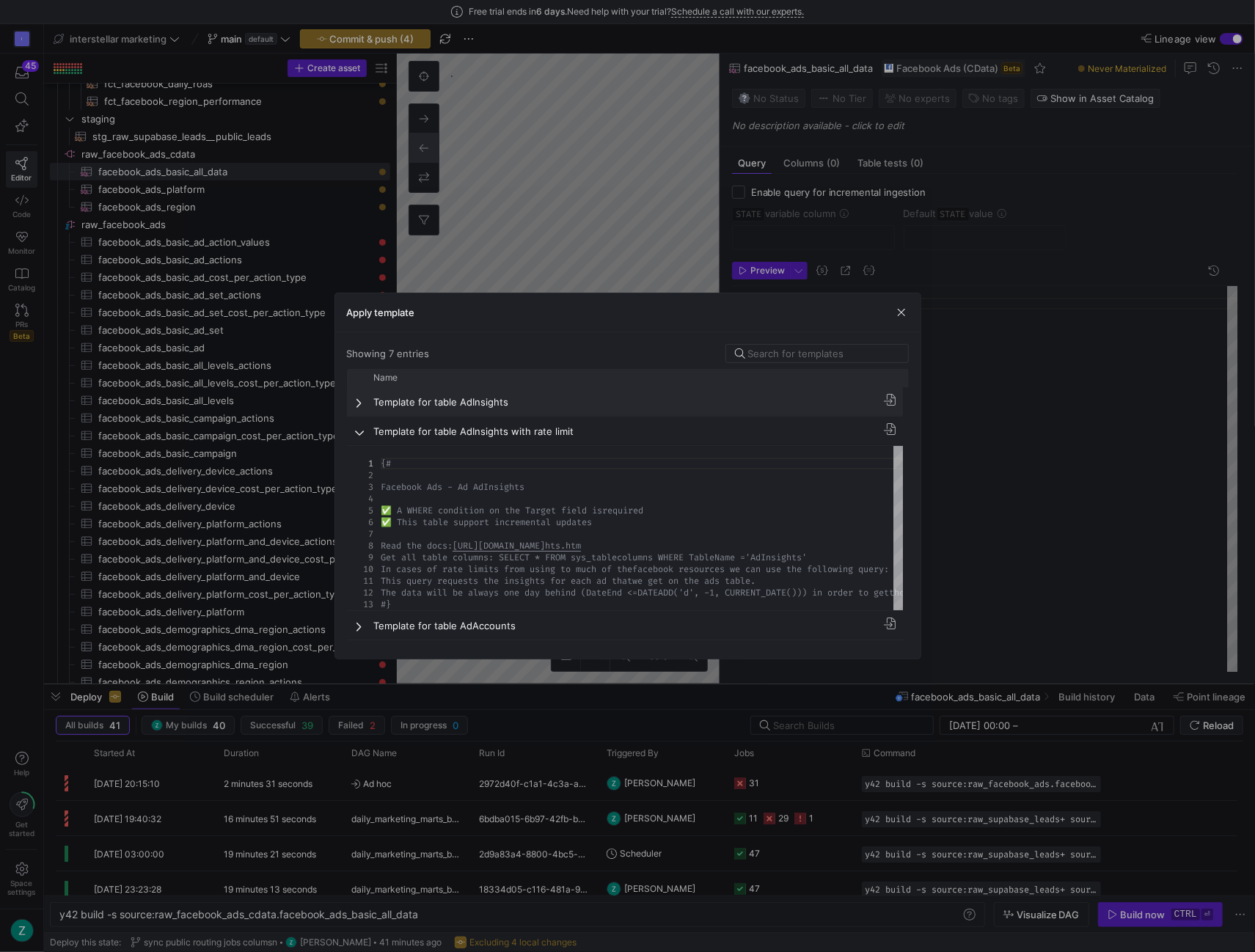
click at [353, 400] on div at bounding box center [356, 401] width 18 height 29
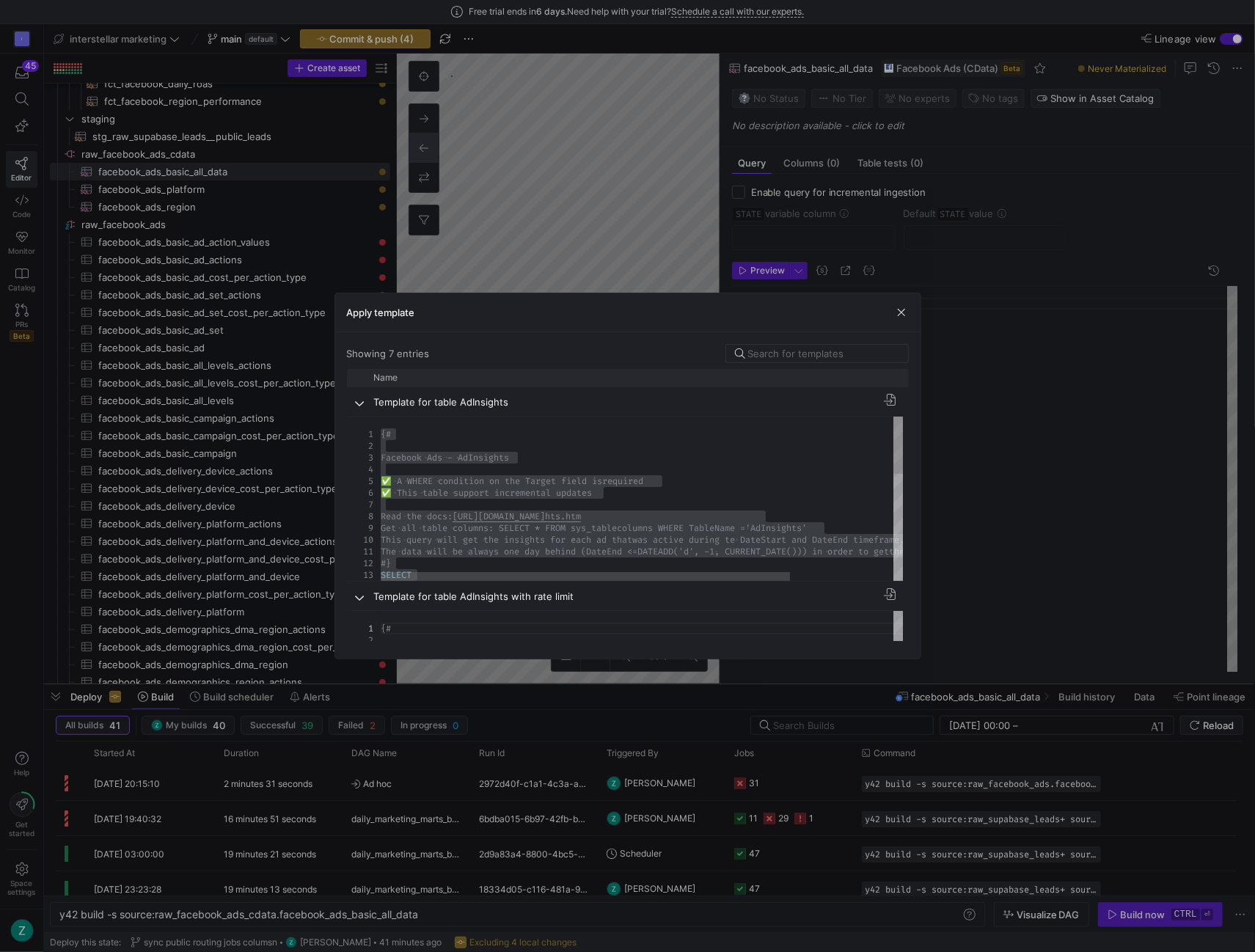
click at [678, 466] on div "{# Facebook Ads - AdInsights ✅ A WHERE condition on the Target field is require…" at bounding box center [708, 650] width 654 height 466
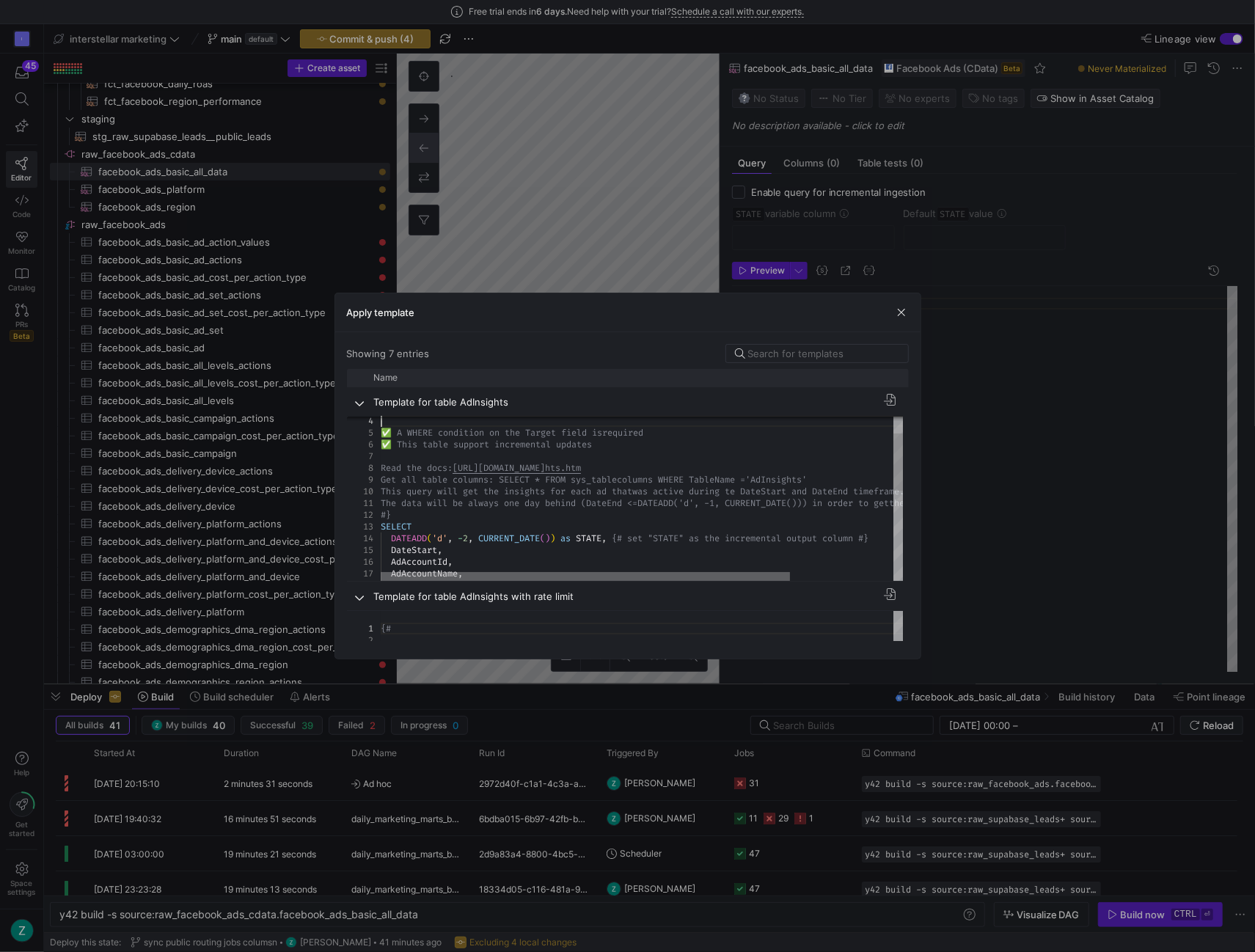
click at [509, 572] on div at bounding box center [585, 576] width 410 height 9
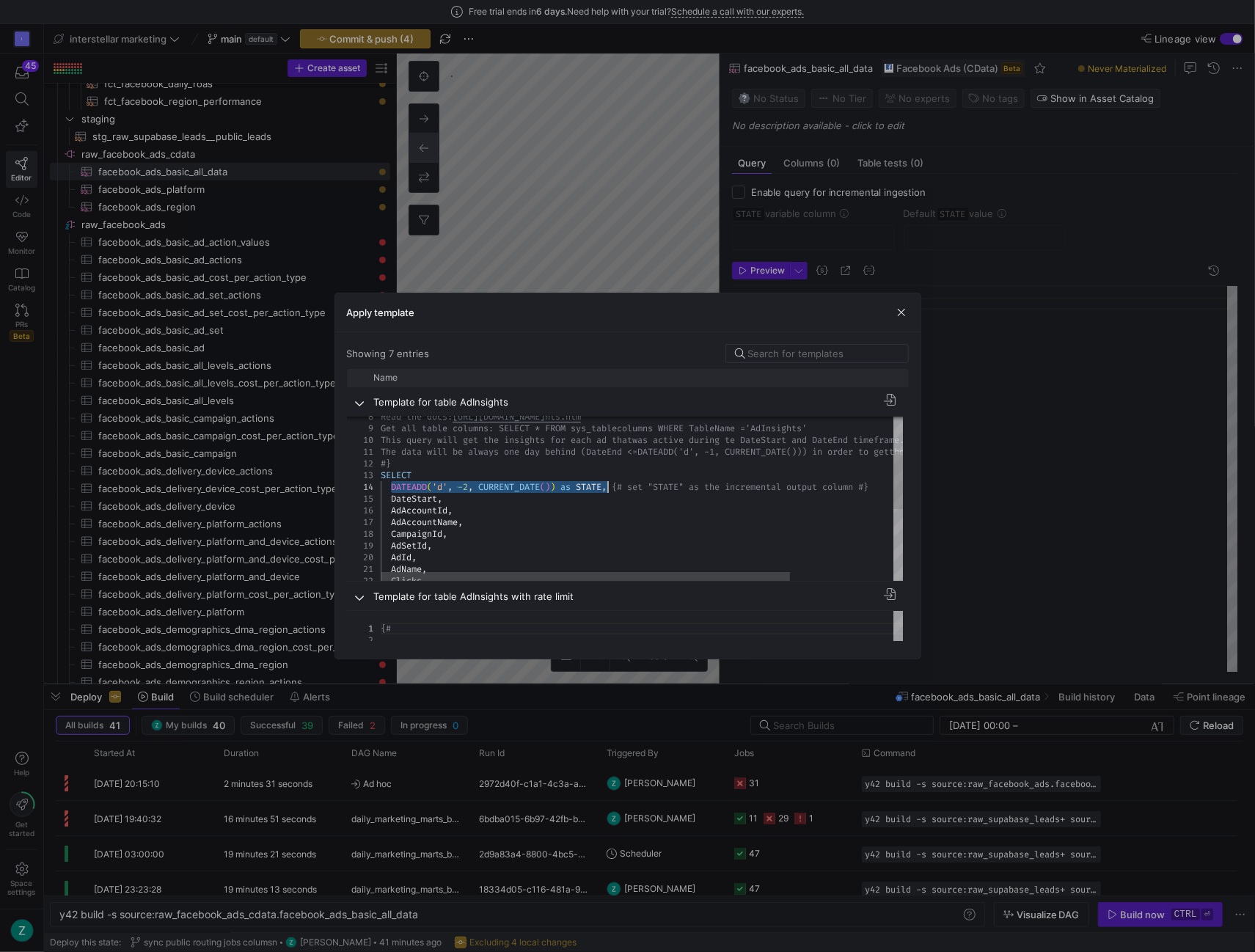
drag, startPoint x: 390, startPoint y: 484, endPoint x: 614, endPoint y: 487, distance: 224.0
click at [614, 487] on div "The data will be always one day behind (DateEnd <= DATEADD('d', -1, CURRENT_DAT…" at bounding box center [708, 550] width 654 height 466
drag, startPoint x: 380, startPoint y: 450, endPoint x: 477, endPoint y: 453, distance: 97.0
click at [477, 453] on span "The data will be always one day behind (DateEnd <=" at bounding box center [509, 451] width 257 height 11
click at [432, 442] on div "The data will be always one day behind (DateEnd <= DATEADD('d', -1, CURRENT_DAT…" at bounding box center [708, 550] width 654 height 466
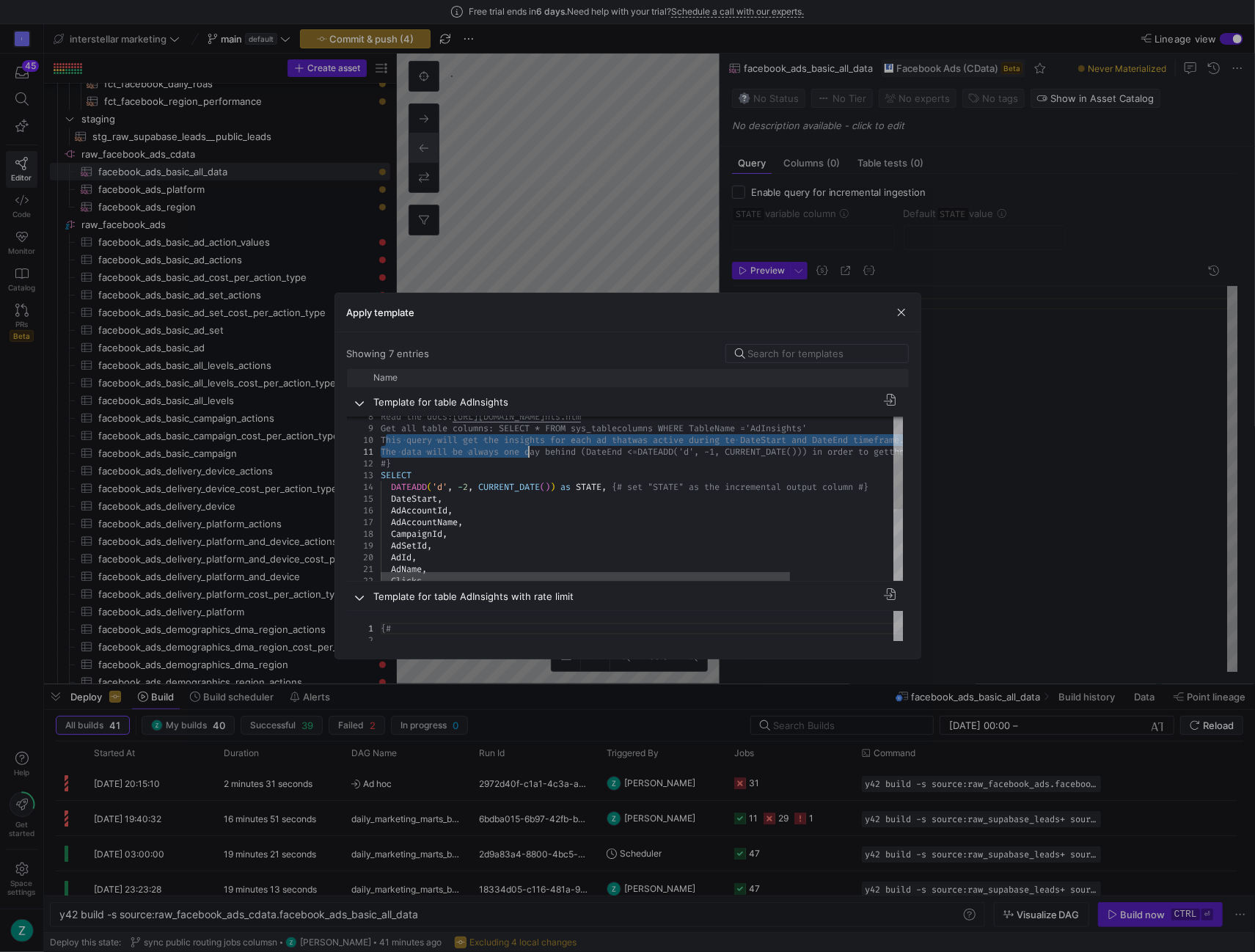
drag, startPoint x: 383, startPoint y: 438, endPoint x: 528, endPoint y: 452, distance: 145.7
click at [528, 452] on div "The data will be always one day behind (DateEnd <= DATEADD('d', -1, CURRENT_DAT…" at bounding box center [708, 550] width 654 height 466
click at [437, 439] on div "The data will be always one day behind (DateEnd <= DATEADD('d', -1, CURRENT_DAT…" at bounding box center [708, 550] width 654 height 466
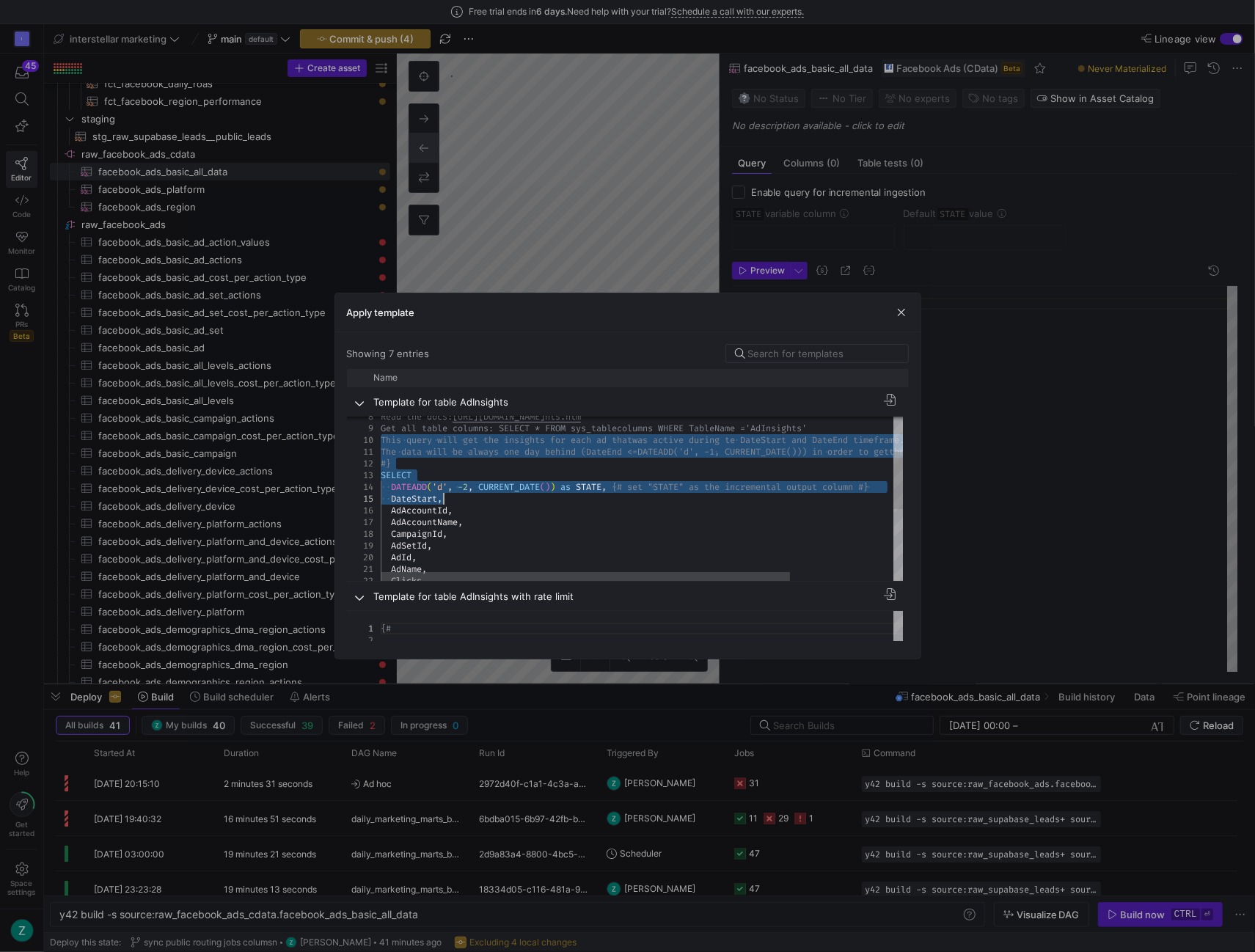
drag, startPoint x: 382, startPoint y: 438, endPoint x: 885, endPoint y: 493, distance: 506.0
click at [885, 493] on div "The data will be always one day behind (DateEnd <= DATEADD('d', -1, CURRENT_DAT…" at bounding box center [708, 550] width 654 height 466
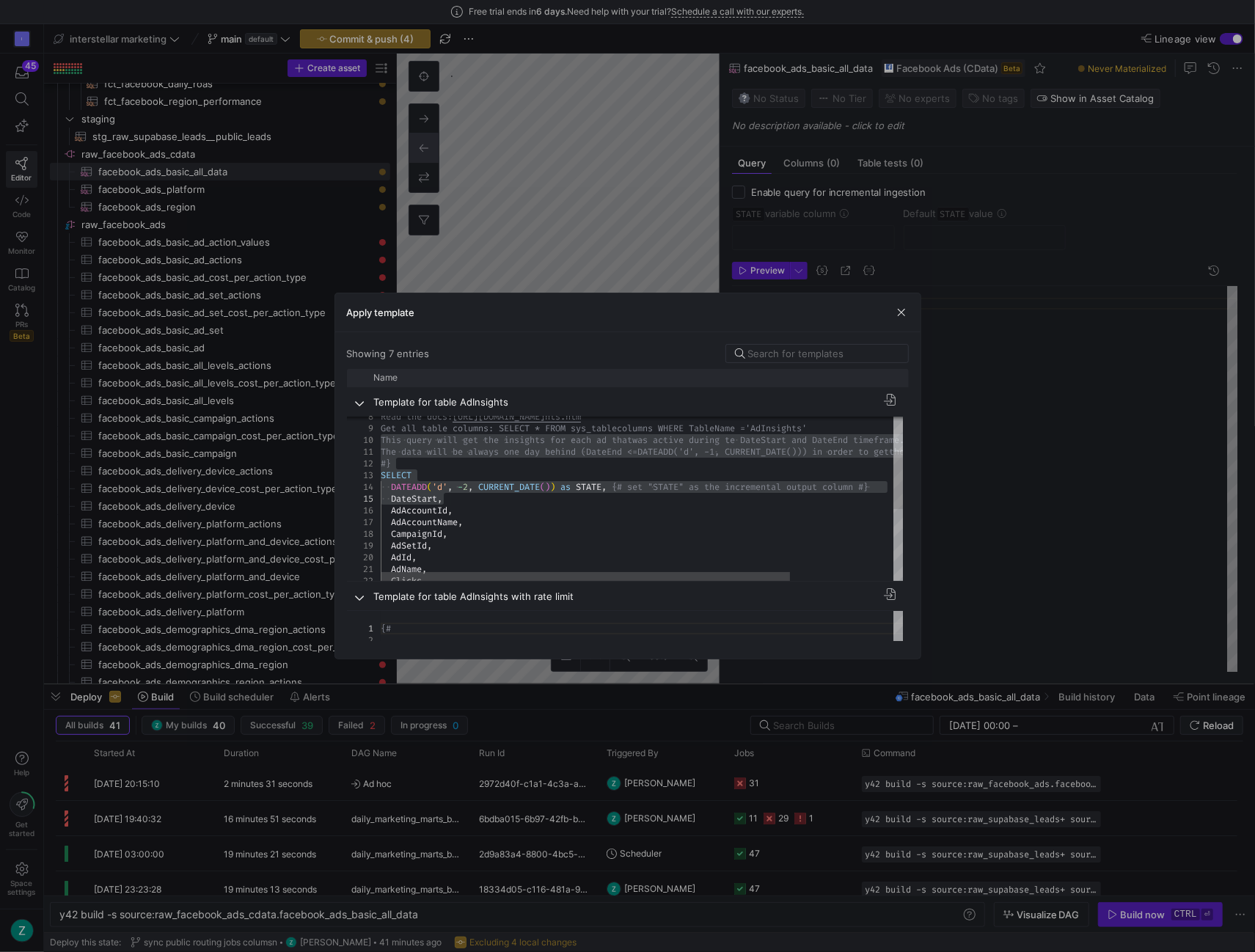
type textarea "The data will be always one day behind (DateEnd <= DATEADD('d', -1, CURRENT_DAT…"
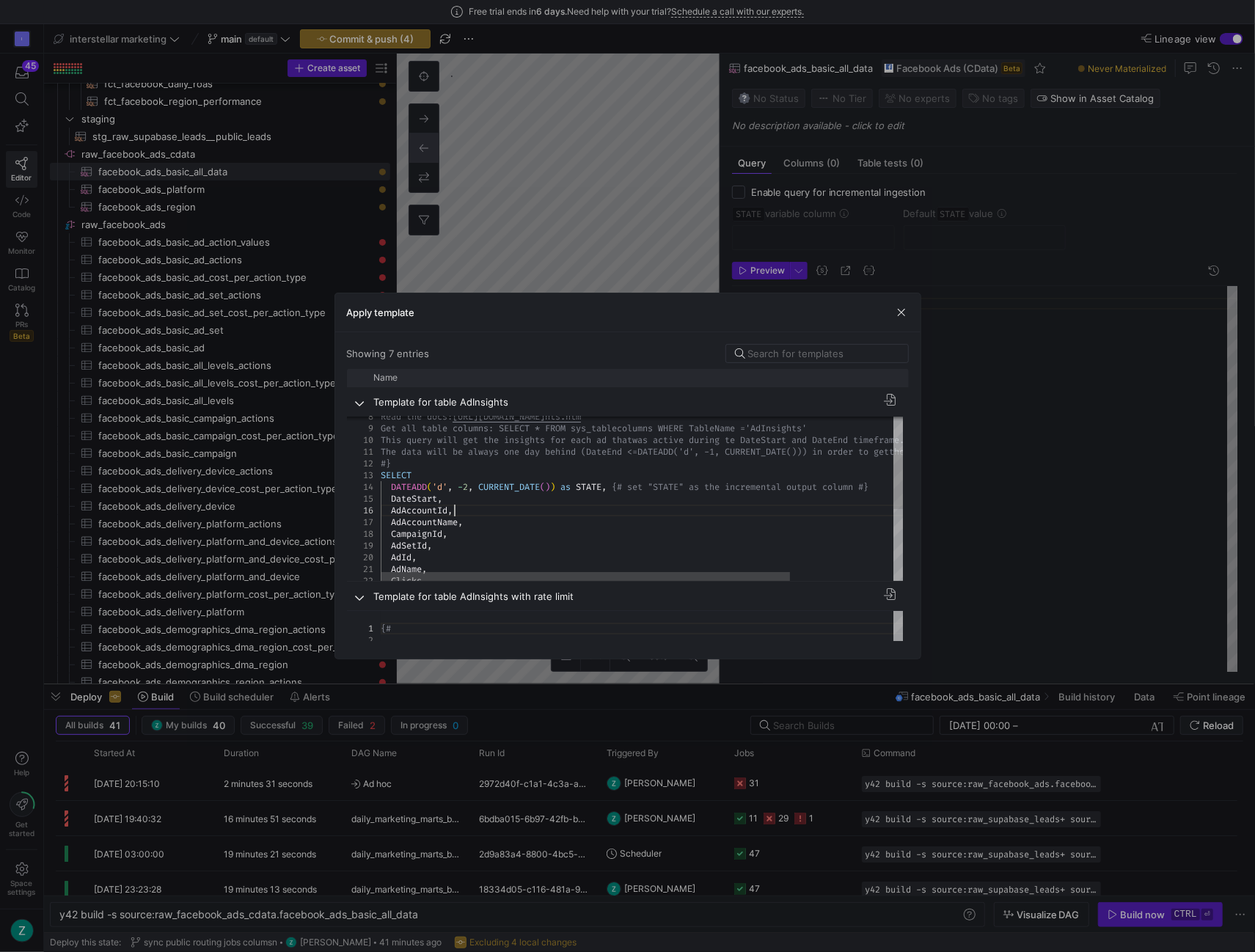
click at [528, 504] on div "The data will be always one day behind (DateEnd <= DATEADD('d', -1, CURRENT_DAT…" at bounding box center [708, 550] width 654 height 466
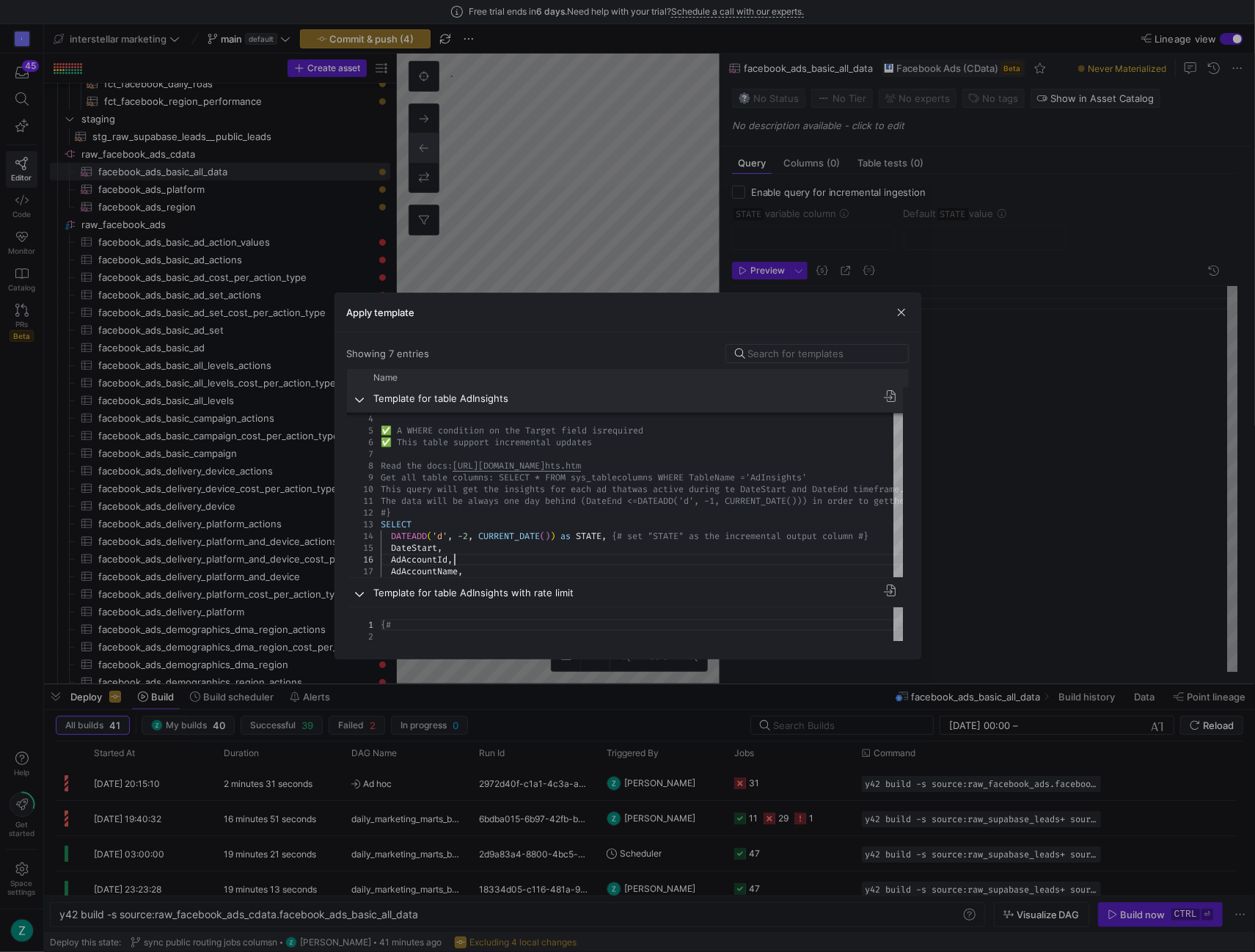
scroll to position [3, 0]
click at [891, 396] on span "button" at bounding box center [889, 396] width 17 height 17
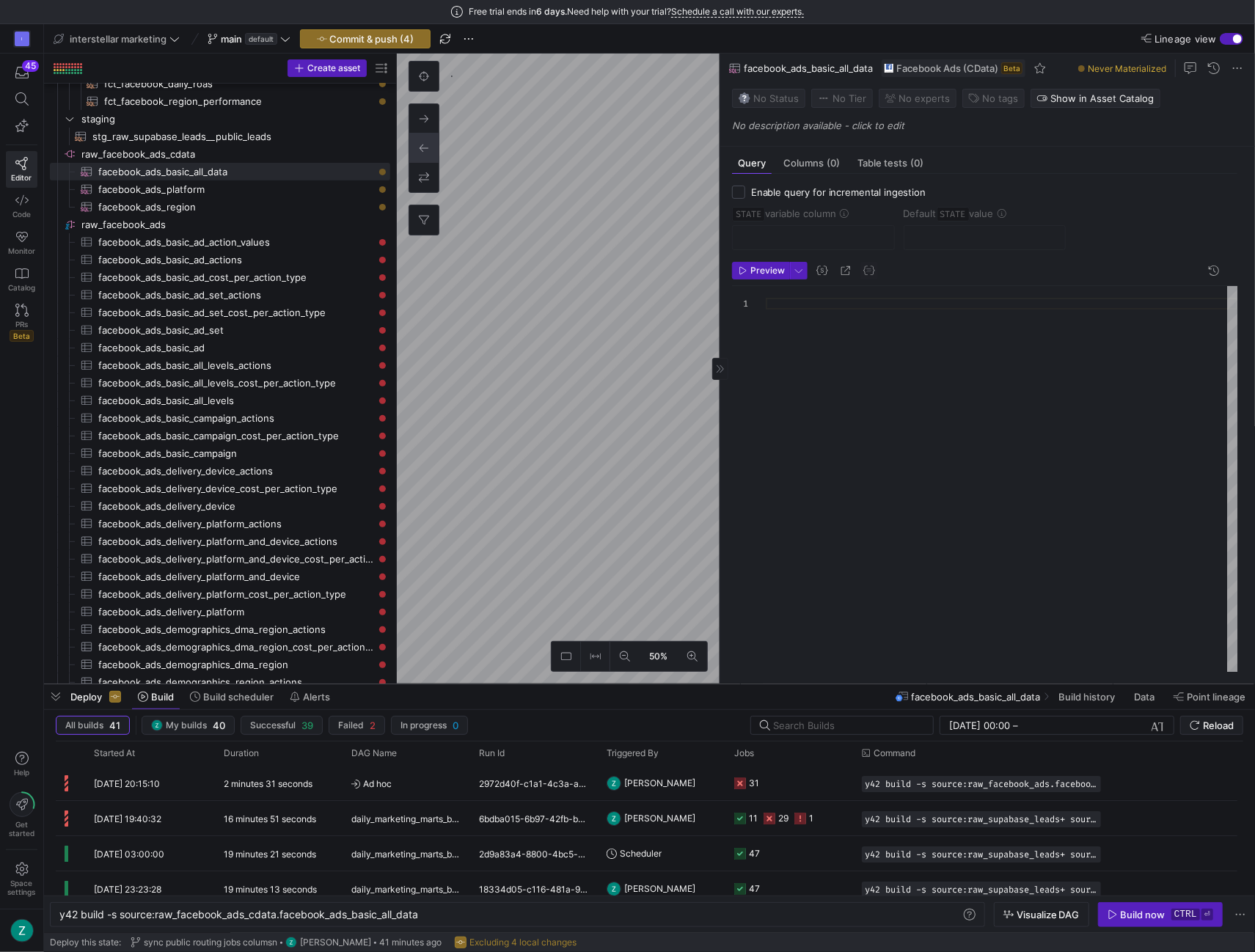
type textarea "{# Facebook Ads - AdInsights ✅ A WHERE condition on the Target field is require…"
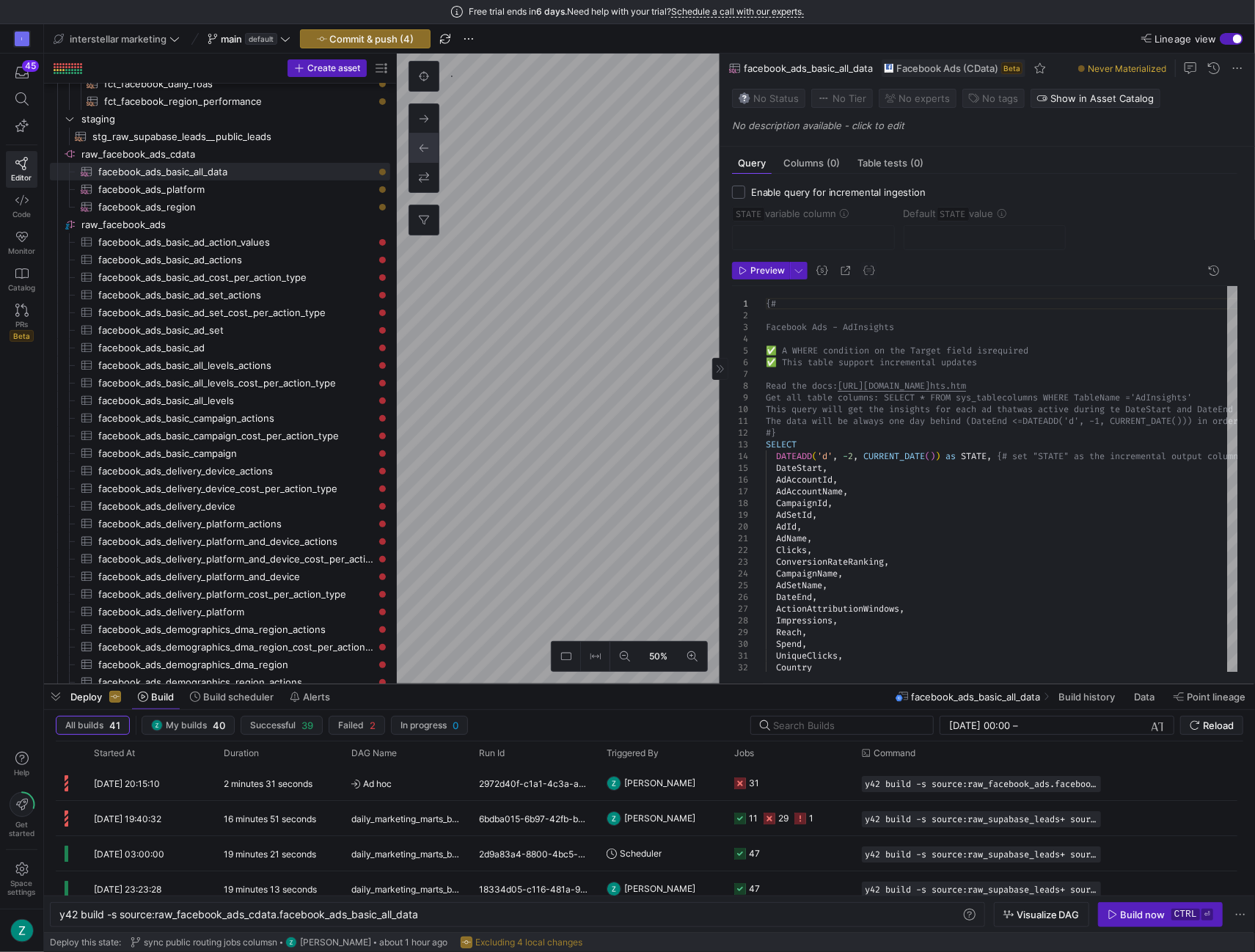
click at [742, 190] on input "Enable query for incremental ingestion" at bounding box center [739, 192] width 13 height 13
checkbox input "true"
click at [847, 210] on icon at bounding box center [844, 213] width 9 height 9
click at [848, 209] on icon at bounding box center [844, 213] width 9 height 9
click at [1006, 209] on icon at bounding box center [1001, 213] width 9 height 9
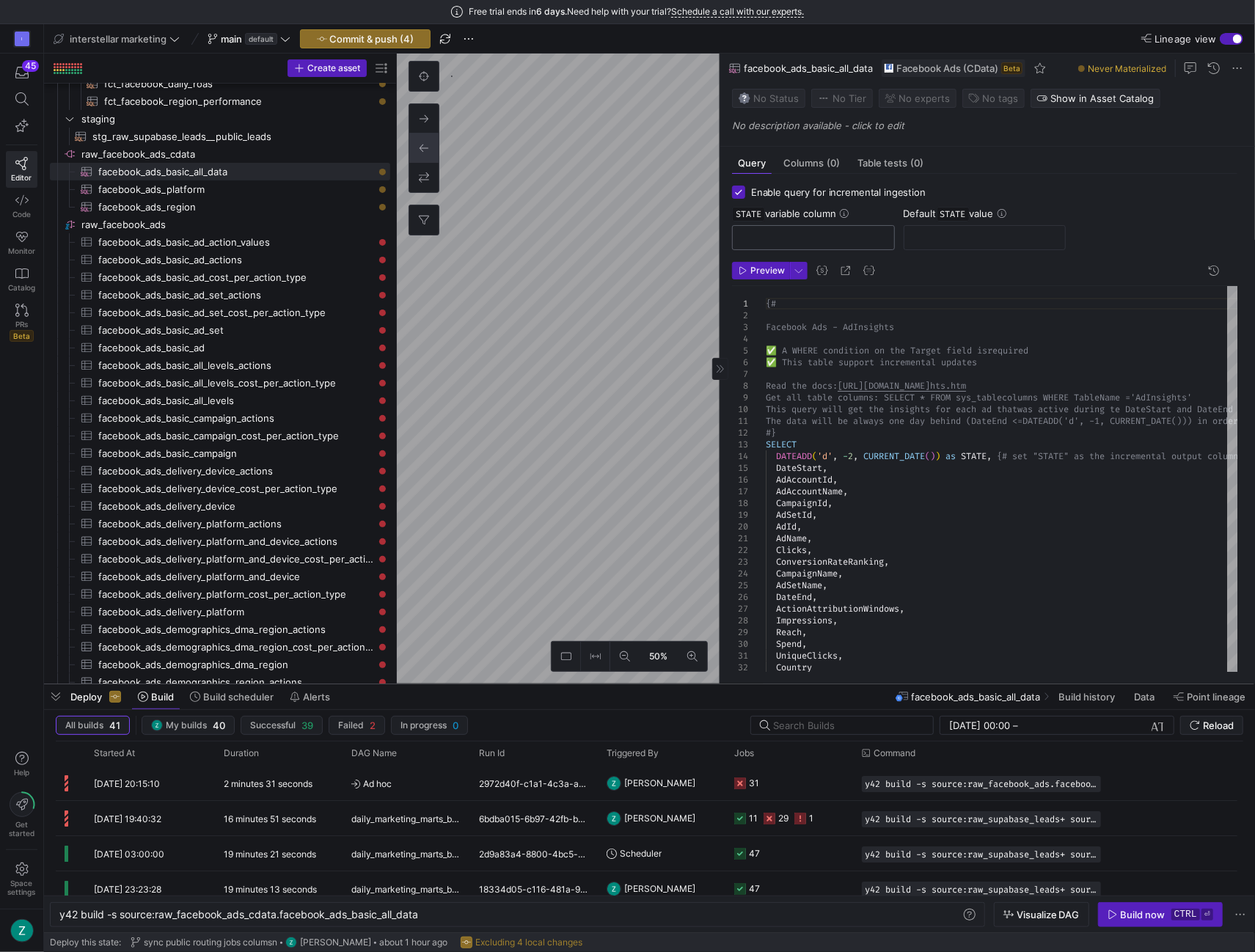
click at [778, 229] on div at bounding box center [813, 237] width 138 height 24
type input "STATE"
click at [956, 234] on input "text" at bounding box center [985, 237] width 138 height 11
drag, startPoint x: 781, startPoint y: 232, endPoint x: 891, endPoint y: 320, distance: 140.9
click at [891, 320] on div "The backend attempts to store a new state value after every execution of an inc…" at bounding box center [847, 278] width 134 height 103
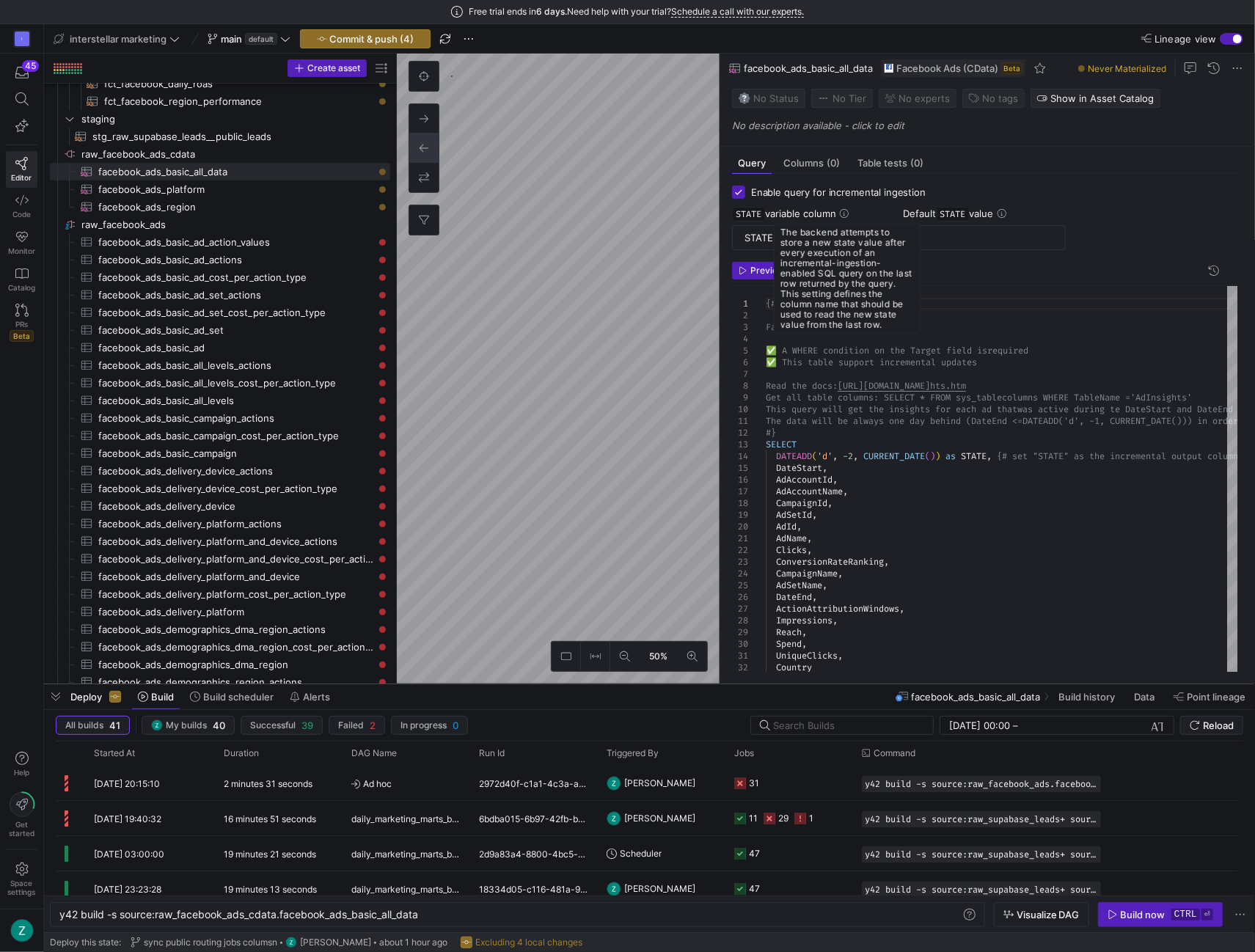
copy div "The backend attempts to store a new state value after every execution of an inc…"
drag, startPoint x: 928, startPoint y: 235, endPoint x: 940, endPoint y: 233, distance: 12.2
click at [928, 235] on input "text" at bounding box center [985, 237] width 138 height 11
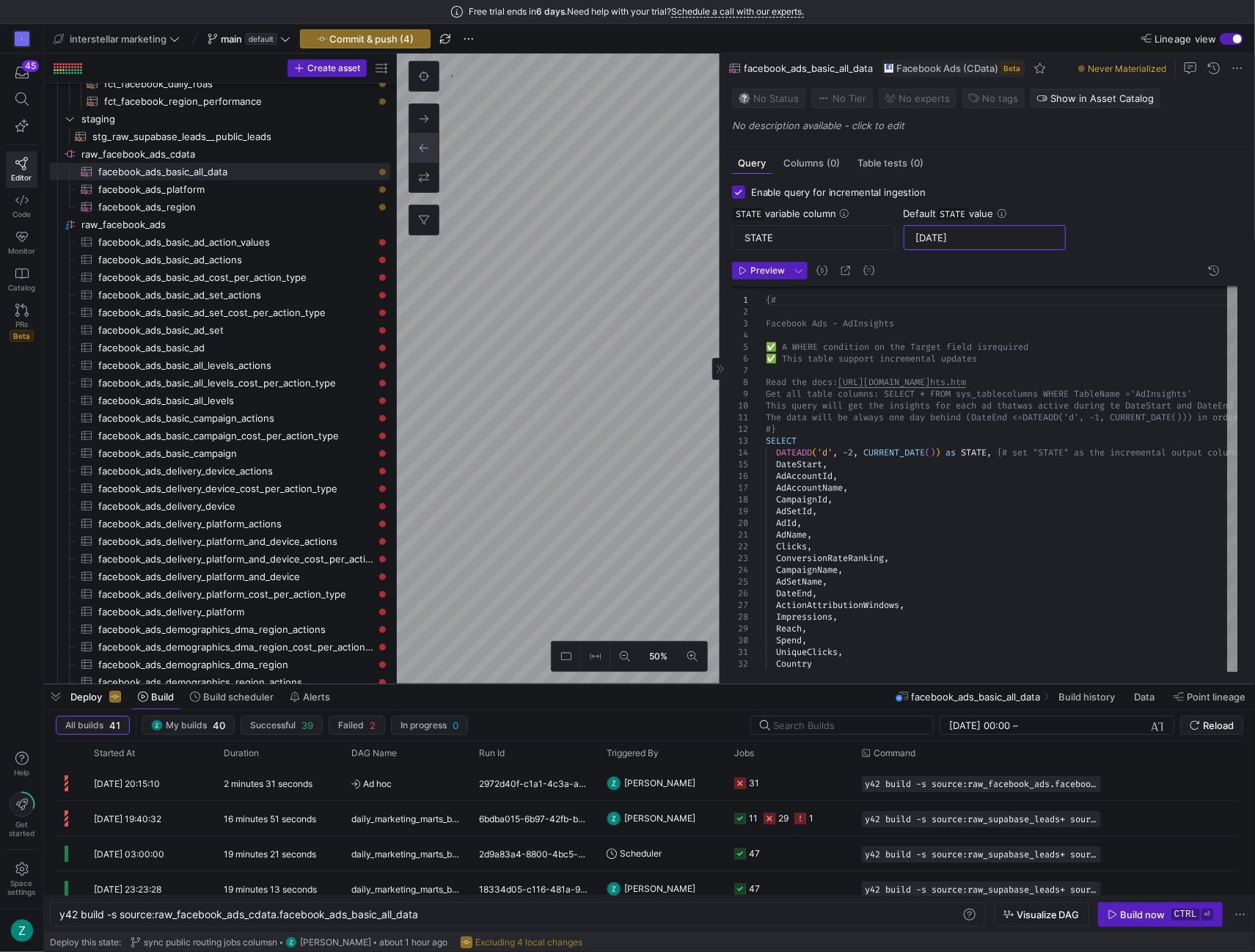
scroll to position [76, 0]
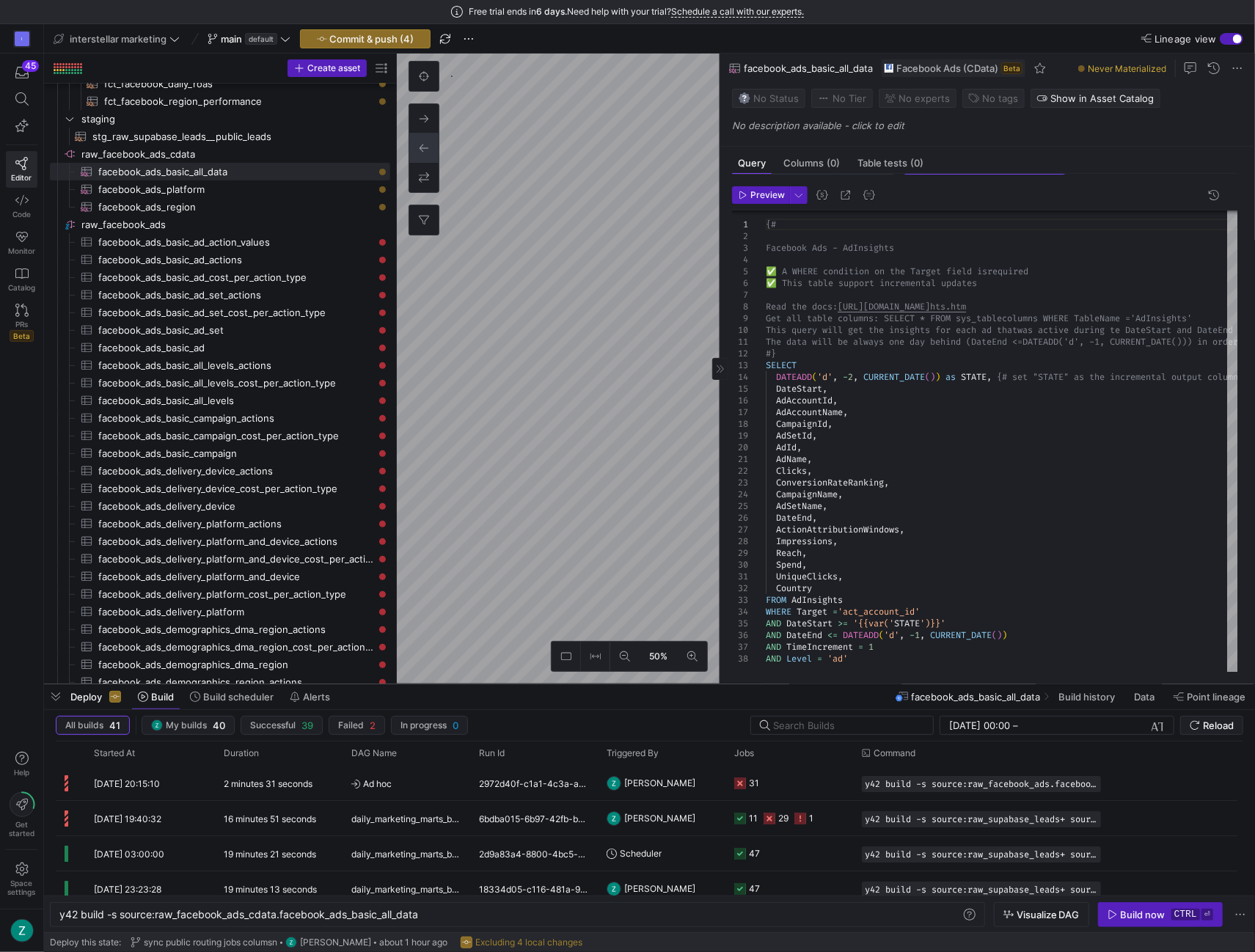
type input "[DATE]"
type textarea "y42 build -s source:raw_facebook_ads_cdata.facebook_ads_region"
checkbox input "false"
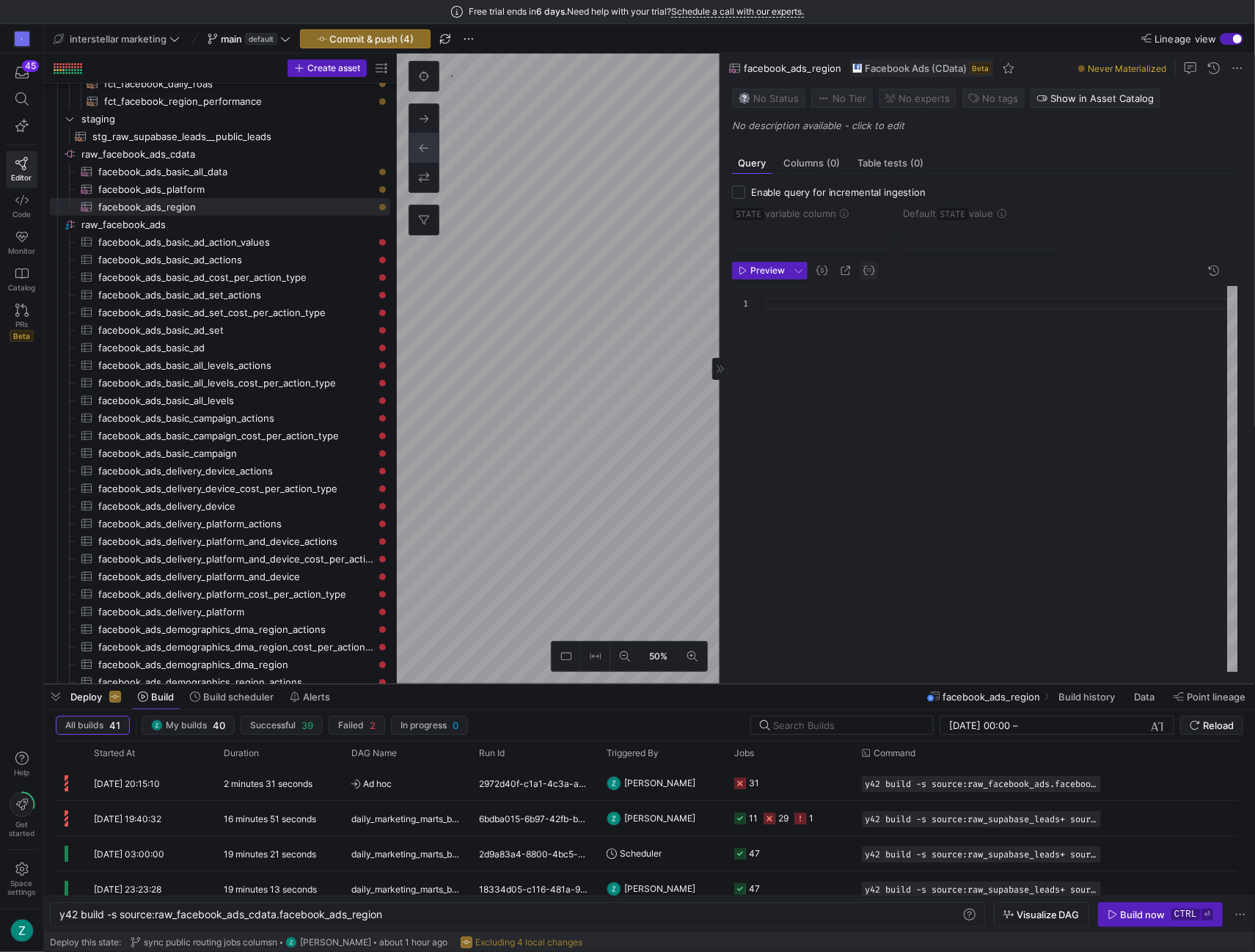
click at [869, 191] on span "Enable query for incremental ingestion" at bounding box center [838, 192] width 175 height 11
click at [745, 191] on input "Enable query for incremental ingestion" at bounding box center [739, 192] width 13 height 13
click at [747, 192] on label "Enable query for incremental ingestion" at bounding box center [836, 192] width 181 height 11
click at [745, 192] on input "Enable query for incremental ingestion" at bounding box center [739, 192] width 13 height 13
checkbox input "false"
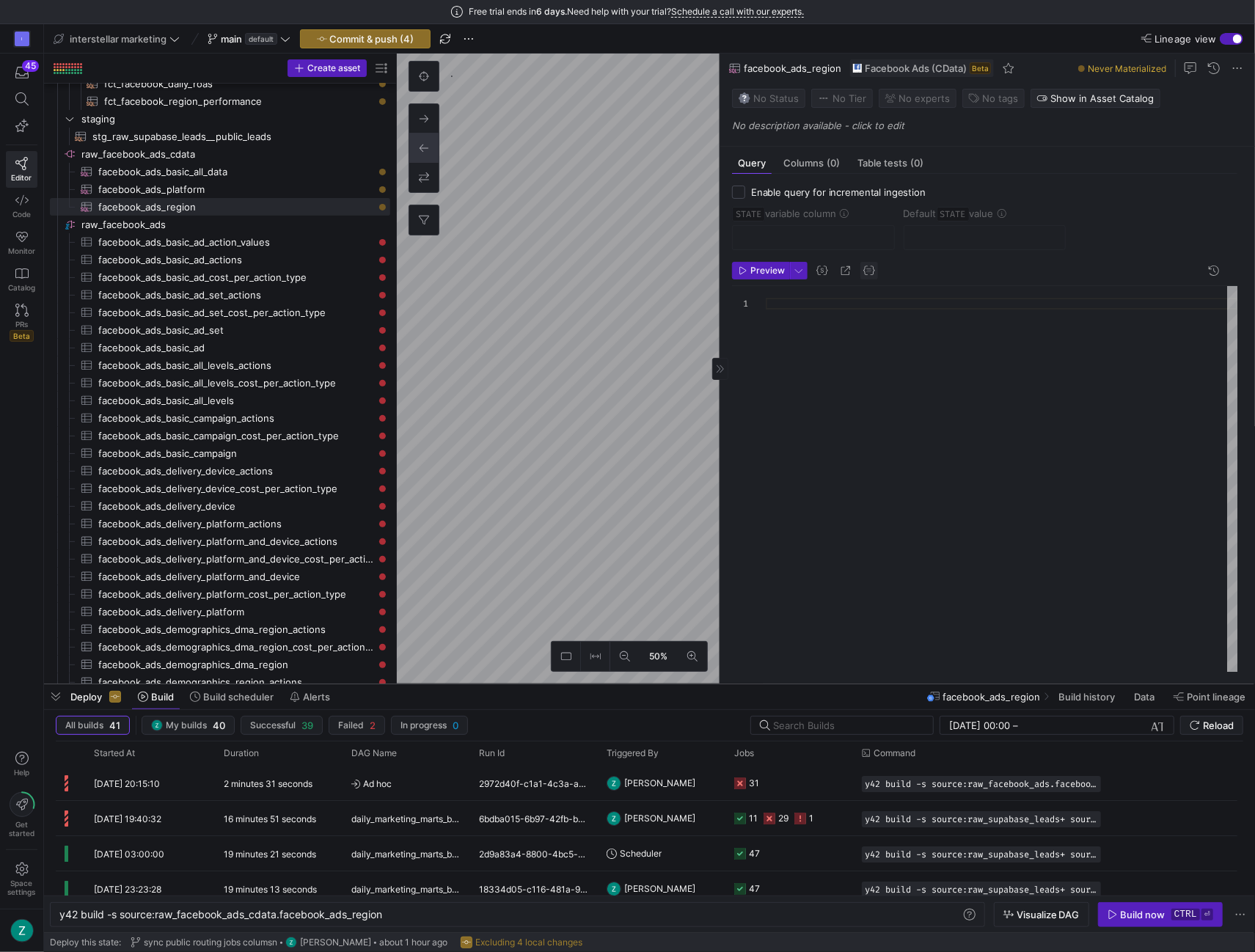
click at [868, 272] on span "button" at bounding box center [868, 270] width 17 height 17
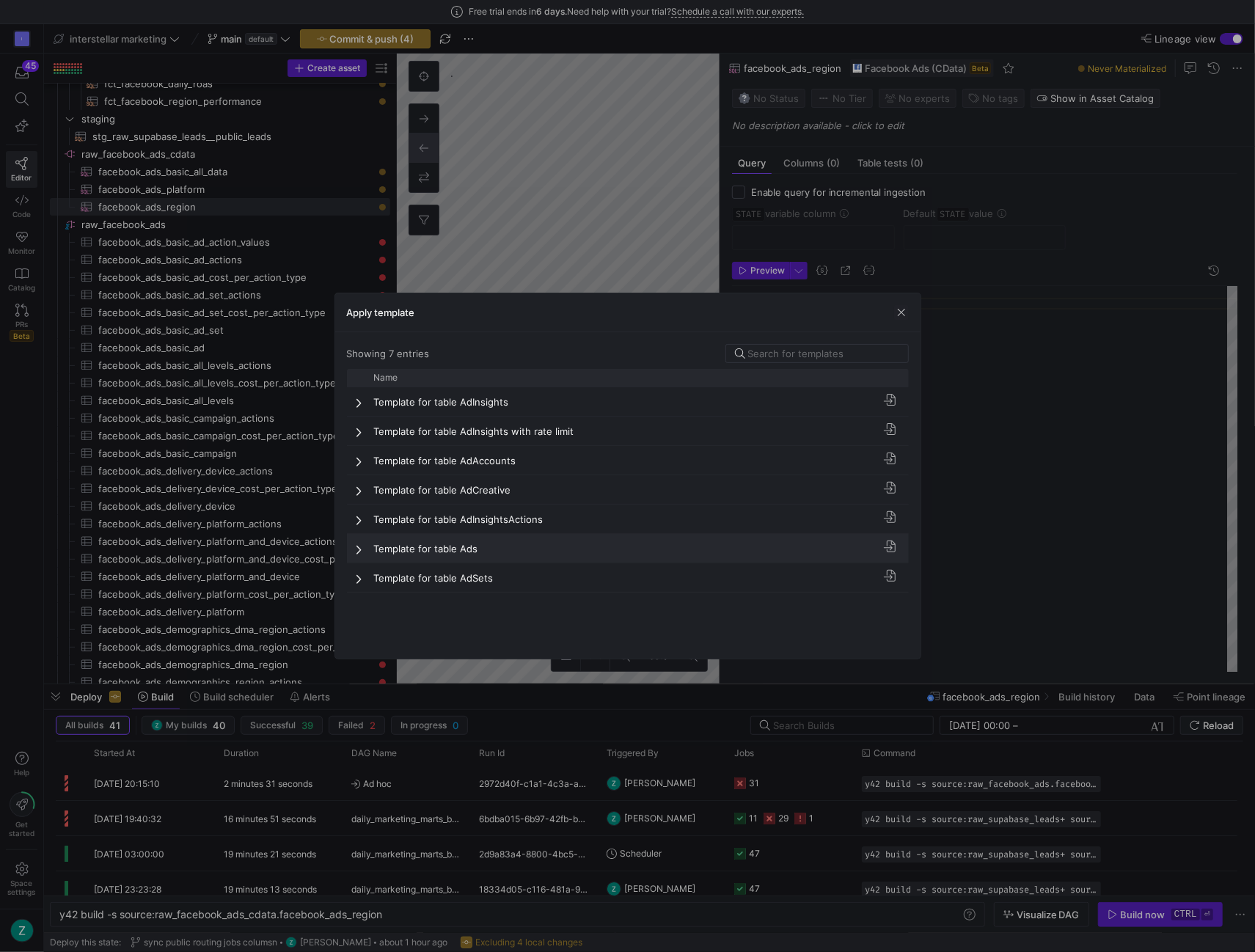
click at [355, 552] on span at bounding box center [360, 549] width 11 height 11
click at [366, 551] on div "Template for table Ads" at bounding box center [619, 548] width 507 height 29
click at [899, 309] on span "button" at bounding box center [901, 313] width 15 height 15
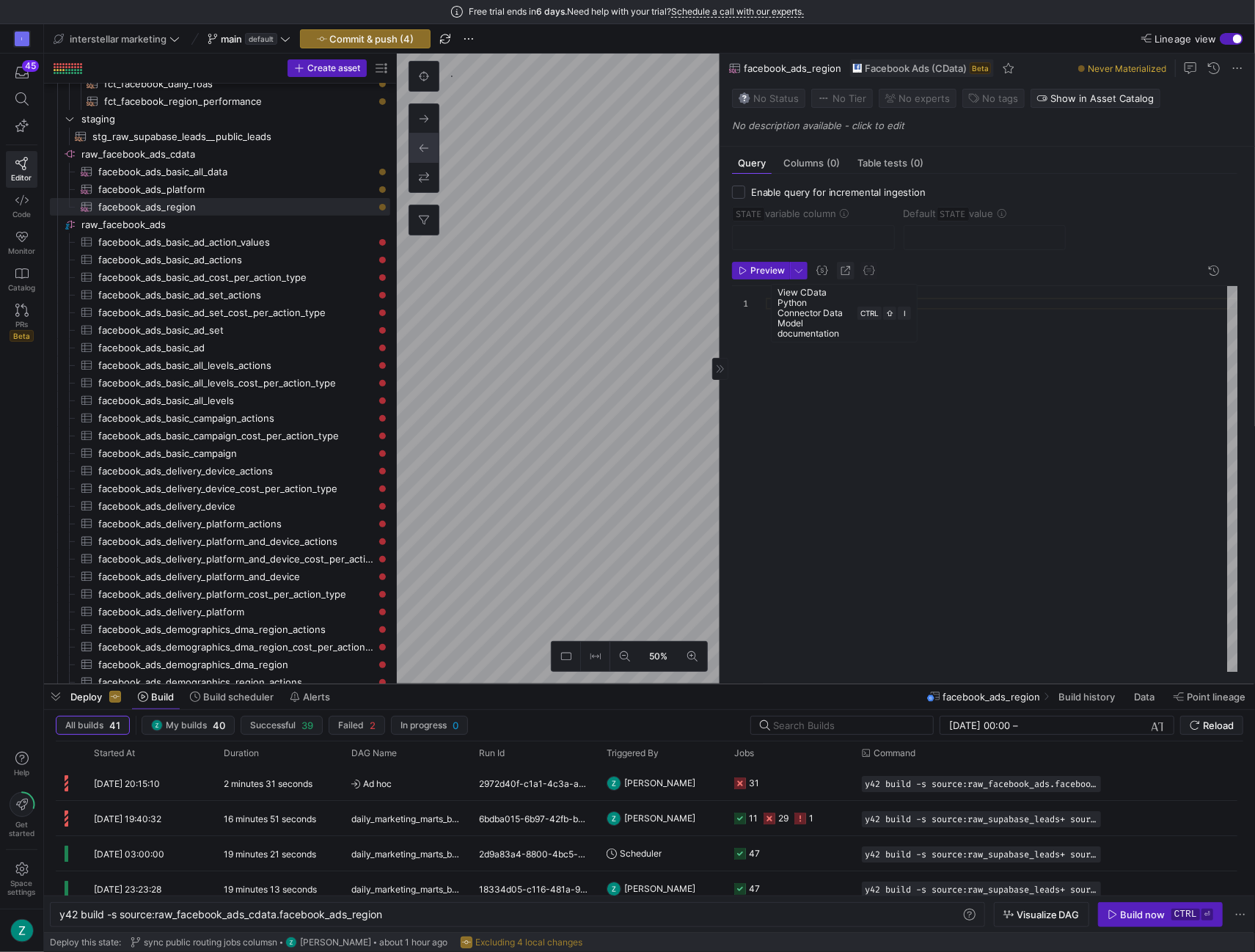
click at [840, 267] on span "button" at bounding box center [845, 270] width 17 height 17
type textarea "y42 build -s source:raw_facebook_ads_cdata.facebook_ads_basic_all_data"
checkbox input "true"
type input "STATE"
type input "[DATE]"
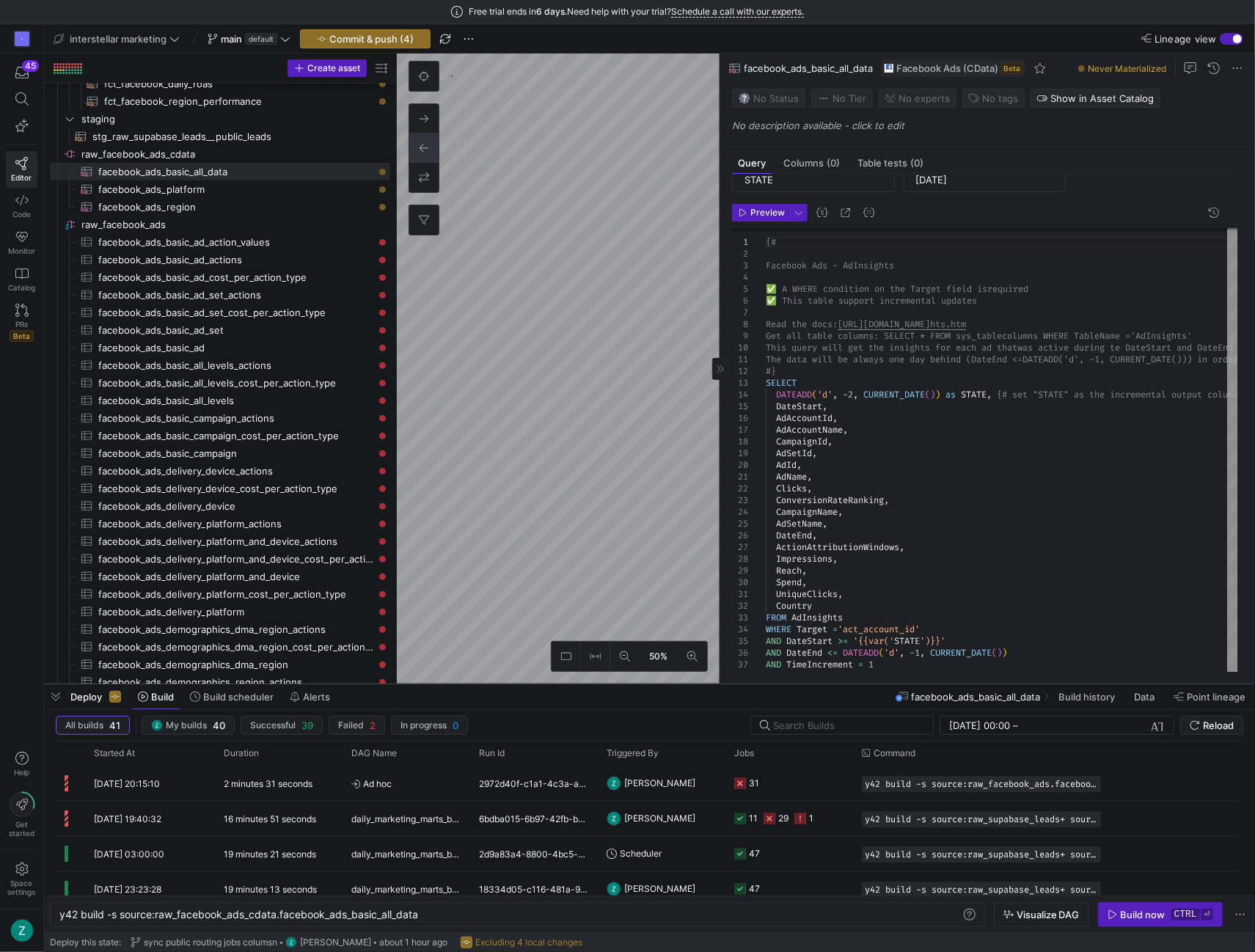
scroll to position [76, 0]
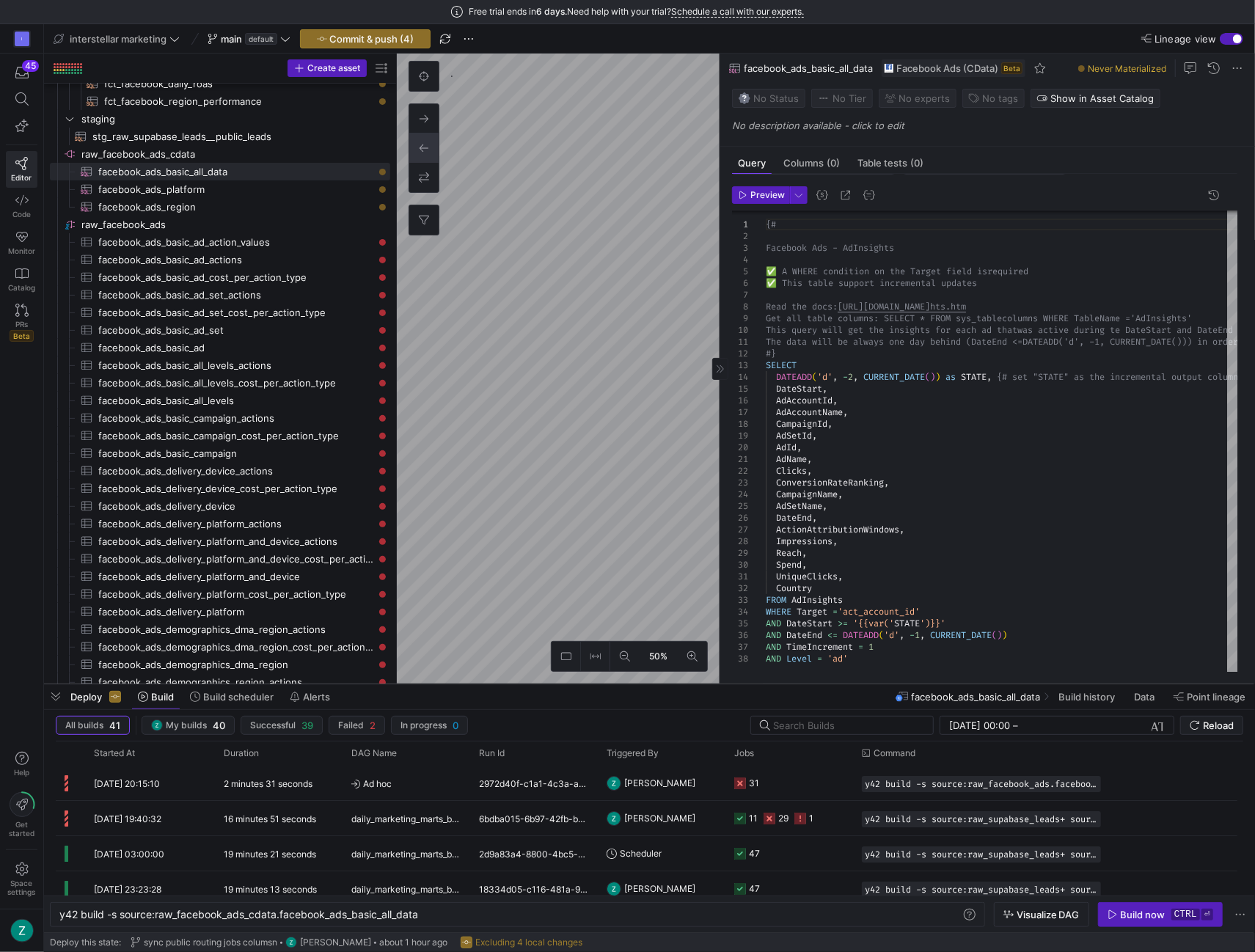
click at [745, 203] on header "Preview" at bounding box center [985, 198] width 506 height 24
click at [749, 195] on span "Preview" at bounding box center [762, 195] width 46 height 11
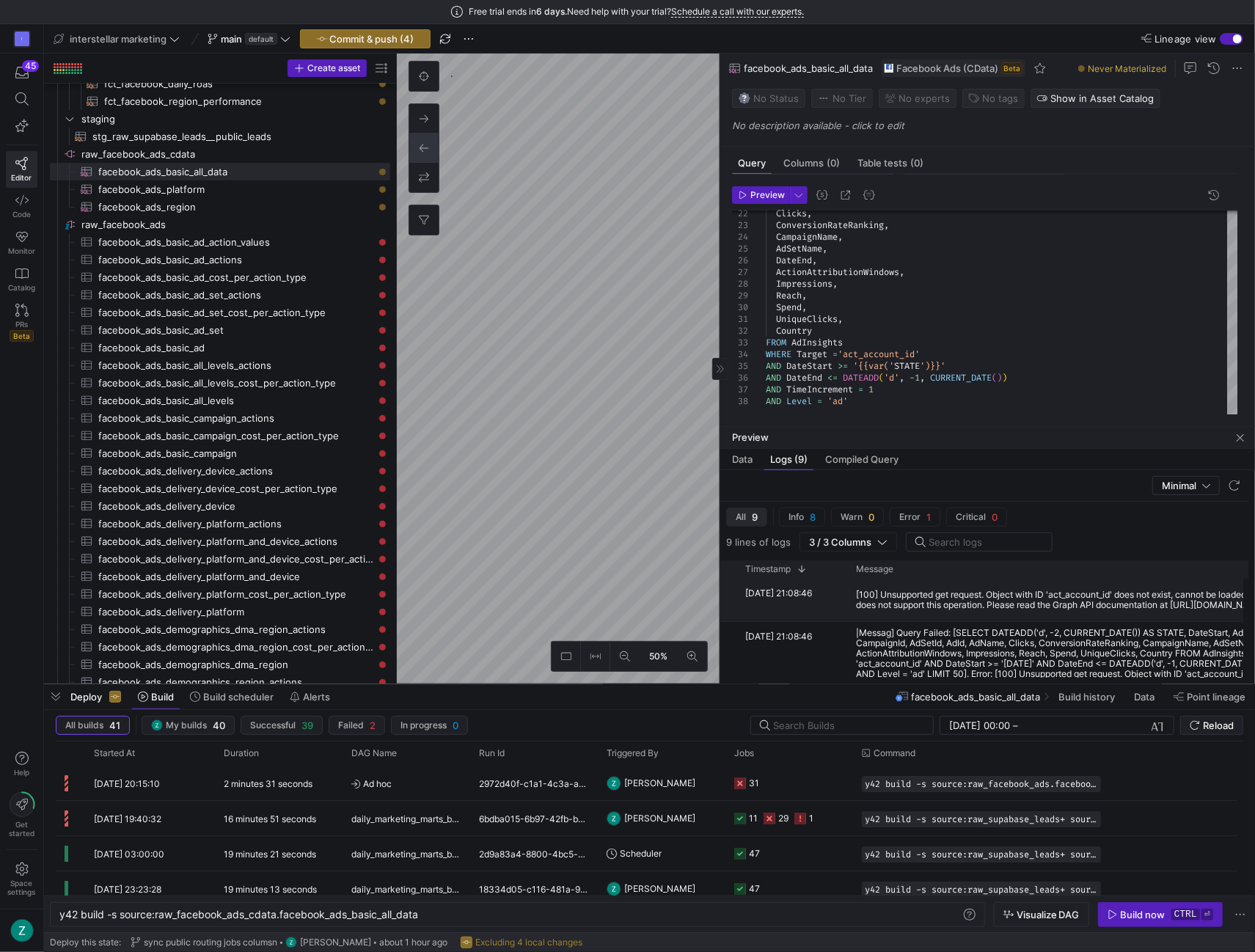
scroll to position [0, 31]
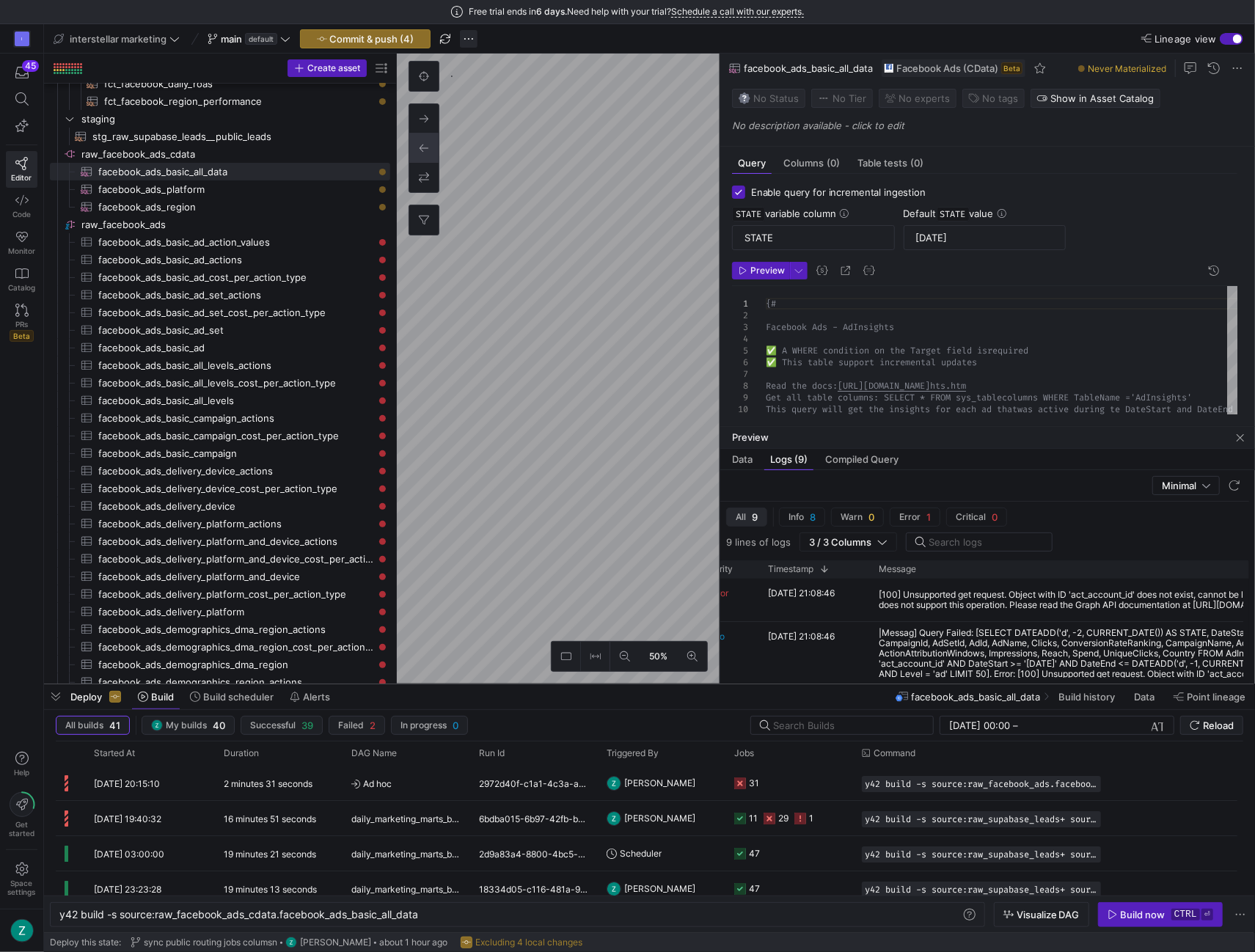
click at [467, 39] on span "button" at bounding box center [468, 39] width 17 height 17
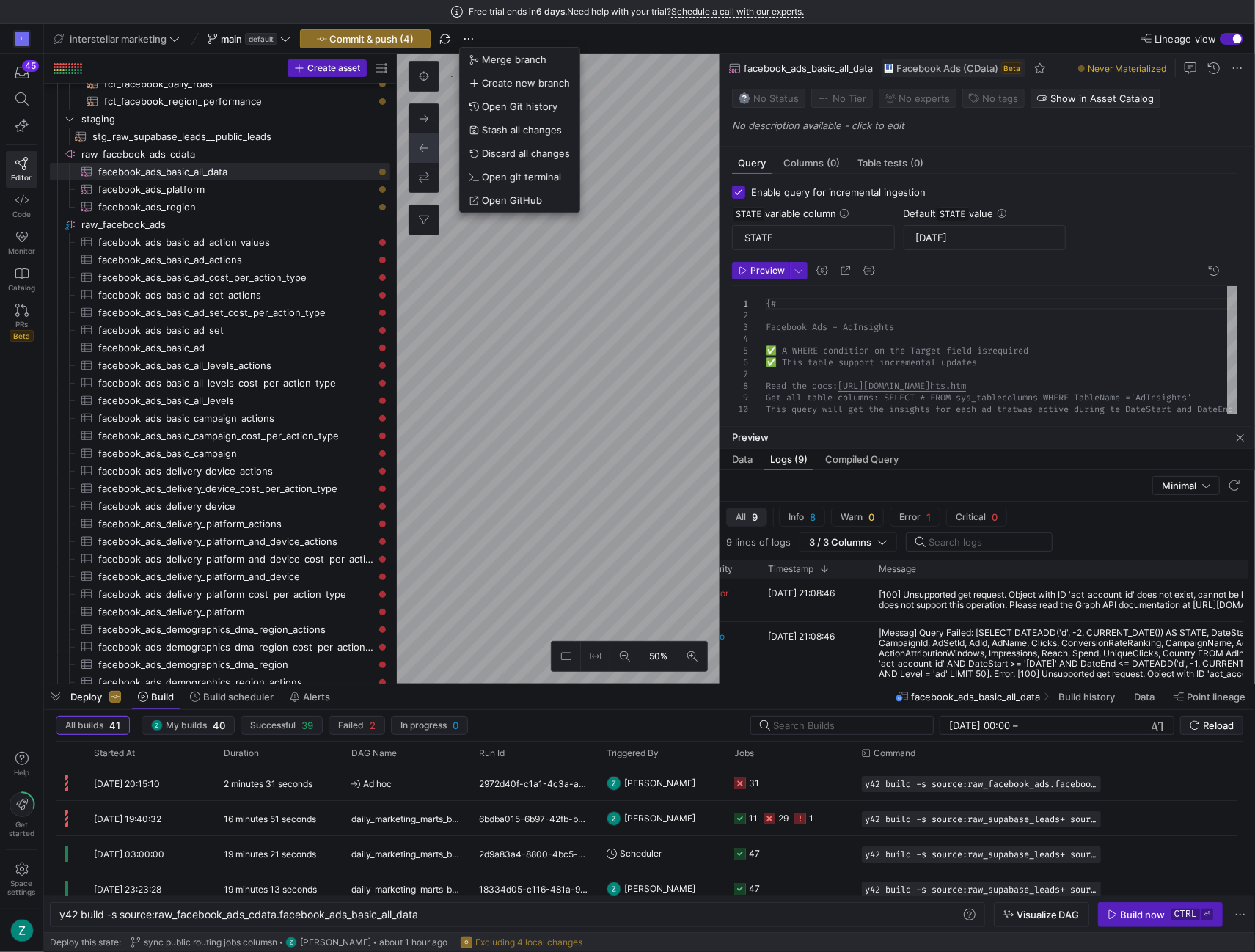
click at [639, 38] on div at bounding box center [627, 476] width 1255 height 952
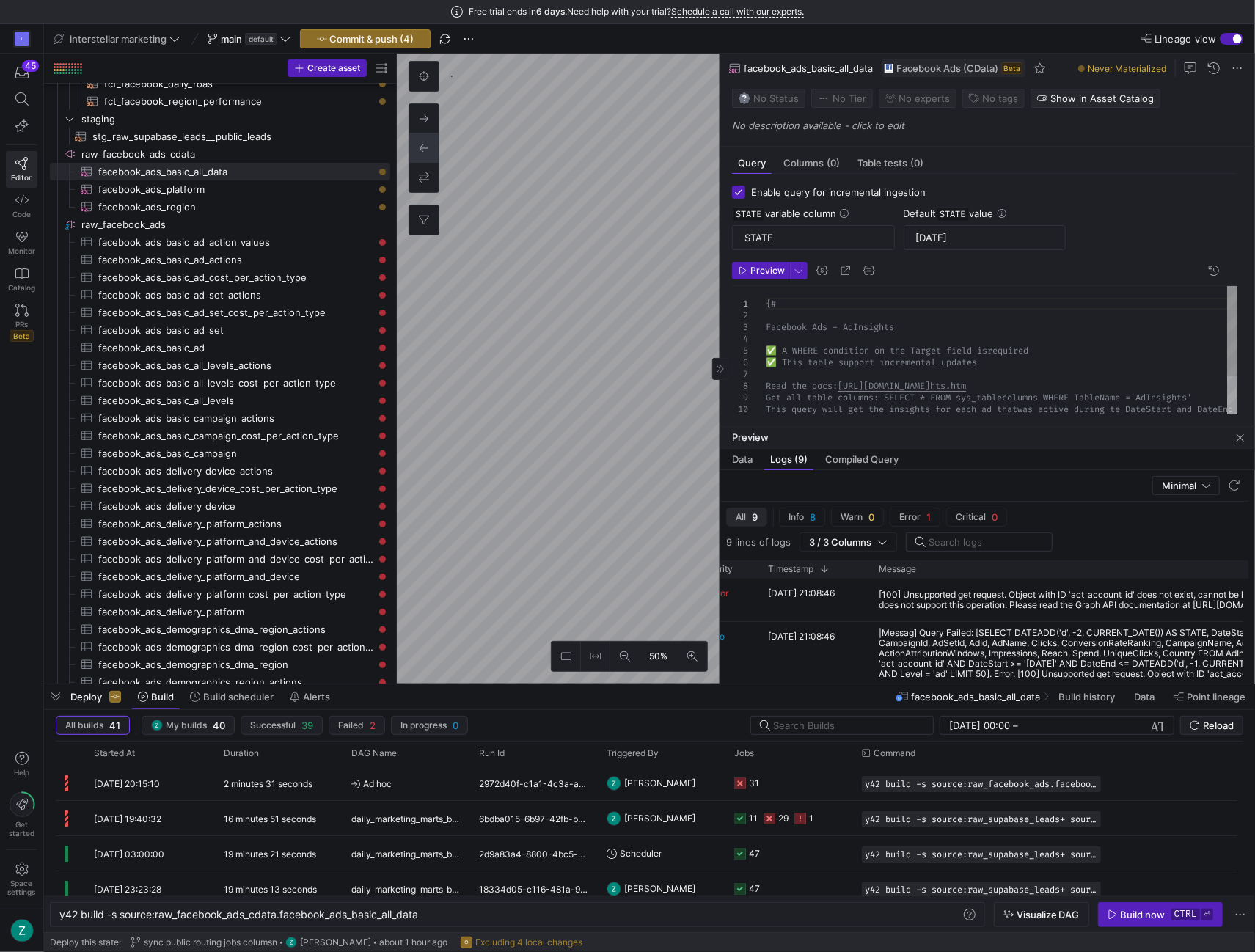
scroll to position [0, 0]
click at [827, 370] on div "AdAccountName , AdAccountId , DateStart , DATEADD ( 'd' , - 2 , CURRENT_DATE ( …" at bounding box center [1092, 519] width 654 height 466
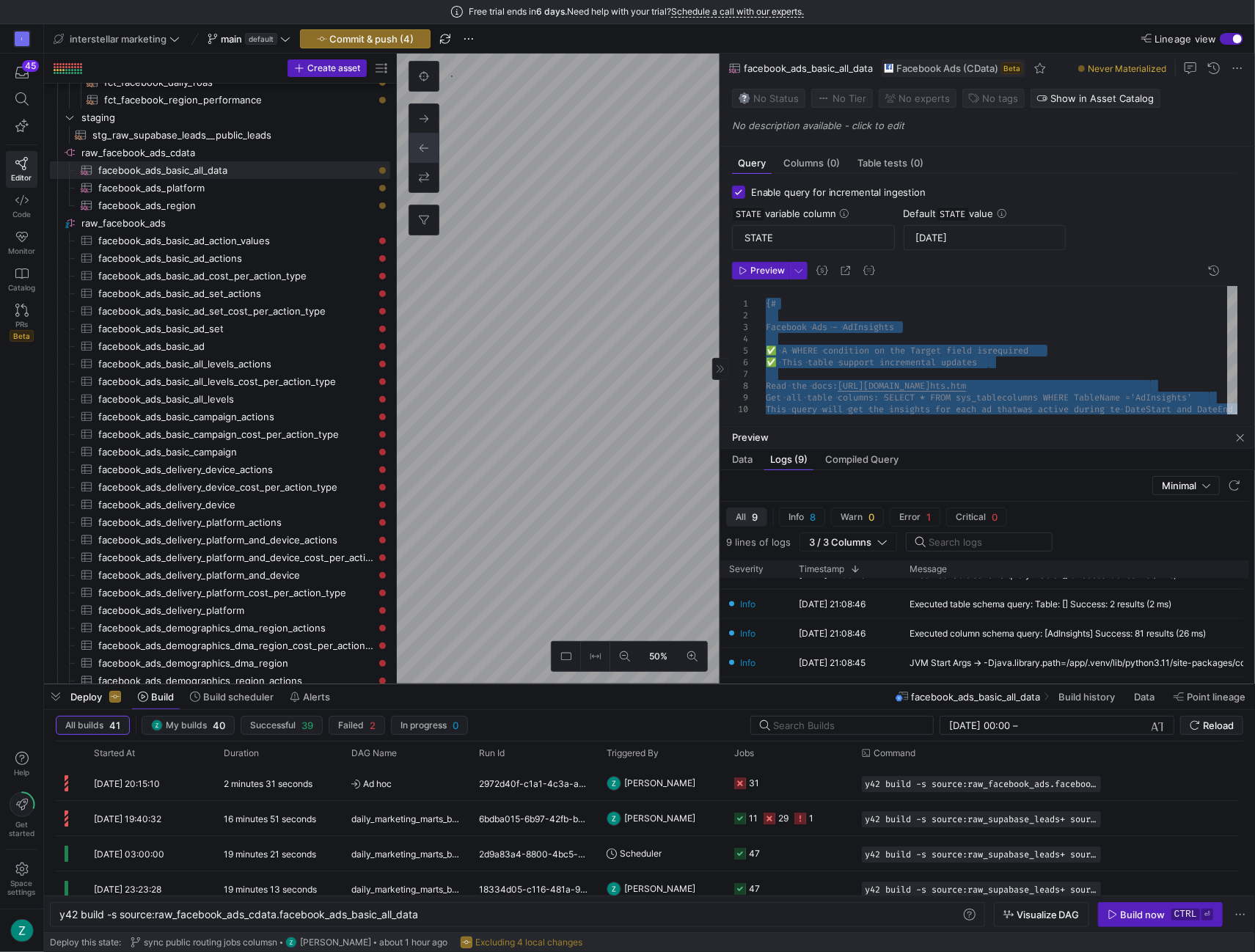
scroll to position [144, 0]
click at [970, 338] on div "AdAccountName , AdAccountId , DateStart , DATEADD ( 'd' , - 2 , CURRENT_DATE ( …" at bounding box center [1092, 519] width 654 height 466
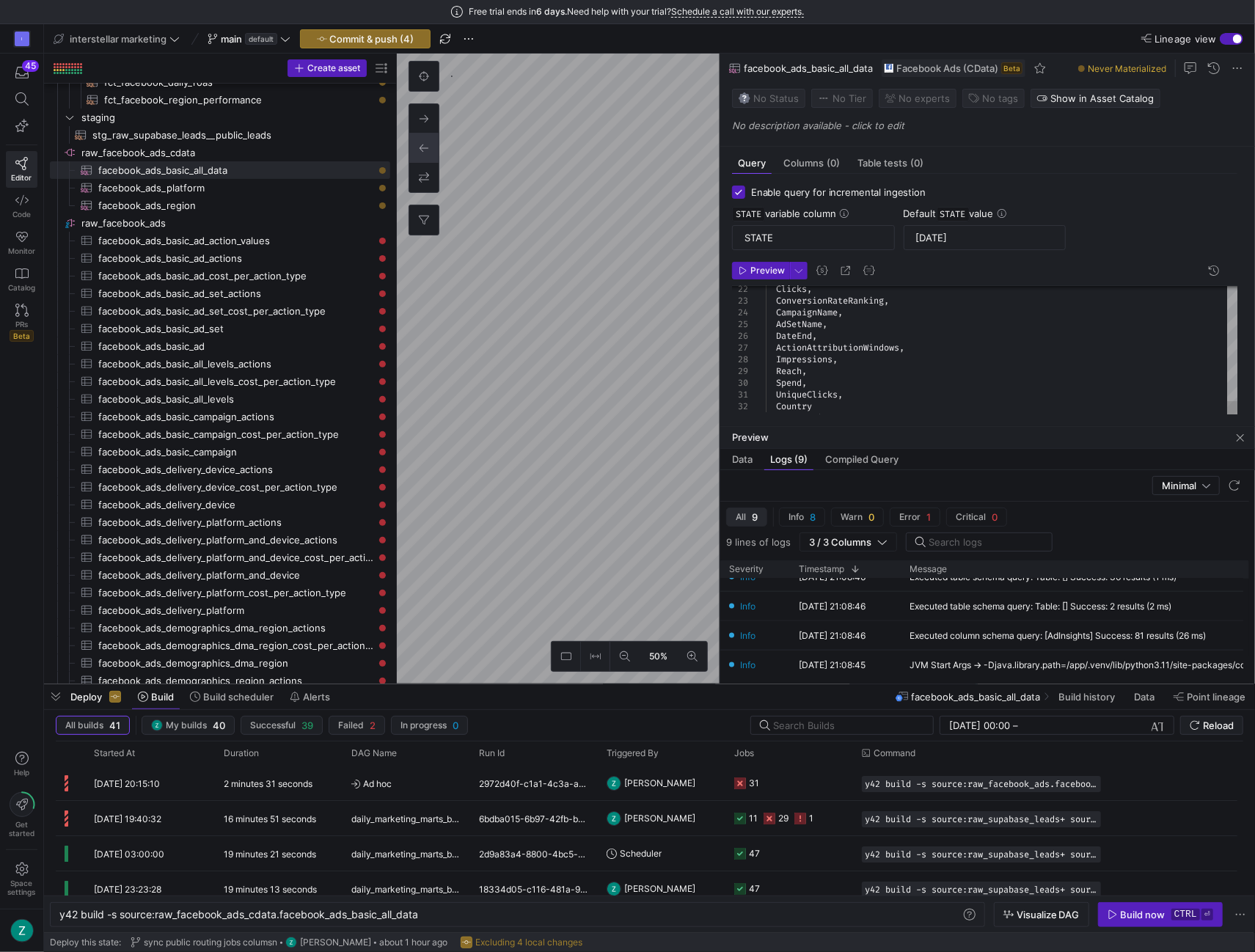
scroll to position [76, 0]
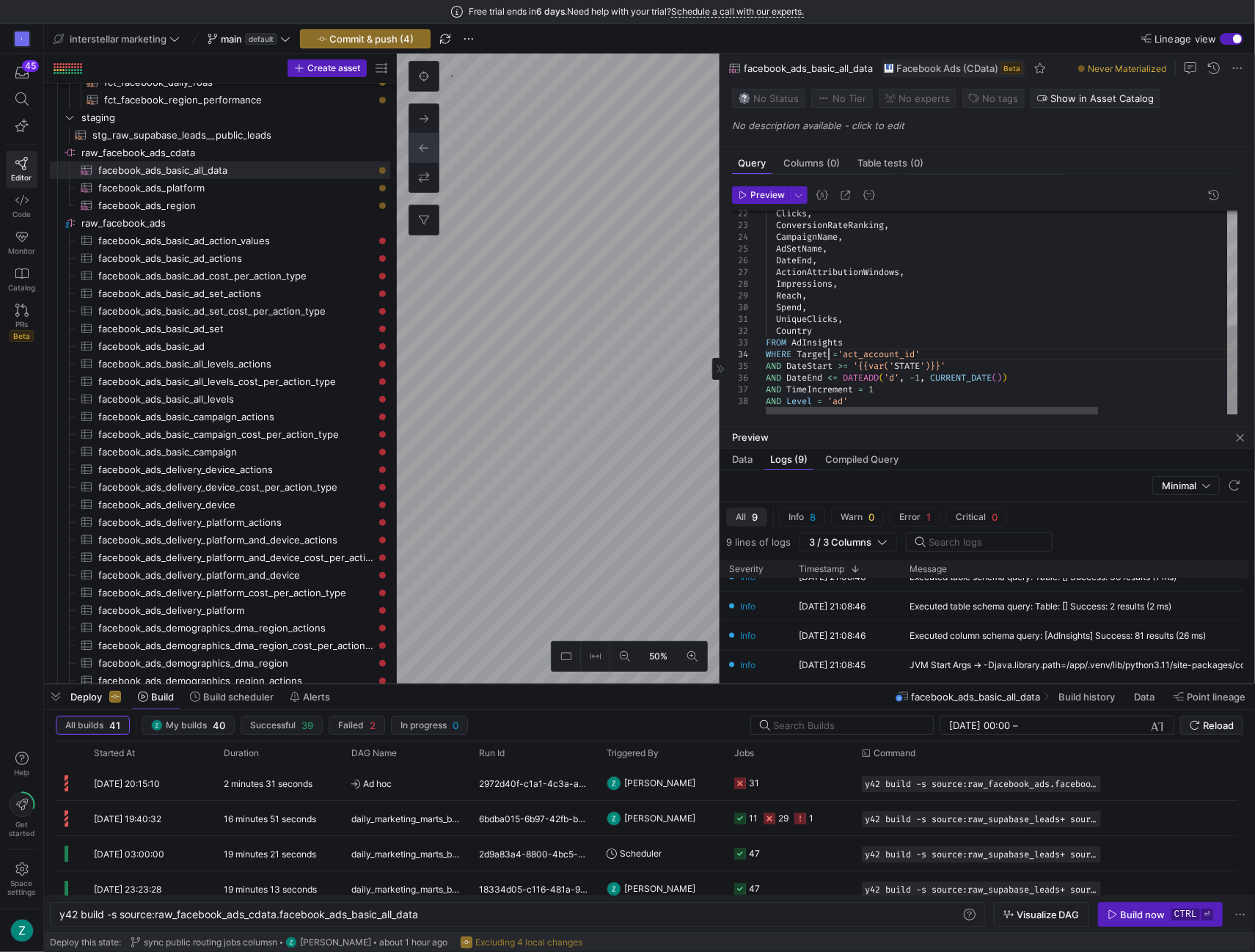
click at [831, 349] on div "Clicks , ConversionRateRanking , CampaignName , AdSetName , DateEnd , ActionAtt…" at bounding box center [1092, 182] width 654 height 466
click at [946, 347] on div "Clicks , ConversionRateRanking , CampaignName , AdSetName , DateEnd , ActionAtt…" at bounding box center [1092, 182] width 654 height 466
click at [934, 353] on div "Clicks , ConversionRateRanking , CampaignName , AdSetName , DateEnd , ActionAtt…" at bounding box center [1092, 182] width 654 height 466
click at [1023, 153] on div "Query Columns (0) Table tests (0)" at bounding box center [985, 163] width 506 height 21
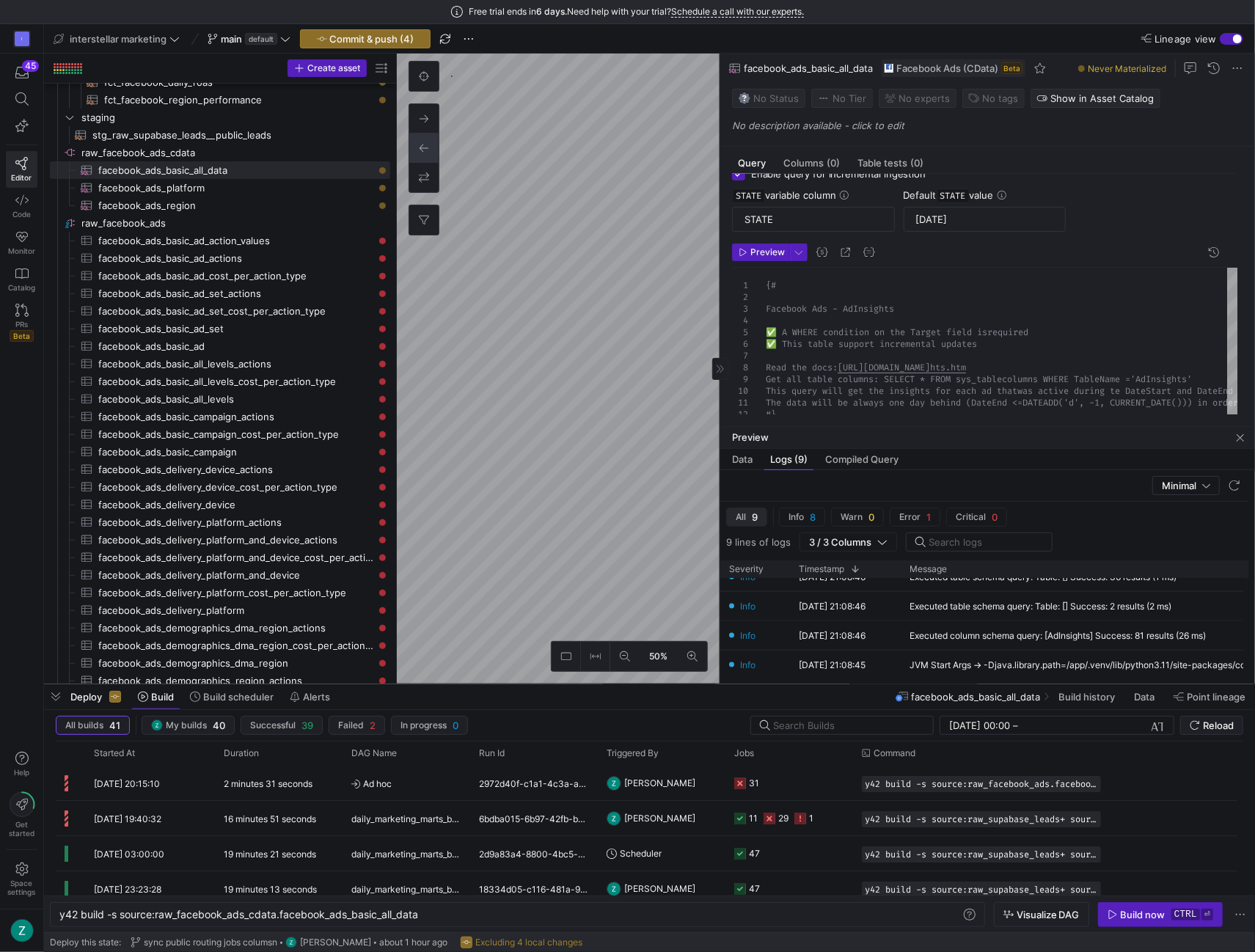
scroll to position [76, 0]
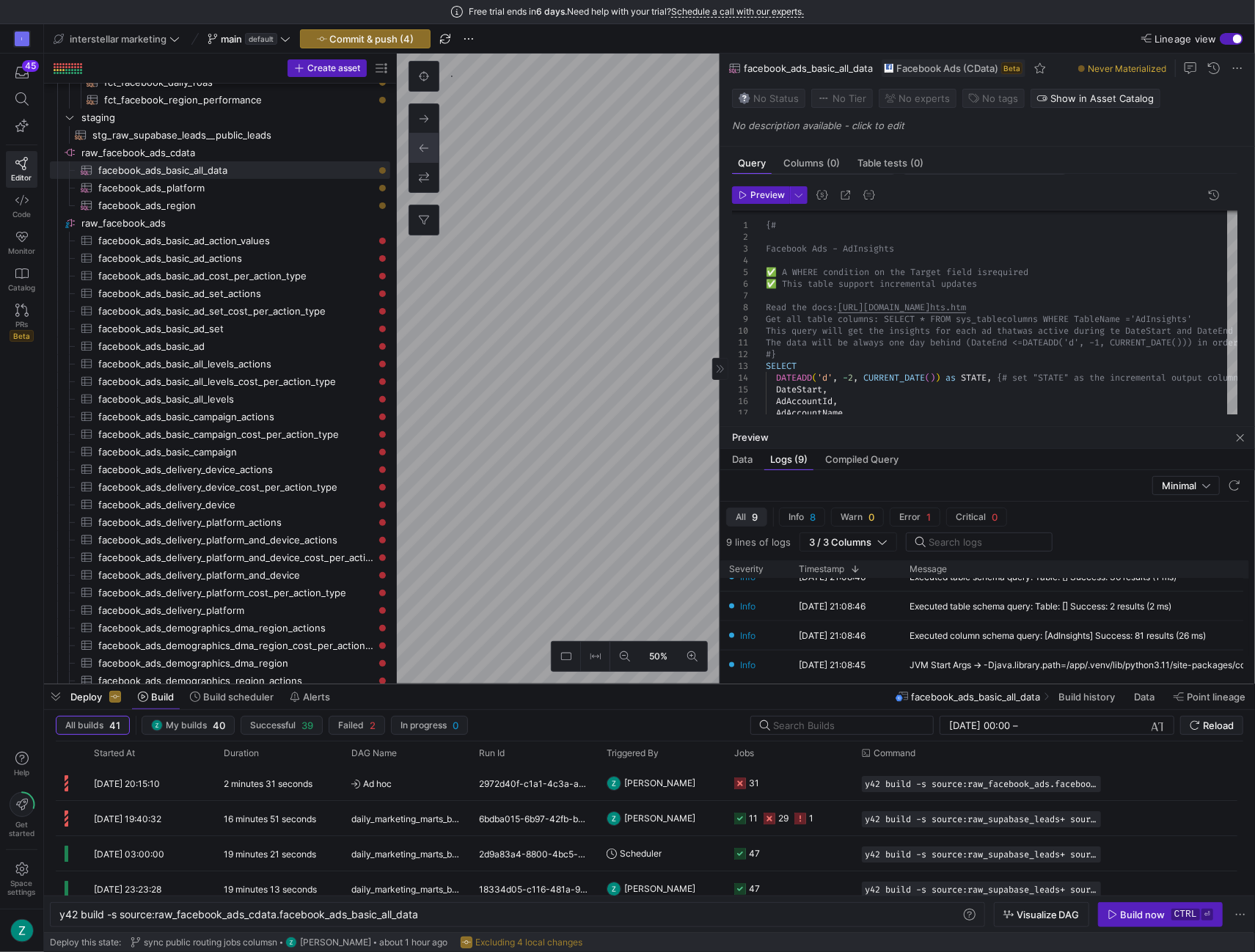
click at [1226, 68] on div at bounding box center [1211, 67] width 71 height 17
click at [1232, 64] on span at bounding box center [1237, 67] width 17 height 17
click at [1060, 56] on div at bounding box center [627, 476] width 1255 height 952
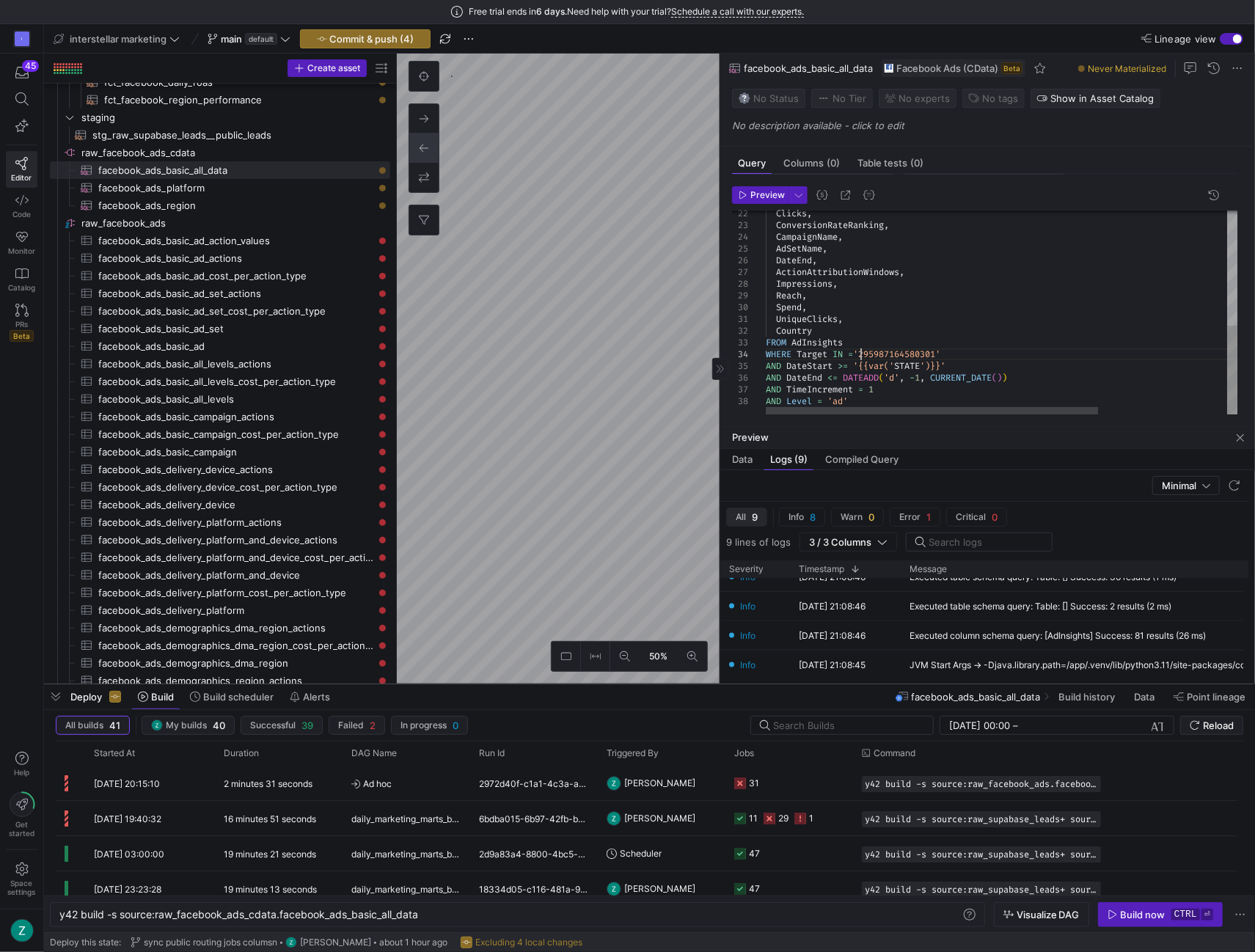
click at [859, 350] on div "Clicks , ConversionRateRanking , CampaignName , AdSetName , DateEnd , ActionAtt…" at bounding box center [1092, 182] width 654 height 466
type textarea "UniqueClicks, Country FROM AdInsights WHERE Target IN =('295987164580301','2133…"
click at [763, 196] on span "Preview" at bounding box center [767, 195] width 34 height 11
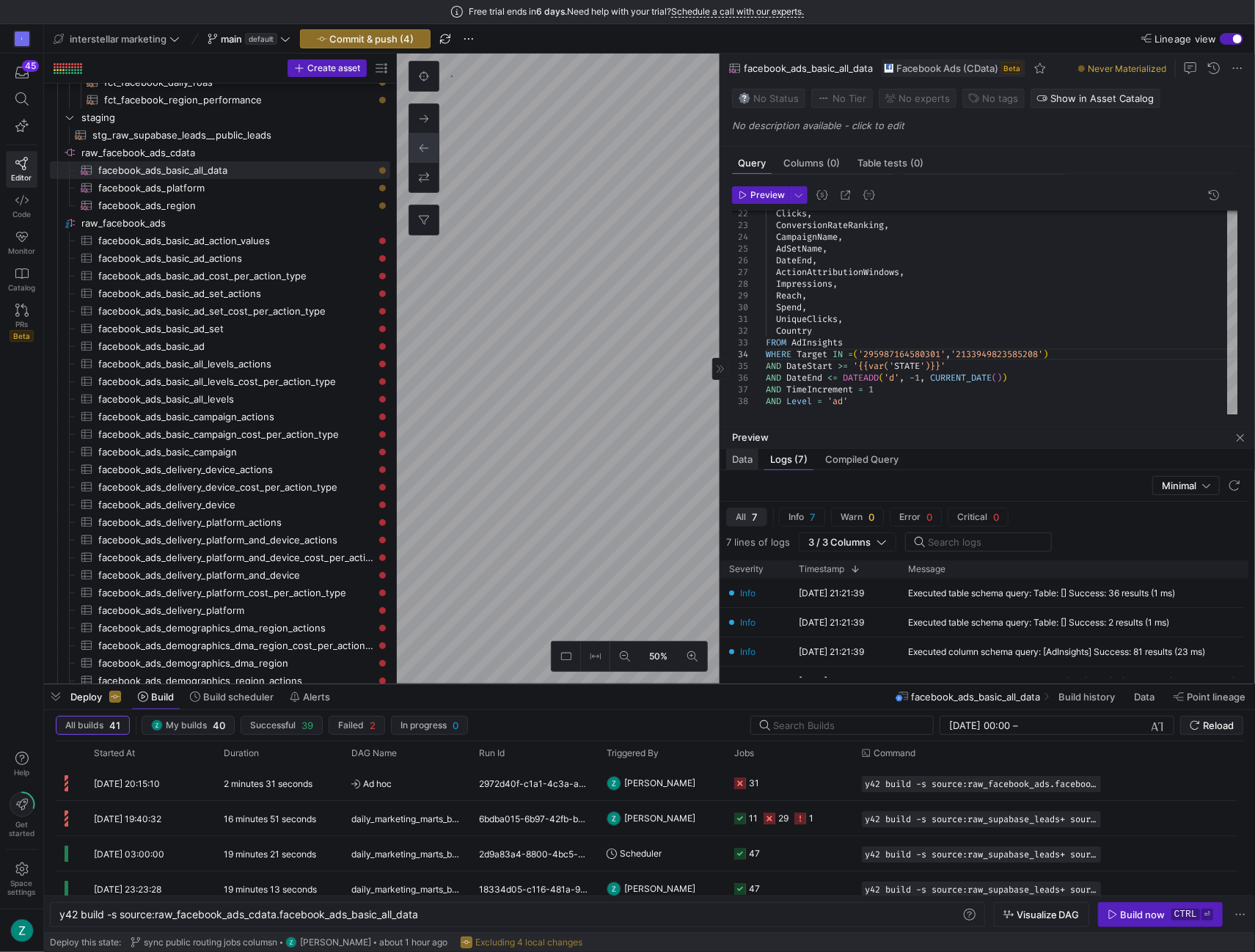
click at [736, 455] on span "Data" at bounding box center [742, 460] width 21 height 10
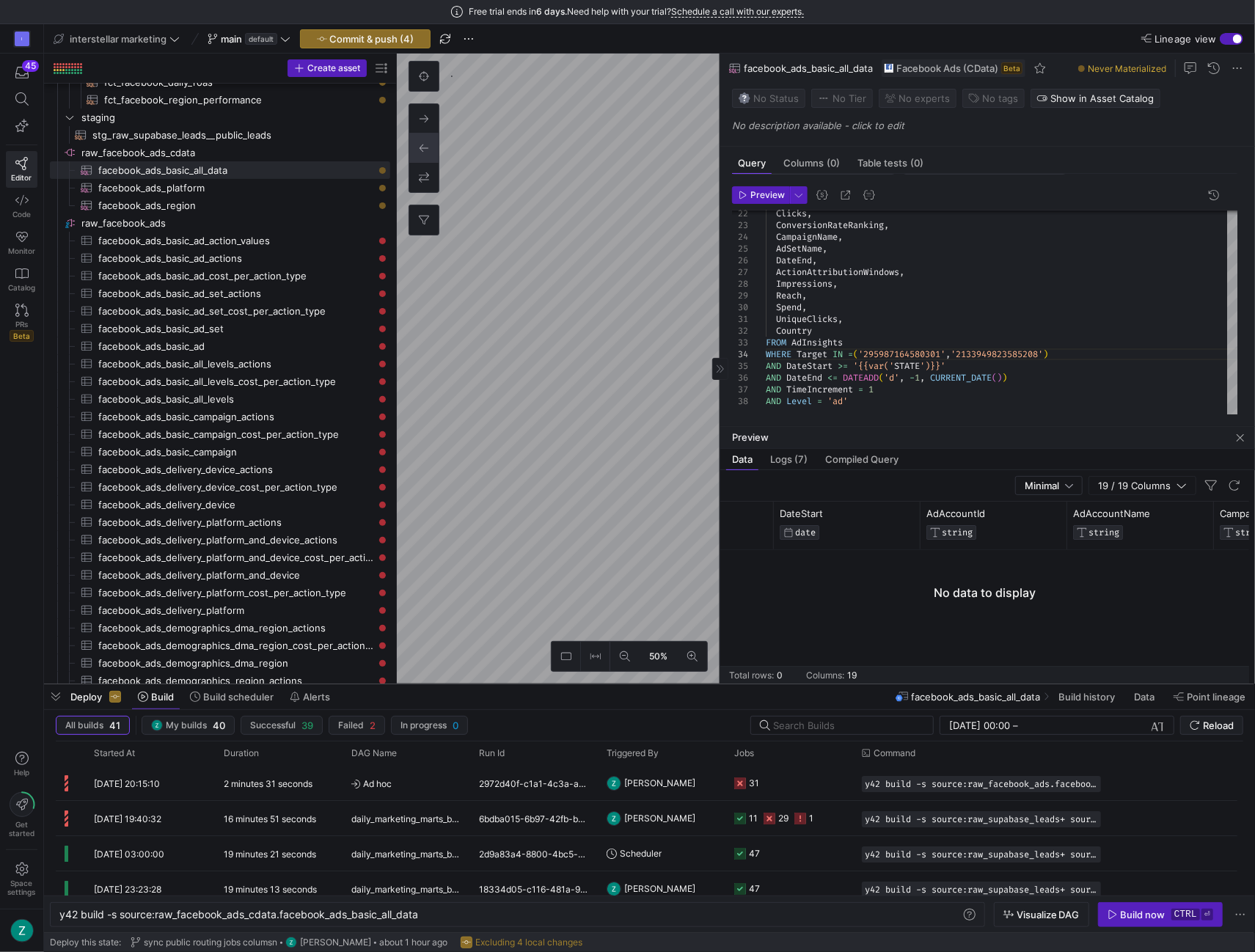
scroll to position [0, 135]
click at [1037, 479] on span "Minimal" at bounding box center [1042, 485] width 34 height 11
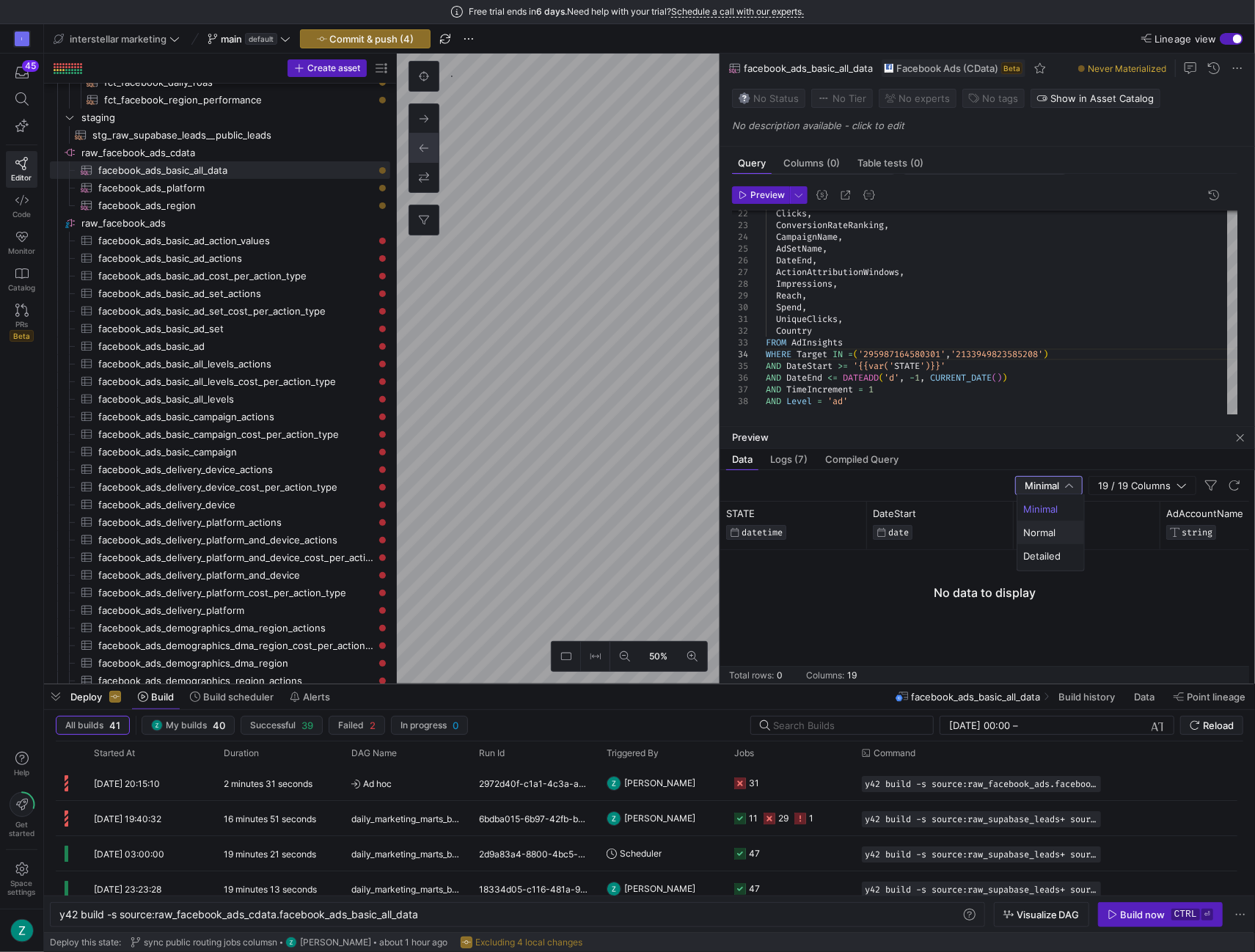
click at [1047, 536] on span "Normal" at bounding box center [1051, 533] width 55 height 11
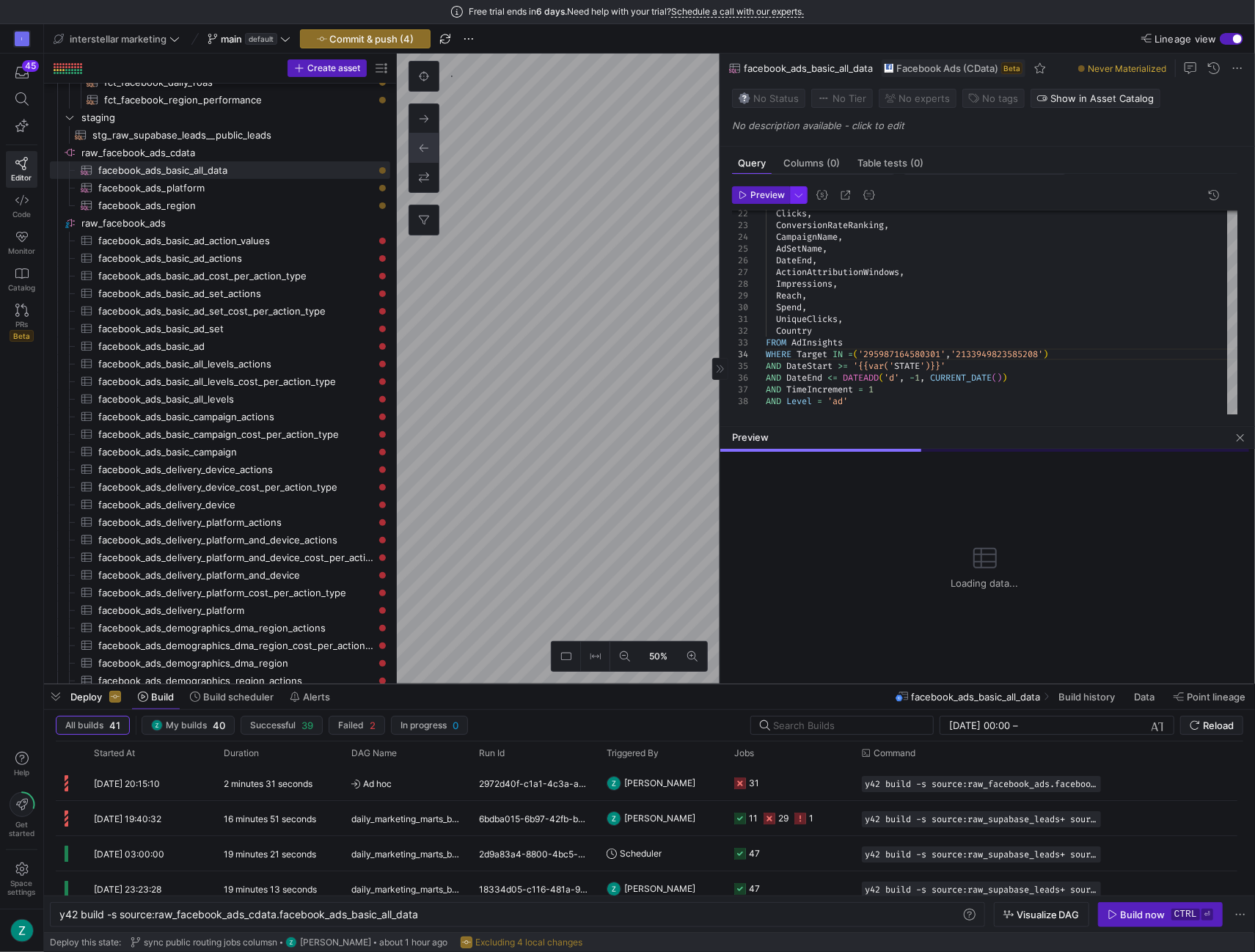
click at [795, 193] on span "button" at bounding box center [799, 195] width 16 height 16
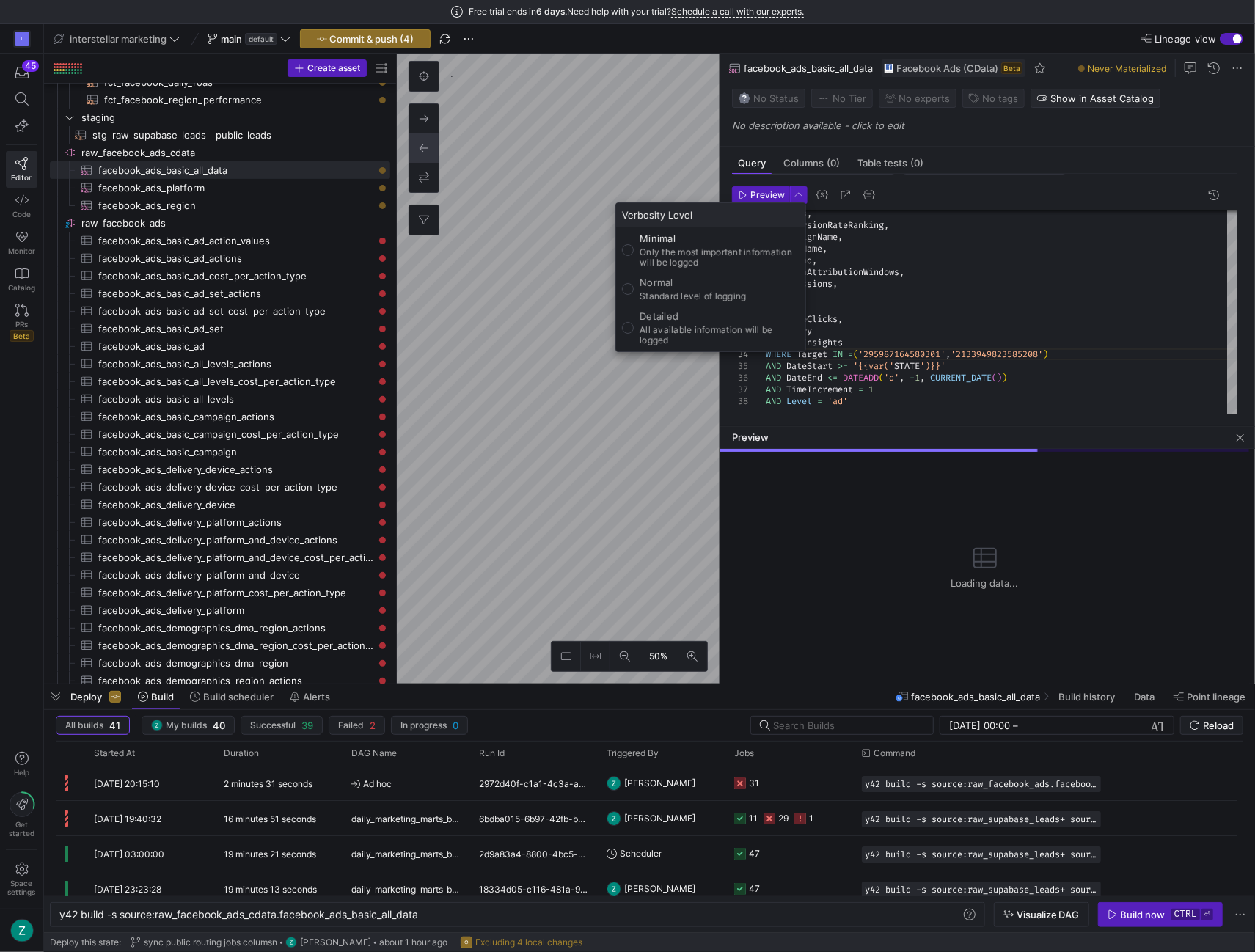
click at [797, 190] on div at bounding box center [627, 476] width 1255 height 952
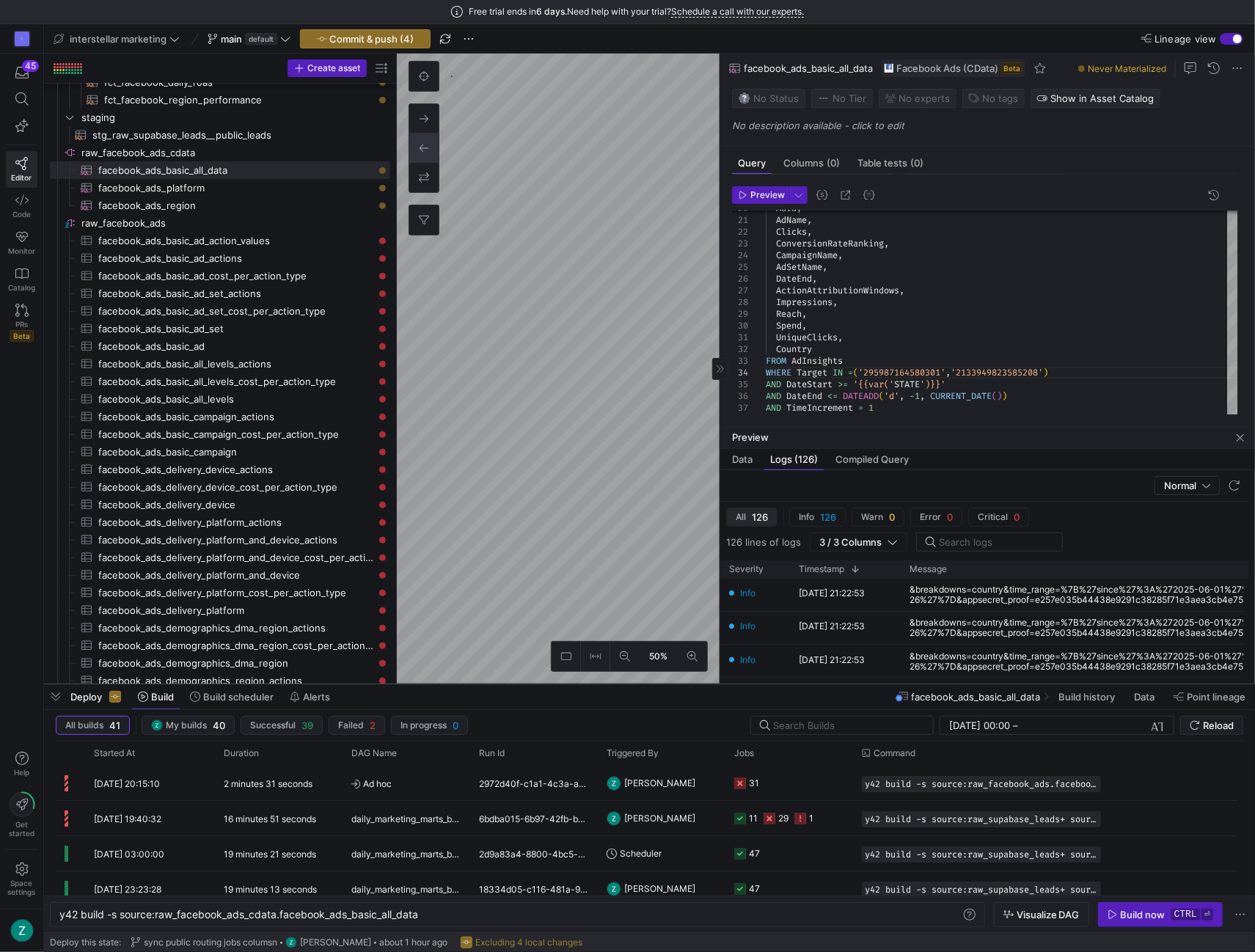
click at [751, 470] on div "Normal" at bounding box center [985, 486] width 529 height 31
click at [749, 459] on span "Data" at bounding box center [742, 460] width 21 height 10
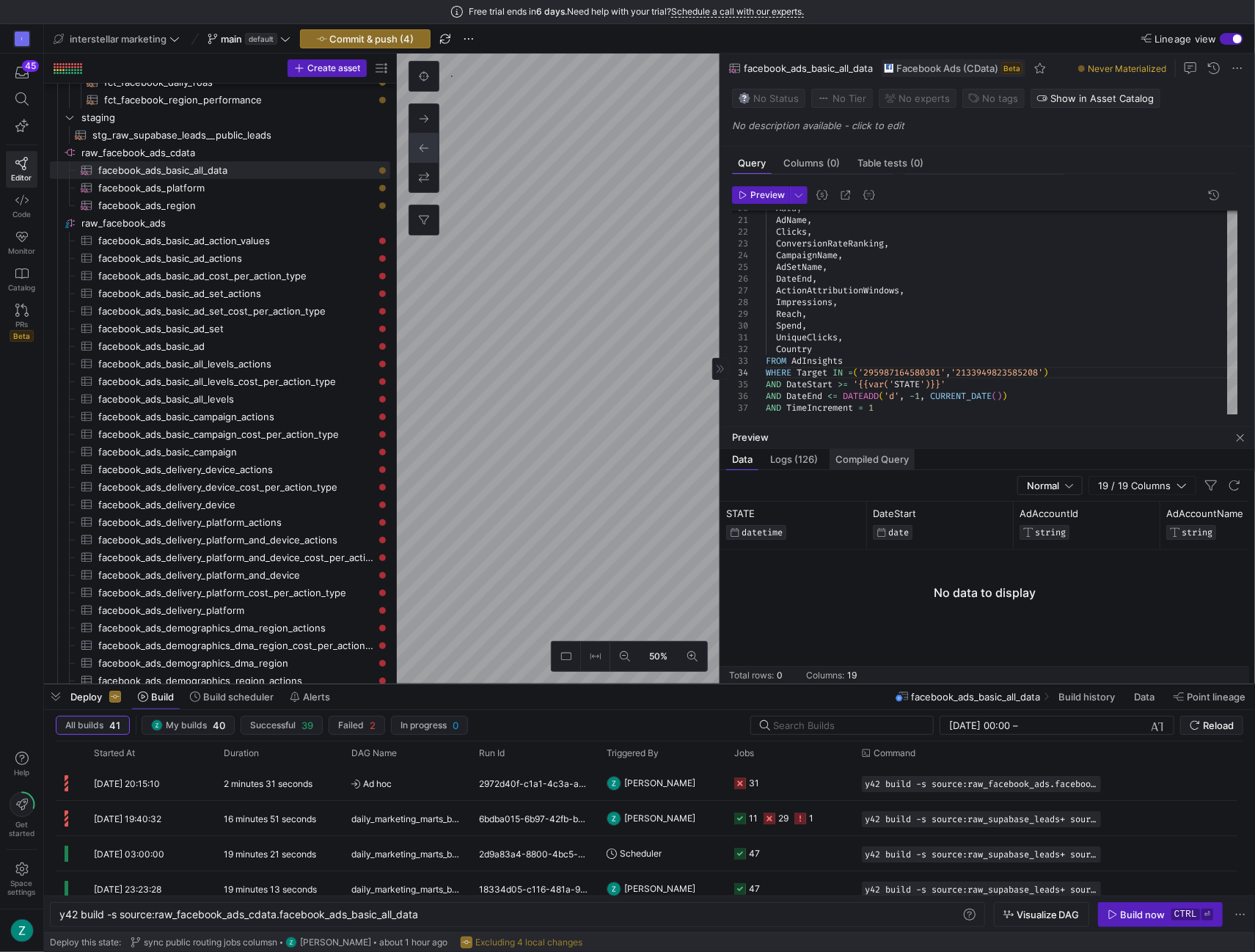
click at [870, 458] on span "Compiled Query" at bounding box center [872, 460] width 73 height 10
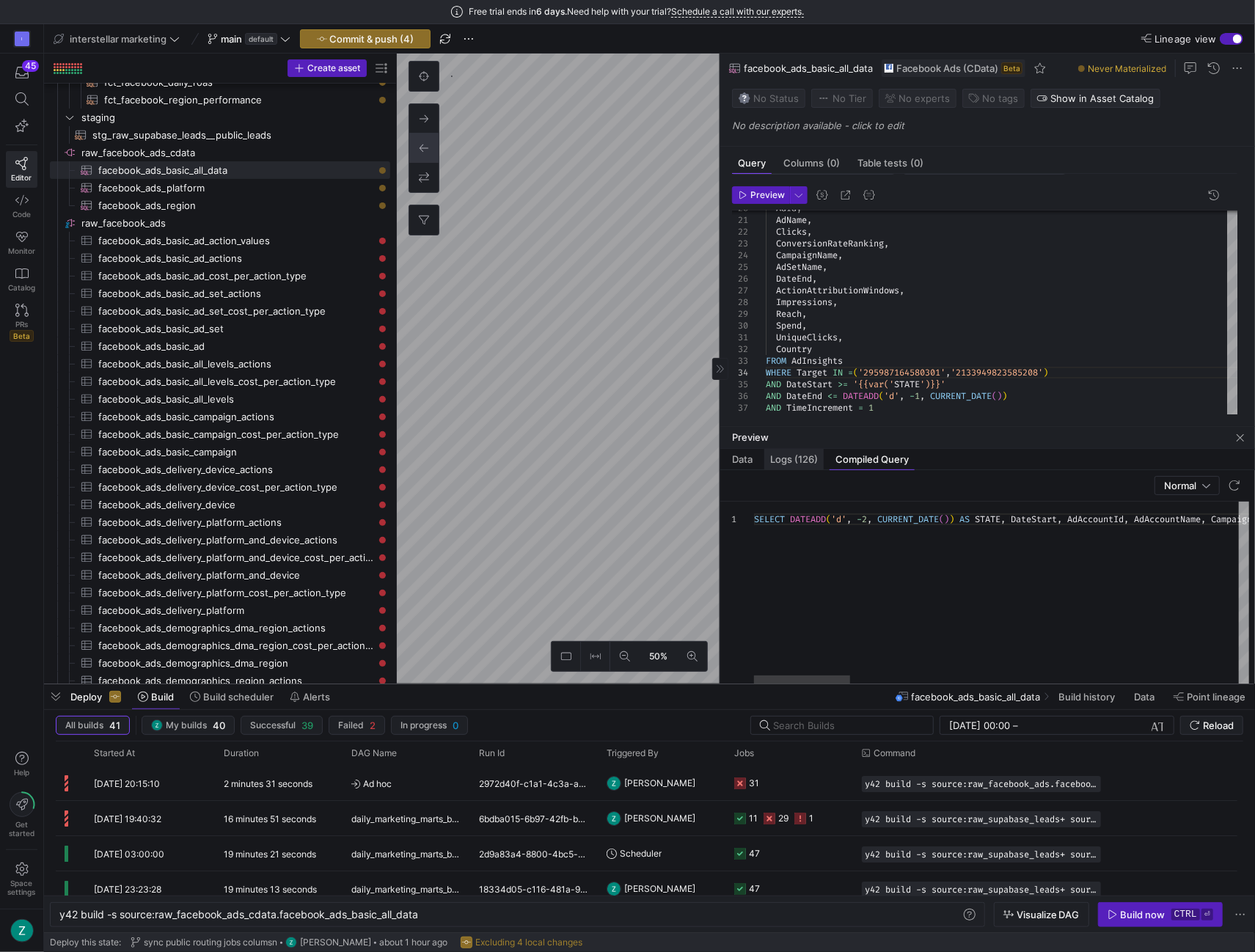
click at [798, 460] on span "Logs (126)" at bounding box center [794, 460] width 48 height 10
